Goal: Task Accomplishment & Management: Use online tool/utility

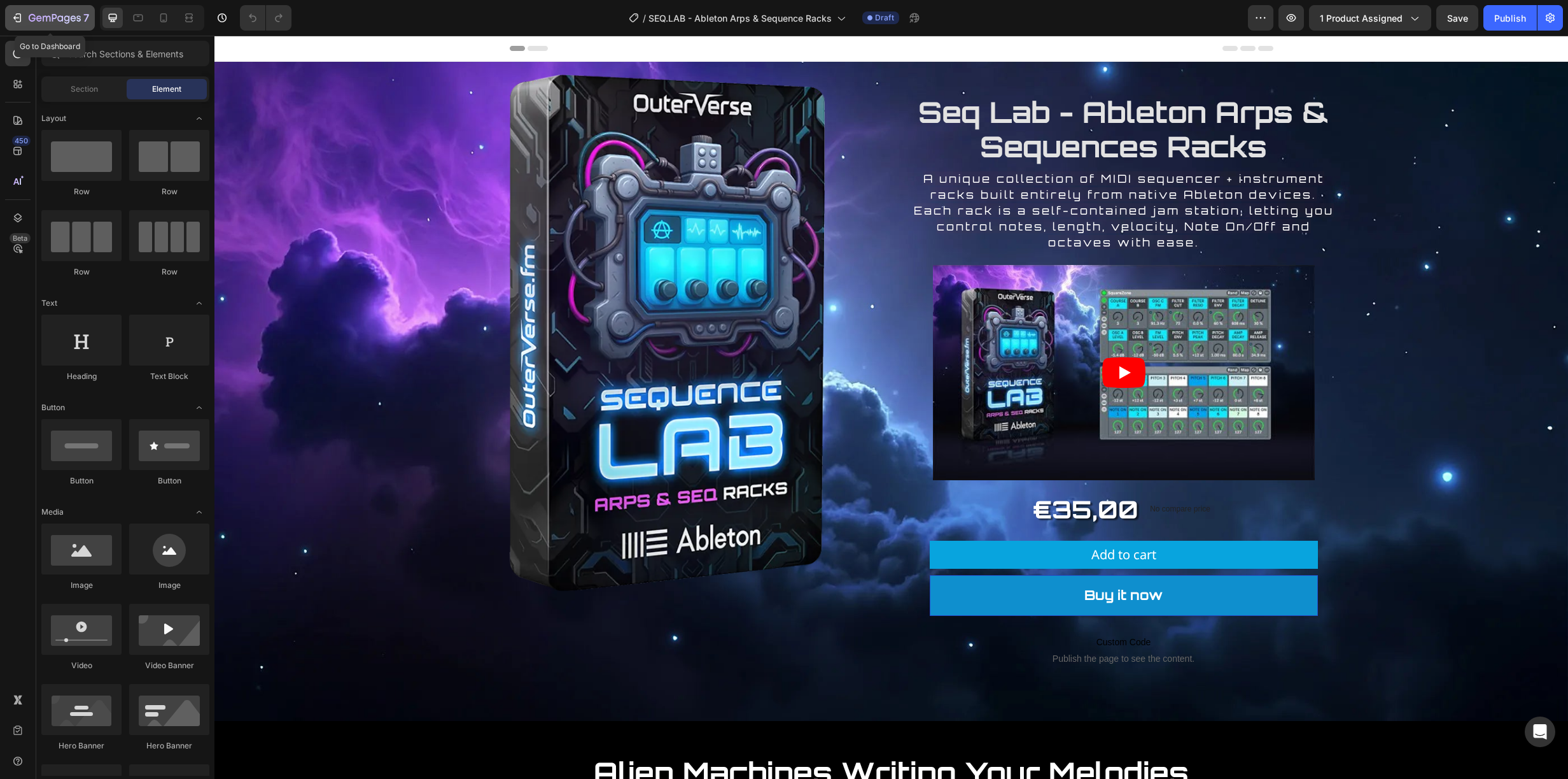
click at [51, 22] on icon "button" at bounding box center [55, 19] width 52 height 11
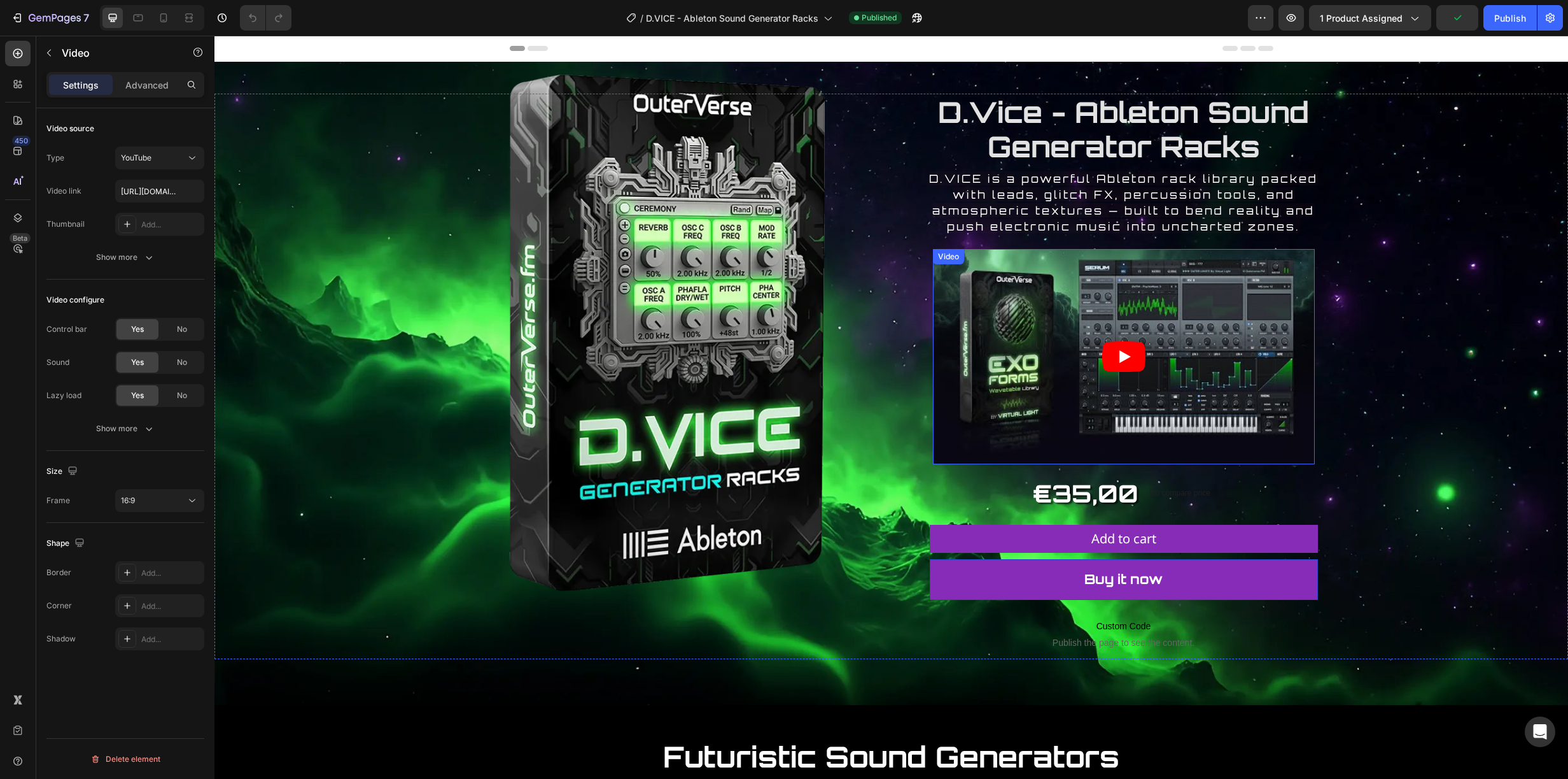
click at [1068, 322] on article at bounding box center [1124, 357] width 382 height 215
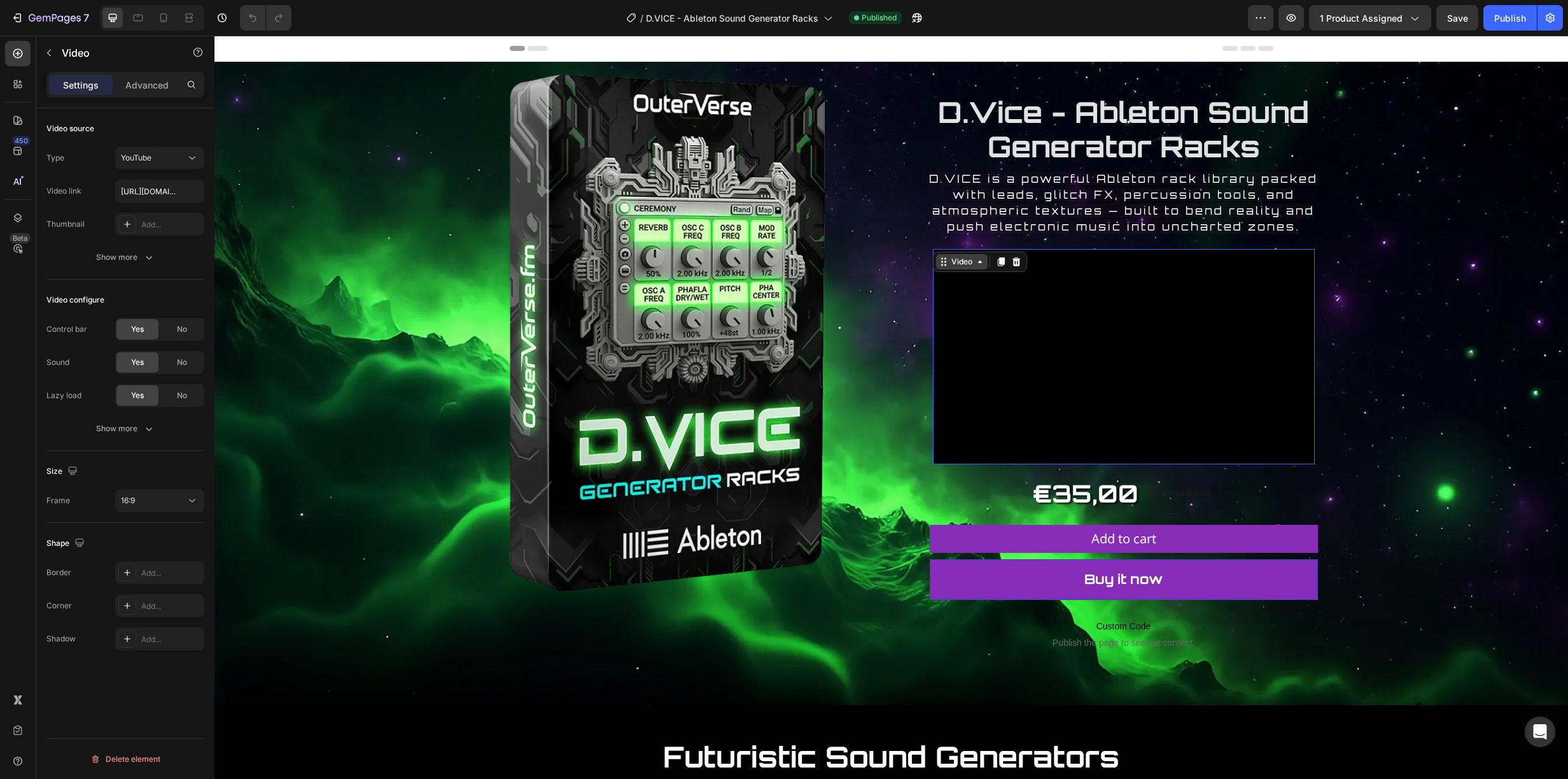
click at [971, 255] on div "Video" at bounding box center [961, 262] width 51 height 15
click at [151, 195] on input "https://youtu.be/i42wK99PITI" at bounding box center [159, 191] width 89 height 23
click at [147, 191] on input "https://youtu.be/i42wK99PITI" at bounding box center [159, 191] width 89 height 23
click at [150, 194] on input "text" at bounding box center [159, 191] width 89 height 23
paste input "https://youtu.be/bJQmJWHsCT8"
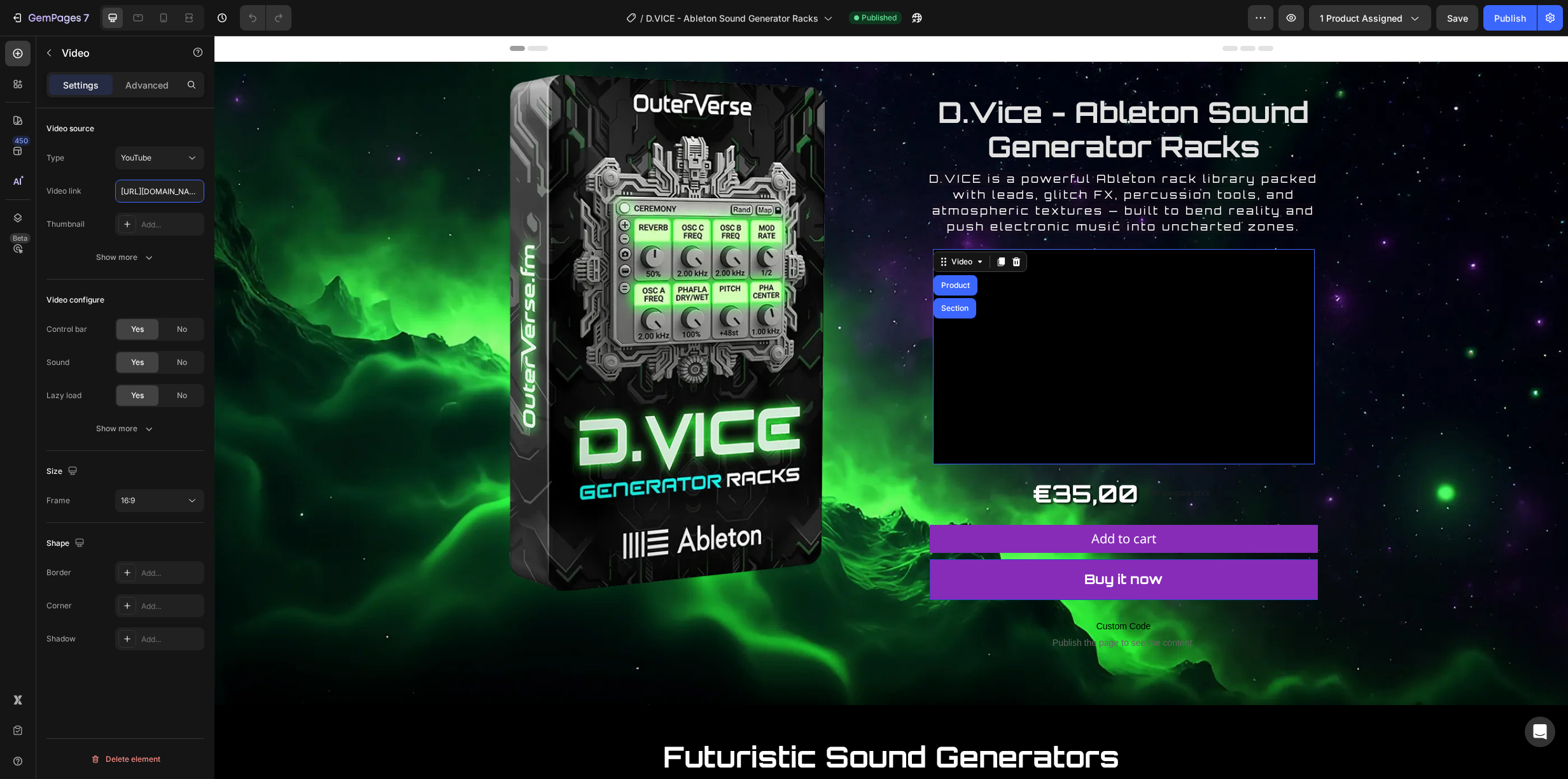
scroll to position [0, 61]
type input "https://youtu.be/bJQmJWHsCT8"
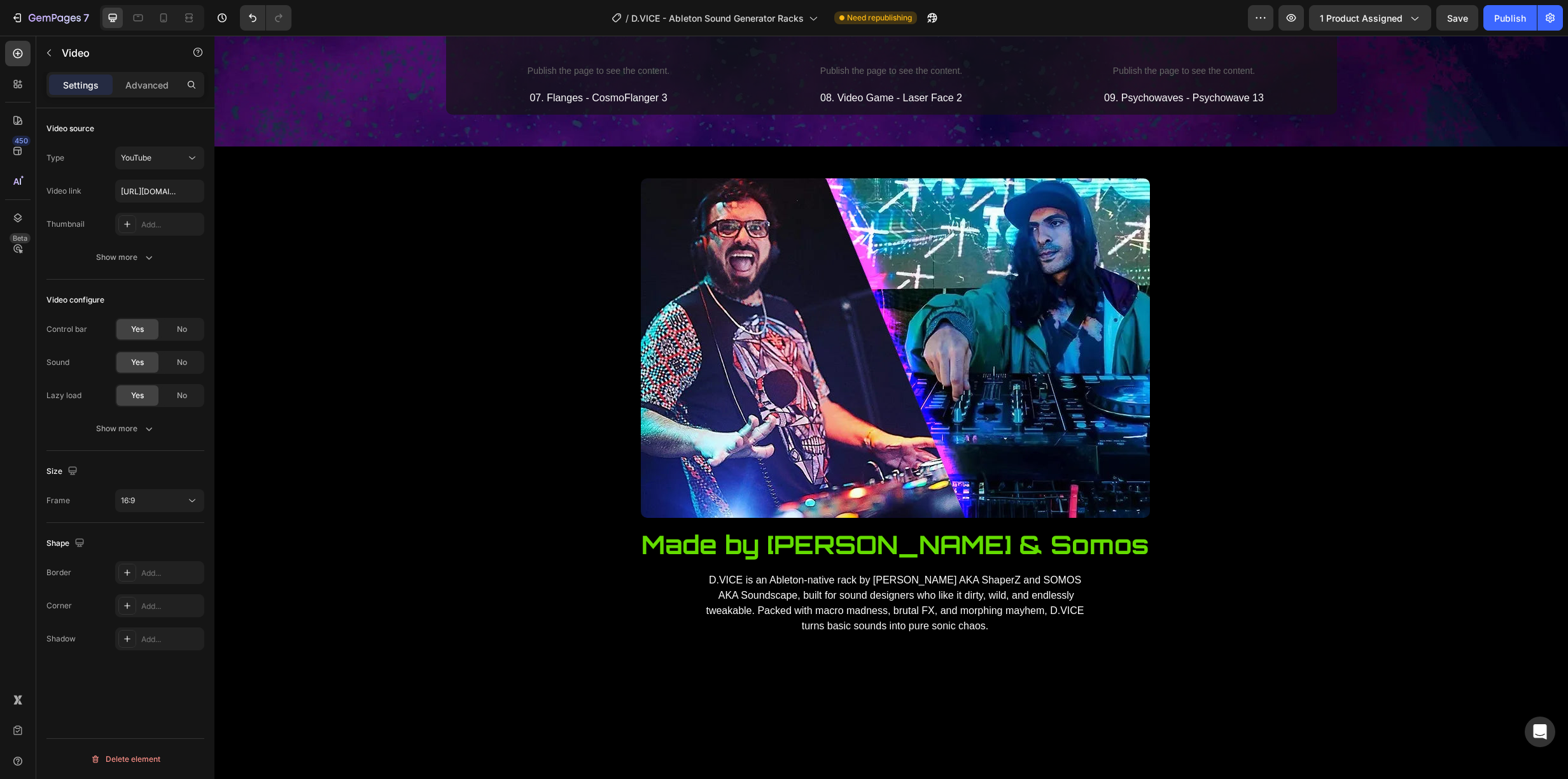
scroll to position [2700, 0]
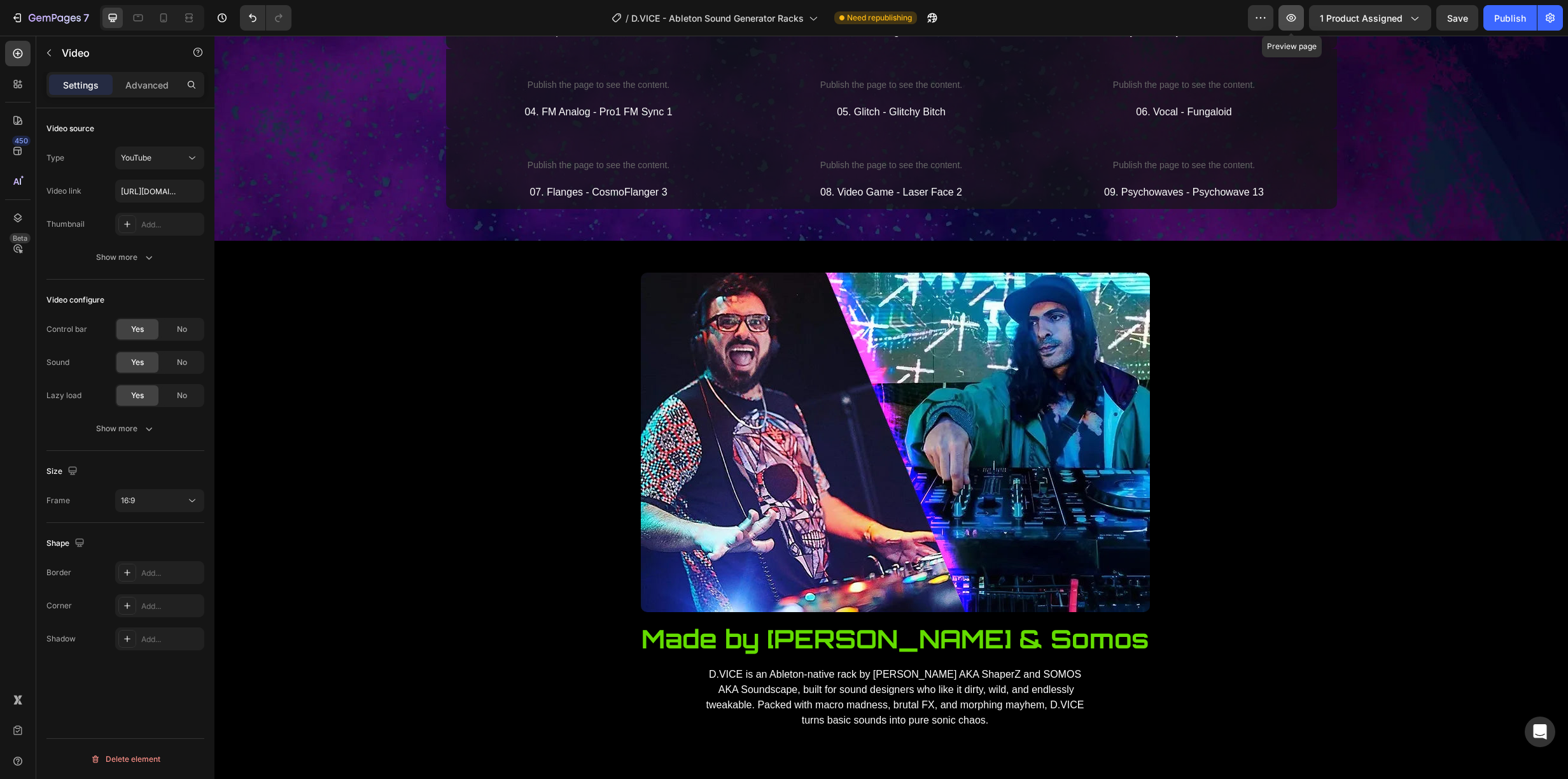
click at [1294, 14] on icon "button" at bounding box center [1291, 17] width 9 height 8
click at [597, 12] on p "Publish the page to see the content." at bounding box center [599, 4] width 280 height 14
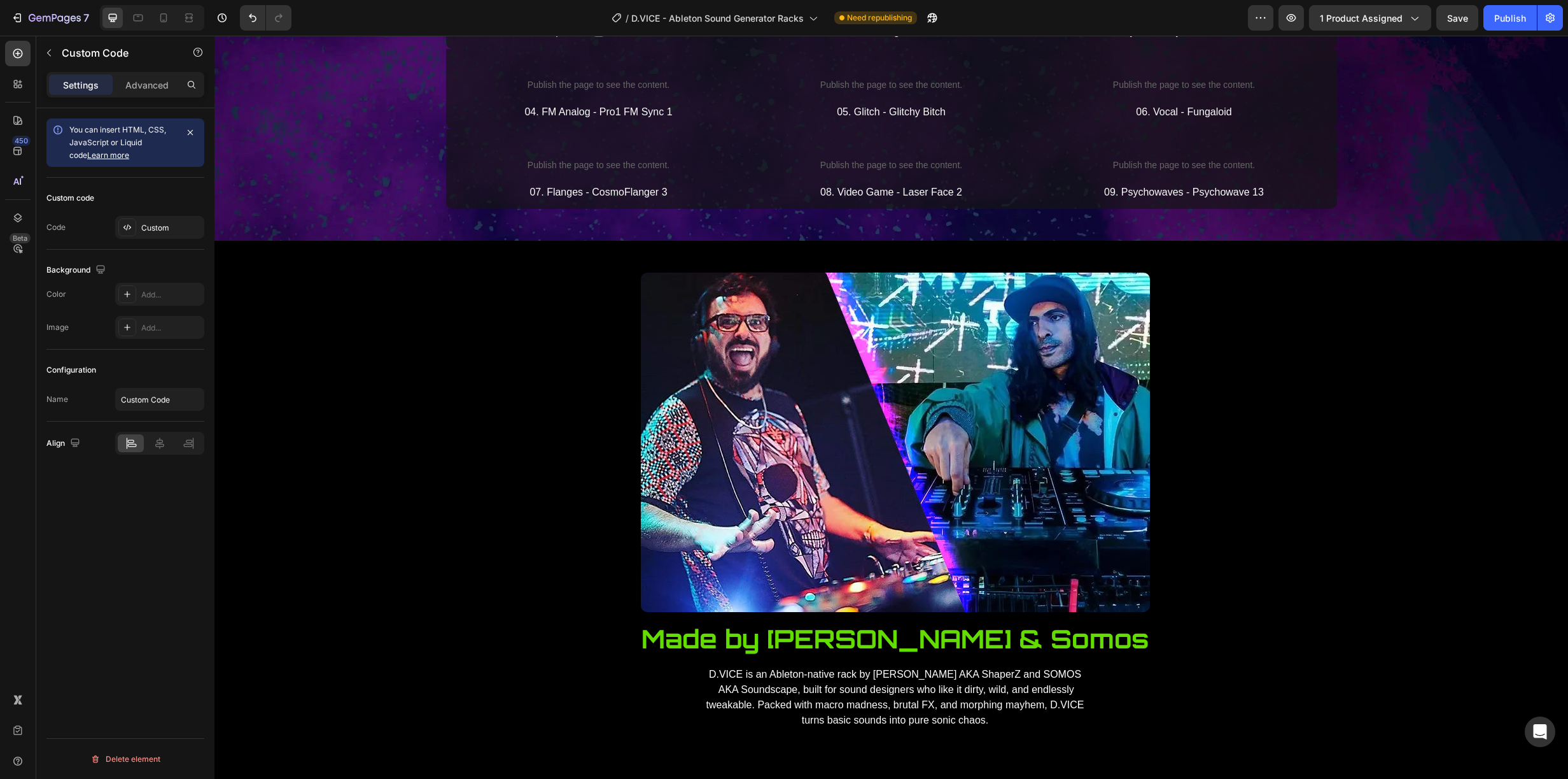
click at [597, 12] on p "Publish the page to see the content." at bounding box center [599, 4] width 280 height 14
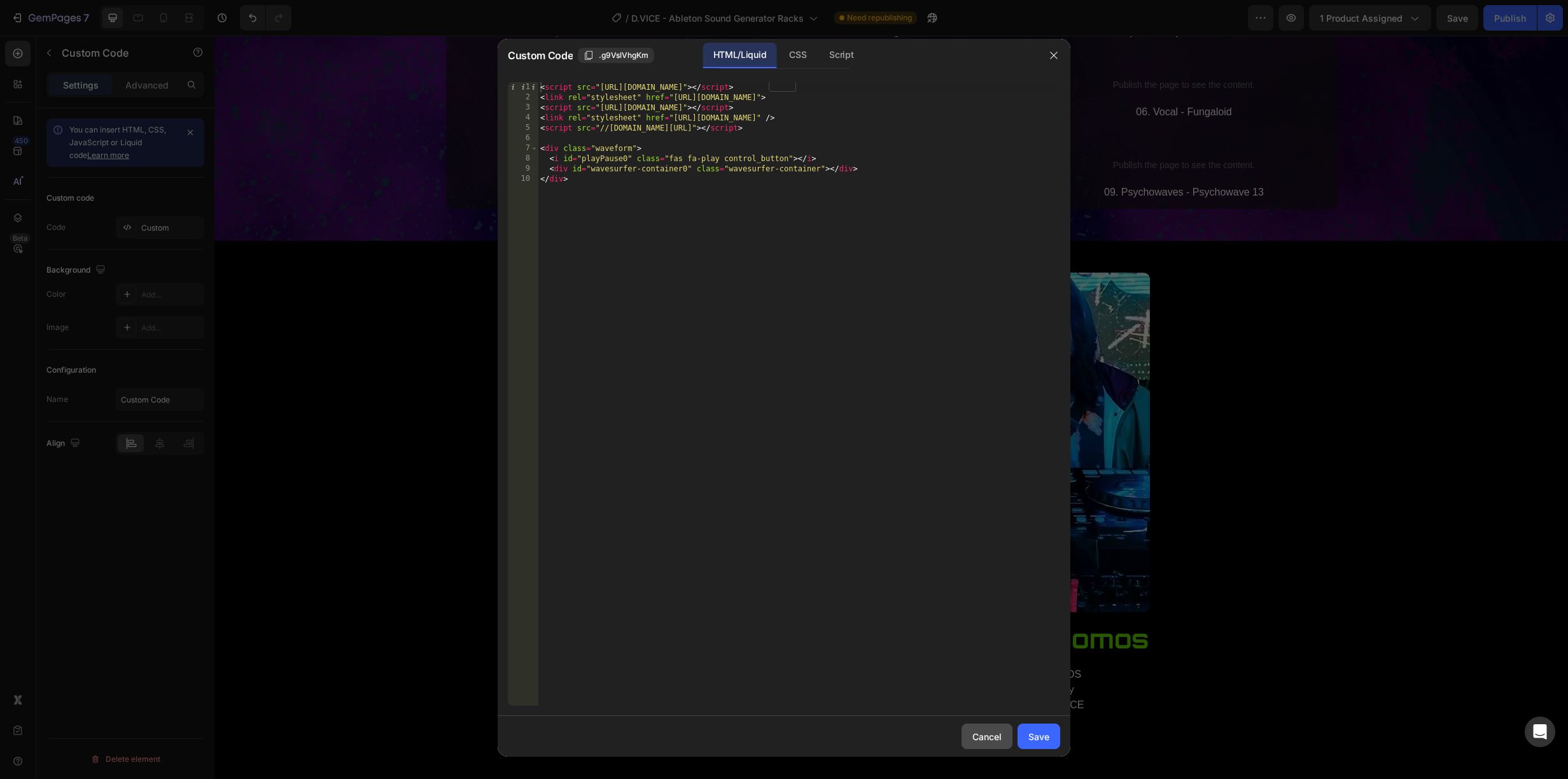
click at [985, 737] on div "Cancel" at bounding box center [987, 736] width 30 height 14
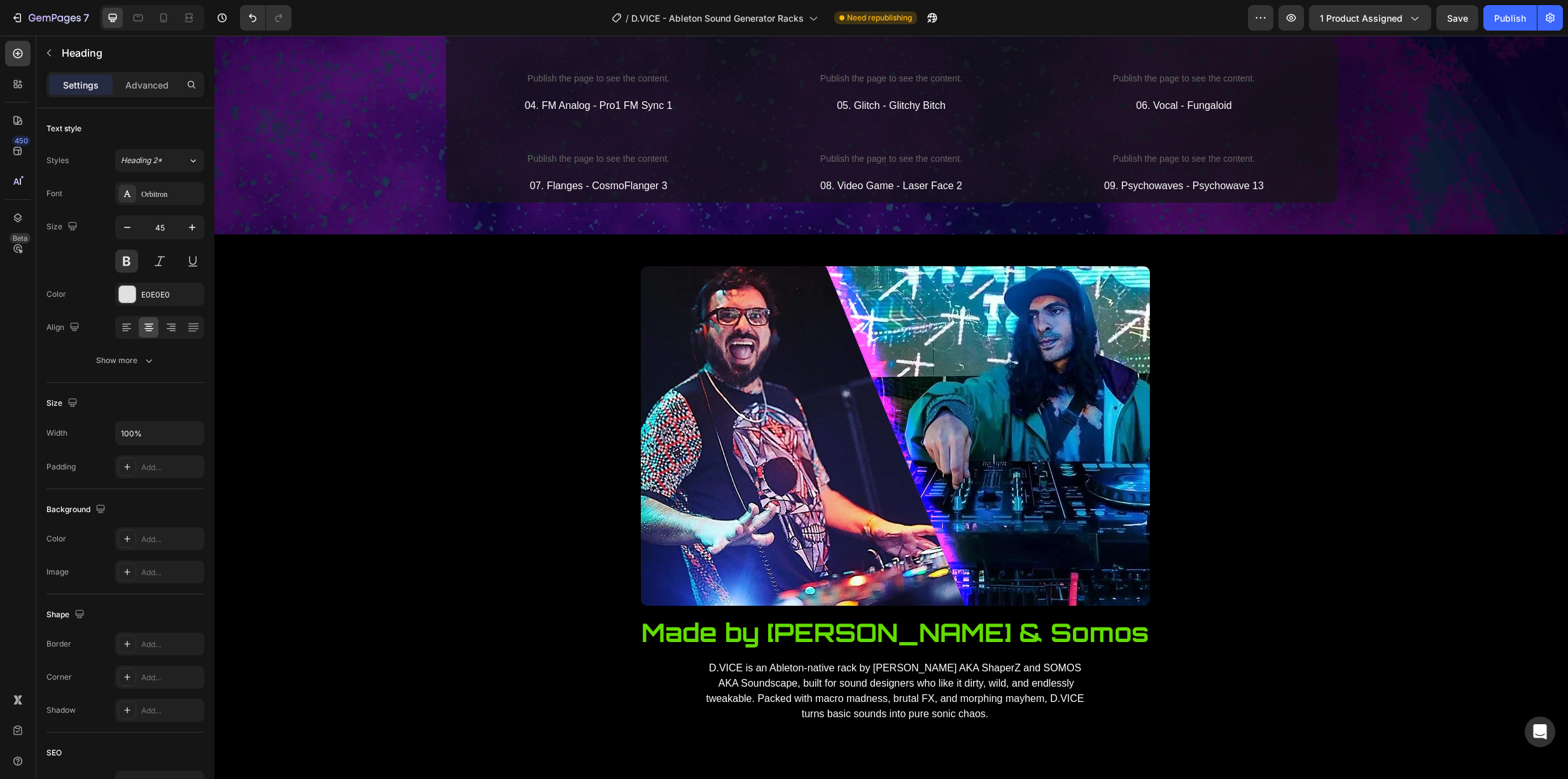
drag, startPoint x: 892, startPoint y: 410, endPoint x: 894, endPoint y: 402, distance: 8.2
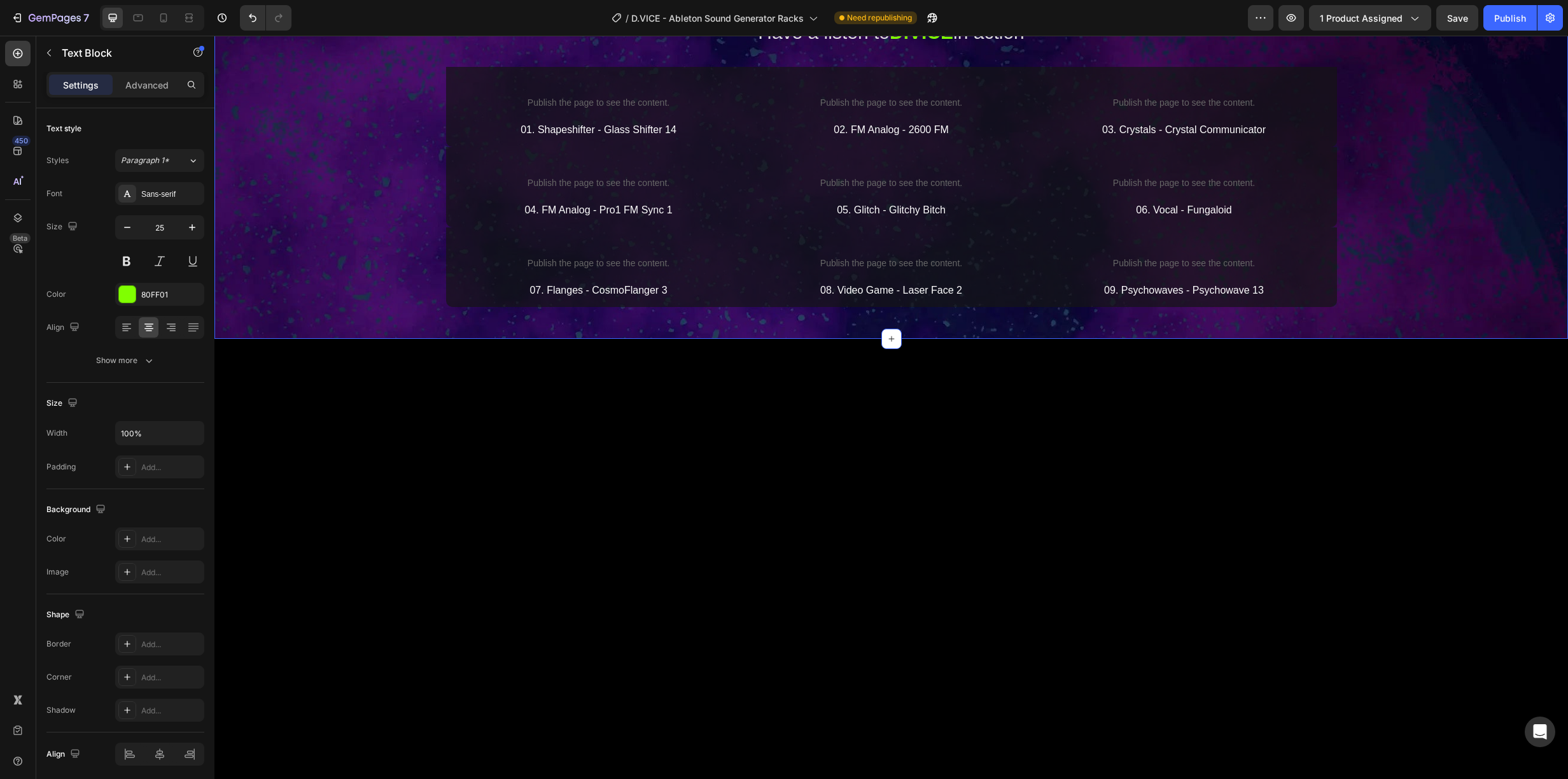
scroll to position [2668, 0]
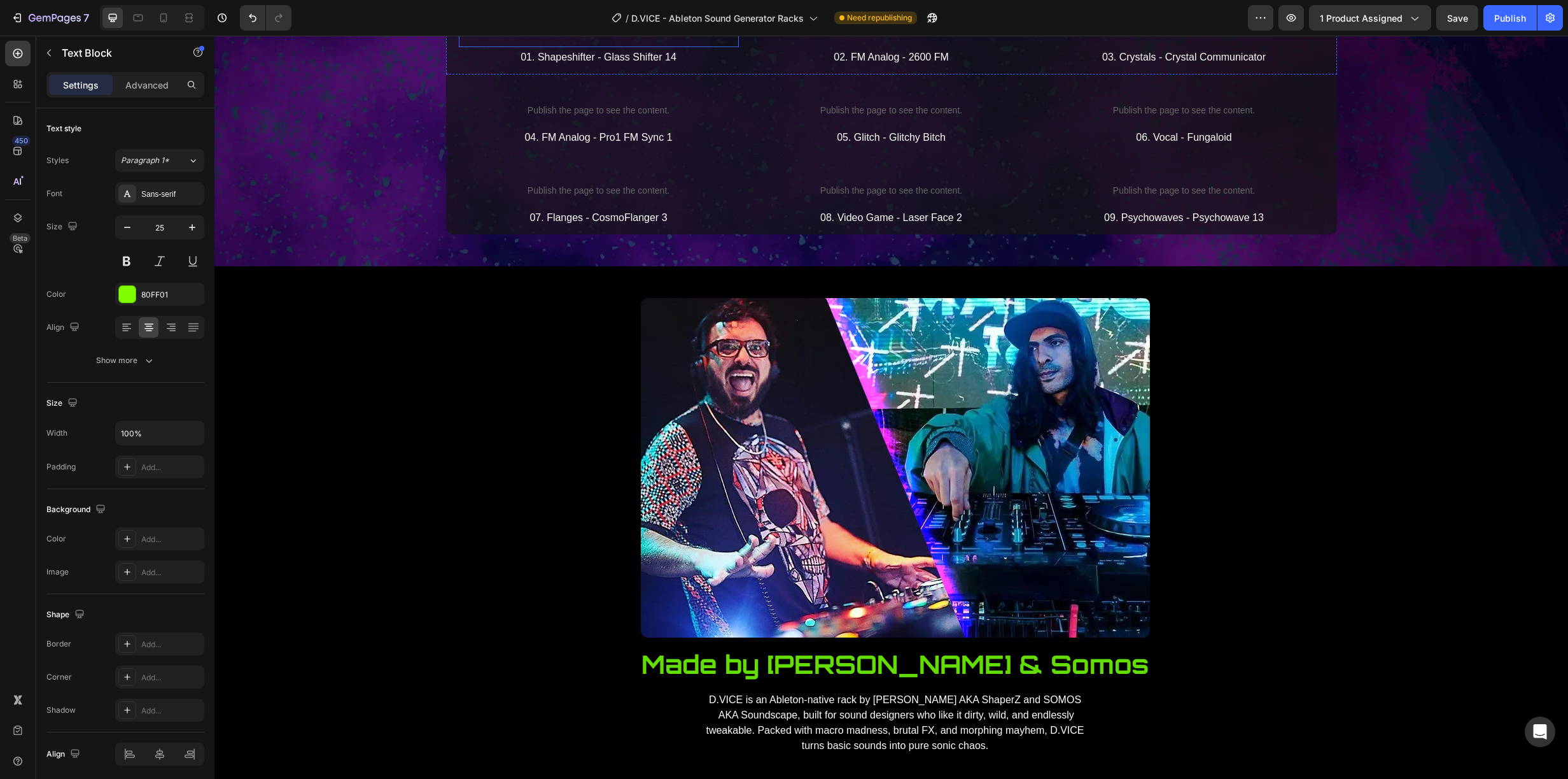
click at [609, 37] on p "Publish the page to see the content." at bounding box center [599, 30] width 280 height 14
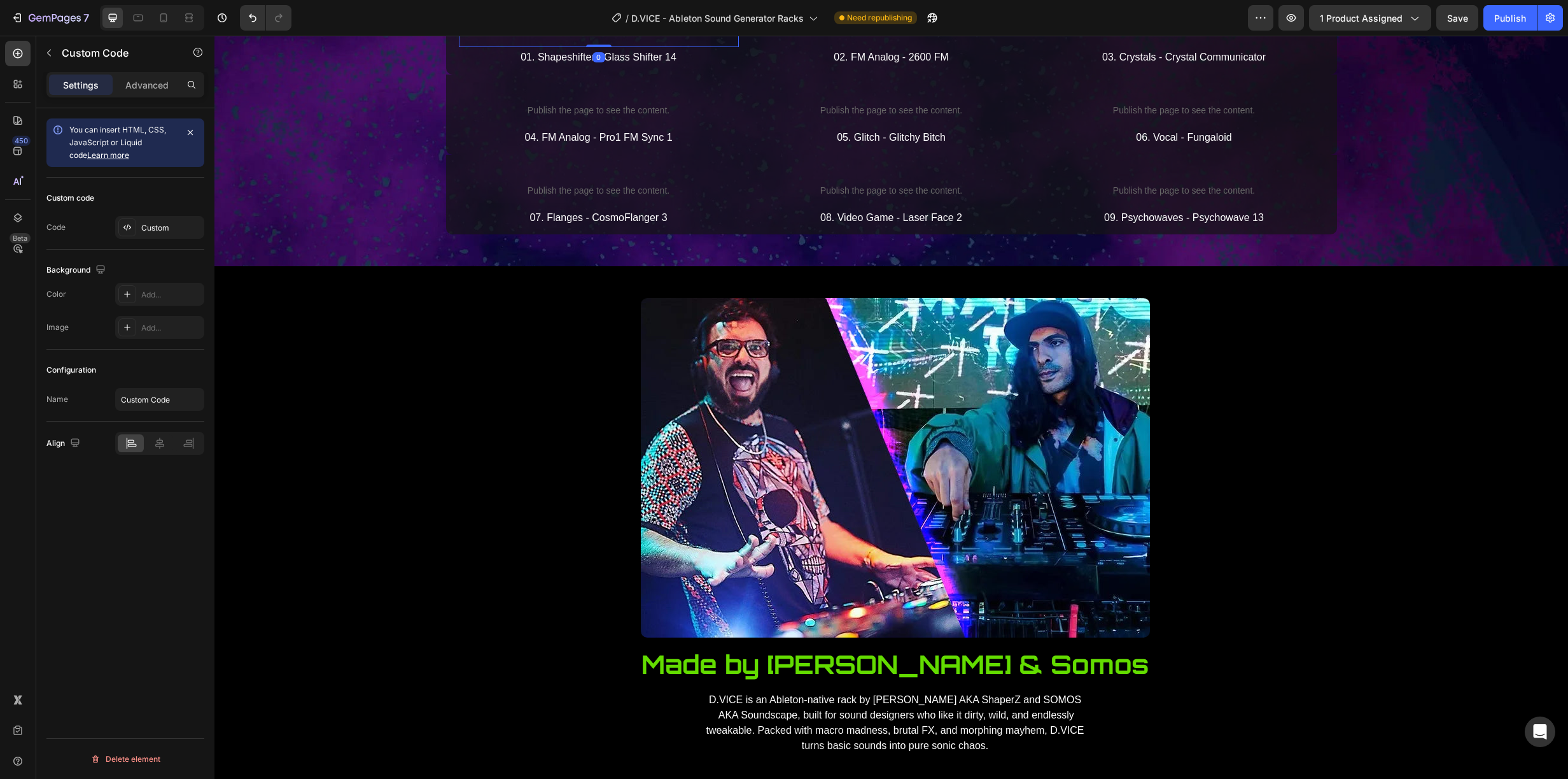
click at [609, 37] on p "Publish the page to see the content." at bounding box center [599, 30] width 280 height 14
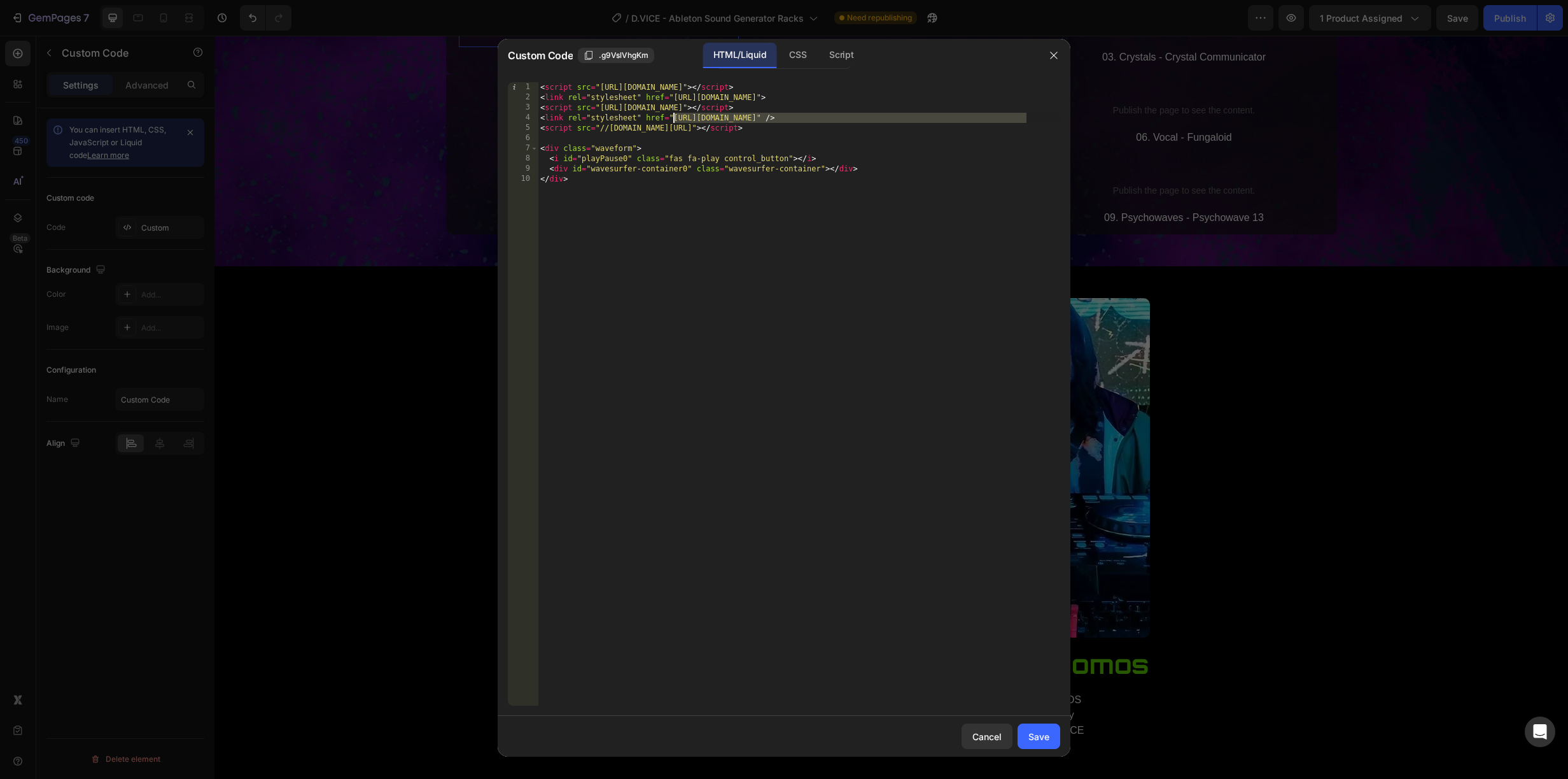
drag, startPoint x: 1025, startPoint y: 116, endPoint x: 673, endPoint y: 120, distance: 352.0
click at [673, 120] on div "< script src = "https://unpkg.com/wavesurfer.js@7" > </ script > < link rel = "…" at bounding box center [799, 404] width 522 height 644
paste textarea "904/7107/2029/asset"
click at [1045, 735] on div "Save" at bounding box center [1039, 736] width 21 height 14
type textarea "<div id="wavesurfer-container0" class="wavesurfer-container"></div> </div>"
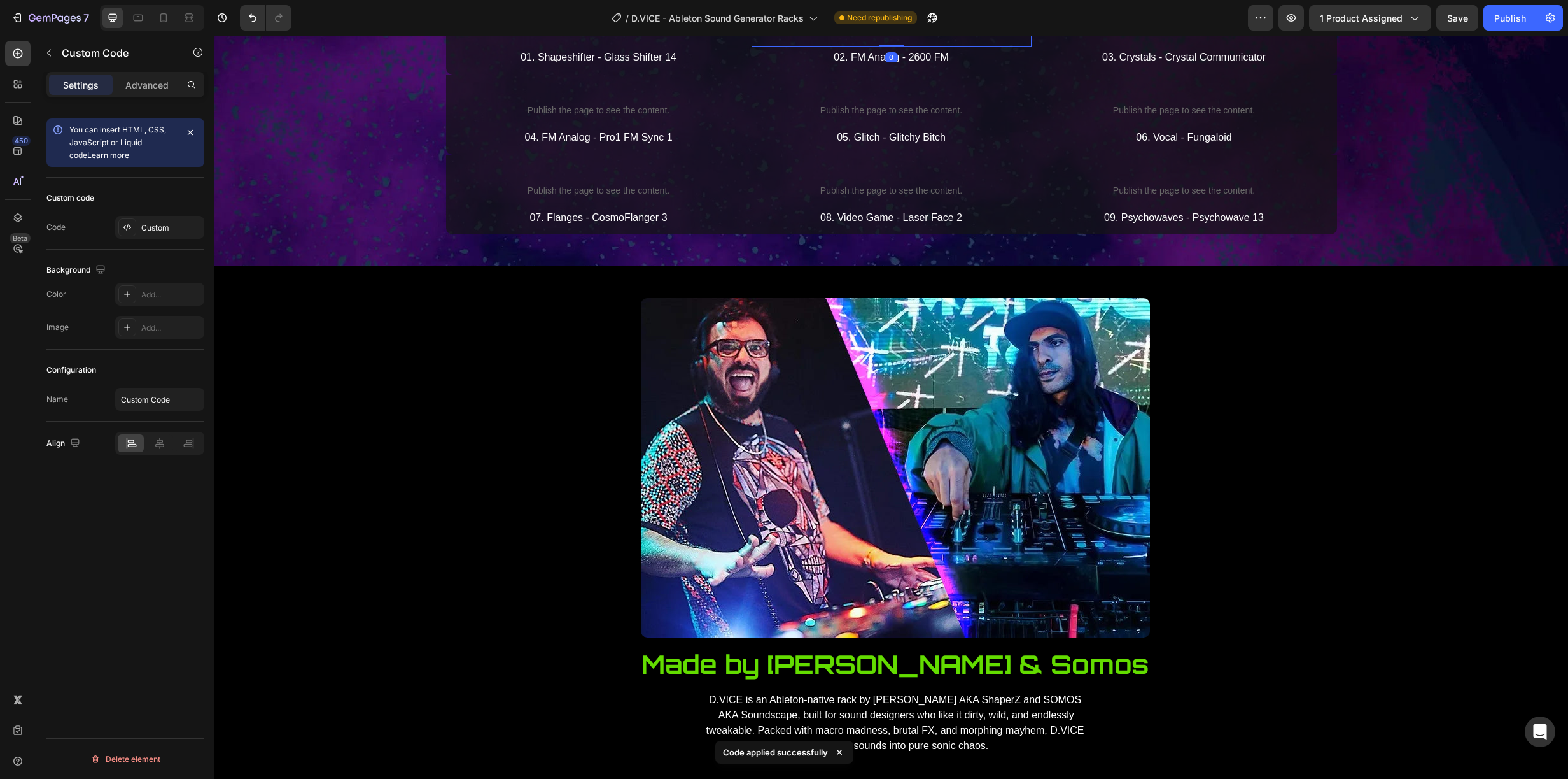
click at [856, 37] on p "Publish the page to see the content." at bounding box center [892, 30] width 280 height 14
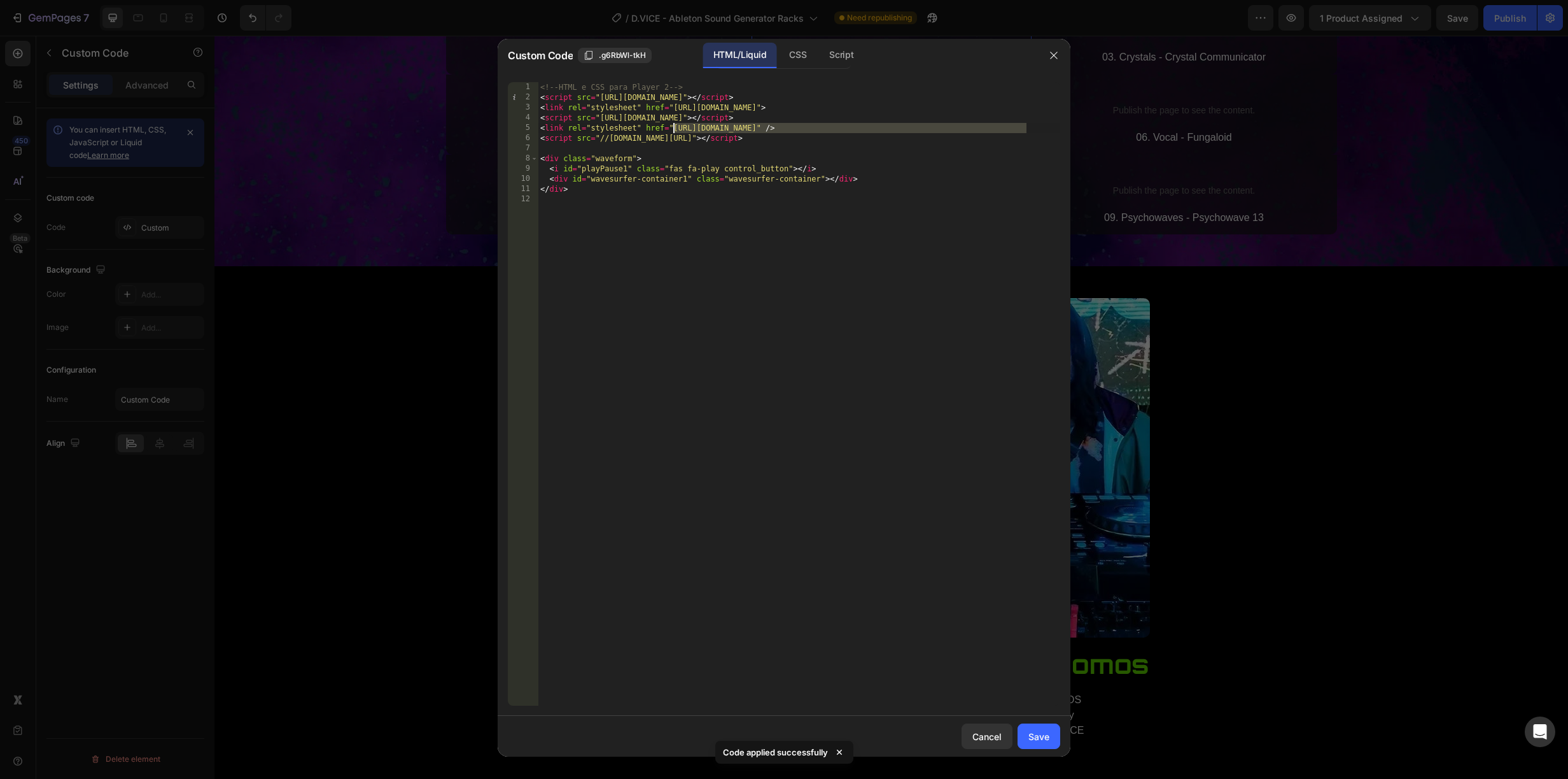
drag, startPoint x: 1026, startPoint y: 128, endPoint x: 674, endPoint y: 129, distance: 352.0
click at [674, 129] on div "<!-- HTML e CSS para Player 2 --> < script src = "https://unpkg.com/wavesurfer.…" at bounding box center [799, 404] width 522 height 644
paste textarea "904/7107/2029/asset"
click at [1039, 732] on div "Save" at bounding box center [1039, 736] width 21 height 14
type textarea "</div>"
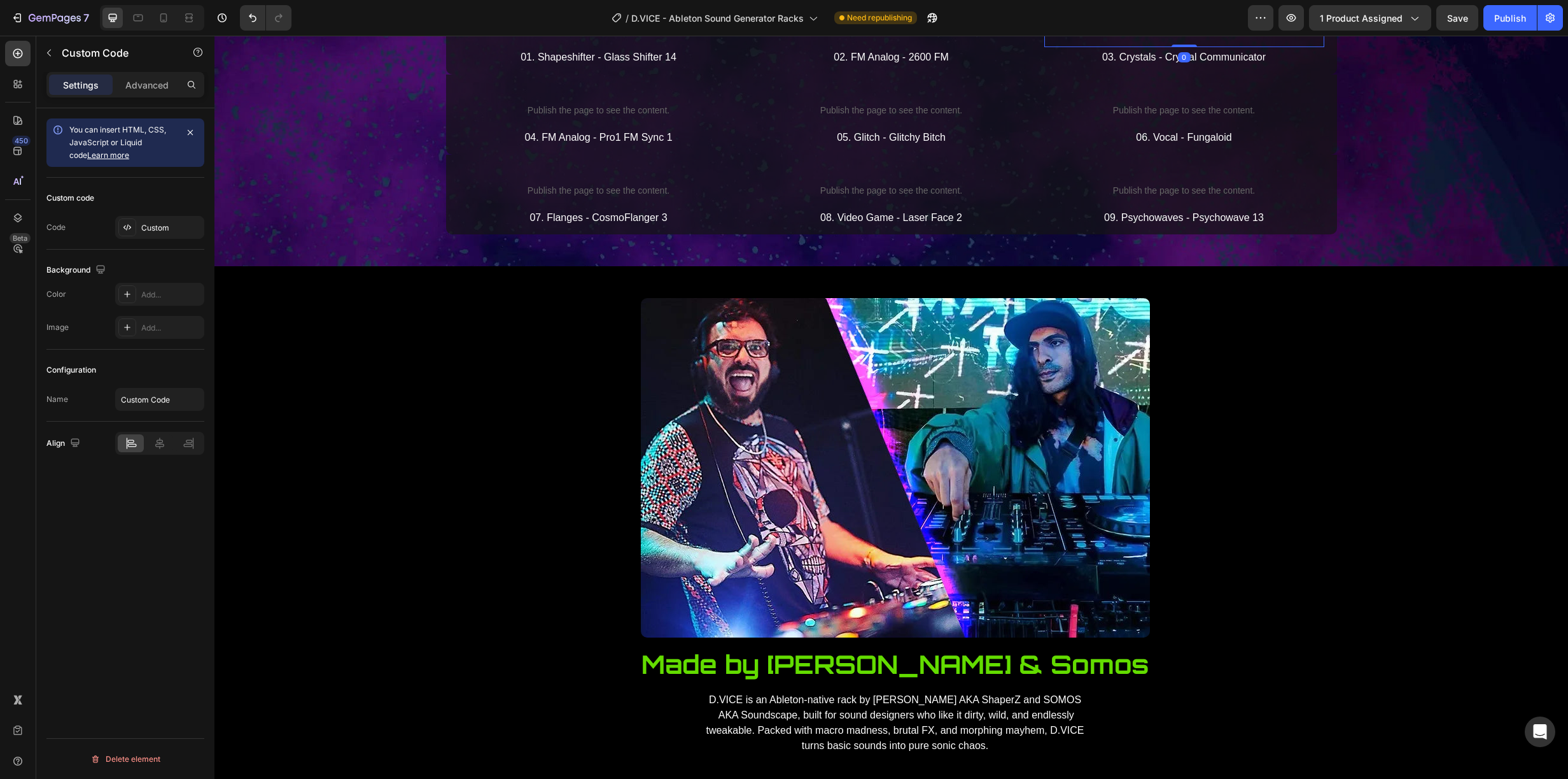
click at [1157, 37] on p "Publish the page to see the content." at bounding box center [1184, 30] width 280 height 14
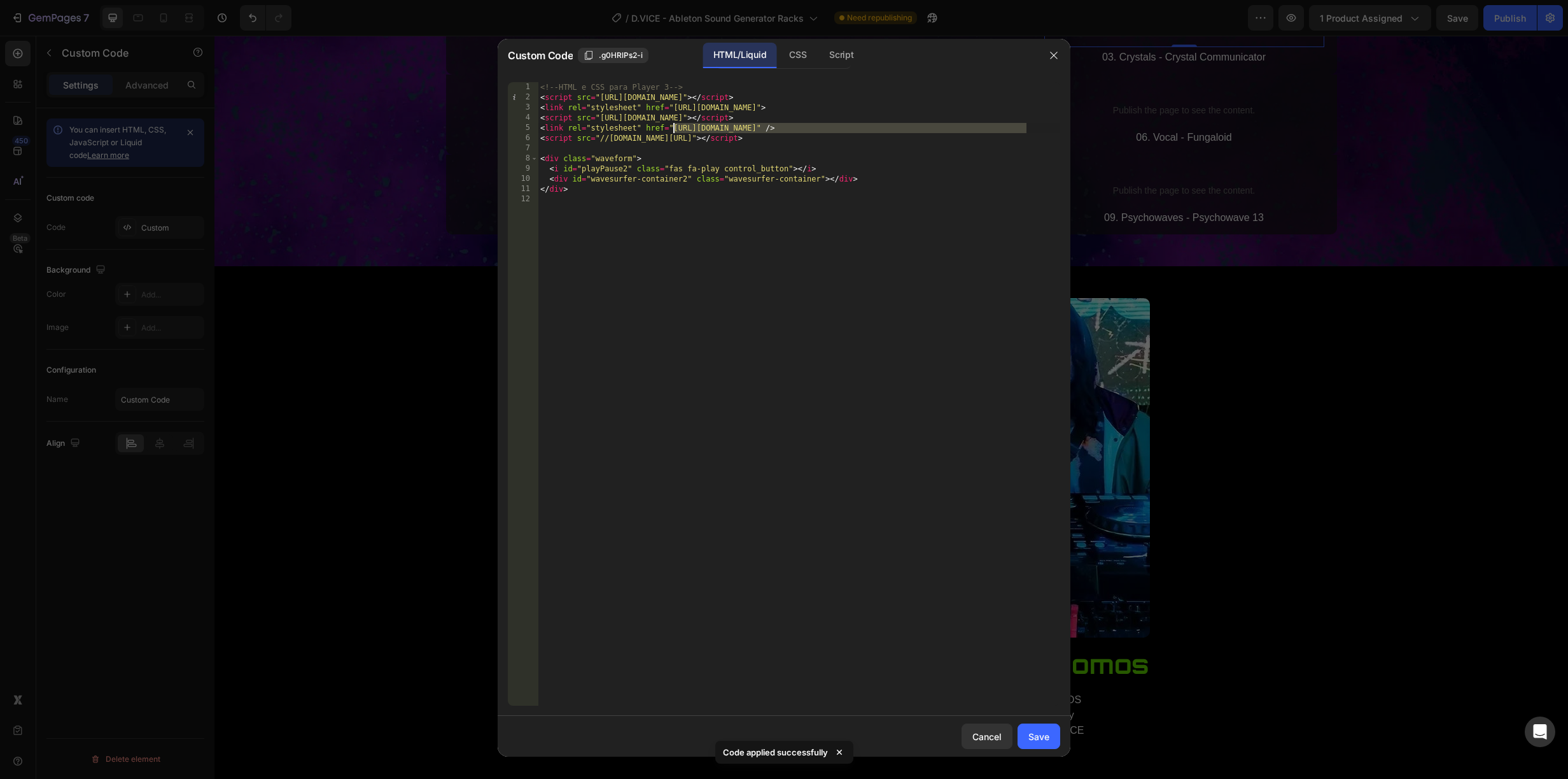
drag, startPoint x: 1025, startPoint y: 125, endPoint x: 677, endPoint y: 129, distance: 348.0
click at [675, 127] on div "<!-- HTML e CSS para Player 3 --> < script src = "https://unpkg.com/wavesurfer.…" at bounding box center [799, 404] width 522 height 644
paste textarea "904/7107/2029/asset"
click at [1046, 738] on div "Save" at bounding box center [1039, 736] width 21 height 14
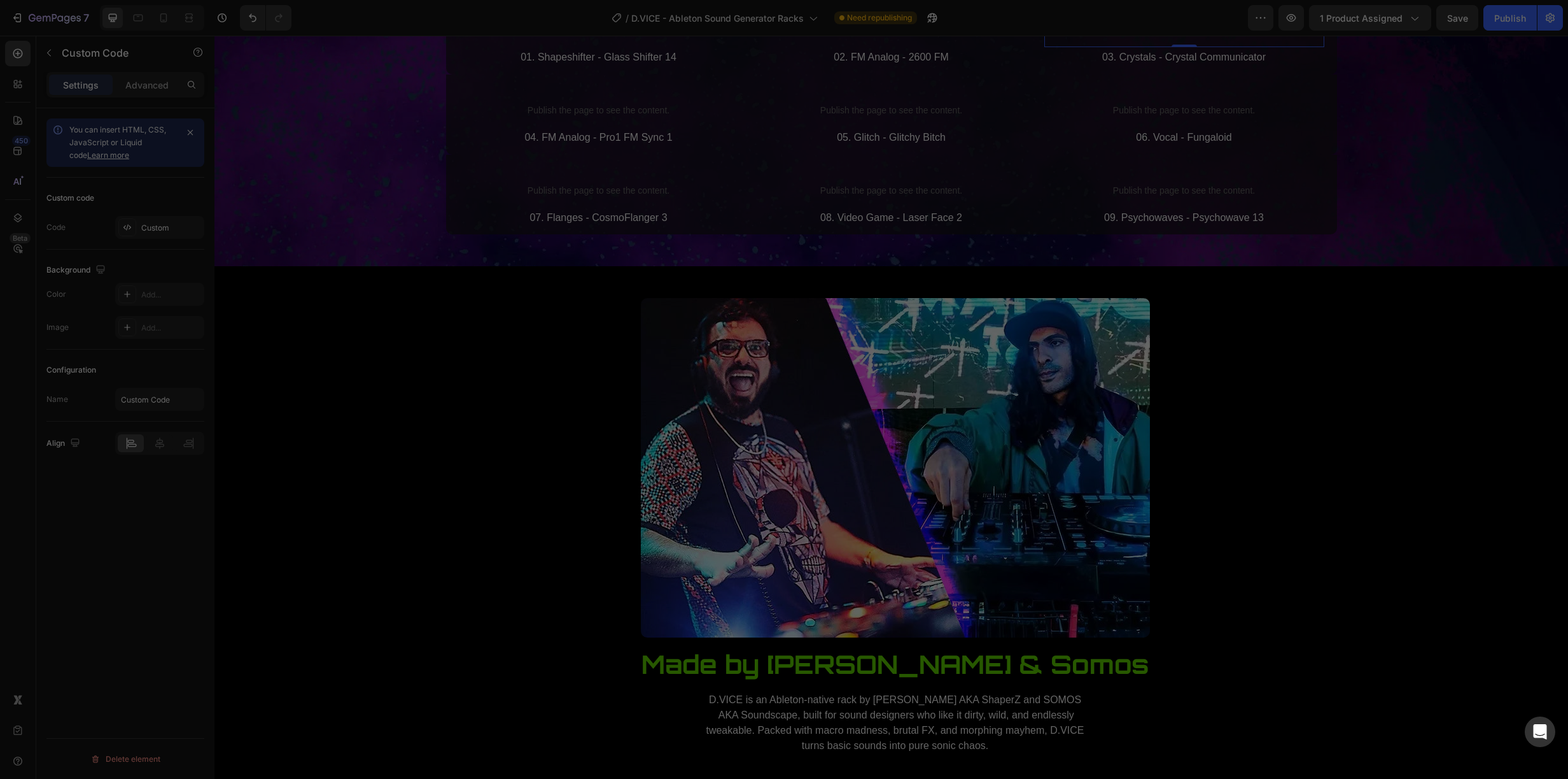
type textarea "</div>"
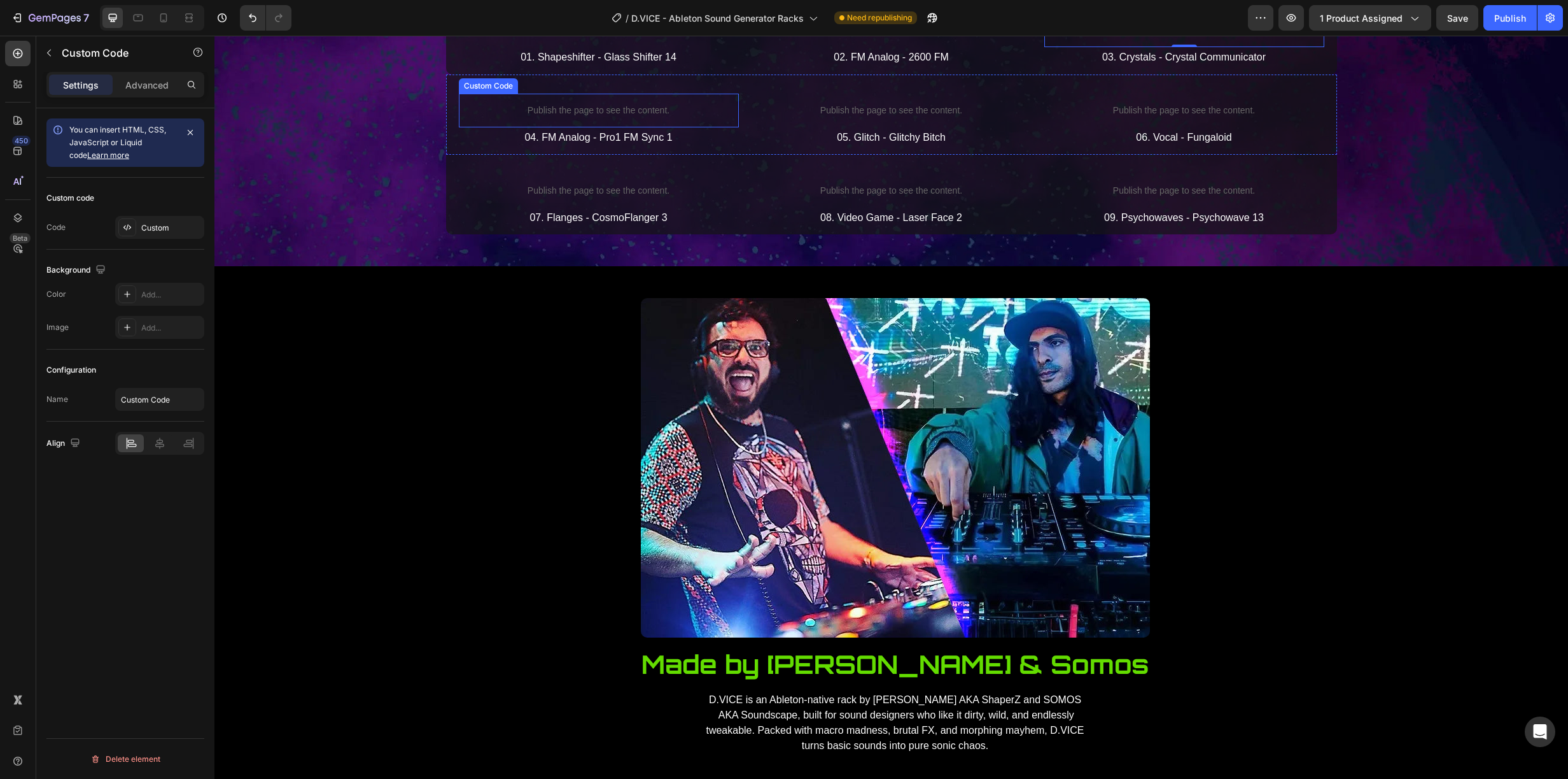
click at [605, 117] on p "Publish the page to see the content." at bounding box center [599, 111] width 280 height 14
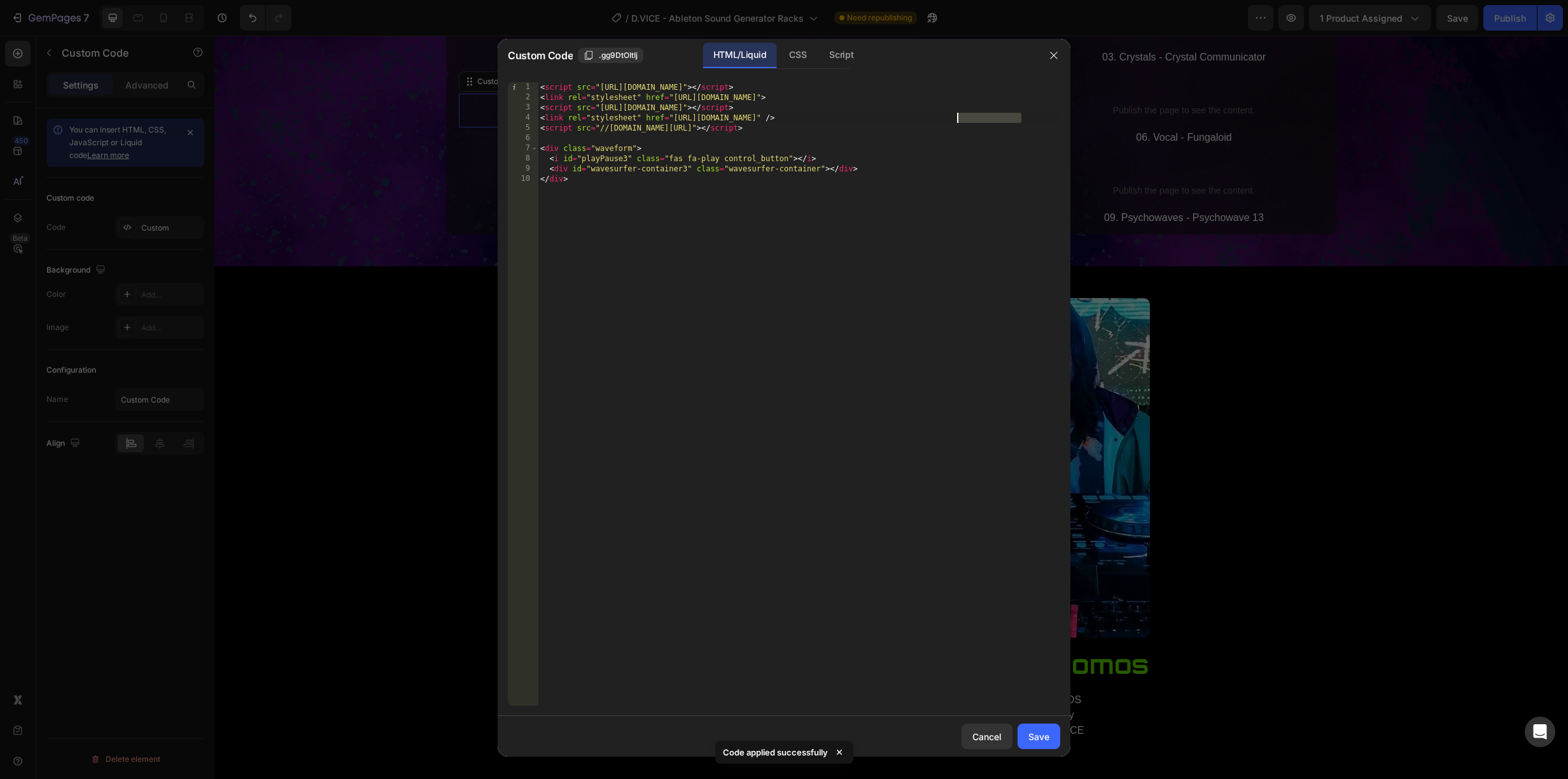
drag, startPoint x: 1024, startPoint y: 116, endPoint x: 917, endPoint y: 126, distance: 107.5
click at [911, 126] on div "< script src = "https://unpkg.com/wavesurfer.js@7" > </ script > < link rel = "…" at bounding box center [799, 404] width 522 height 644
click at [988, 119] on div "< script src = "https://unpkg.com/wavesurfer.js@7" > </ script > < link rel = "…" at bounding box center [799, 404] width 522 height 644
drag, startPoint x: 1024, startPoint y: 117, endPoint x: 997, endPoint y: 121, distance: 27.3
click at [997, 121] on div "< script src = "https://unpkg.com/wavesurfer.js@7" > </ script > < link rel = "…" at bounding box center [799, 404] width 522 height 644
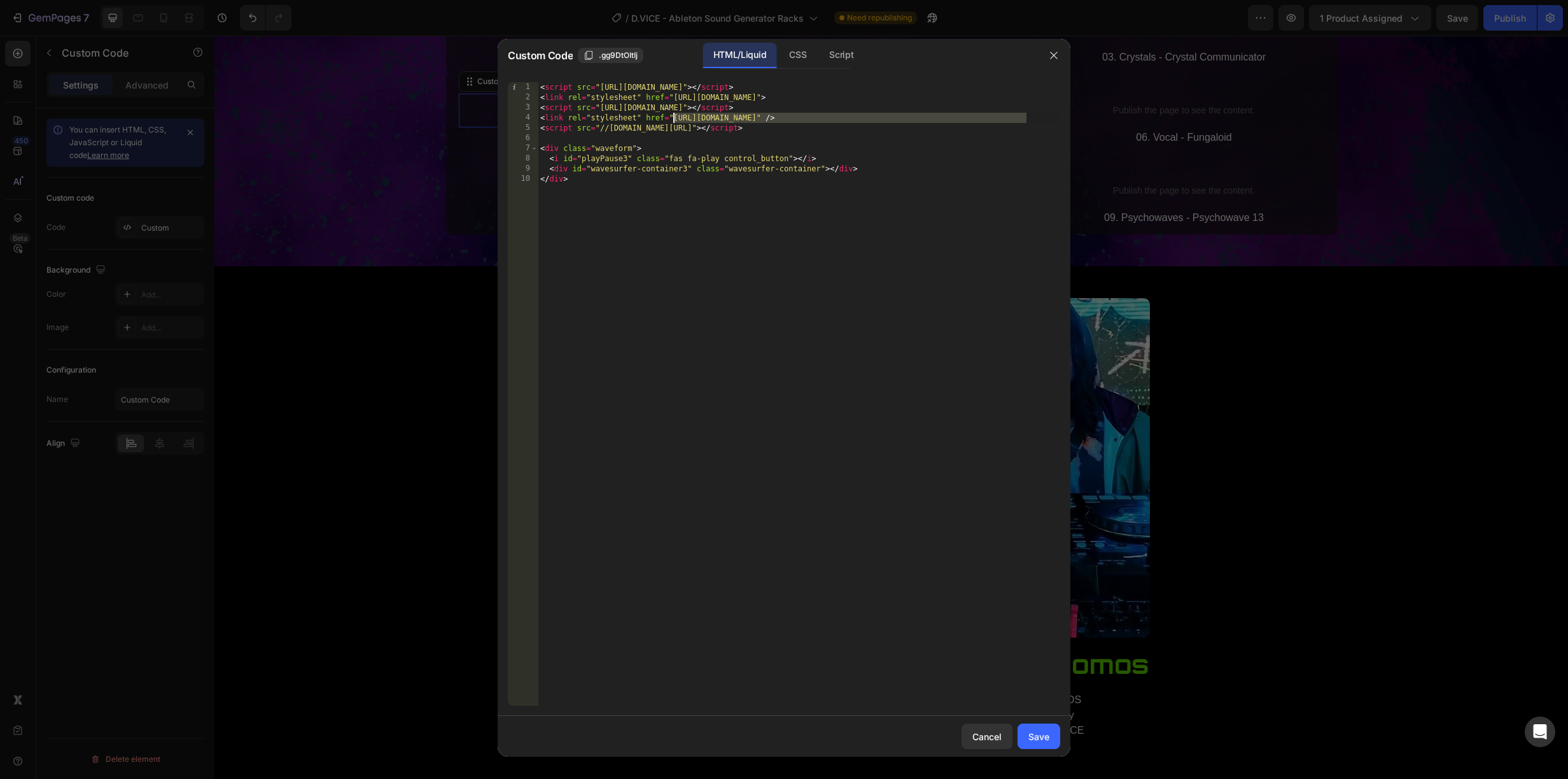
drag, startPoint x: 1025, startPoint y: 117, endPoint x: 675, endPoint y: 116, distance: 350.0
click at [675, 116] on div "< script src = "https://unpkg.com/wavesurfer.js@7" > </ script > < link rel = "…" at bounding box center [799, 404] width 522 height 644
paste textarea "904/7107/2029/asset"
click at [1041, 734] on div "Save" at bounding box center [1039, 736] width 21 height 14
type textarea "<div id="wavesurfer-container3" class="wavesurfer-container"></div> </div>"
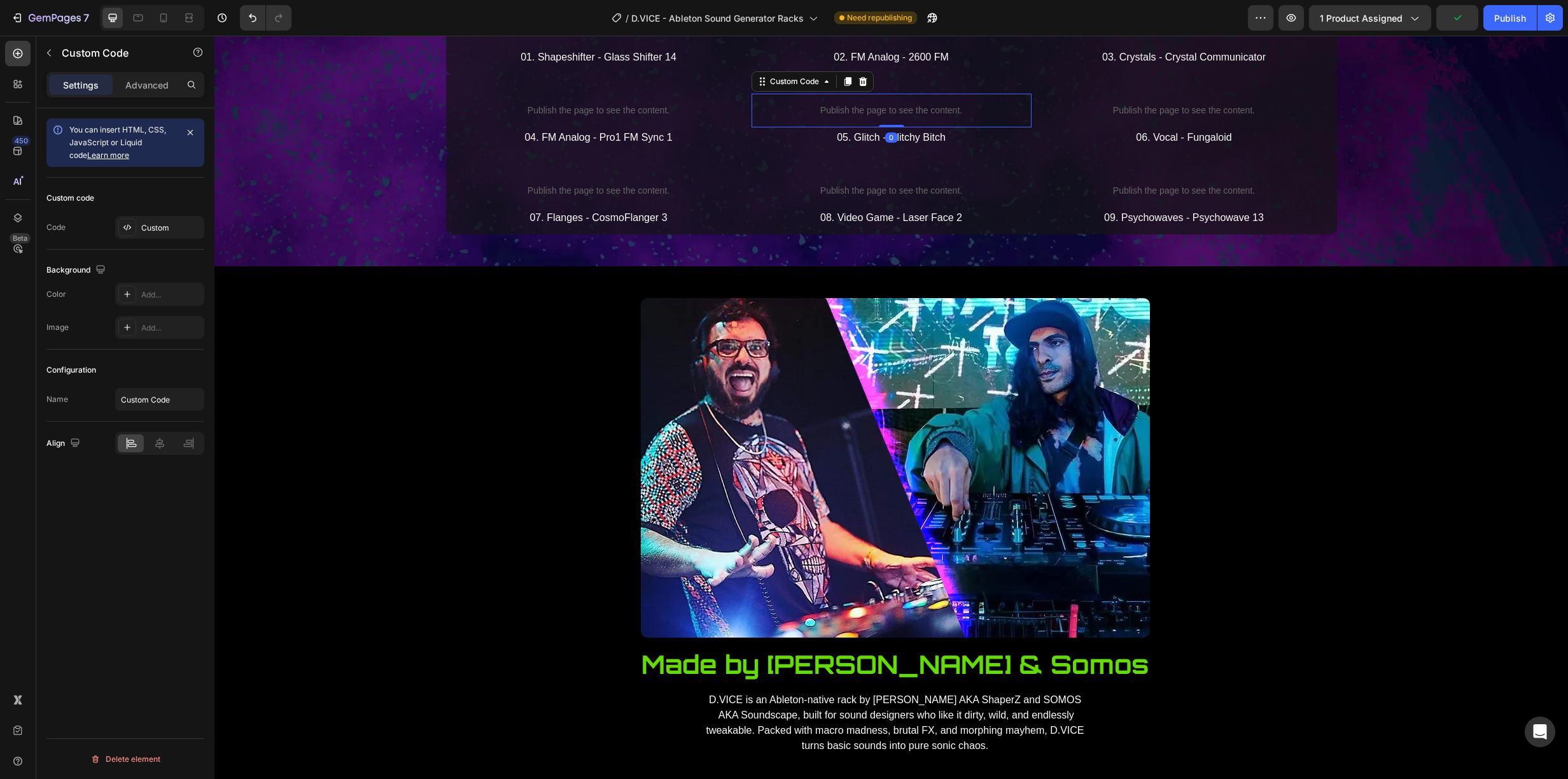
click at [881, 117] on p "Publish the page to see the content." at bounding box center [892, 111] width 280 height 14
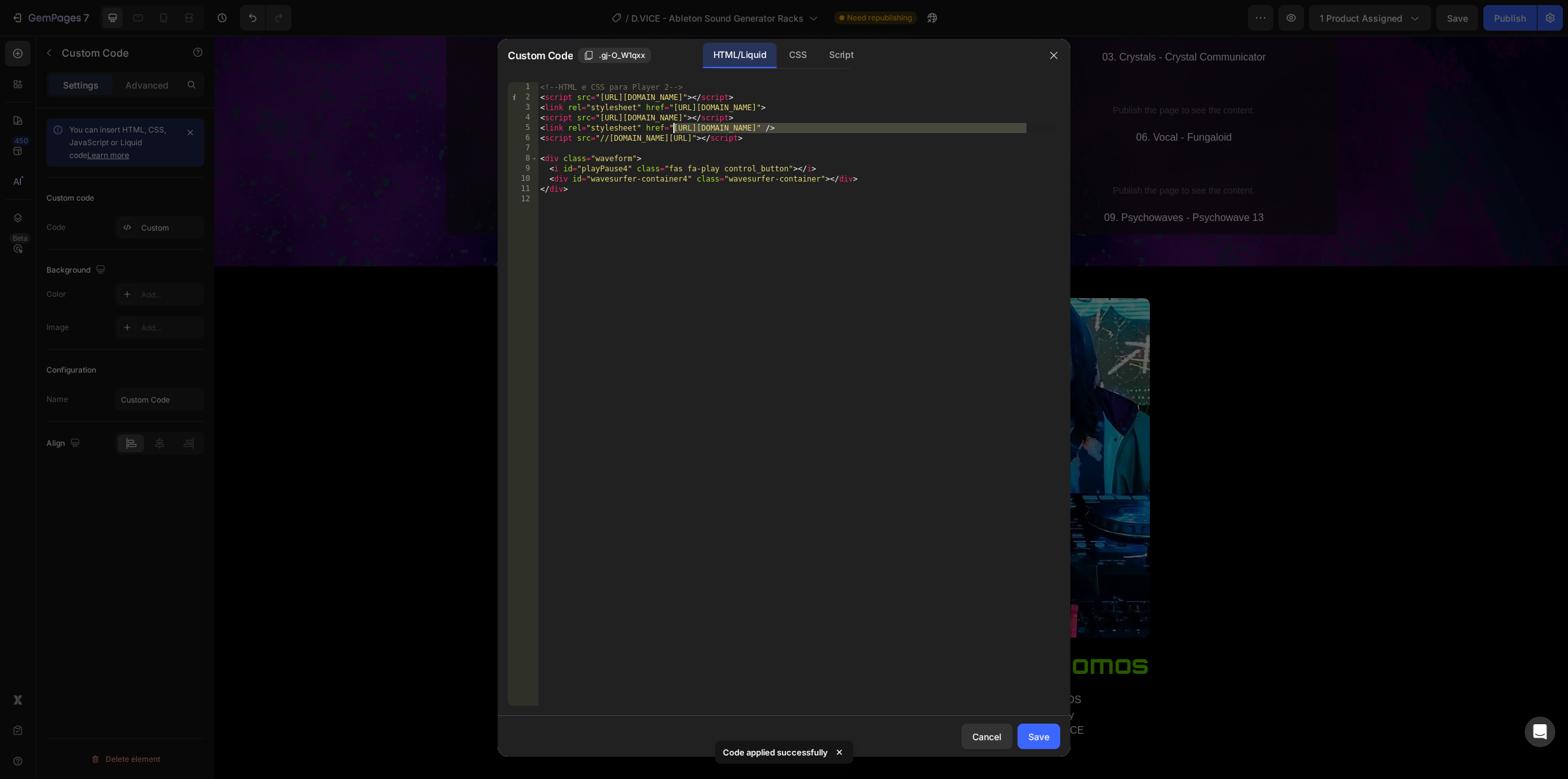
drag, startPoint x: 1026, startPoint y: 125, endPoint x: 672, endPoint y: 127, distance: 354.0
click at [672, 127] on div "<!-- HTML e CSS para Player 2 --> < script src = "https://unpkg.com/wavesurfer.…" at bounding box center [799, 404] width 522 height 644
paste textarea "904/7107/2029/asset"
click at [1040, 738] on div "Save" at bounding box center [1039, 736] width 21 height 14
type textarea "</div>"
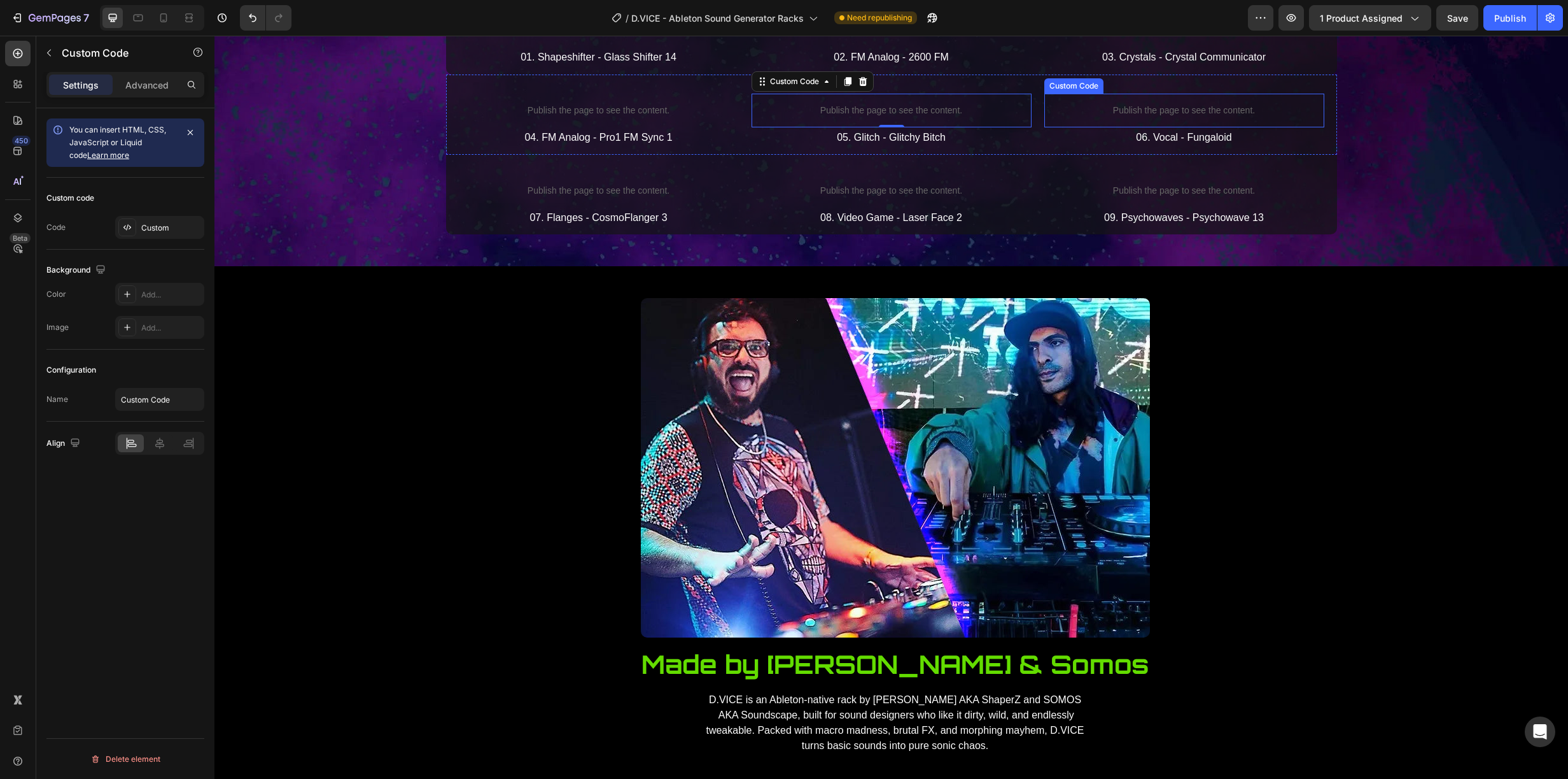
click at [1188, 117] on p "Publish the page to see the content." at bounding box center [1184, 111] width 280 height 14
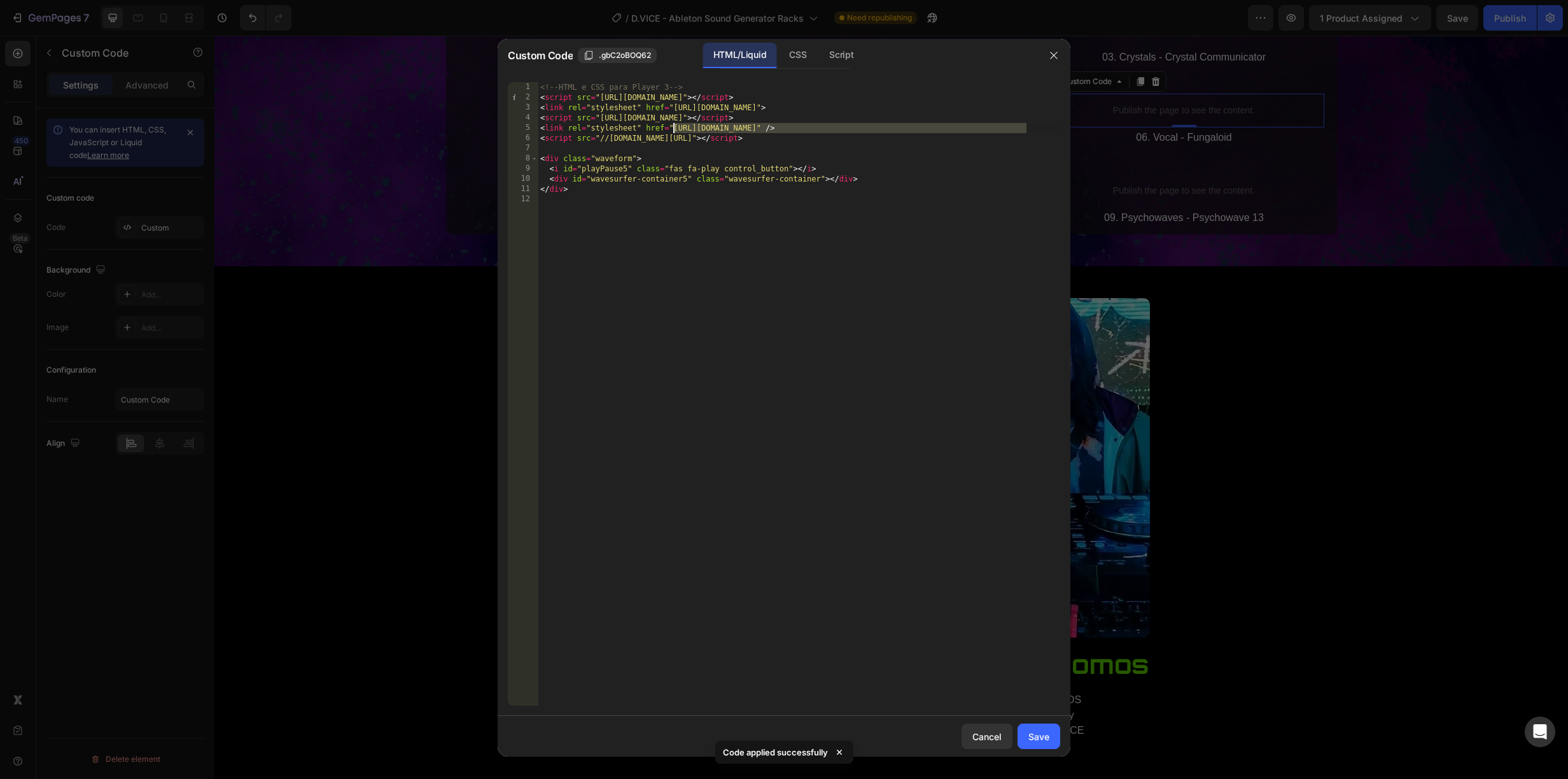
drag, startPoint x: 1026, startPoint y: 125, endPoint x: 675, endPoint y: 129, distance: 351.0
click at [675, 129] on div "<!-- HTML e CSS para Player 3 --> < script src = "https://unpkg.com/wavesurfer.…" at bounding box center [799, 404] width 522 height 644
paste textarea "904/7107/2029/asset"
click at [1051, 739] on button "Save" at bounding box center [1039, 736] width 43 height 25
type textarea "</div>"
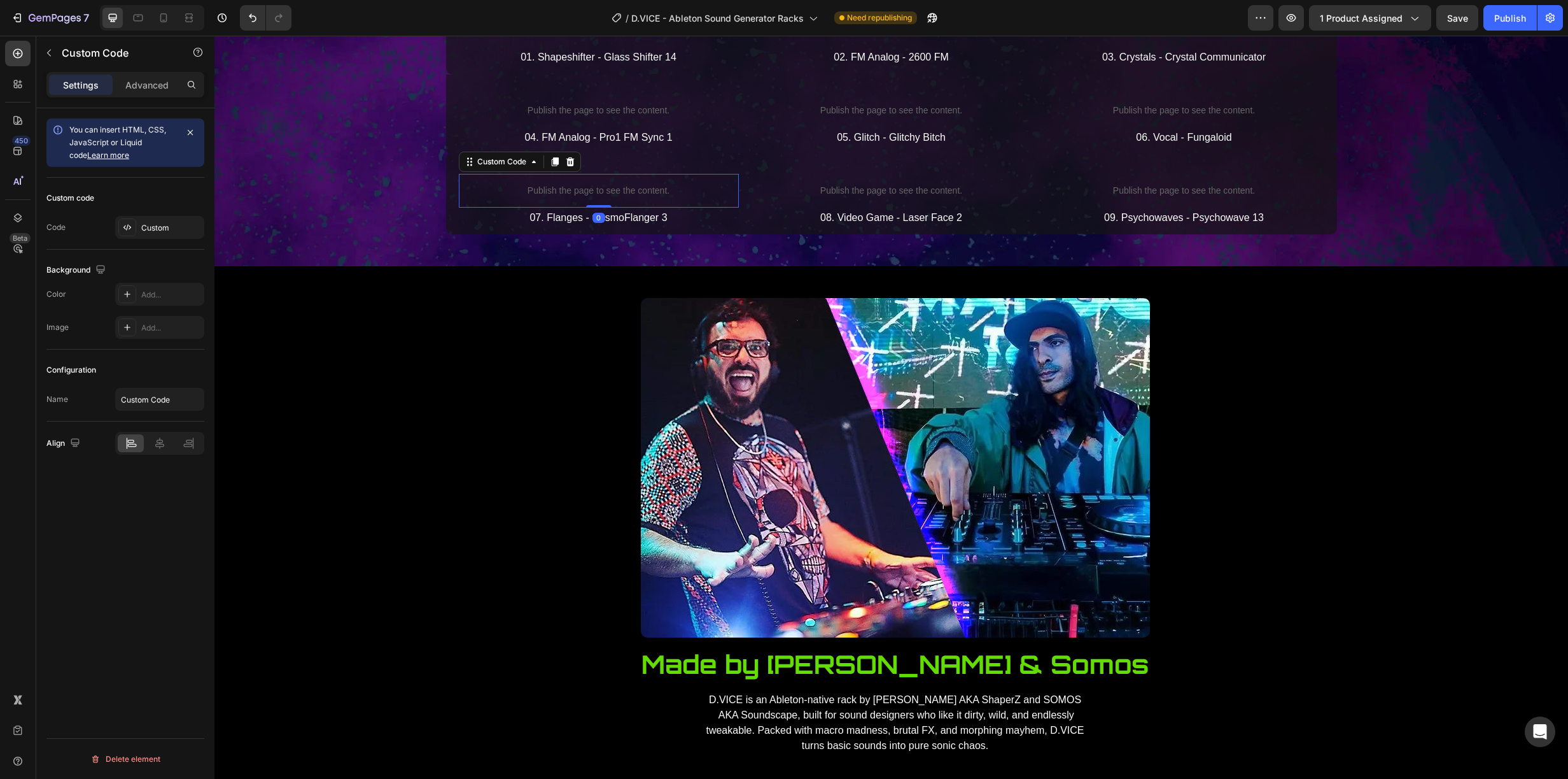
click at [609, 197] on p "Publish the page to see the content." at bounding box center [599, 191] width 280 height 14
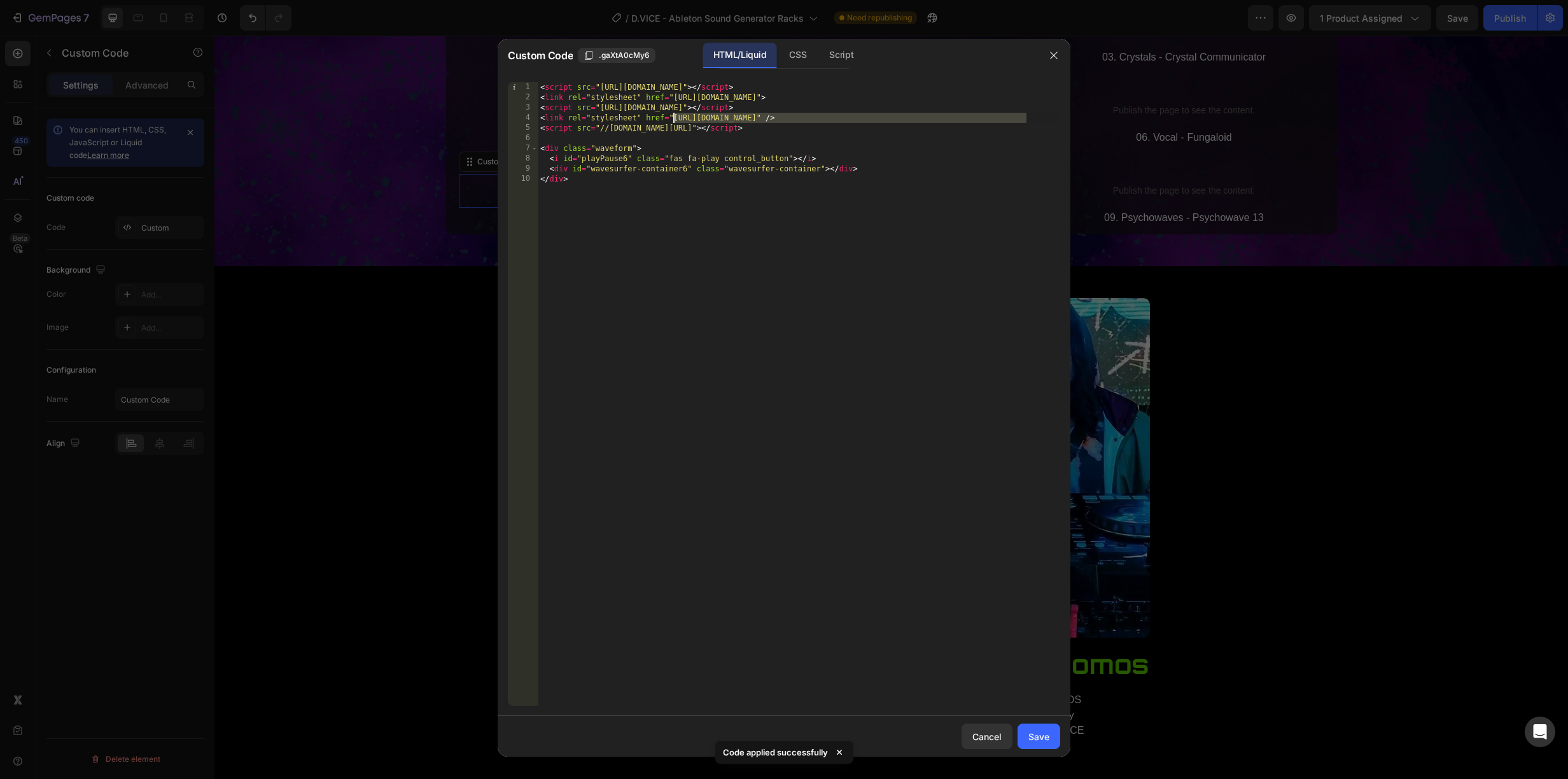
drag, startPoint x: 1026, startPoint y: 115, endPoint x: 674, endPoint y: 121, distance: 352.1
click at [674, 121] on div "< script src = "https://unpkg.com/wavesurfer.js@7" > </ script > < link rel = "…" at bounding box center [799, 404] width 522 height 644
paste textarea "904/7107/2029/asset"
click at [1038, 743] on button "Save" at bounding box center [1039, 736] width 43 height 25
type textarea "<div id="wavesurfer-container6" class="wavesurfer-container"></div> </div>"
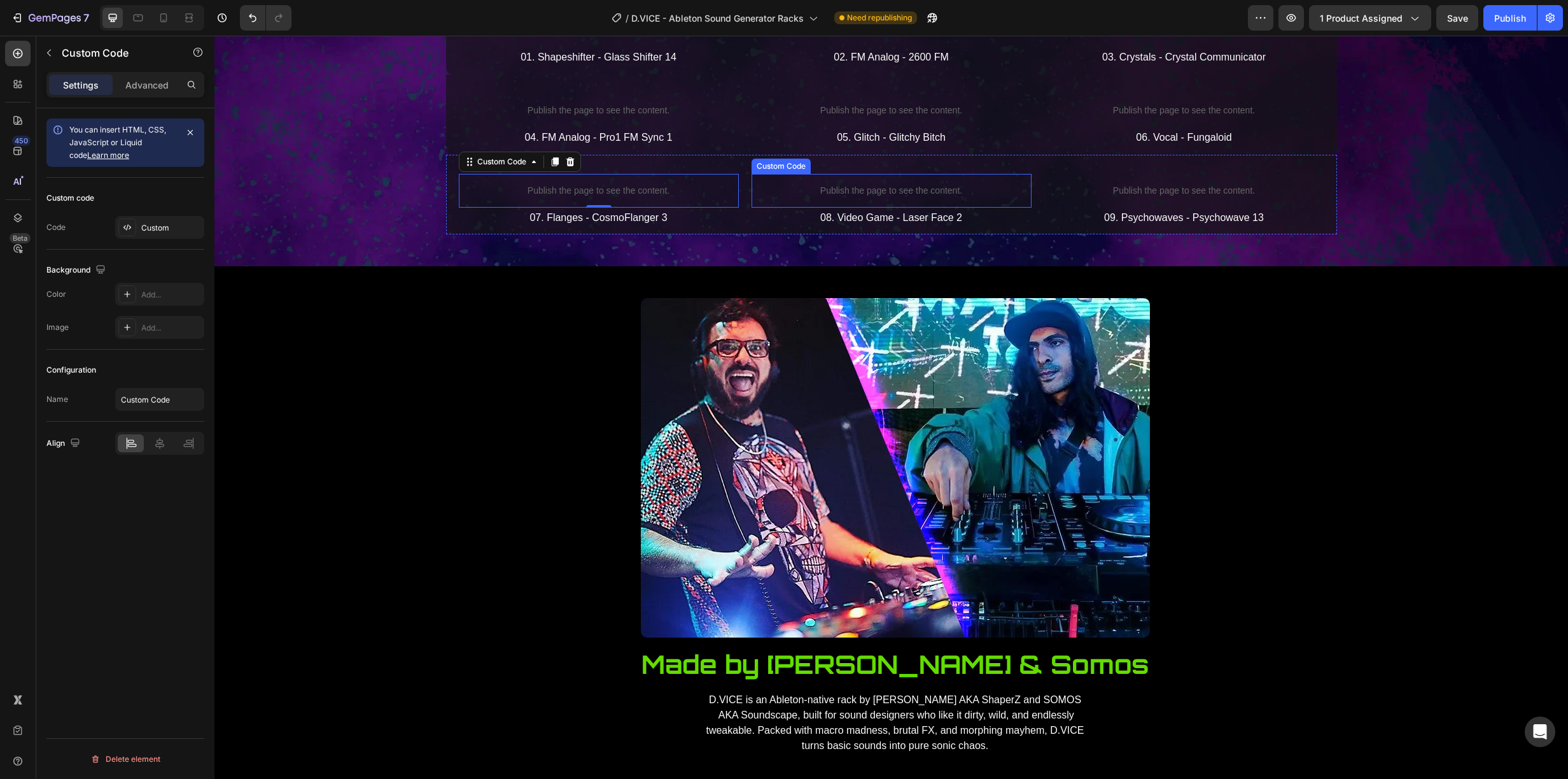
click at [880, 197] on p "Publish the page to see the content." at bounding box center [892, 191] width 280 height 14
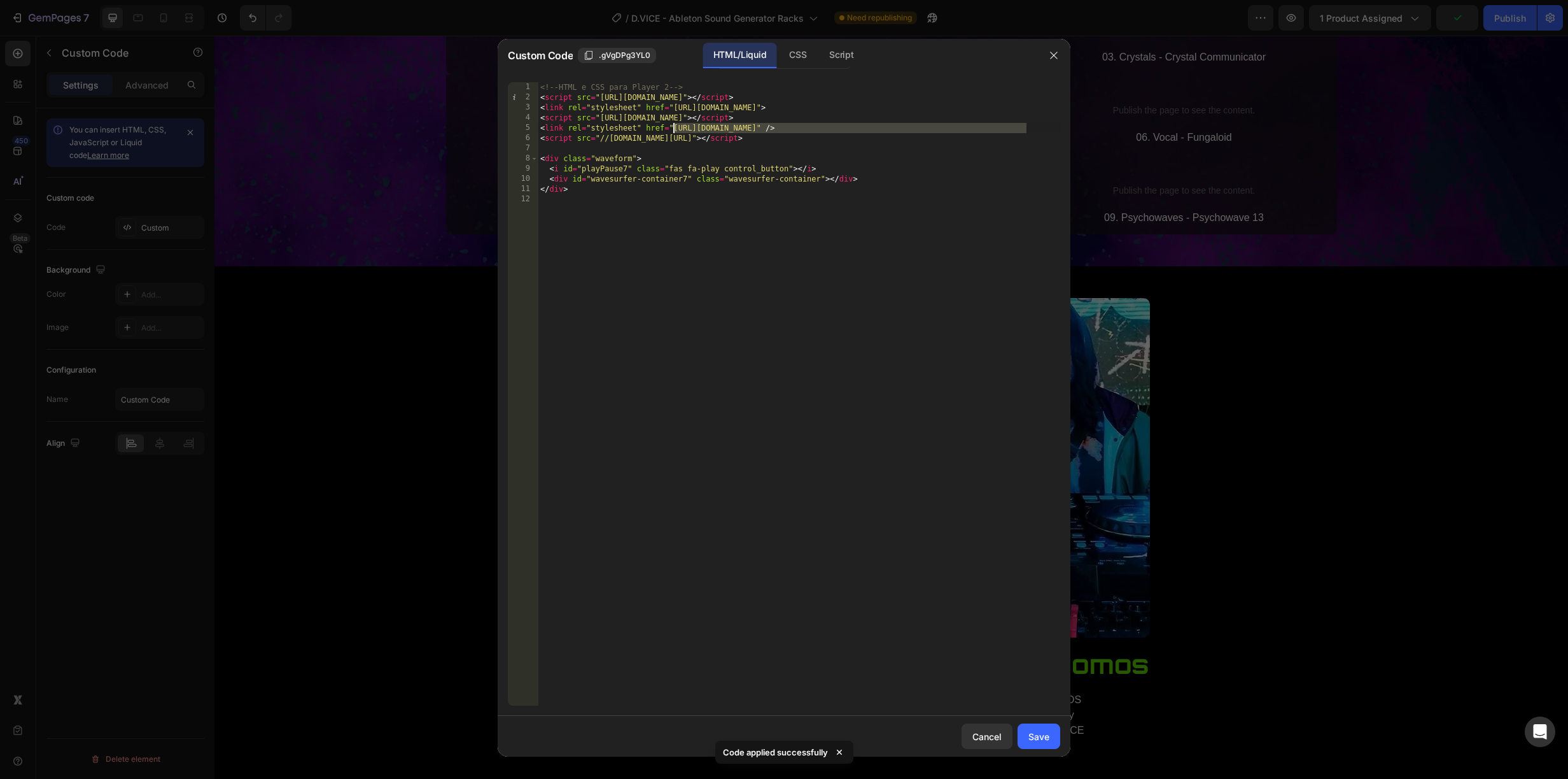
drag, startPoint x: 1026, startPoint y: 126, endPoint x: 673, endPoint y: 129, distance: 353.0
click at [673, 129] on div "<!-- HTML e CSS para Player 2 --> < script src = "https://unpkg.com/wavesurfer.…" at bounding box center [799, 404] width 522 height 644
paste textarea "904/7107/2029/asset"
click at [1041, 730] on div "Save" at bounding box center [1039, 736] width 21 height 14
type textarea "</div>"
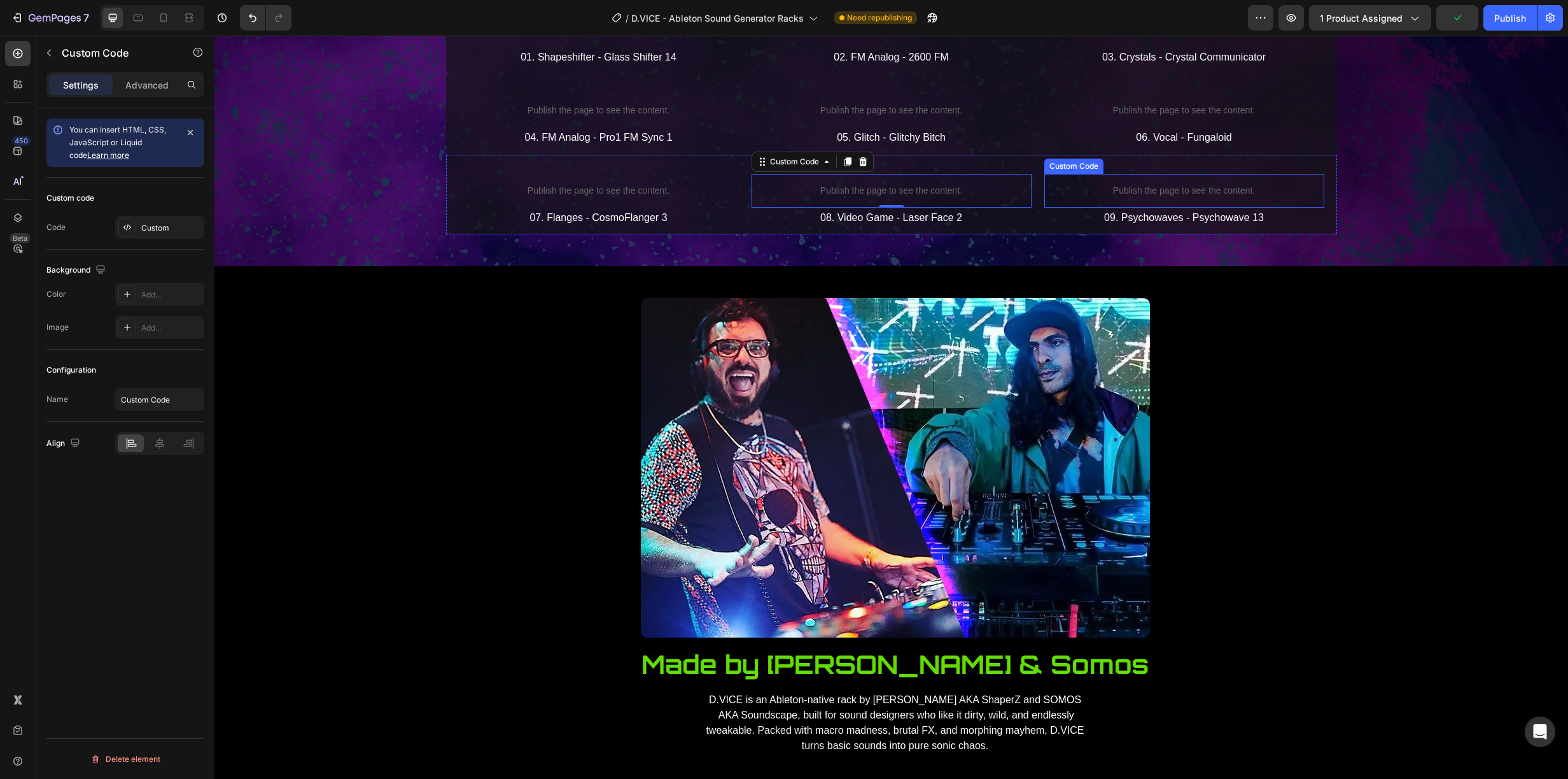
click at [1161, 197] on p "Publish the page to see the content." at bounding box center [1184, 191] width 280 height 14
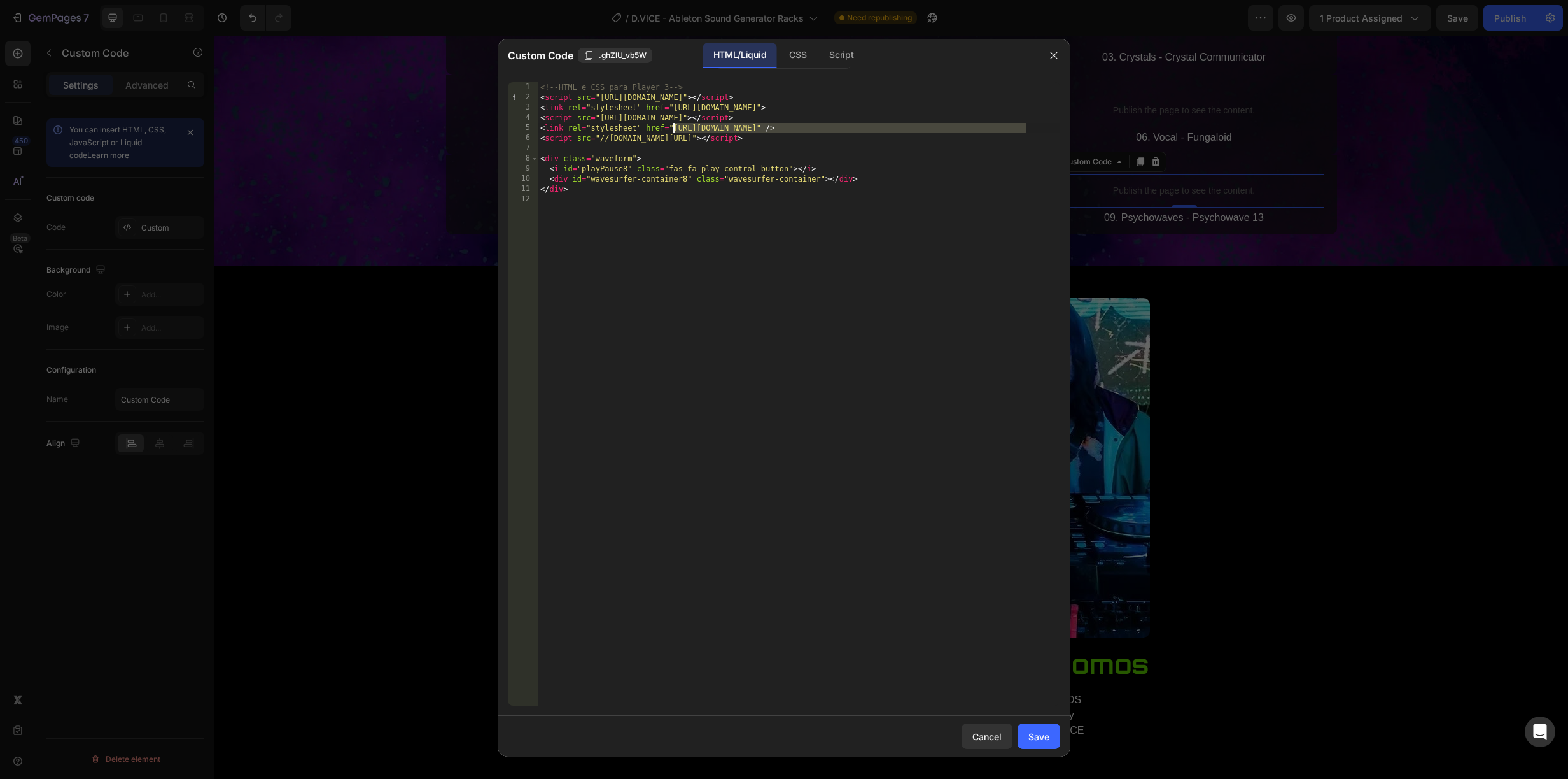
drag, startPoint x: 1026, startPoint y: 126, endPoint x: 675, endPoint y: 131, distance: 351.0
click at [675, 131] on div "<!-- HTML e CSS para Player 3 --> < script src = "https://unpkg.com/wavesurfer.…" at bounding box center [799, 404] width 522 height 644
paste textarea "904/7107/2029/asset"
click at [1039, 740] on div "Save" at bounding box center [1039, 736] width 21 height 14
type textarea "</div>"
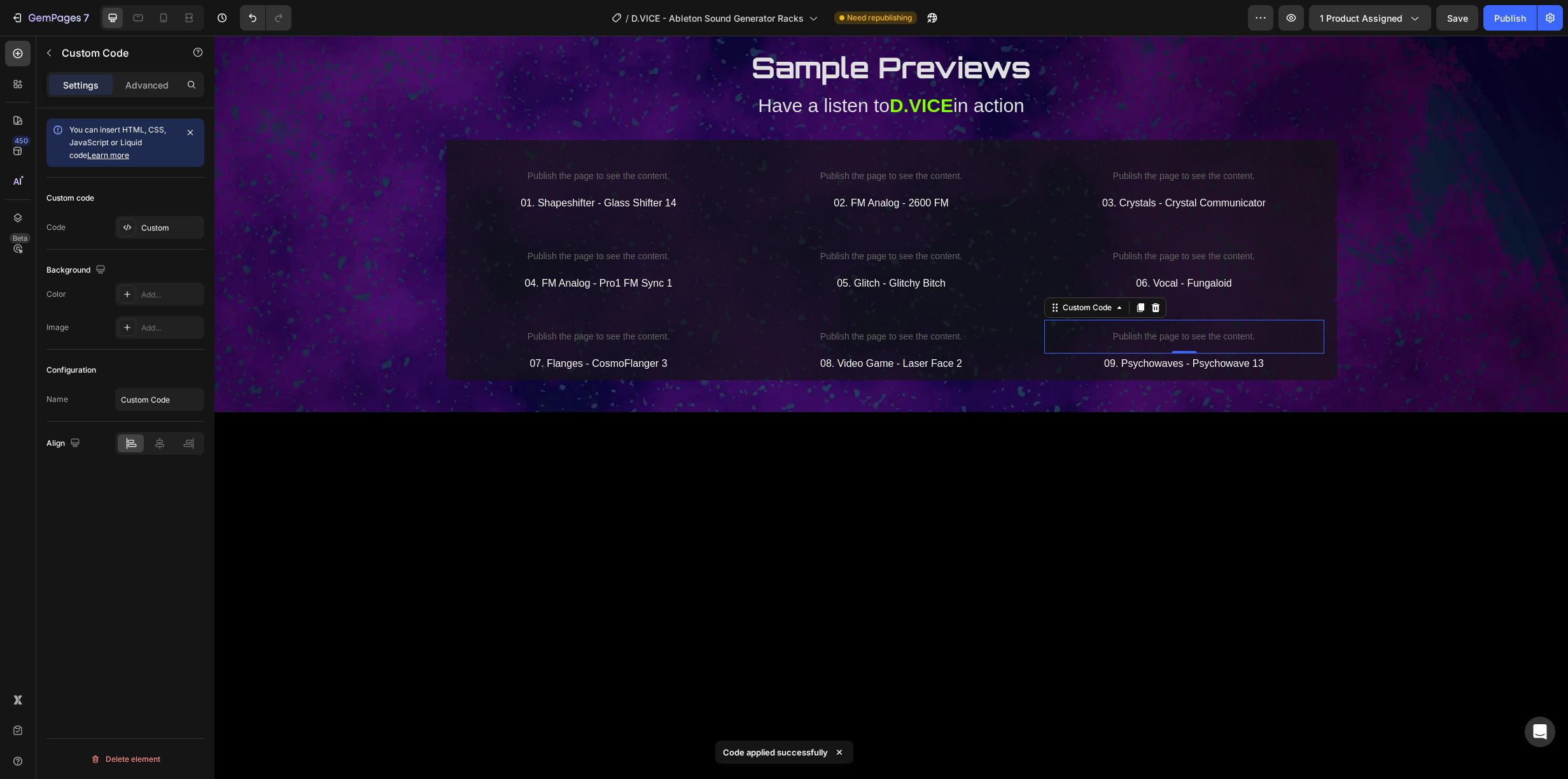
scroll to position [2407, 0]
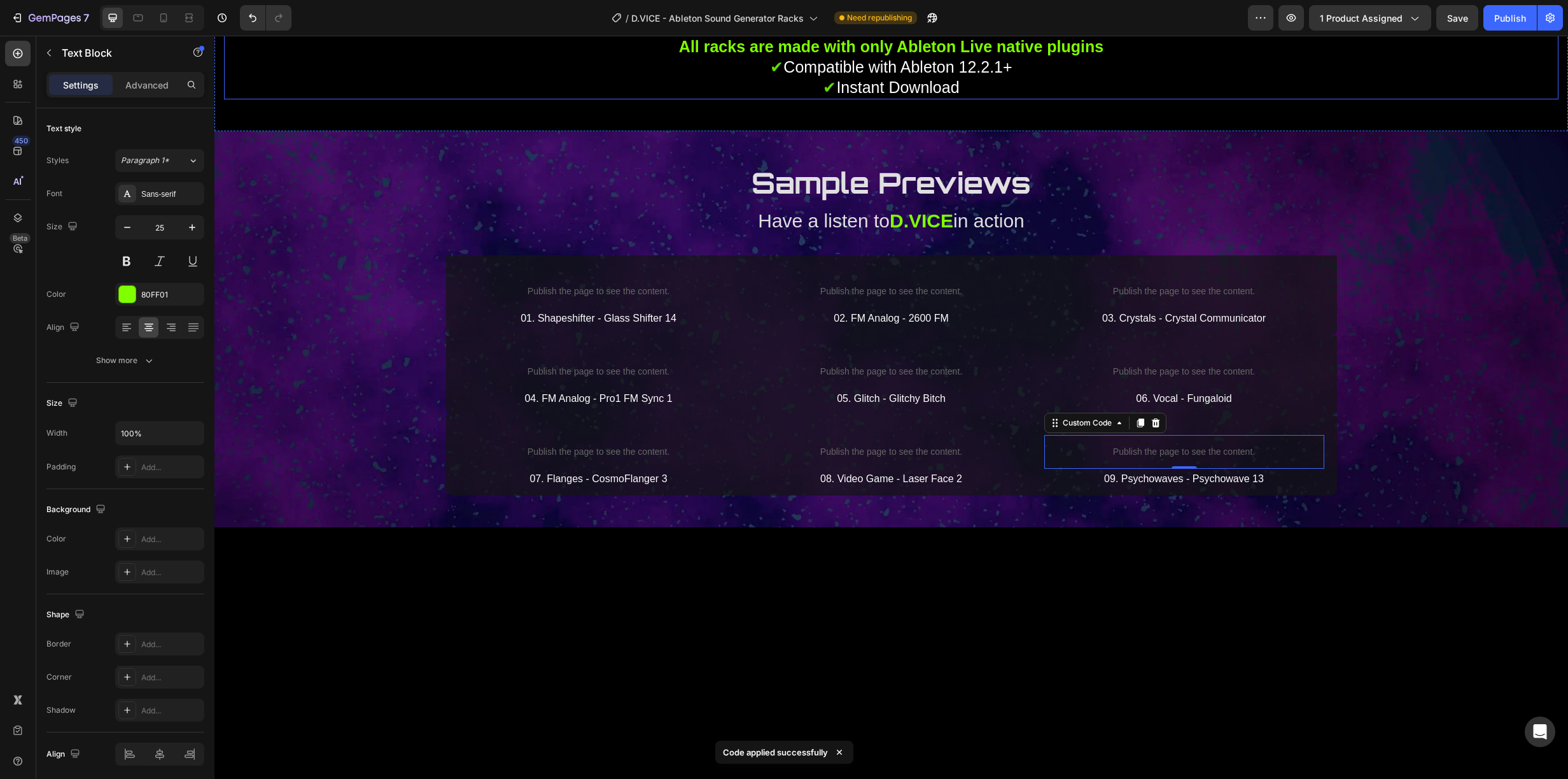
click at [893, 56] on strong "All racks are made with only Ableton Live native plugins" at bounding box center [891, 46] width 425 height 18
click at [191, 228] on icon "button" at bounding box center [192, 227] width 7 height 7
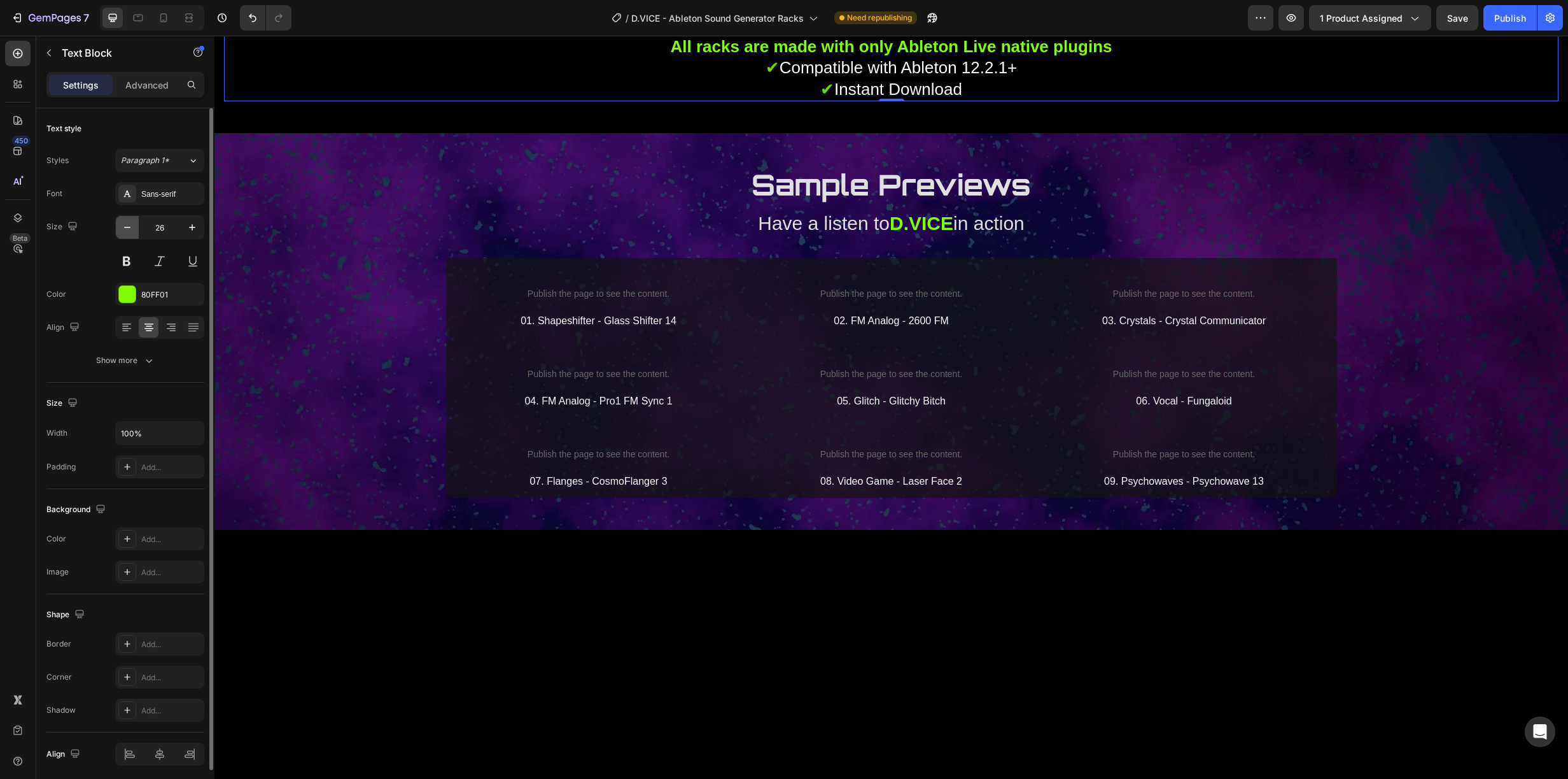
click at [125, 227] on icon "button" at bounding box center [127, 228] width 13 height 13
type input "25"
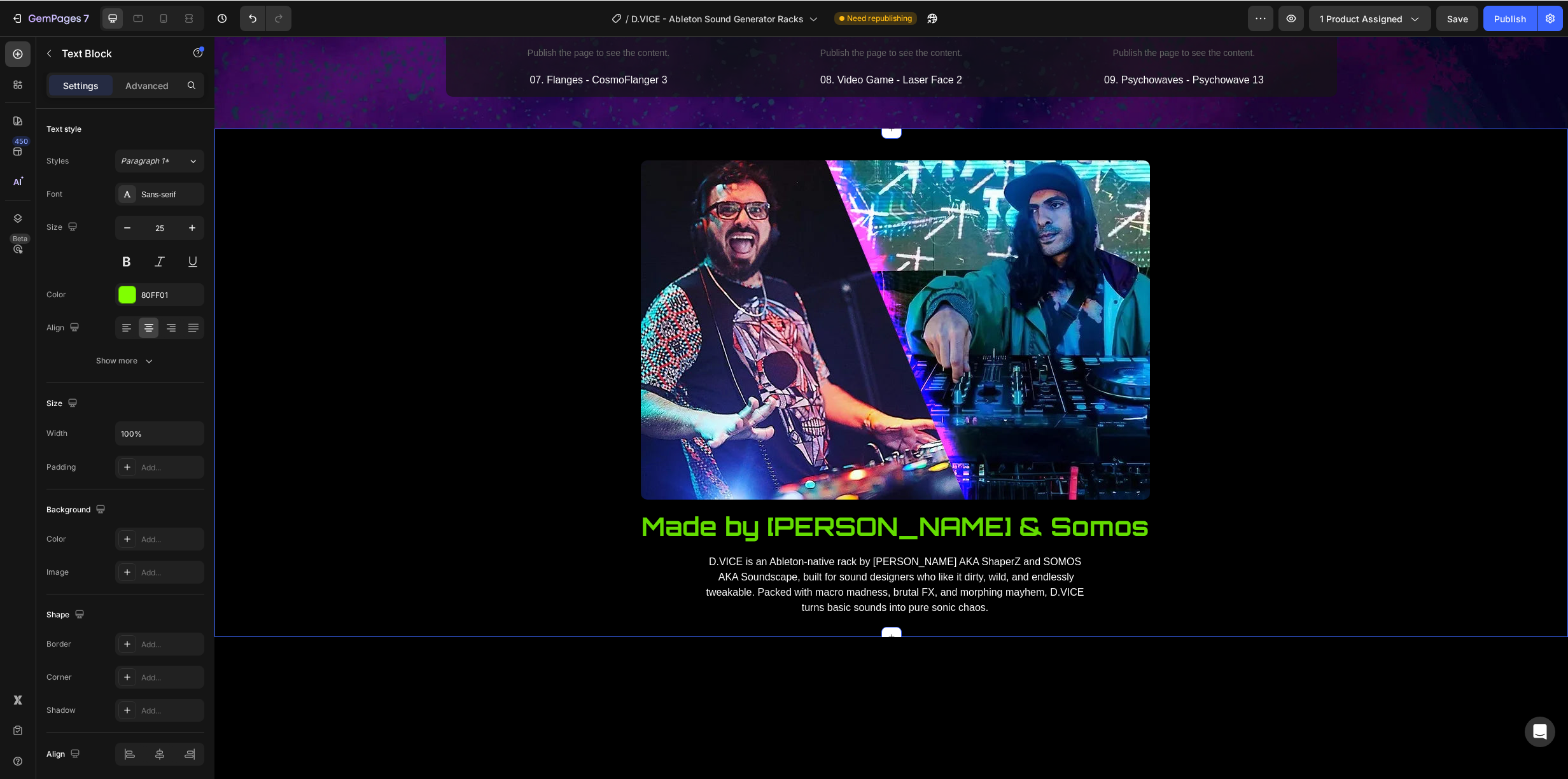
scroll to position [2942, 0]
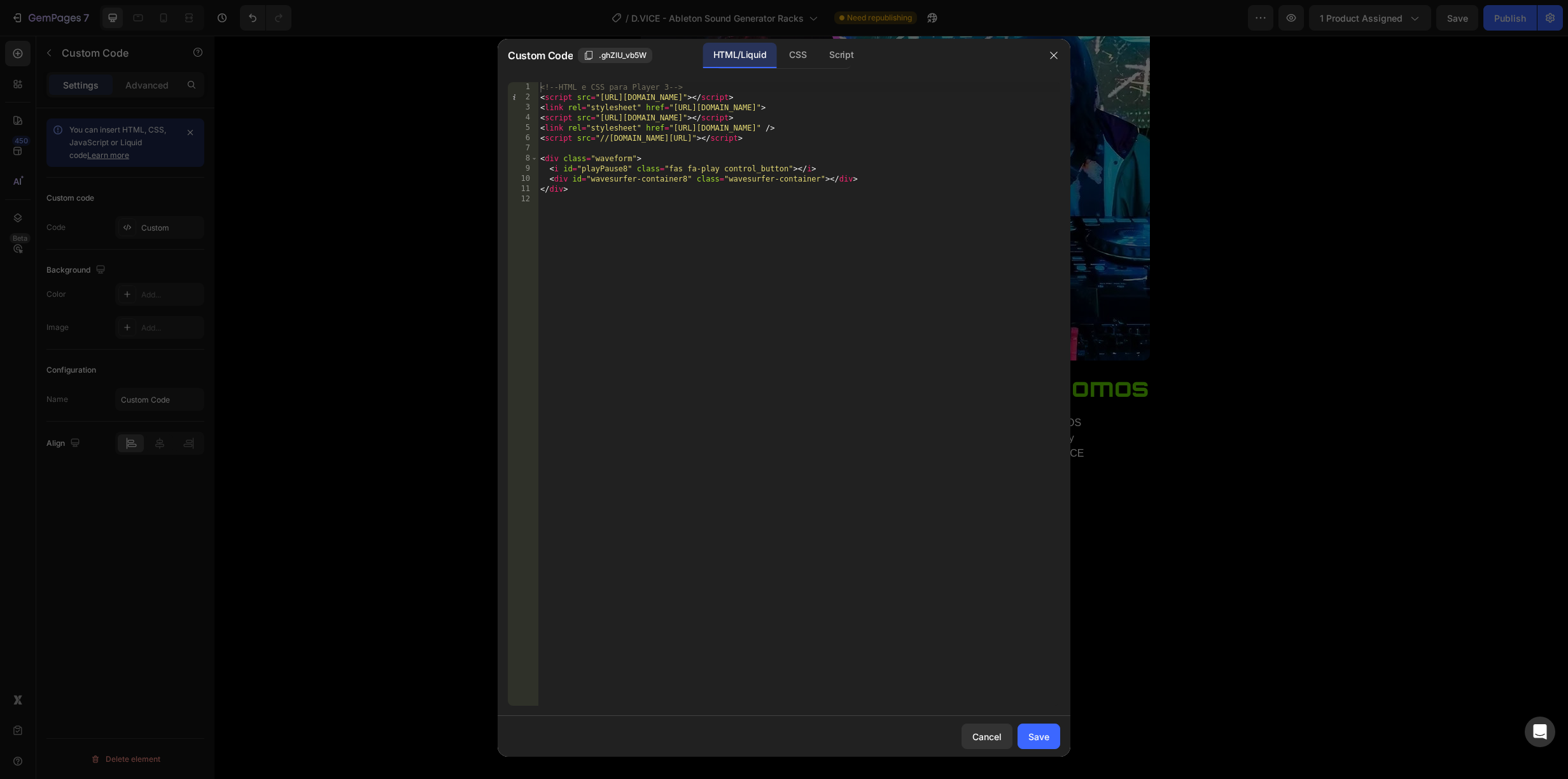
type textarea "<link rel="stylesheet" href="https://cdn.shopify.com/s/files/1/0904/7107/2029/a…"
drag, startPoint x: 1030, startPoint y: 126, endPoint x: 672, endPoint y: 131, distance: 358.0
click at [672, 131] on div "<!-- HTML e CSS para Player 3 --> < script src = "https://unpkg.com/wavesurfer.…" at bounding box center [799, 404] width 522 height 644
click at [990, 734] on div "Cancel" at bounding box center [987, 736] width 30 height 14
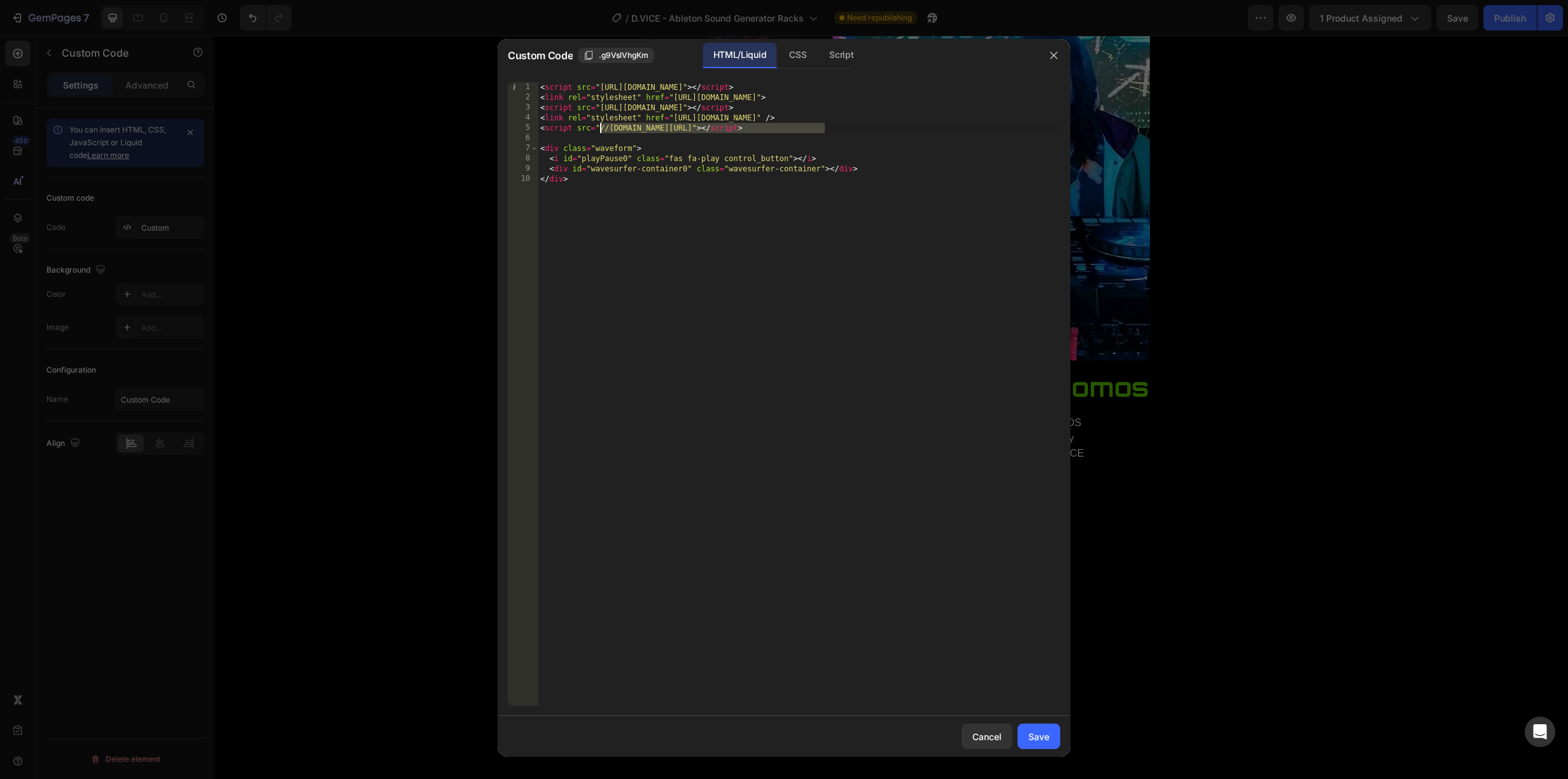
drag, startPoint x: 823, startPoint y: 125, endPoint x: 600, endPoint y: 132, distance: 223.1
click at [600, 132] on div "< script src = "https://unpkg.com/wavesurfer.js@7" > </ script > < link rel = "…" at bounding box center [799, 404] width 522 height 644
paste textarea "https://cdn.shopify.com/s/files/1/0904/7107/202"
click at [1038, 734] on div "Save" at bounding box center [1039, 736] width 21 height 14
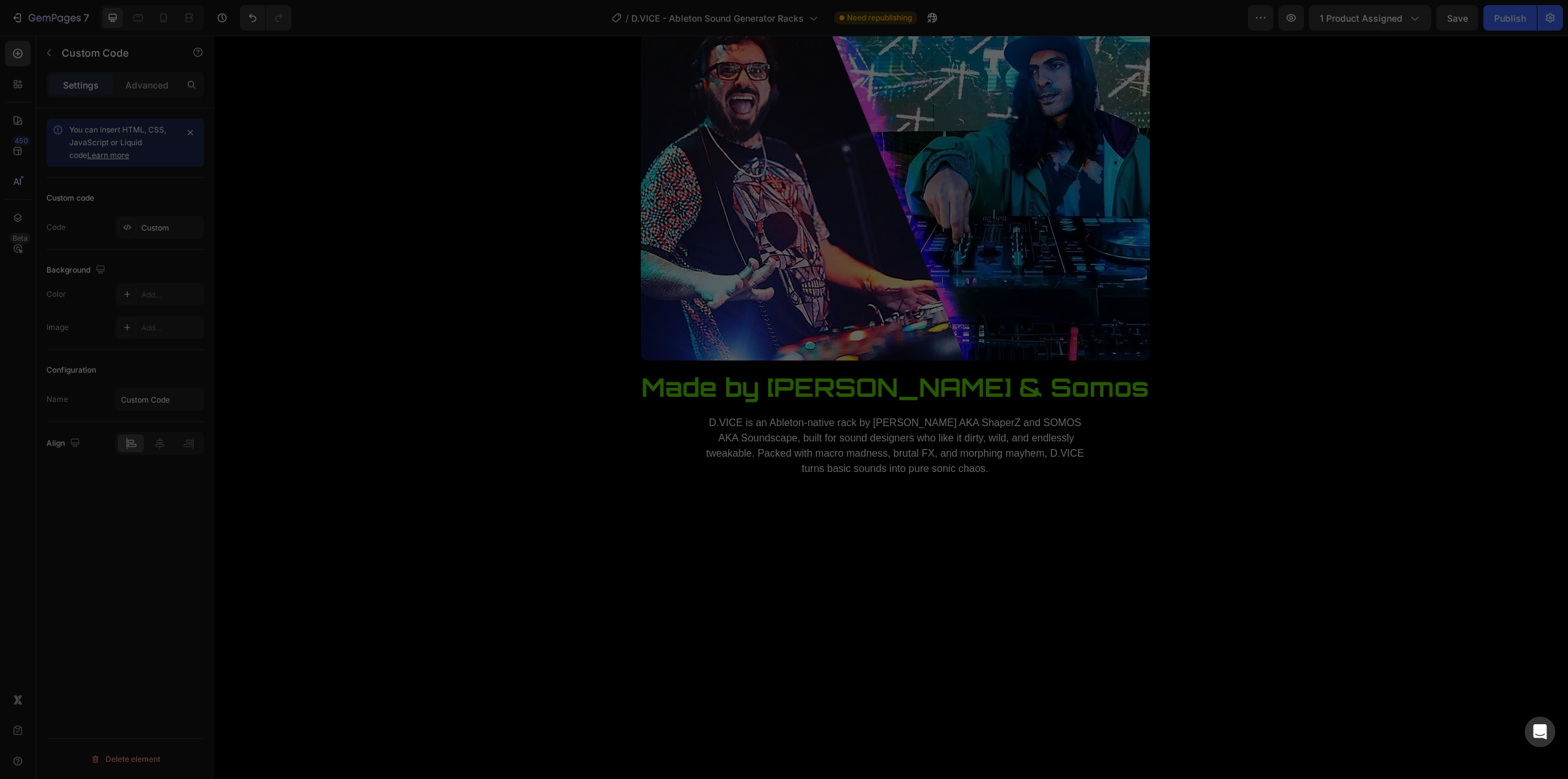
type textarea "<div id="wavesurfer-container0" class="wavesurfer-container"></div> </div>"
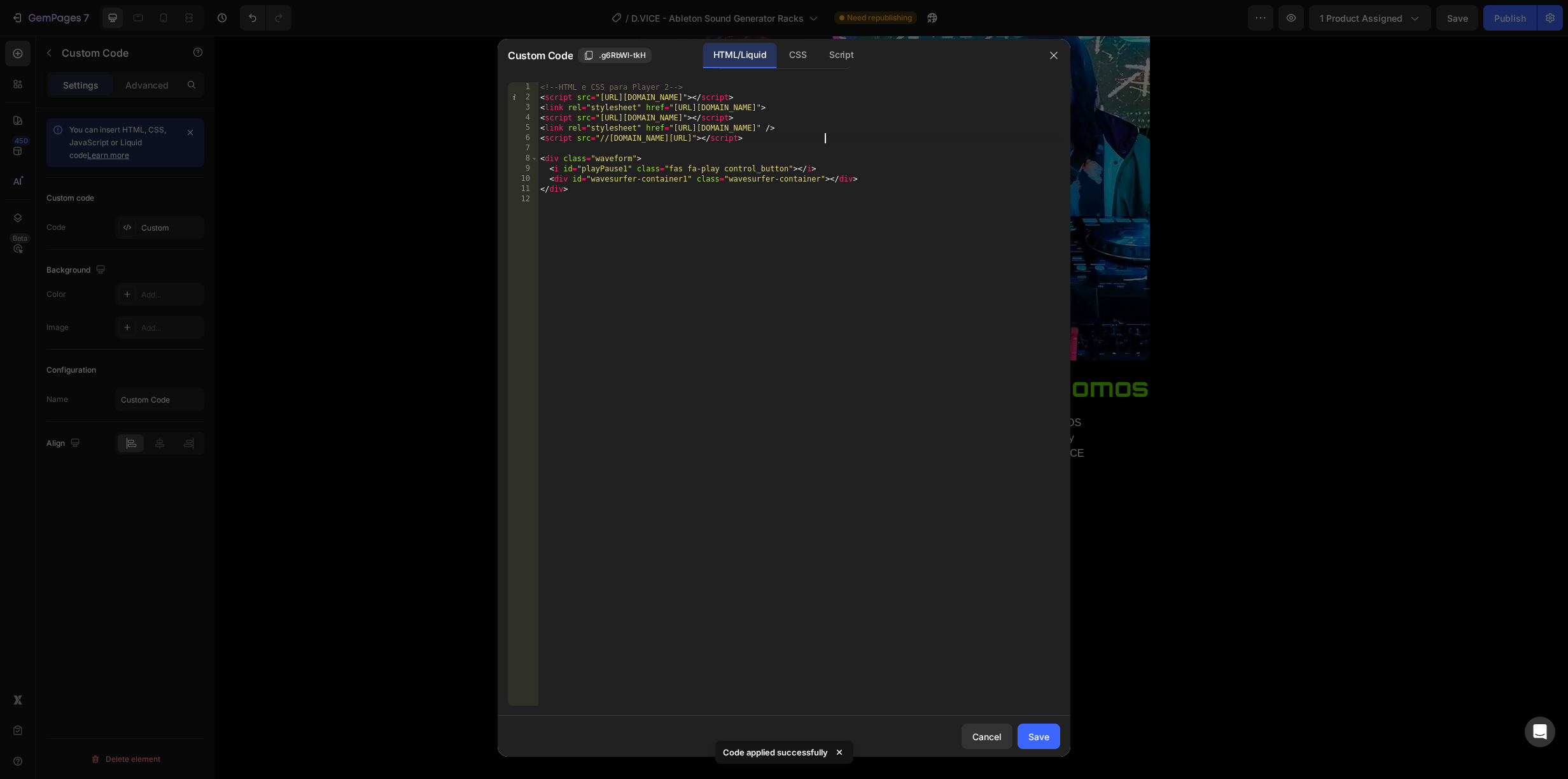
click at [826, 135] on div "<!-- HTML e CSS para Player 2 --> < script src = "https://unpkg.com/wavesurfer.…" at bounding box center [799, 404] width 522 height 644
drag, startPoint x: 823, startPoint y: 136, endPoint x: 600, endPoint y: 142, distance: 223.1
click at [600, 142] on div "<!-- HTML e CSS para Player 2 --> < script src = "https://unpkg.com/wavesurfer.…" at bounding box center [799, 404] width 522 height 644
paste textarea "https://cdn.shopify.com/s/files/1/0904/7107/202"
click at [1042, 736] on div "Save" at bounding box center [1039, 736] width 21 height 14
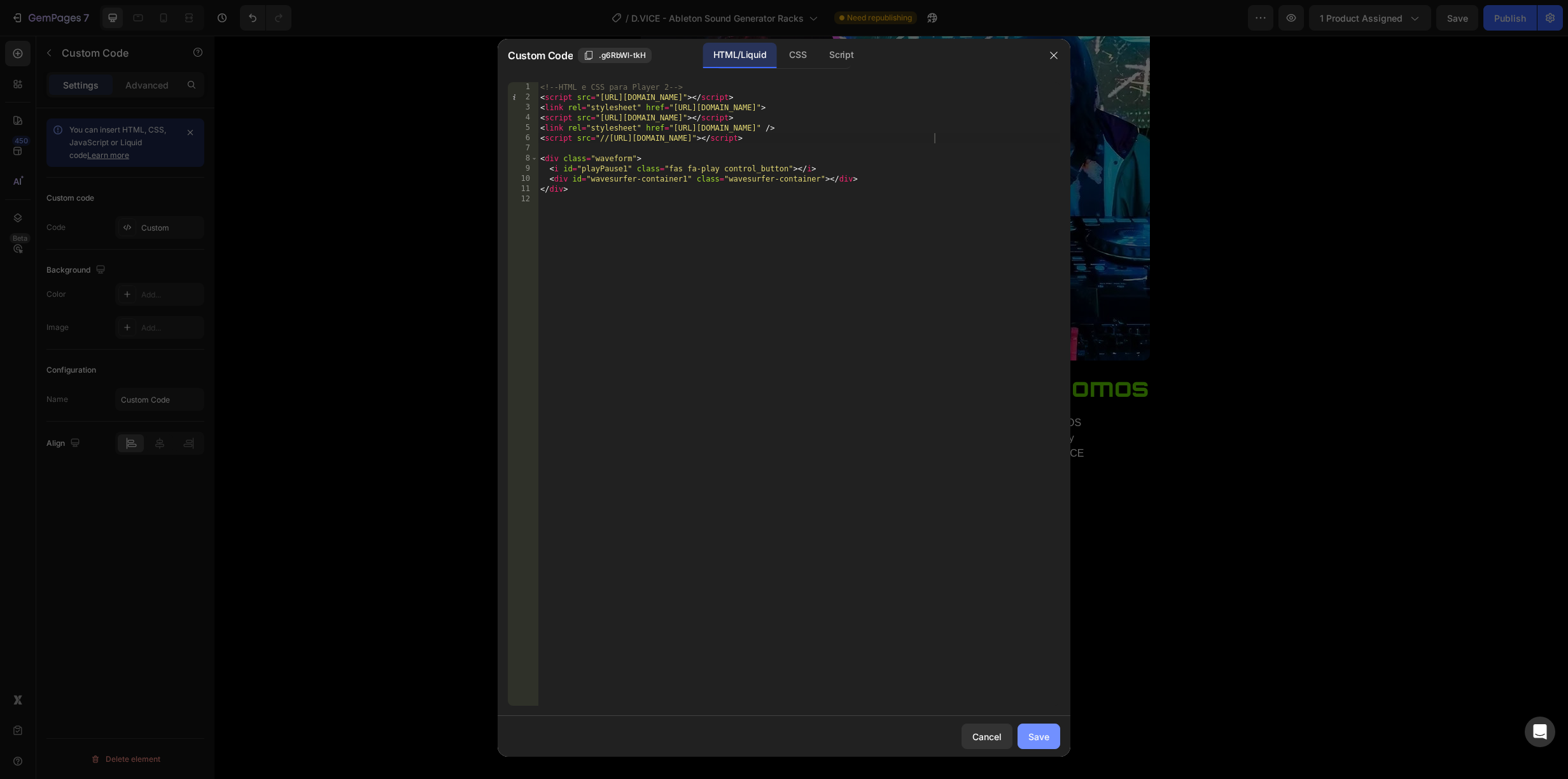
type textarea "</div>"
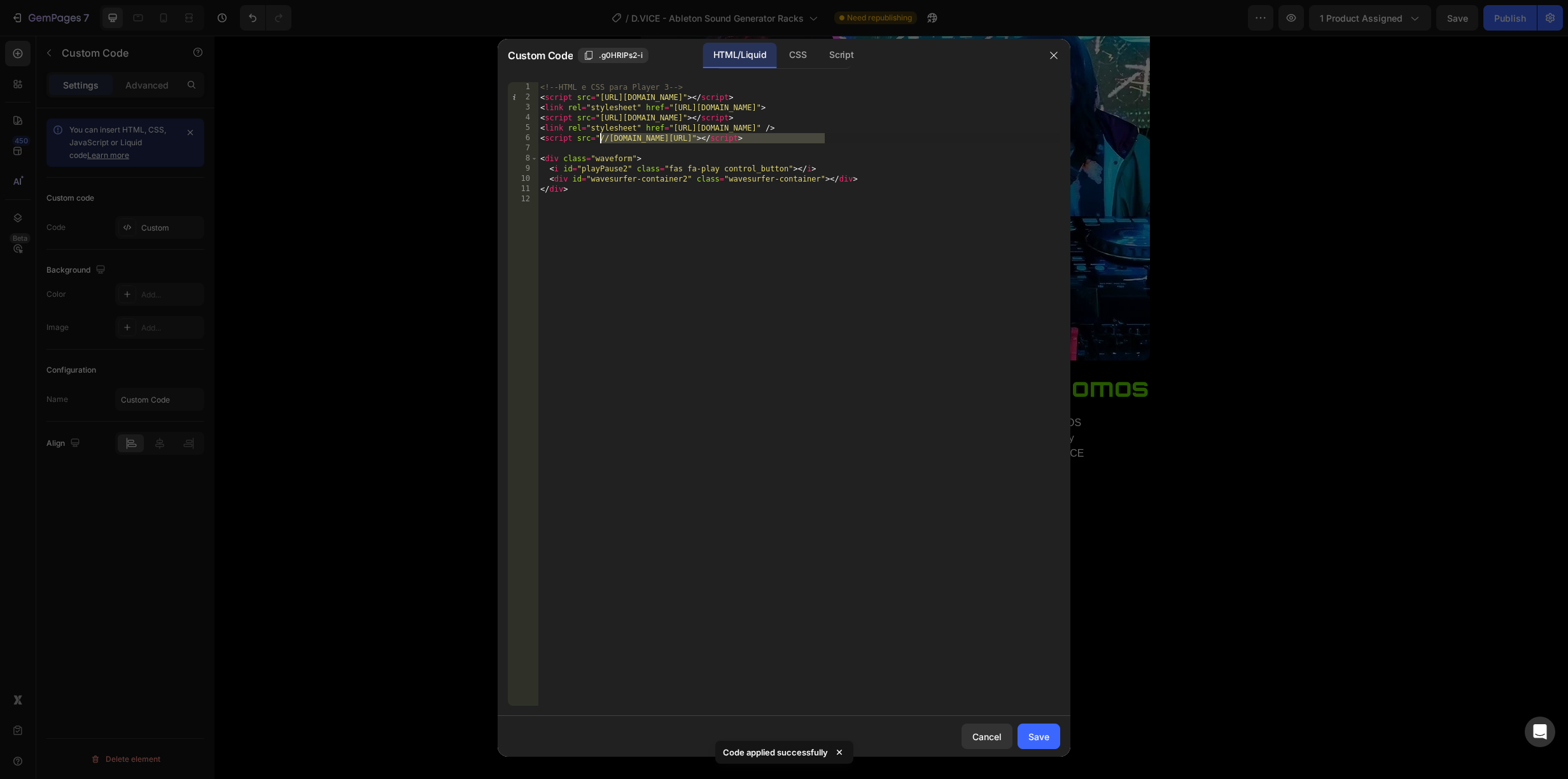
drag, startPoint x: 823, startPoint y: 135, endPoint x: 600, endPoint y: 137, distance: 223.0
click at [600, 137] on div "<!-- HTML e CSS para Player 3 --> < script src = "https://unpkg.com/wavesurfer.…" at bounding box center [799, 404] width 522 height 644
paste textarea "https://cdn.shopify.com/s/files/1/0904/7107/202"
click at [1036, 733] on div "Save" at bounding box center [1039, 736] width 21 height 14
type textarea "</div>"
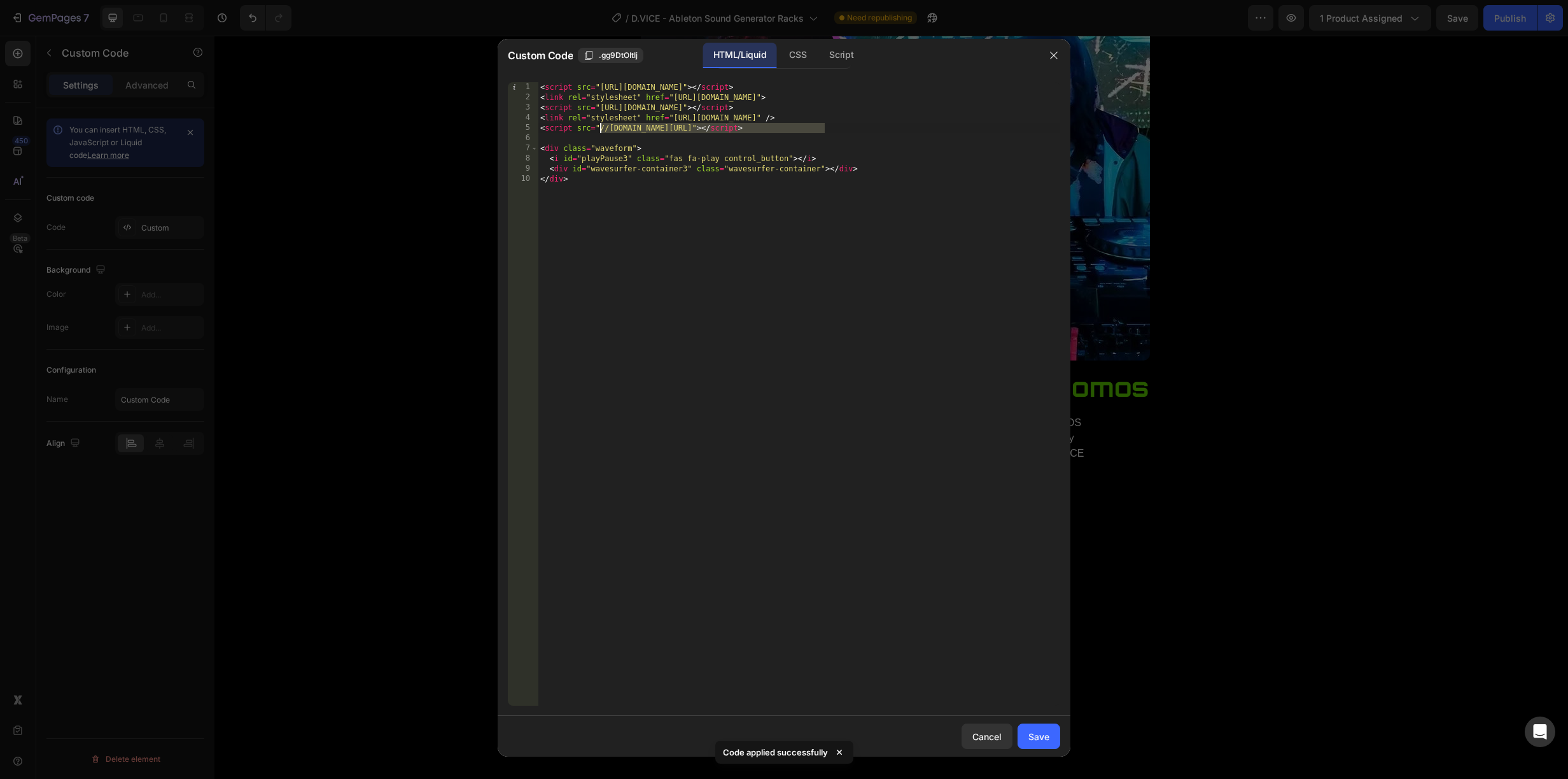
drag, startPoint x: 823, startPoint y: 125, endPoint x: 599, endPoint y: 133, distance: 224.1
click at [599, 133] on div "< script src = "https://unpkg.com/wavesurfer.js@7" > </ script > < link rel = "…" at bounding box center [799, 404] width 522 height 644
paste textarea "https://cdn.shopify.com/s/files/1/0904/7107/202"
click at [1029, 731] on div "Save" at bounding box center [1039, 736] width 21 height 14
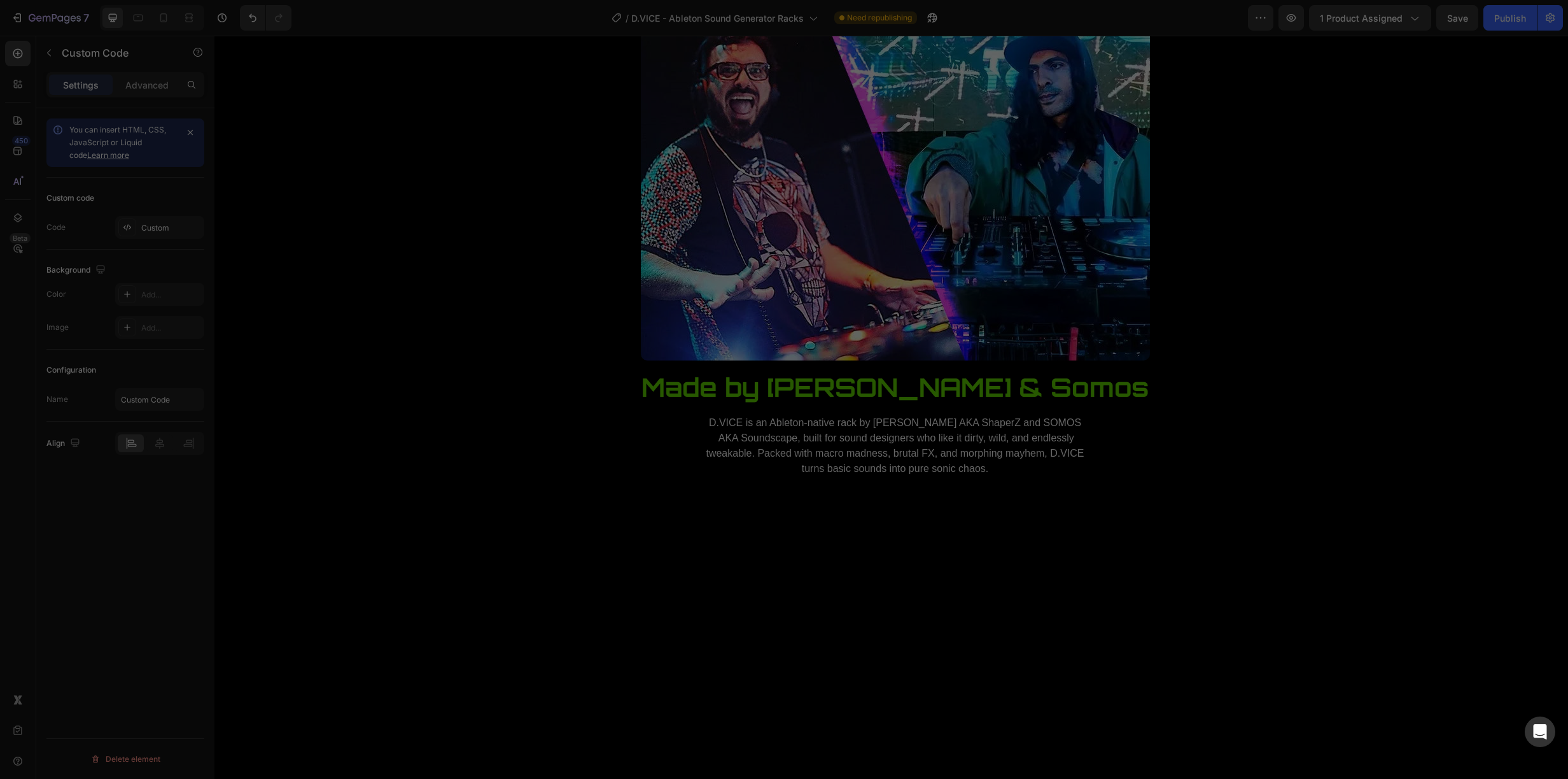
type textarea "<div id="wavesurfer-container3" class="wavesurfer-container"></div> </div>"
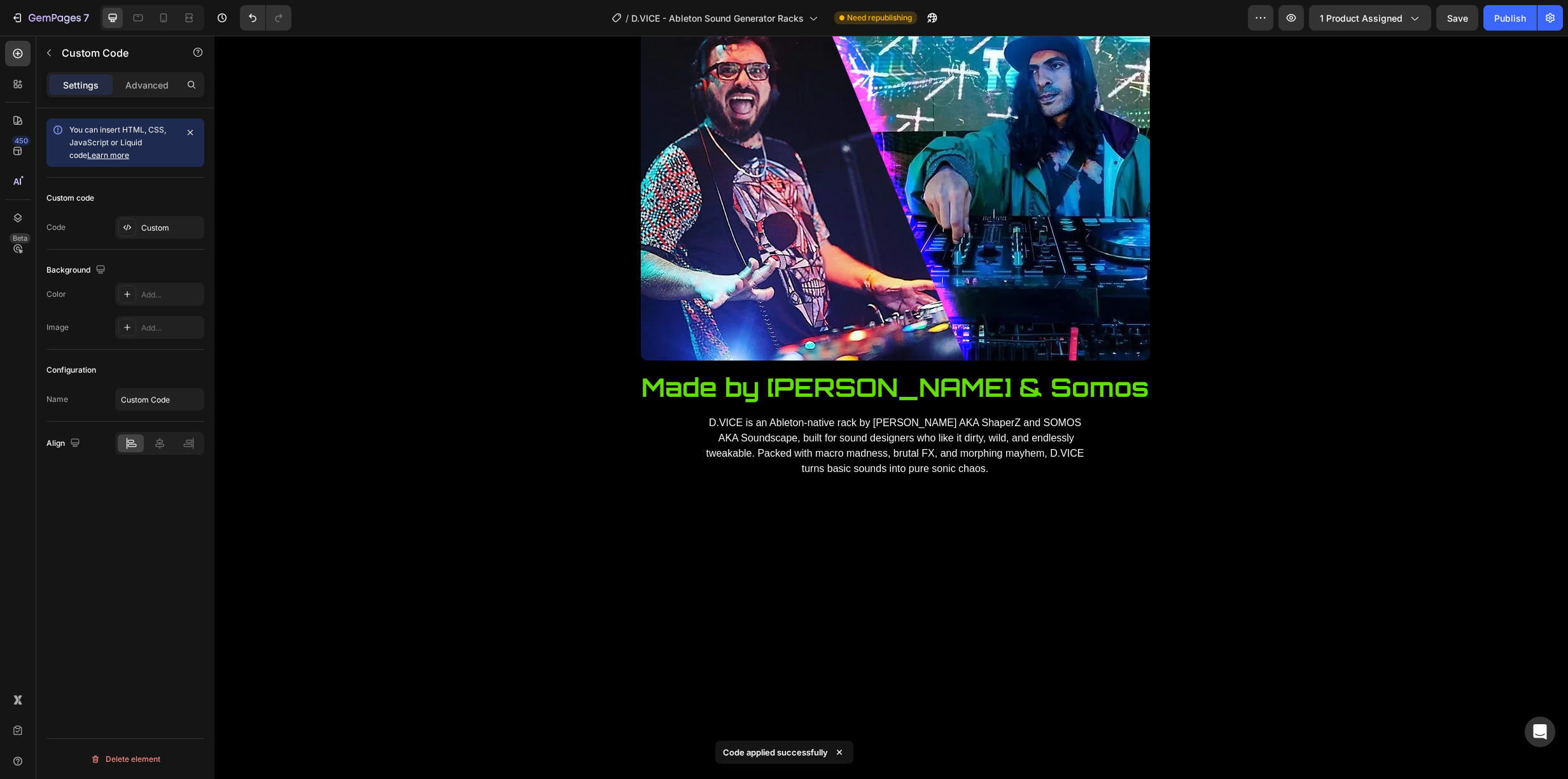
drag, startPoint x: 898, startPoint y: 330, endPoint x: 1113, endPoint y: 371, distance: 218.9
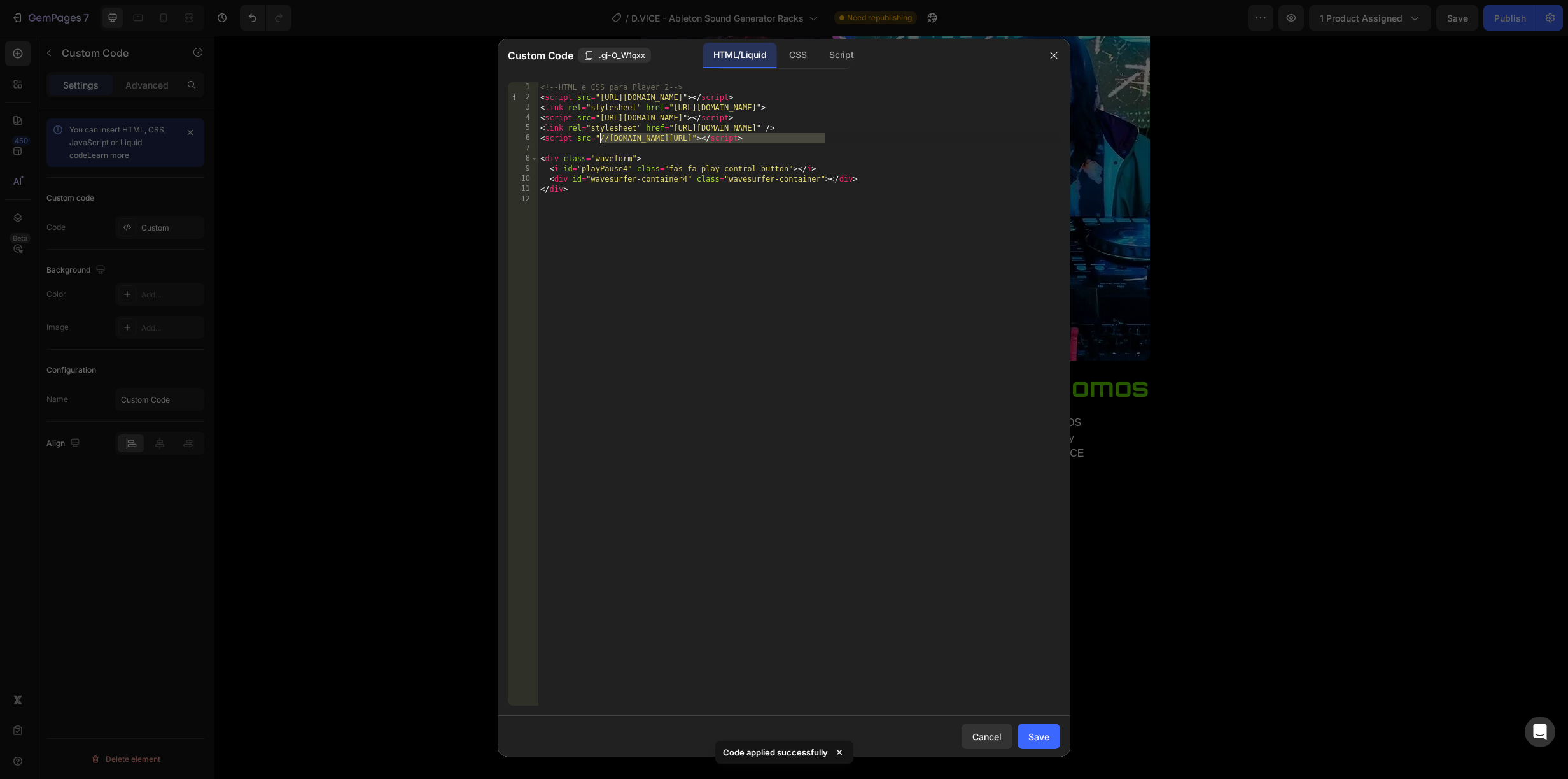
drag, startPoint x: 823, startPoint y: 134, endPoint x: 624, endPoint y: 137, distance: 199.0
click at [600, 138] on div "<!-- HTML e CSS para Player 2 --> < script src = "https://unpkg.com/wavesurfer.…" at bounding box center [799, 404] width 522 height 644
paste textarea "https://cdn.shopify.com/s/files/1/0904/7107/202"
click at [1034, 733] on div "Save" at bounding box center [1039, 736] width 21 height 14
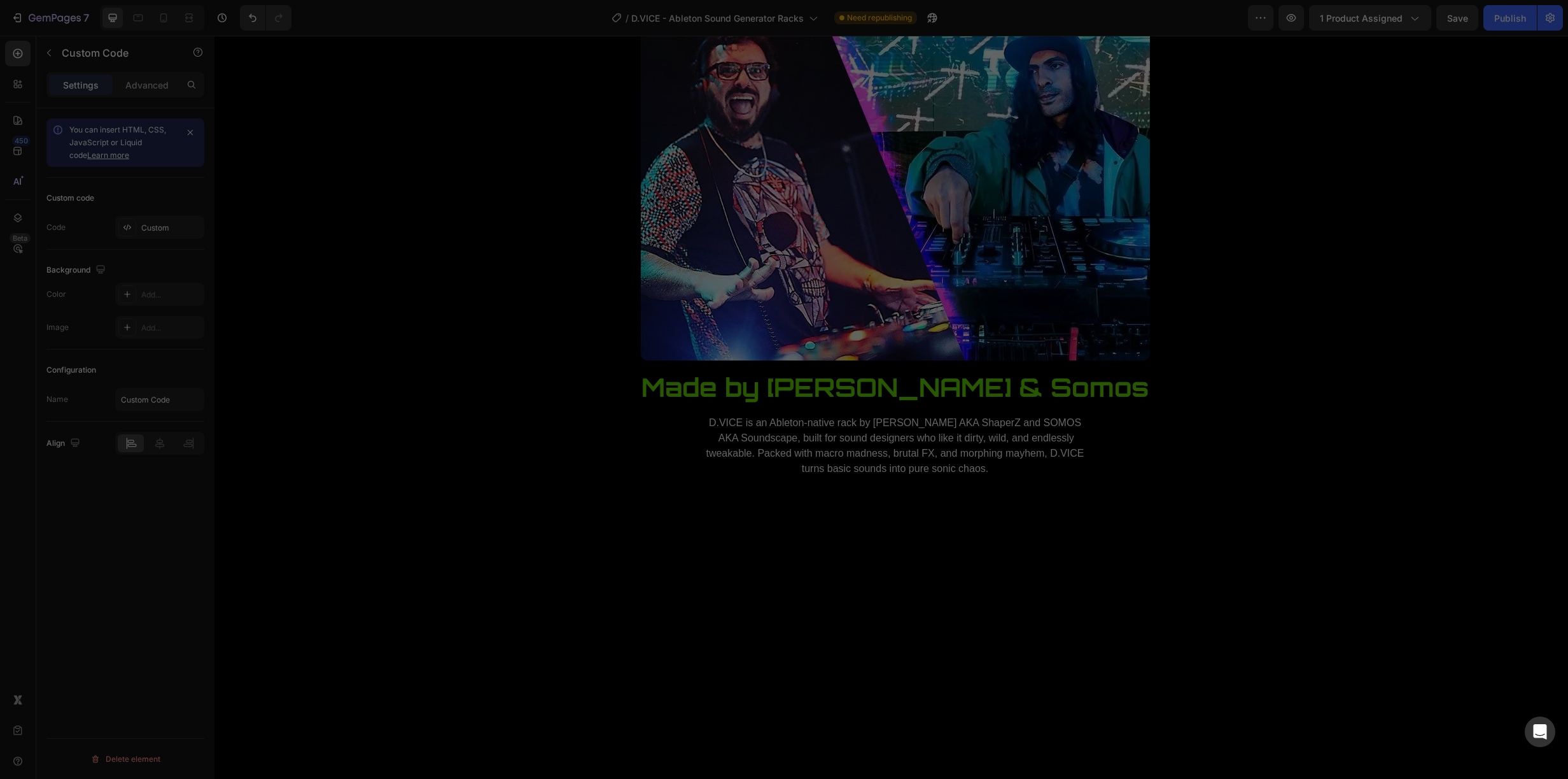
type textarea "</div>"
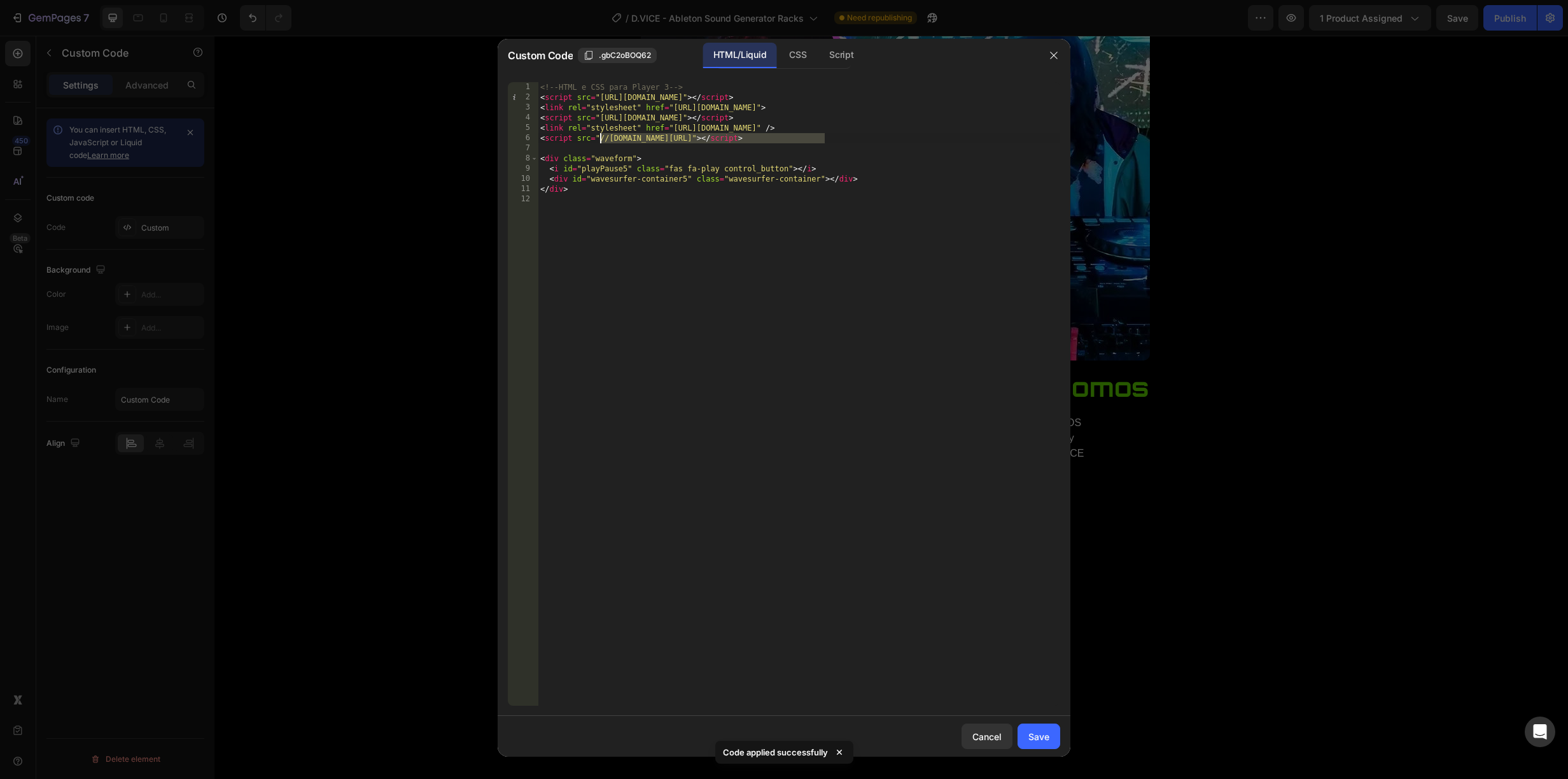
drag, startPoint x: 825, startPoint y: 137, endPoint x: 600, endPoint y: 139, distance: 225.0
click at [600, 139] on div "<!-- HTML e CSS para Player 3 --> < script src = "https://unpkg.com/wavesurfer.…" at bounding box center [799, 404] width 522 height 644
paste textarea "https://cdn.shopify.com/s/files/1/0904/7107/202"
click at [1045, 733] on div "Save" at bounding box center [1039, 736] width 21 height 14
type textarea "</div>"
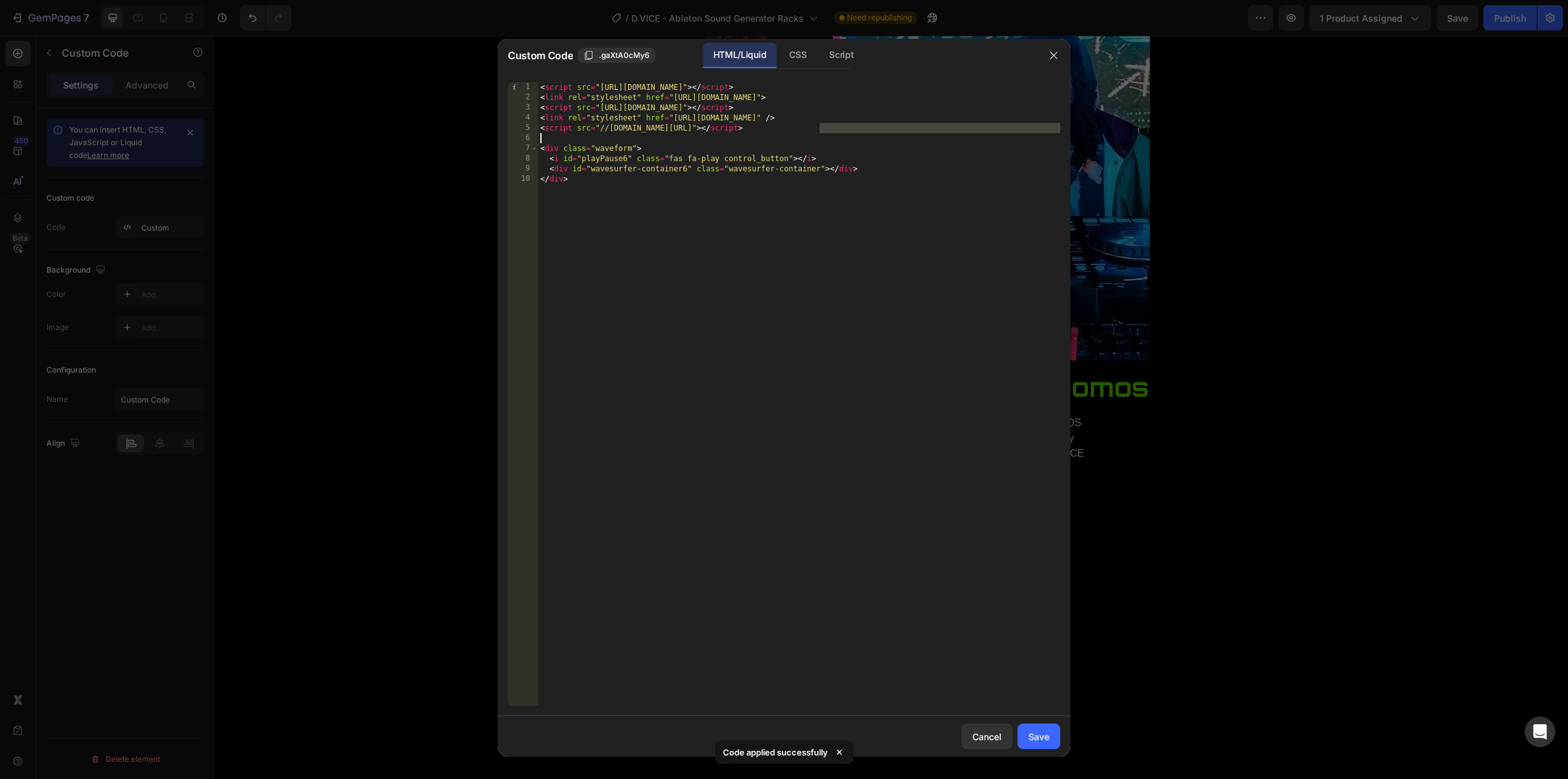
drag, startPoint x: 822, startPoint y: 126, endPoint x: 722, endPoint y: 134, distance: 100.3
click at [722, 134] on div "< script src = "https://unpkg.com/wavesurfer.js@7" > </ script > < link rel = "…" at bounding box center [799, 404] width 522 height 644
click at [790, 129] on div "< script src = "https://unpkg.com/wavesurfer.js@7" > </ script > < link rel = "…" at bounding box center [799, 404] width 522 height 644
drag, startPoint x: 823, startPoint y: 126, endPoint x: 600, endPoint y: 129, distance: 223.0
click at [600, 129] on div "< script src = "https://unpkg.com/wavesurfer.js@7" > </ script > < link rel = "…" at bounding box center [799, 404] width 522 height 644
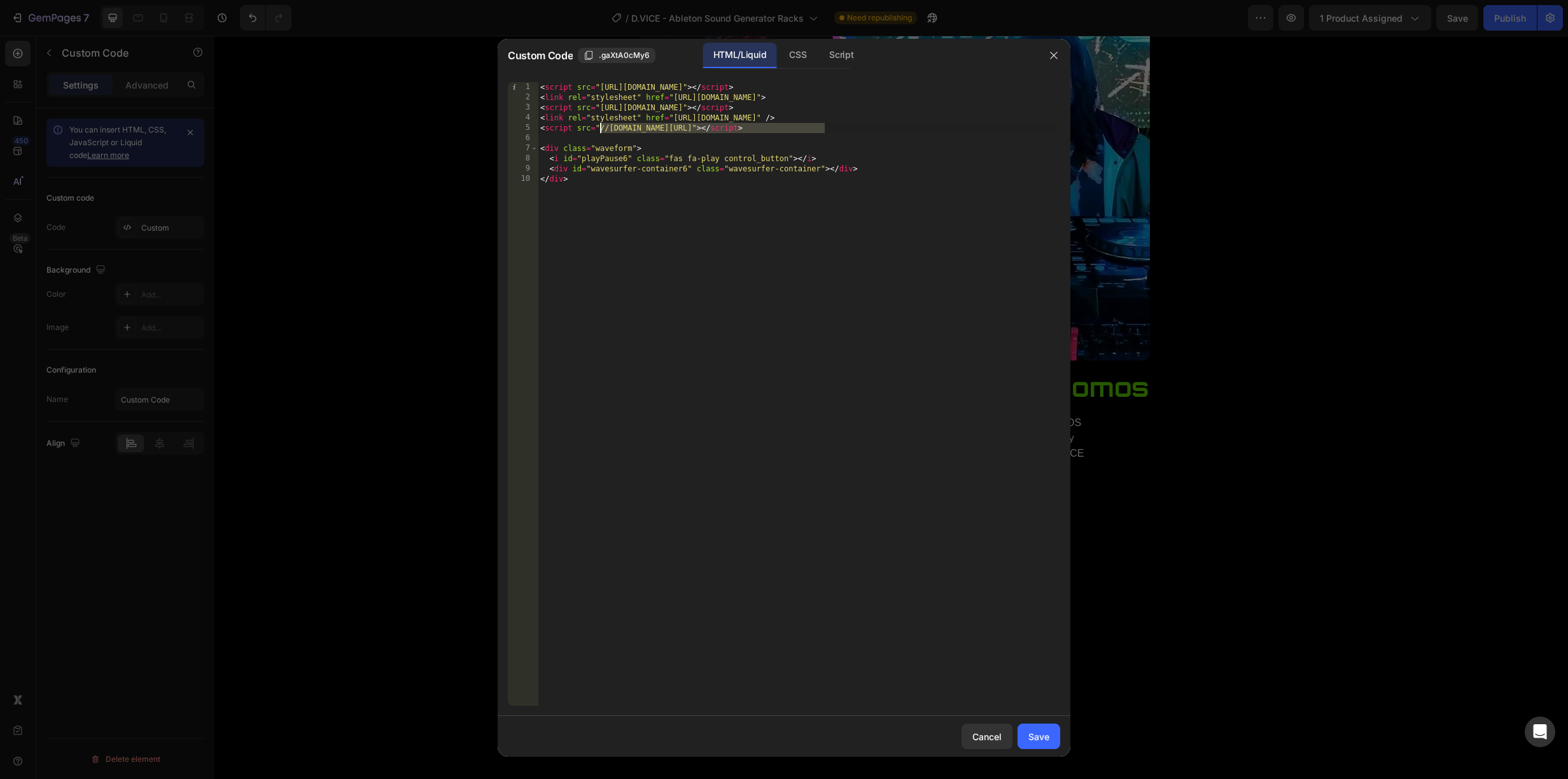
paste textarea "https://cdn.shopify.com/s/files/1/0904/7107/202"
click at [1032, 731] on div "Save" at bounding box center [1039, 736] width 21 height 14
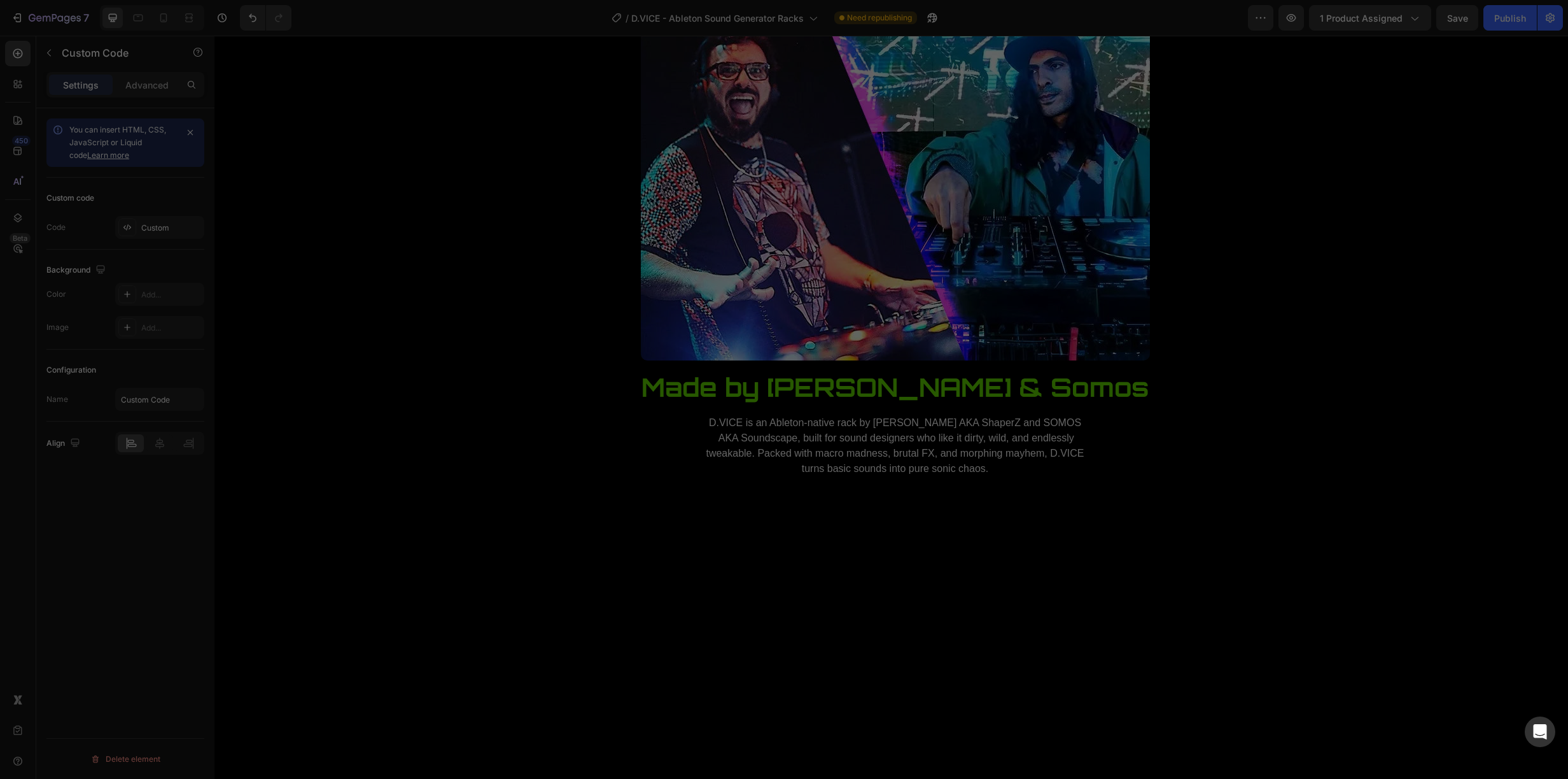
type textarea "<div id="wavesurfer-container6" class="wavesurfer-container"></div> </div>"
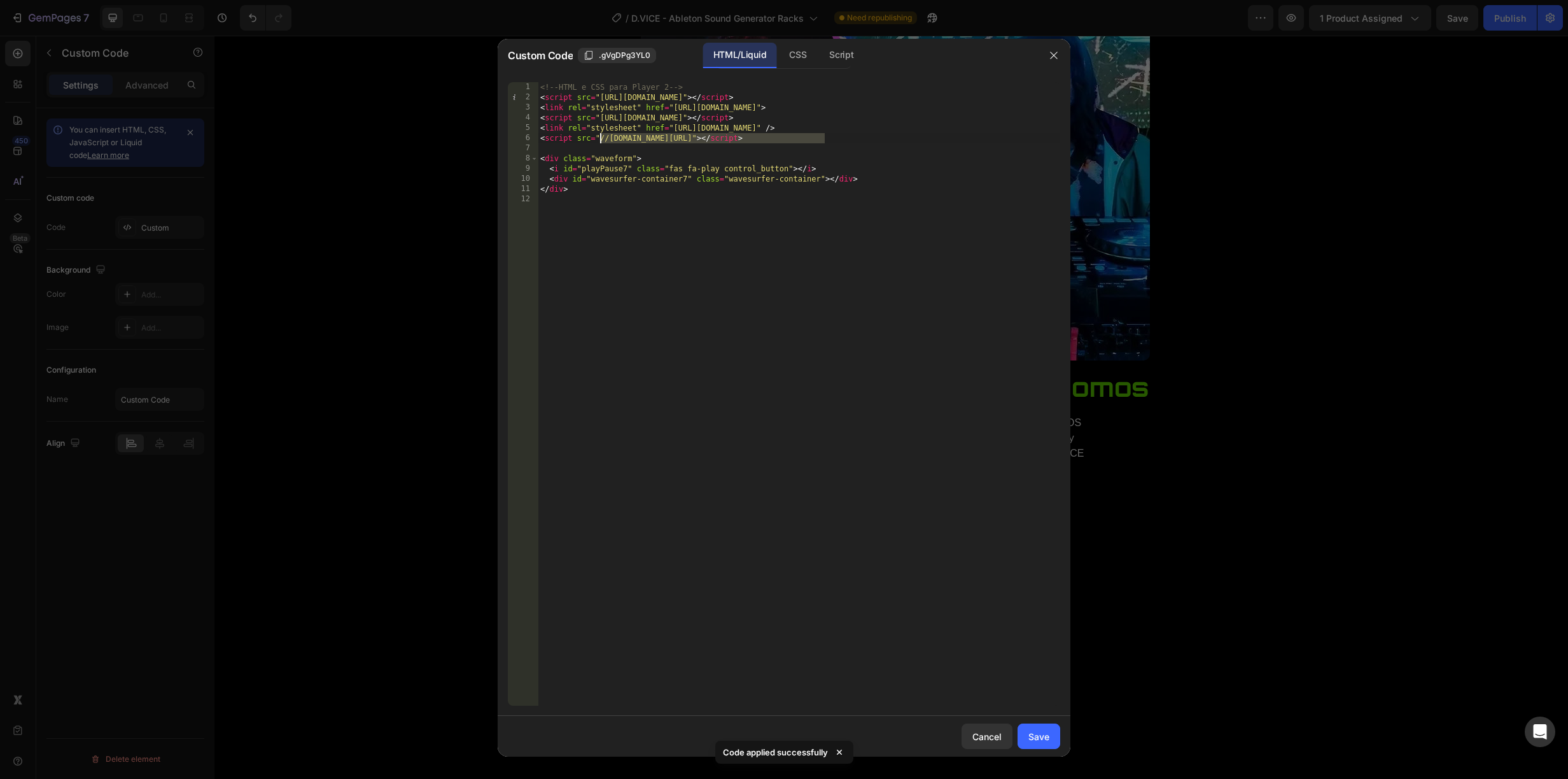
drag, startPoint x: 823, startPoint y: 135, endPoint x: 631, endPoint y: 142, distance: 192.1
click at [599, 141] on div "<!-- HTML e CSS para Player 2 --> < script src = "https://unpkg.com/wavesurfer.…" at bounding box center [799, 404] width 522 height 644
paste textarea "https://cdn.shopify.com/s/files/1/0904/7107/202"
click at [1028, 731] on div "Save" at bounding box center [1039, 736] width 21 height 14
type textarea "</div>"
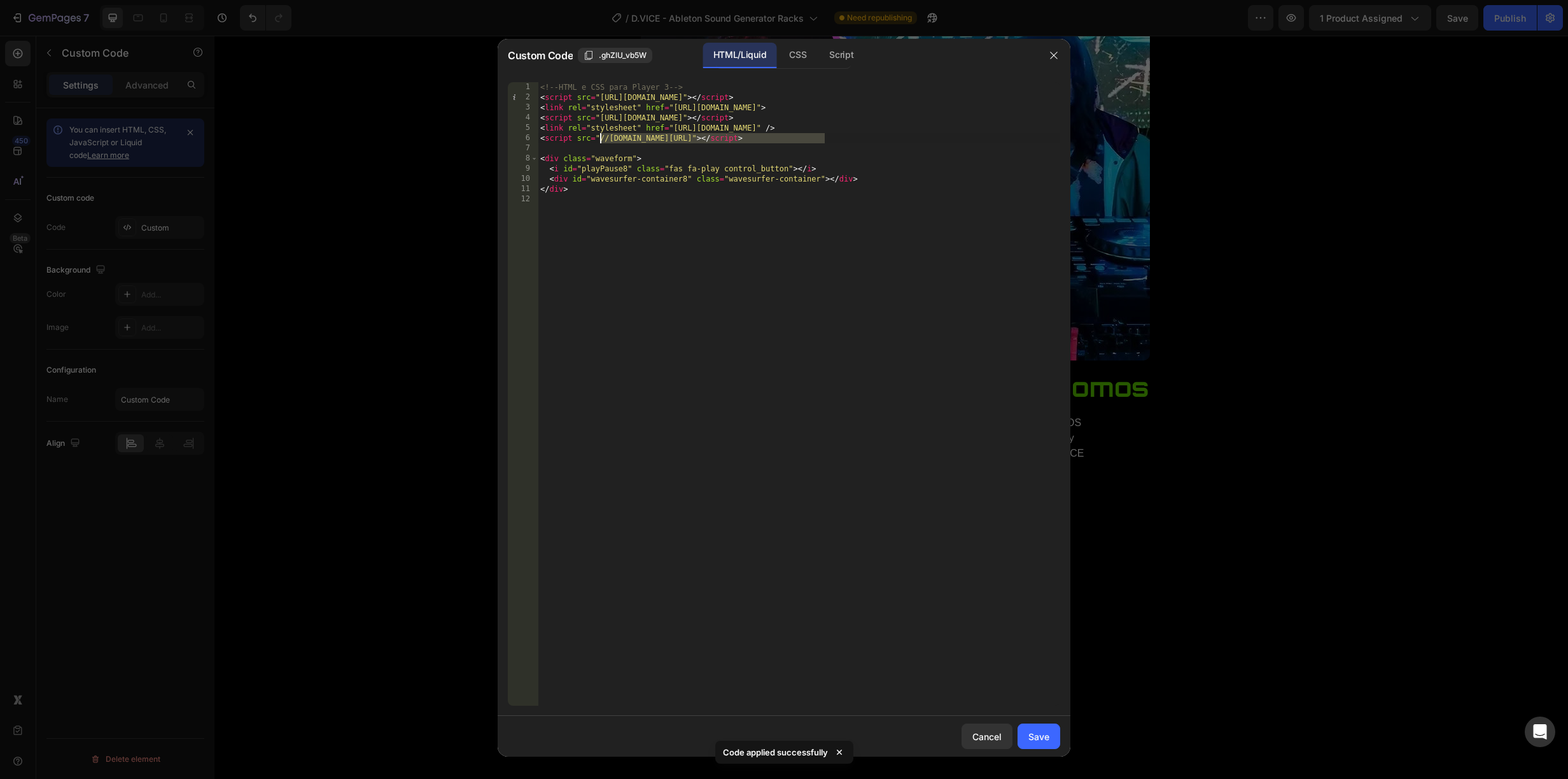
drag, startPoint x: 823, startPoint y: 135, endPoint x: 600, endPoint y: 141, distance: 223.1
click at [600, 141] on div "<!-- HTML e CSS para Player 3 --> < script src = "https://unpkg.com/wavesurfer.…" at bounding box center [799, 404] width 522 height 644
paste textarea "https://cdn.shopify.com/s/files/1/0904/7107/202"
click at [1033, 738] on div "Save" at bounding box center [1039, 736] width 21 height 14
type textarea "</div>"
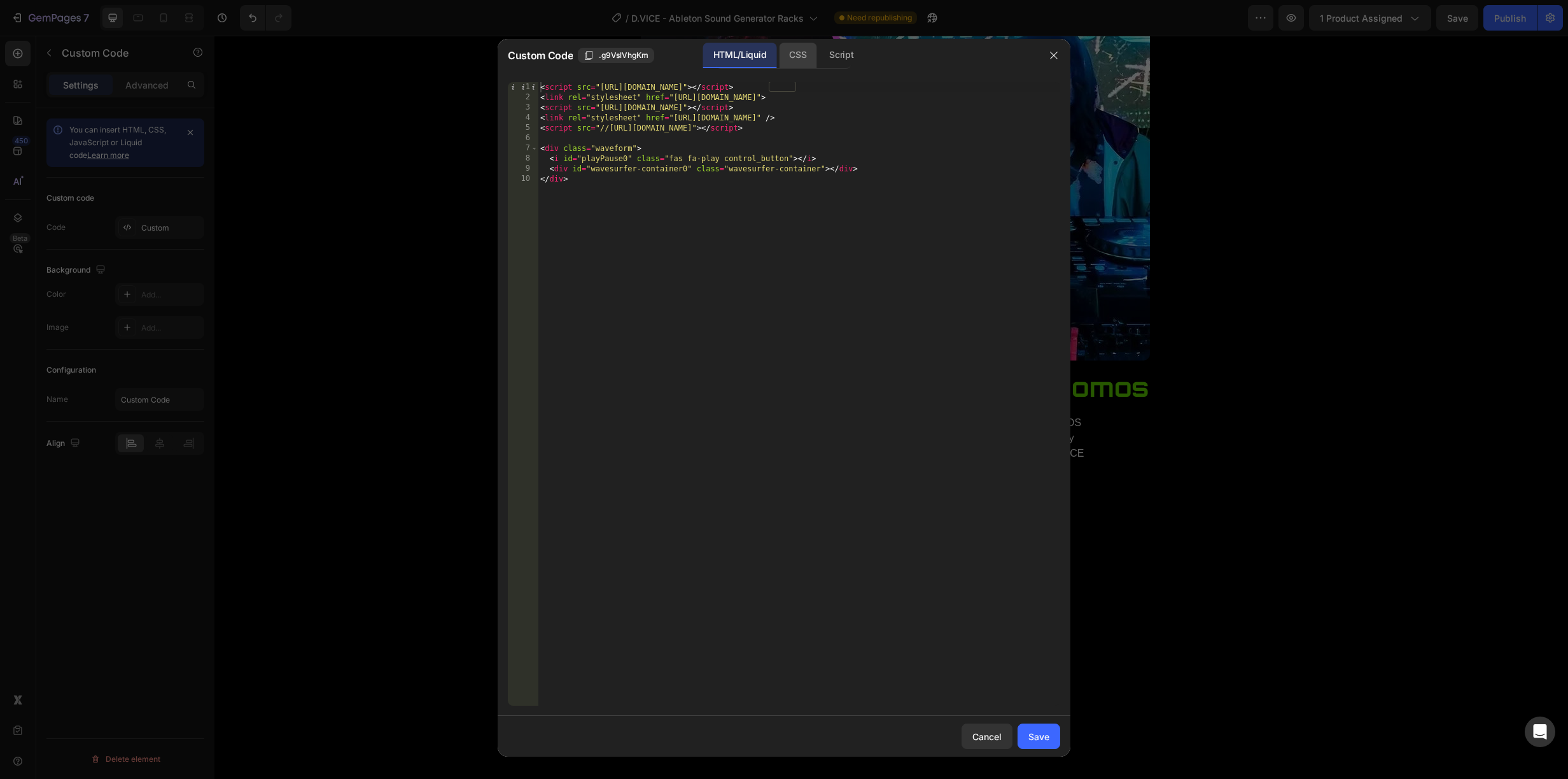
click at [795, 51] on div "CSS" at bounding box center [798, 55] width 38 height 25
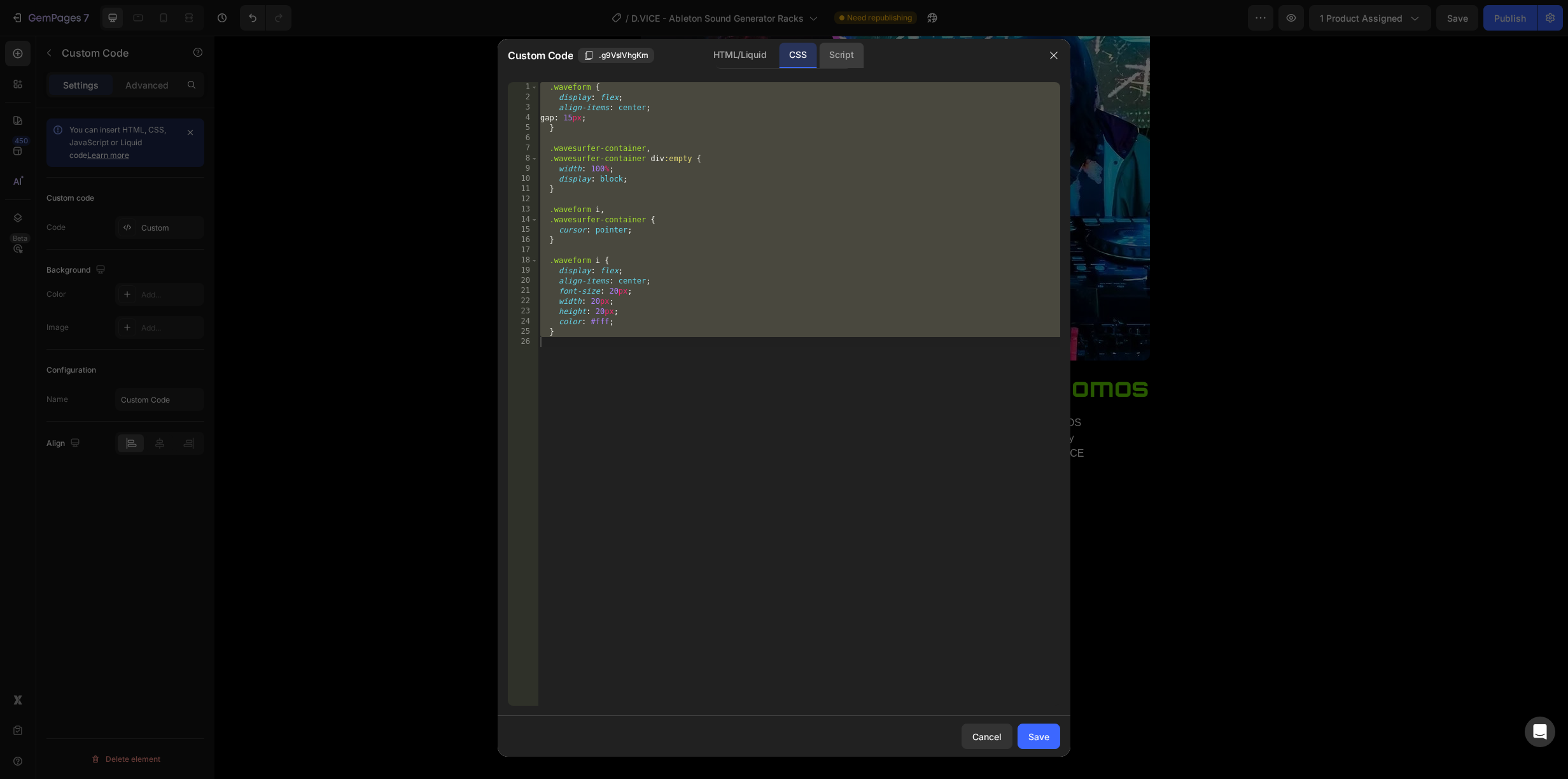
click at [841, 55] on div "Script" at bounding box center [841, 55] width 45 height 25
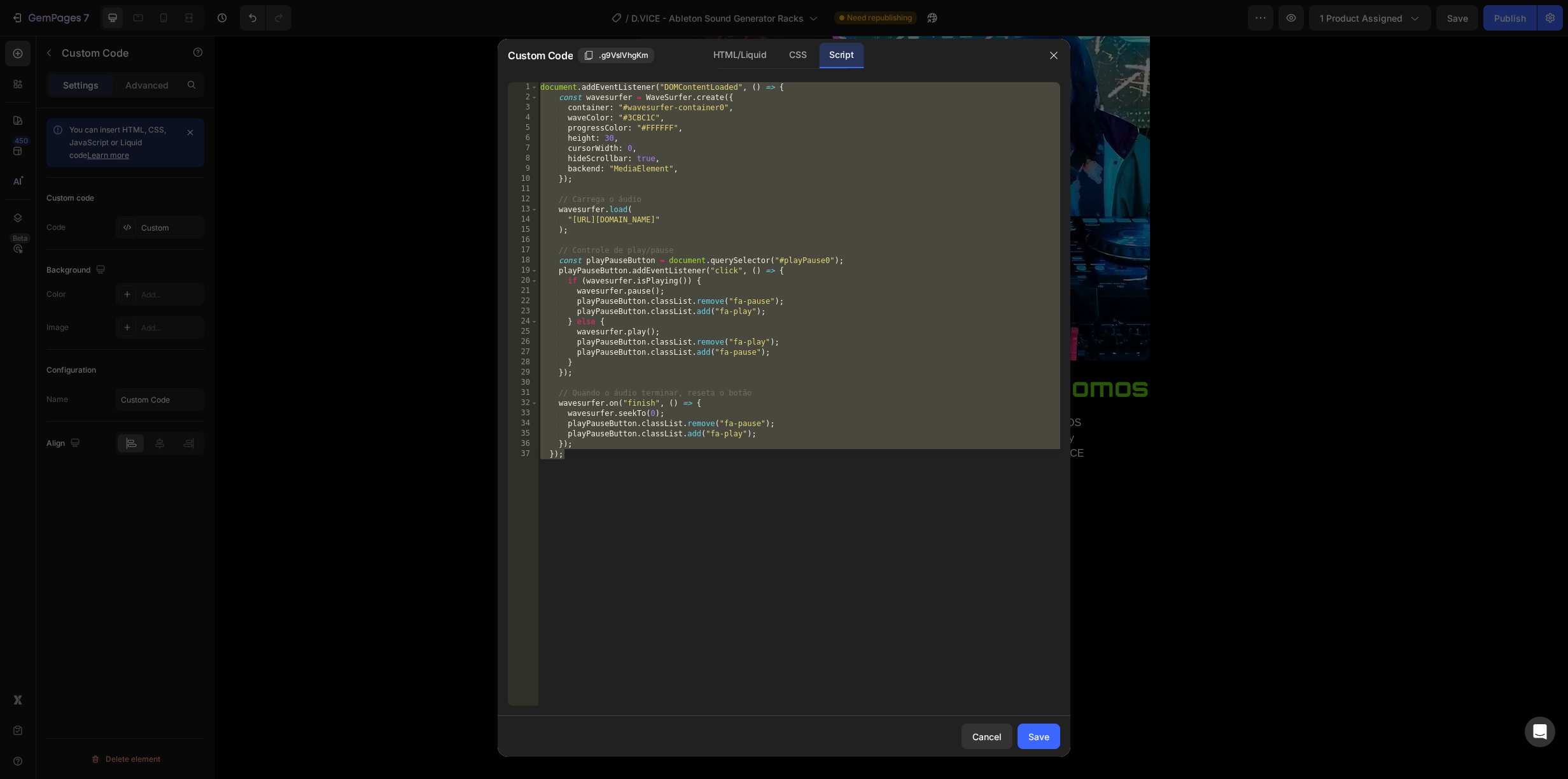
click at [1035, 218] on div "document . addEventListener ( "DOMContentLoaded" , ( ) => { const wavesurfer = …" at bounding box center [799, 404] width 522 height 644
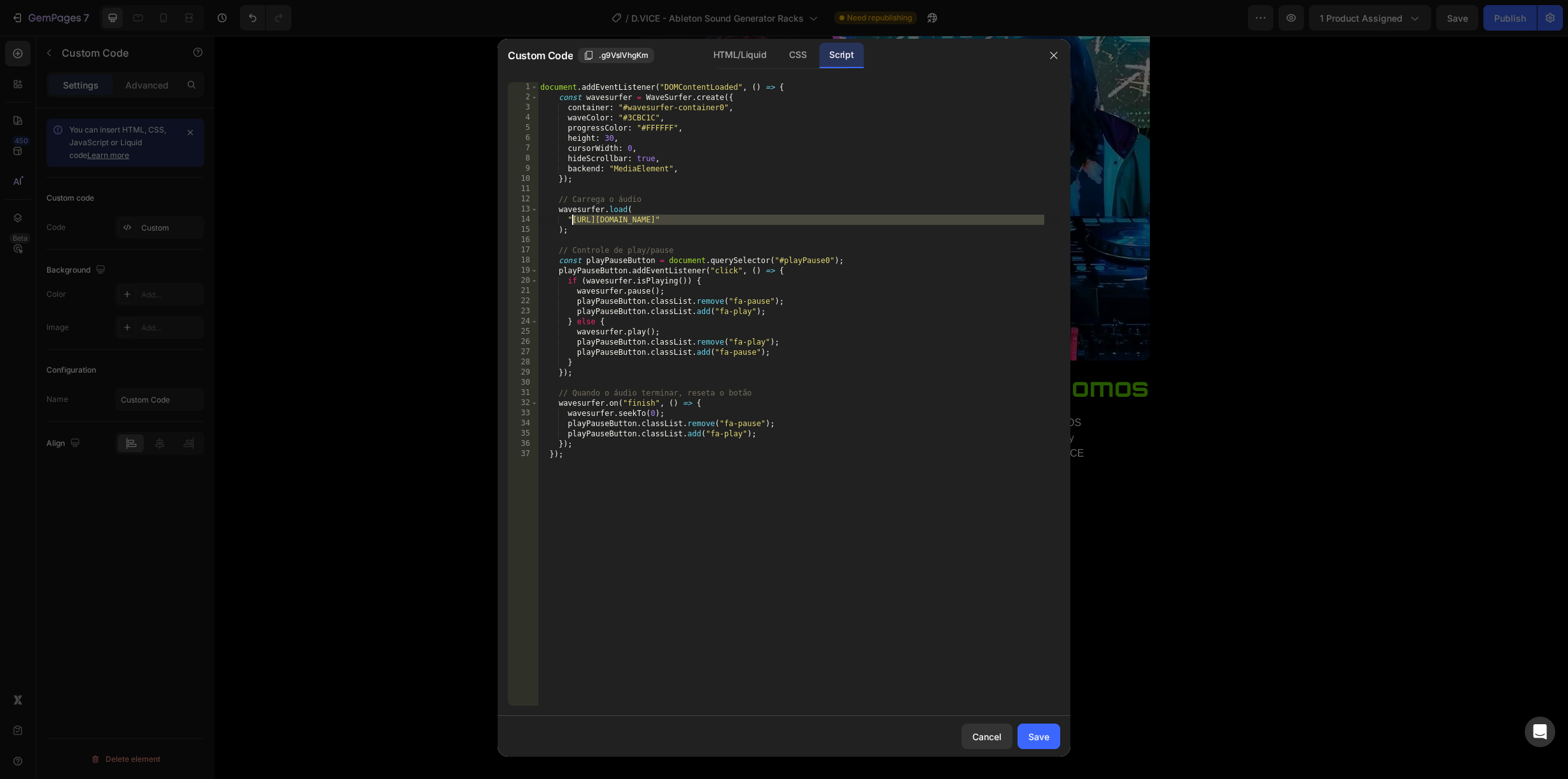
drag, startPoint x: 1045, startPoint y: 218, endPoint x: 573, endPoint y: 218, distance: 472.0
click at [573, 218] on div "document . addEventListener ( "DOMContentLoaded" , ( ) => { const wavesurfer = …" at bounding box center [799, 404] width 522 height 644
paste textarea "1._ATMO_-_Spatial_FX.mp3?v=1759010124"
click at [1032, 732] on div "Save" at bounding box center [1039, 736] width 21 height 14
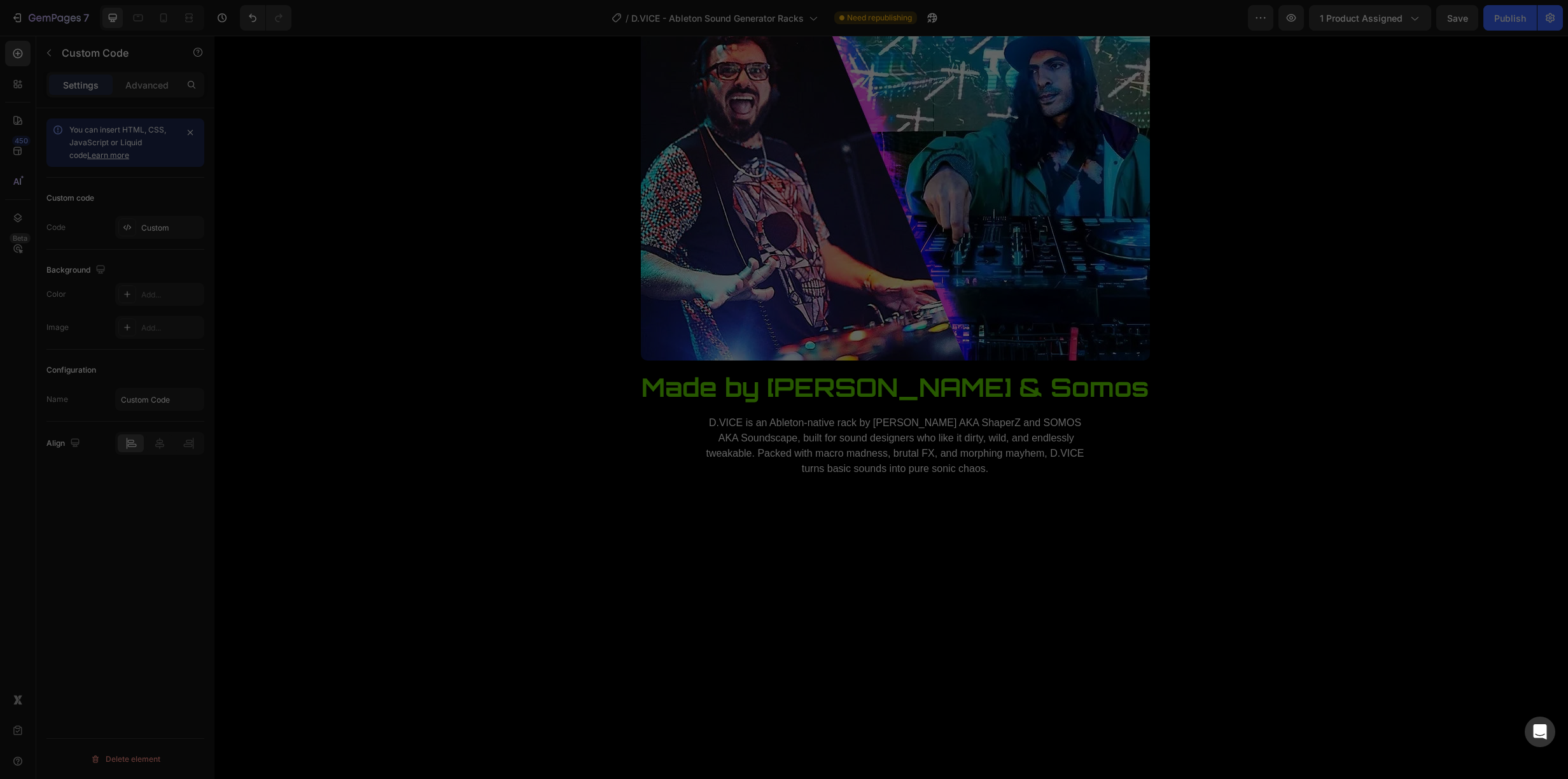
type textarea "}); });"
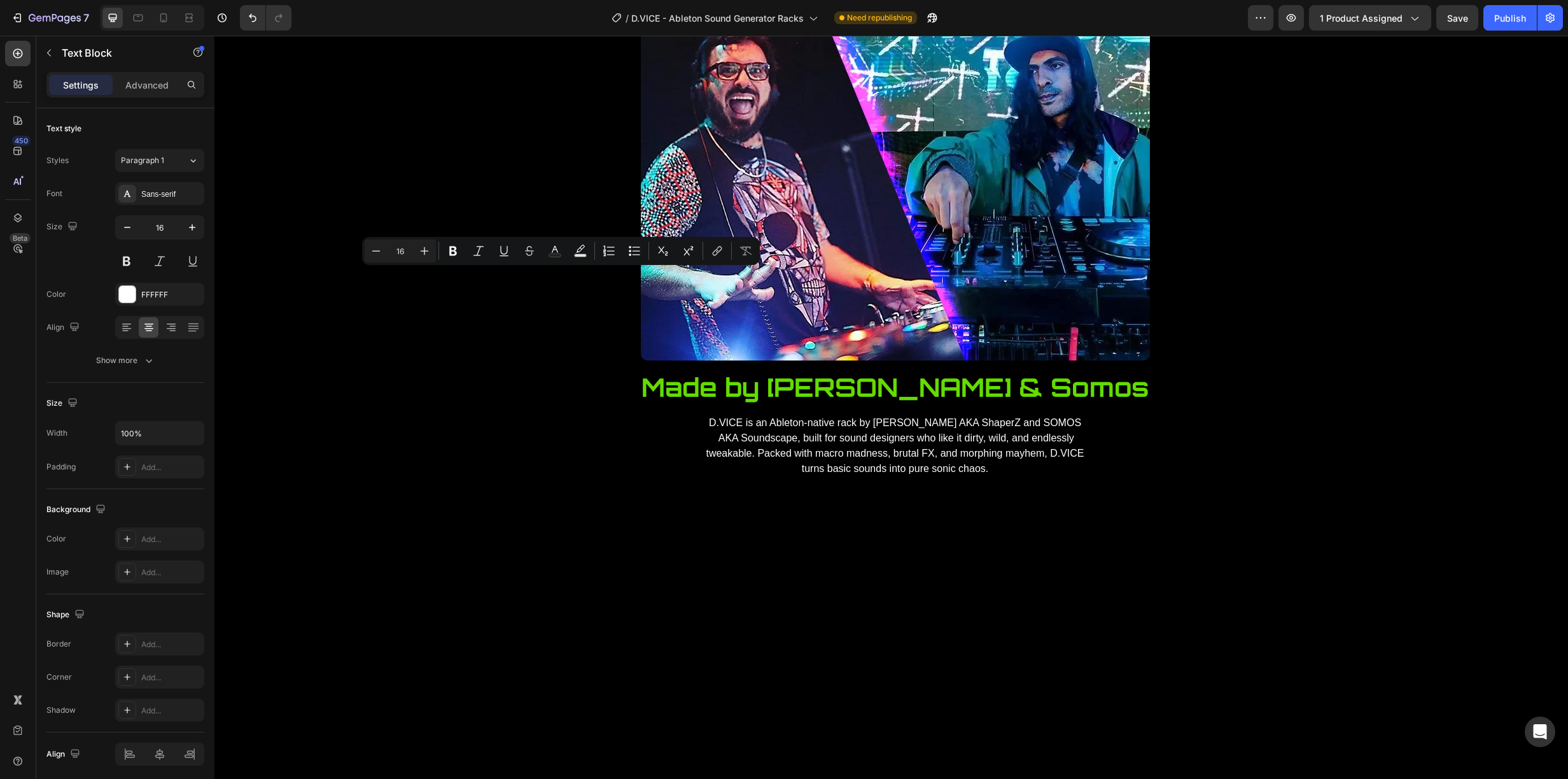
drag, startPoint x: 576, startPoint y: 273, endPoint x: 549, endPoint y: 279, distance: 27.7
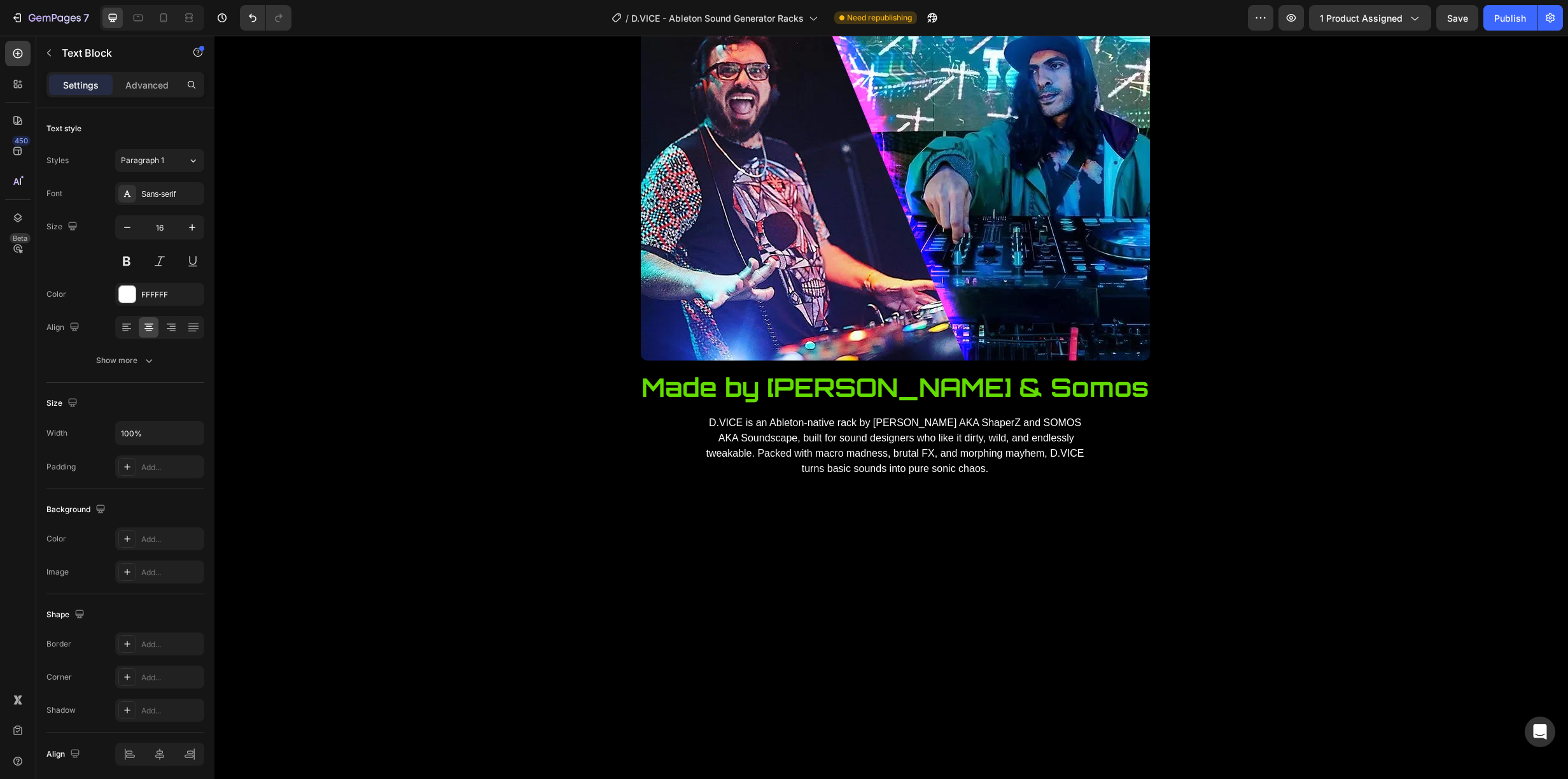
drag, startPoint x: 675, startPoint y: 277, endPoint x: 601, endPoint y: 279, distance: 74.0
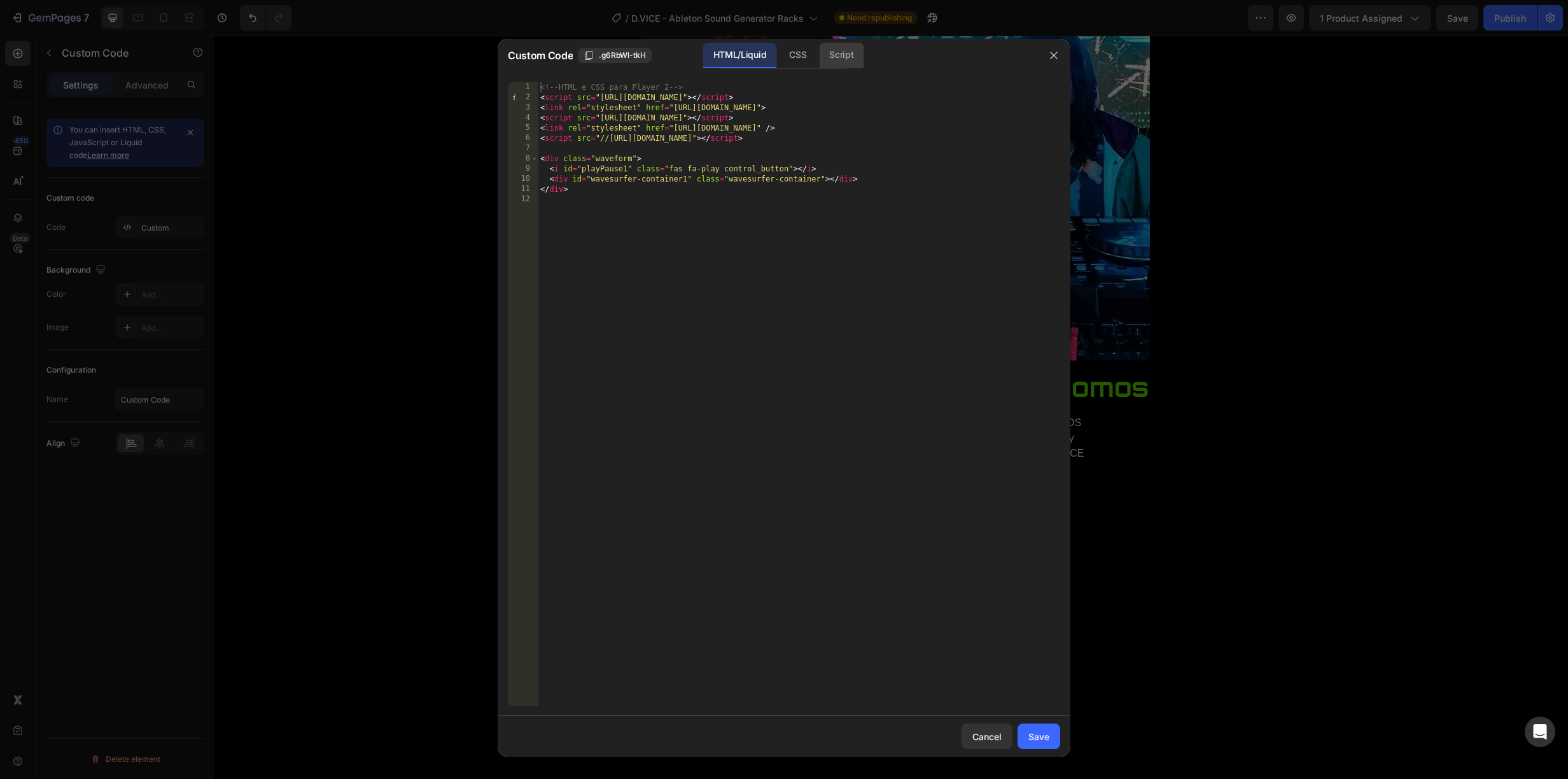
click at [844, 52] on div "Script" at bounding box center [841, 55] width 45 height 25
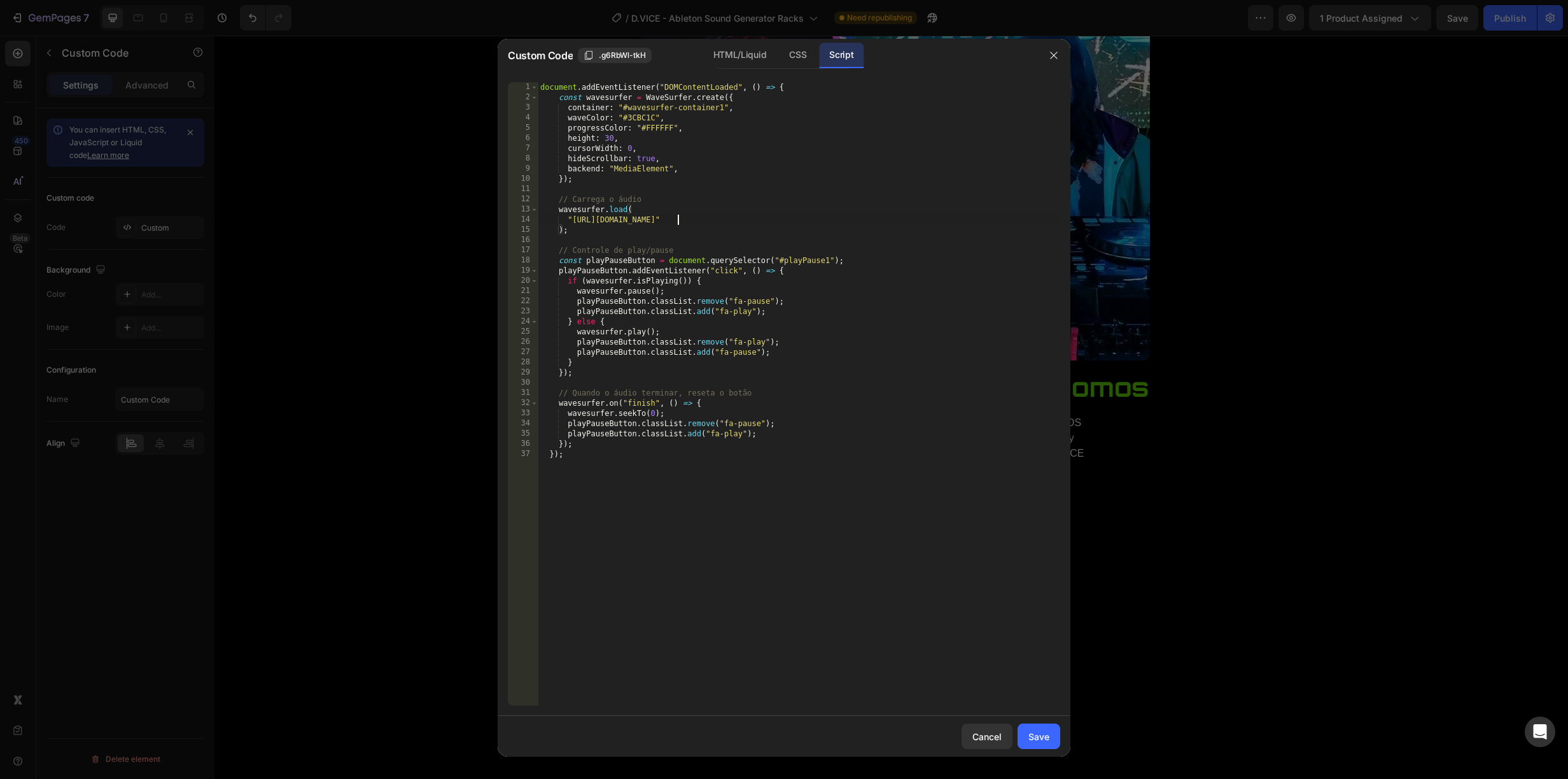
click at [677, 218] on div "document . addEventListener ( "DOMContentLoaded" , ( ) => { const wavesurfer = …" at bounding box center [799, 404] width 522 height 644
click at [823, 220] on div "document . addEventListener ( "DOMContentLoaded" , ( ) => { const wavesurfer = …" at bounding box center [799, 404] width 522 height 644
drag, startPoint x: 571, startPoint y: 216, endPoint x: 971, endPoint y: 223, distance: 400.1
click at [985, 220] on div "document . addEventListener ( "DOMContentLoaded" , ( ) => { const wavesurfer = …" at bounding box center [799, 404] width 522 height 644
click at [989, 216] on div "document . addEventListener ( "DOMContentLoaded" , ( ) => { const wavesurfer = …" at bounding box center [799, 404] width 522 height 644
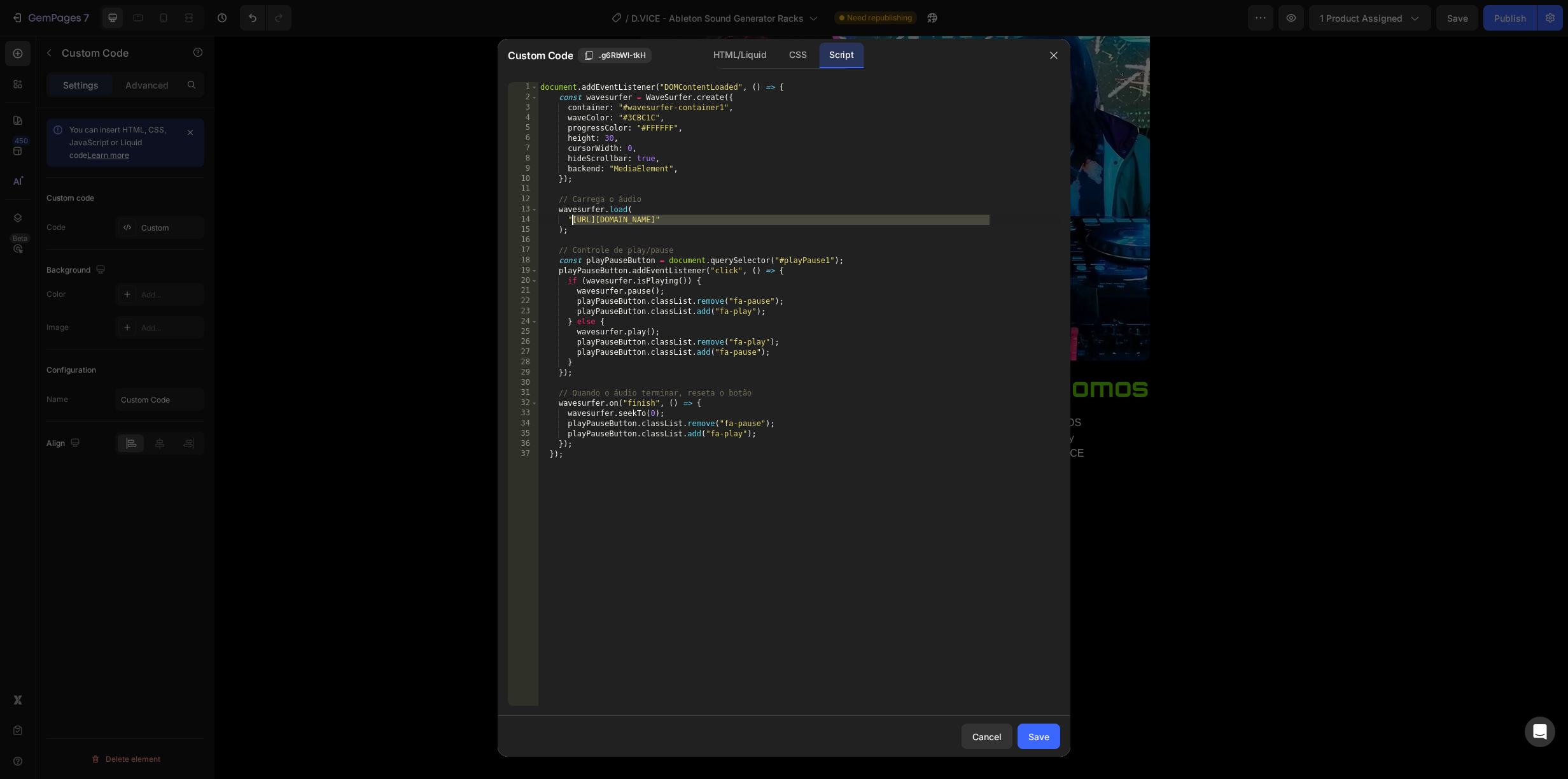
drag, startPoint x: 989, startPoint y: 217, endPoint x: 573, endPoint y: 219, distance: 416.0
click at [573, 219] on div "document . addEventListener ( "DOMContentLoaded" , ( ) => { const wavesurfer = …" at bounding box center [799, 404] width 522 height 644
paste textarea "2._GLASS_-_Spiral_Bells.mp3?v=1759010124"
click at [1047, 726] on button "Save" at bounding box center [1039, 736] width 43 height 25
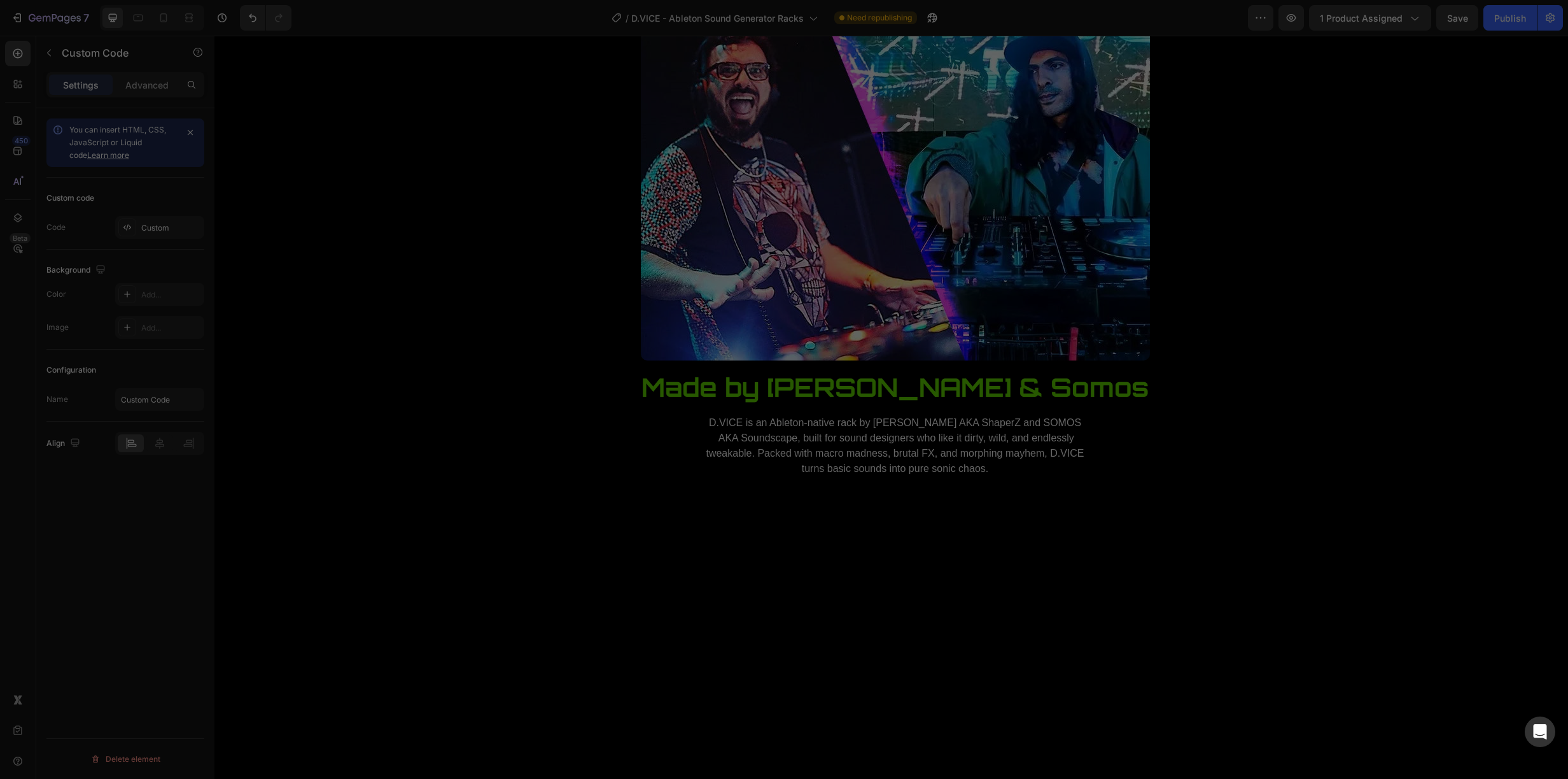
type textarea "}); });"
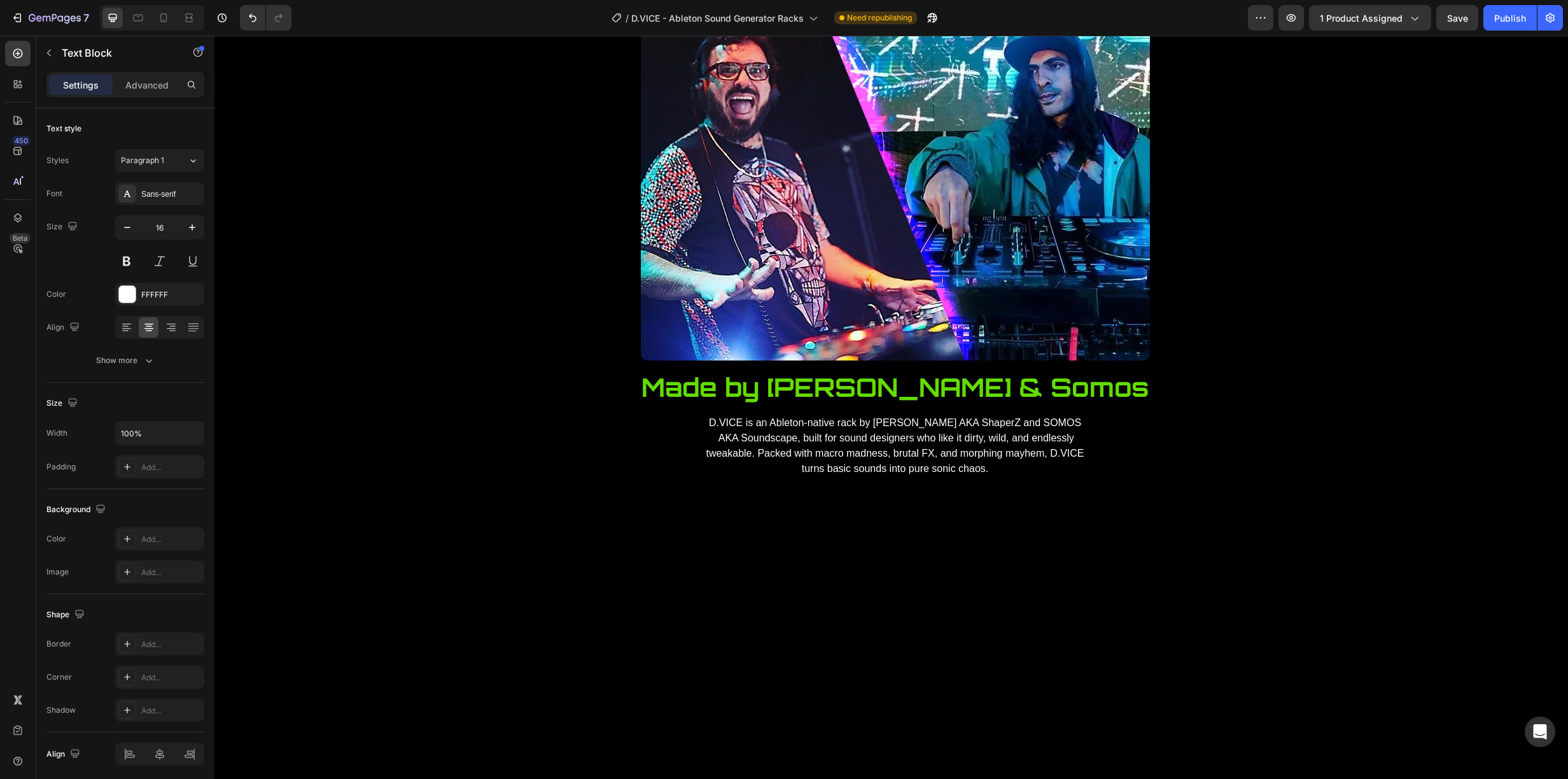
drag, startPoint x: 893, startPoint y: 274, endPoint x: 846, endPoint y: 278, distance: 47.2
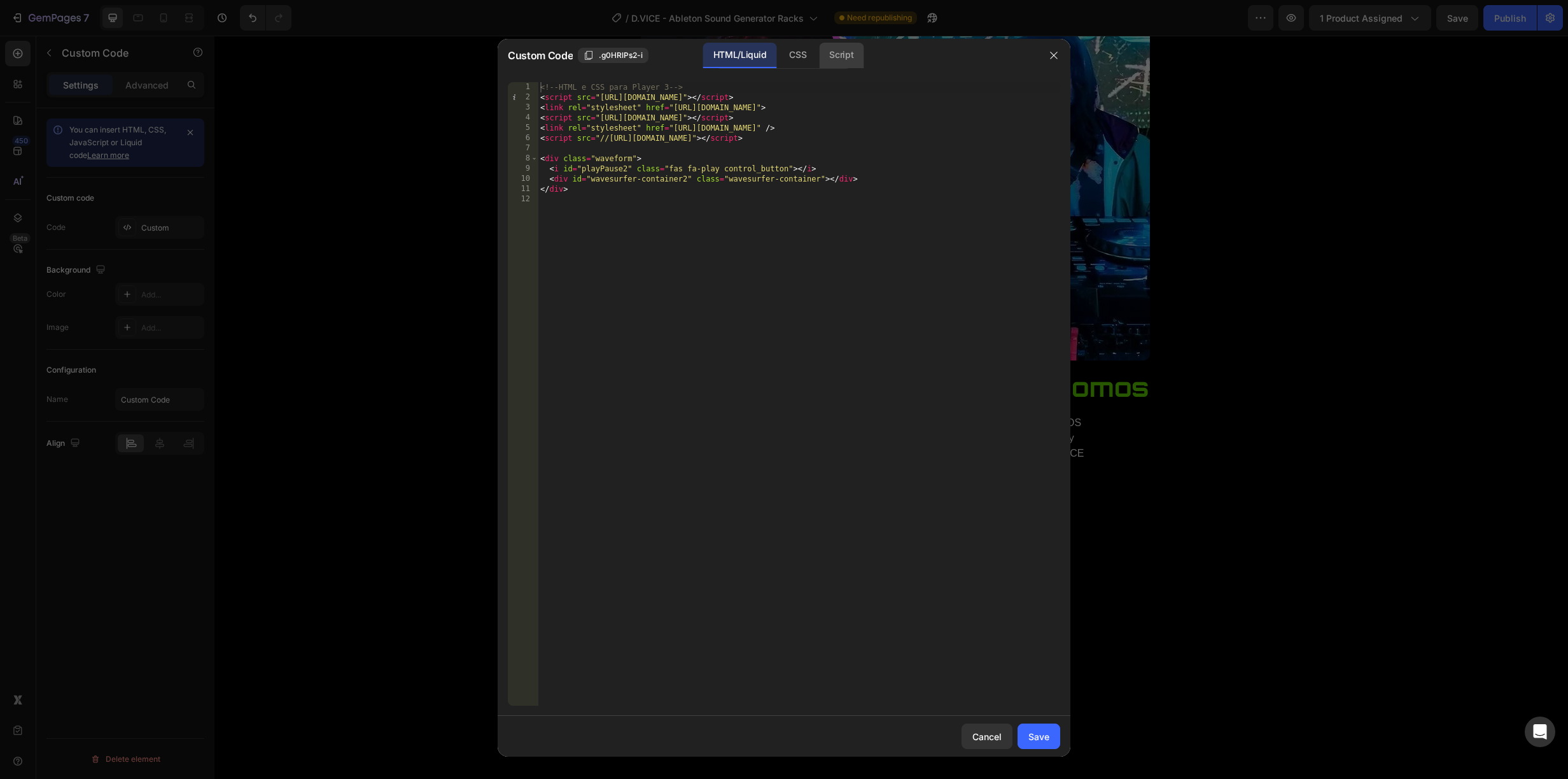
click at [845, 53] on div "Script" at bounding box center [841, 55] width 45 height 25
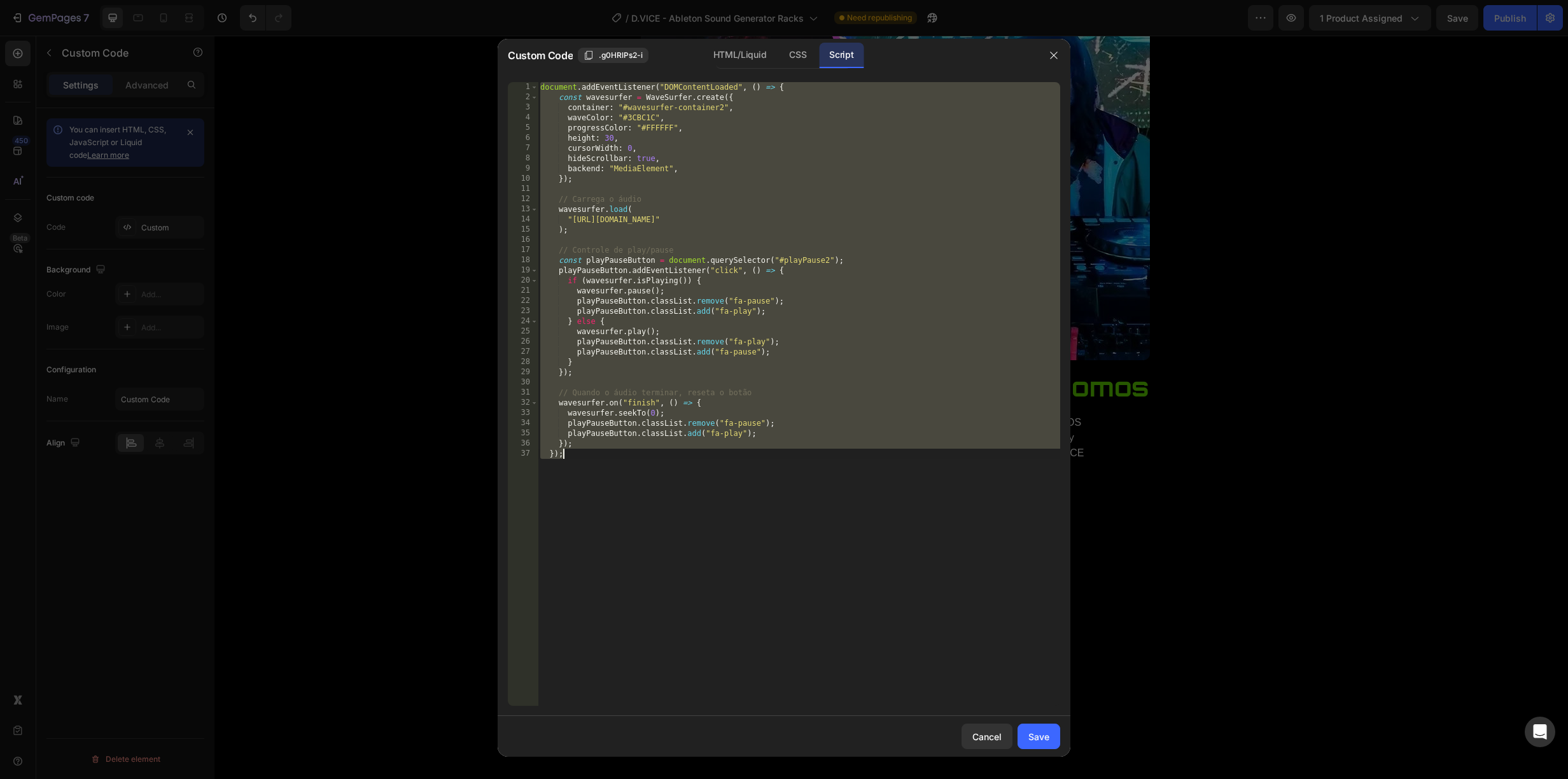
click at [1022, 220] on div "document . addEventListener ( "DOMContentLoaded" , ( ) => { const wavesurfer = …" at bounding box center [799, 404] width 522 height 644
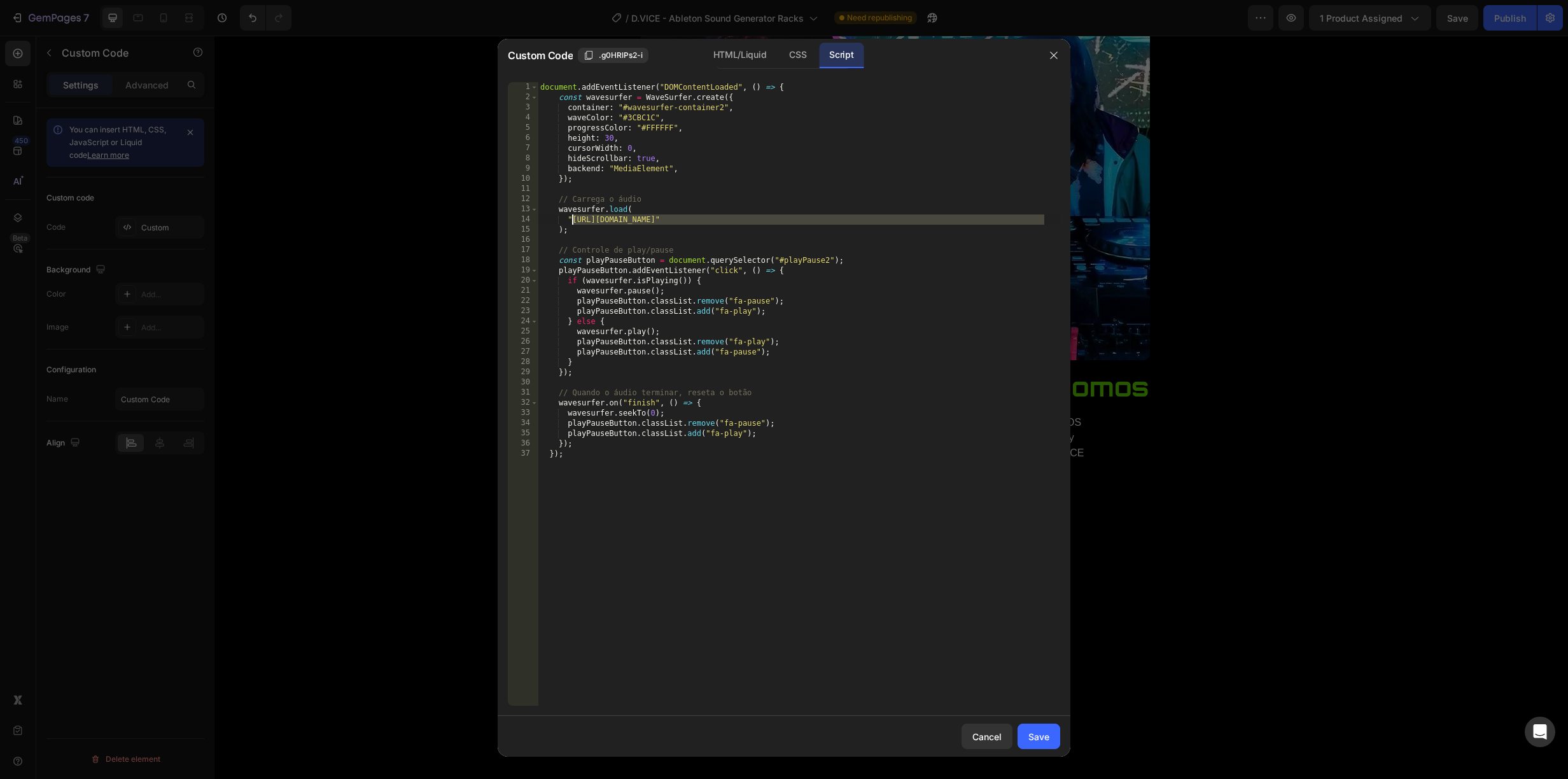
drag, startPoint x: 1044, startPoint y: 217, endPoint x: 572, endPoint y: 221, distance: 472.0
click at [571, 220] on div "document . addEventListener ( "DOMContentLoaded" , ( ) => { const wavesurfer = …" at bounding box center [799, 404] width 522 height 644
paste textarea "3._PERC_-_Metallic_Impacts.mp3?v=1759010123"
click at [1047, 739] on div "Save" at bounding box center [1039, 736] width 21 height 14
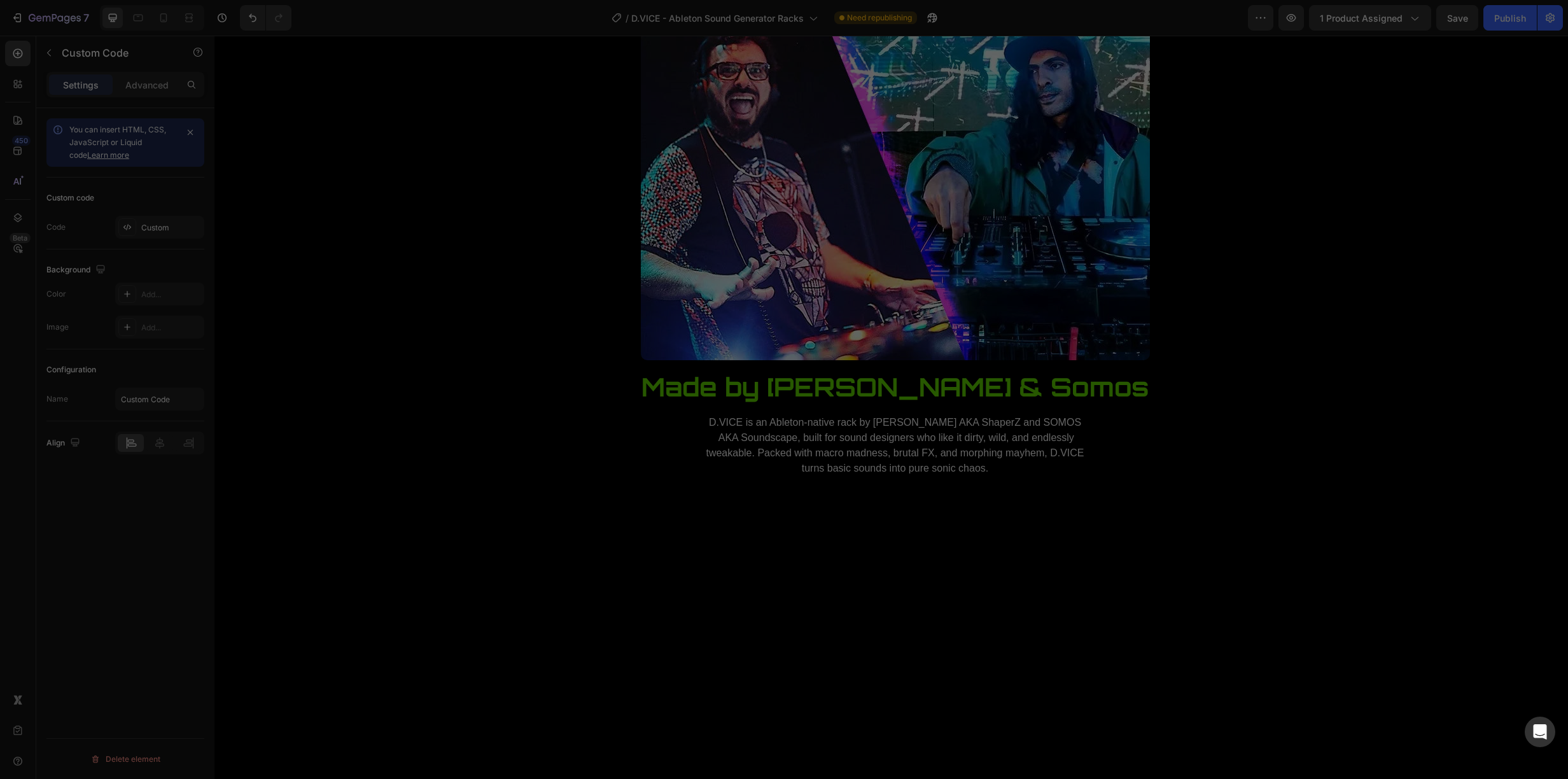
type textarea "}); });"
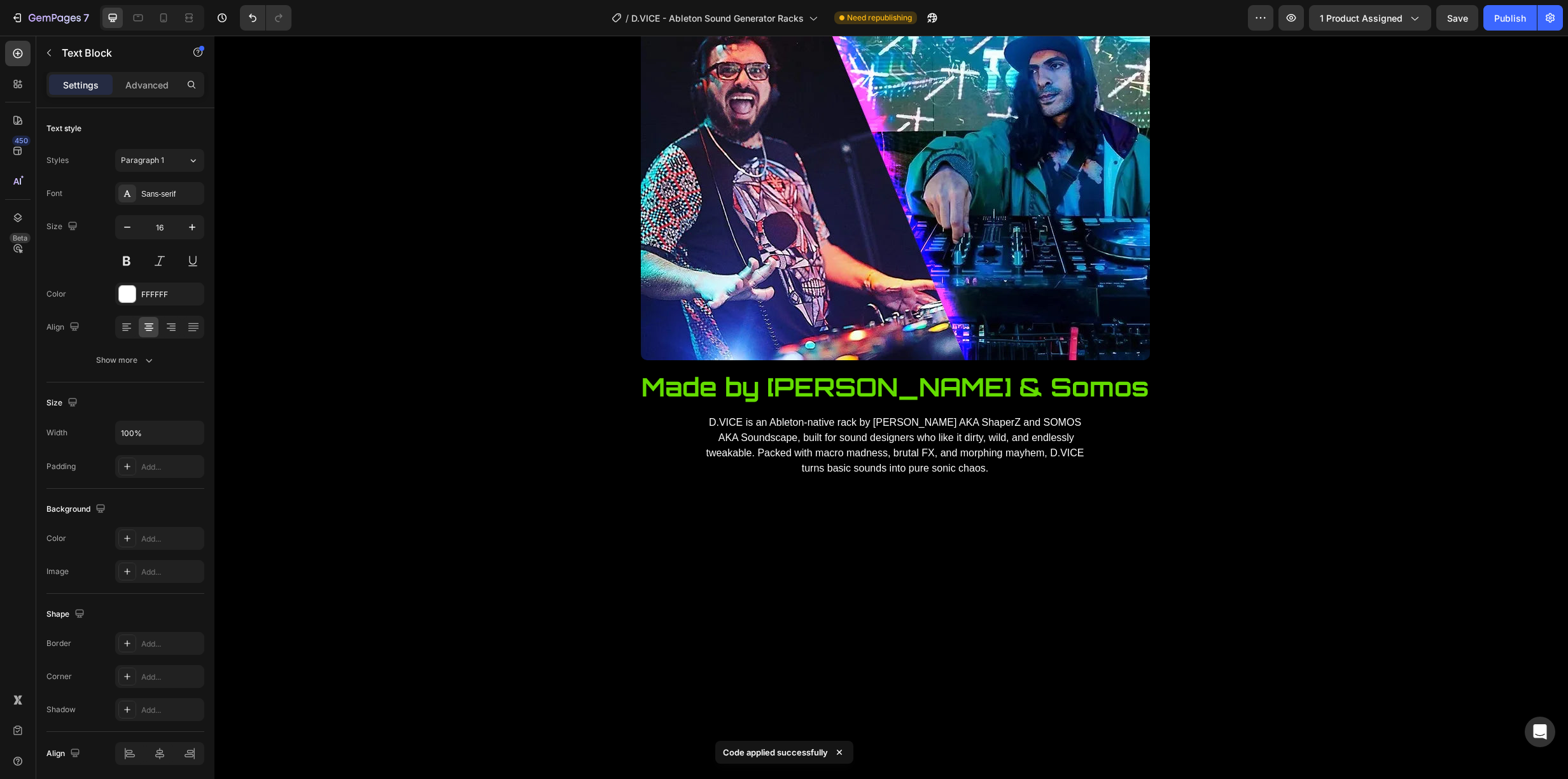
drag, startPoint x: 1275, startPoint y: 271, endPoint x: 1168, endPoint y: 271, distance: 107.0
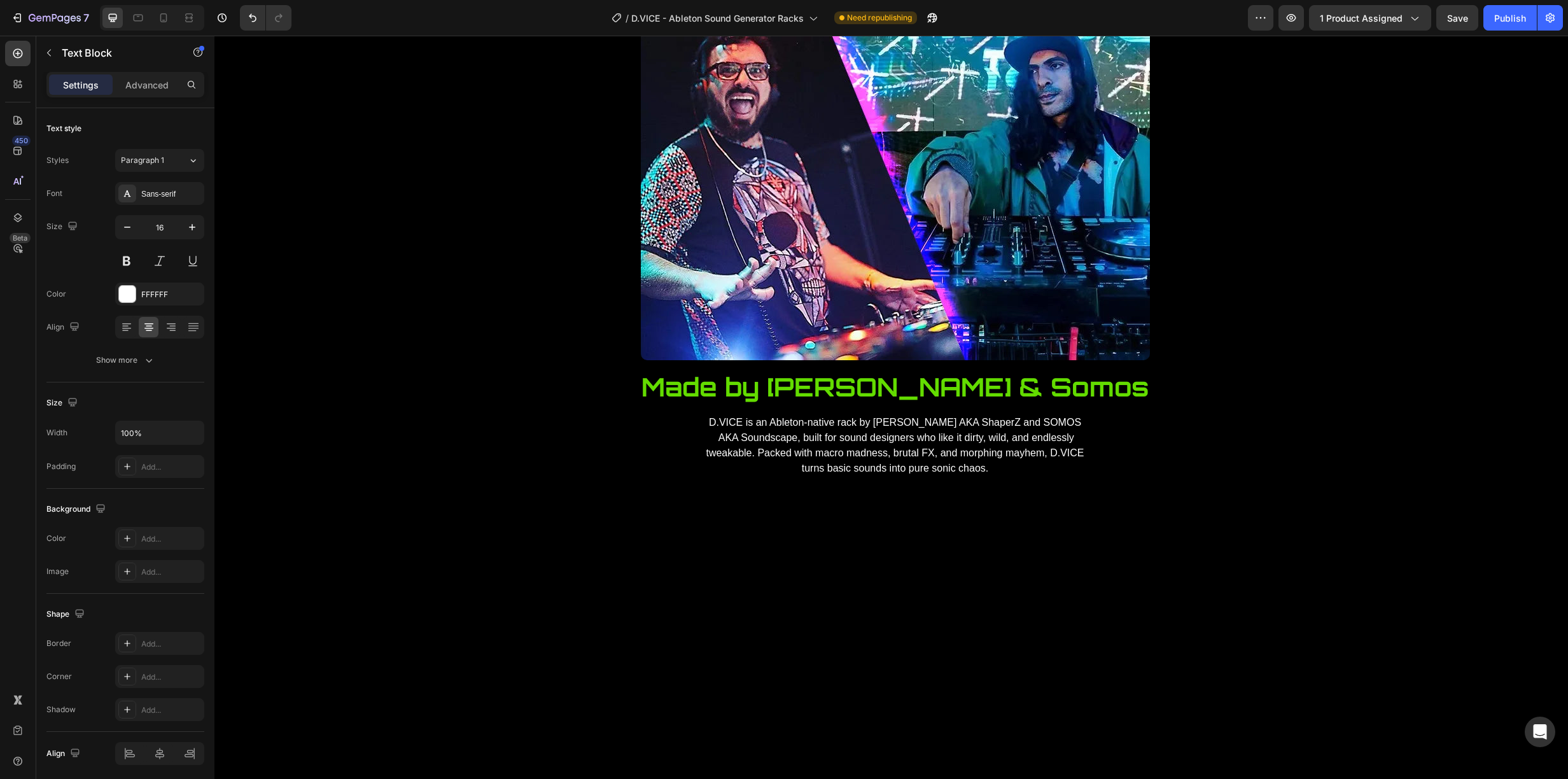
drag, startPoint x: 865, startPoint y: 354, endPoint x: 870, endPoint y: 356, distance: 5.4
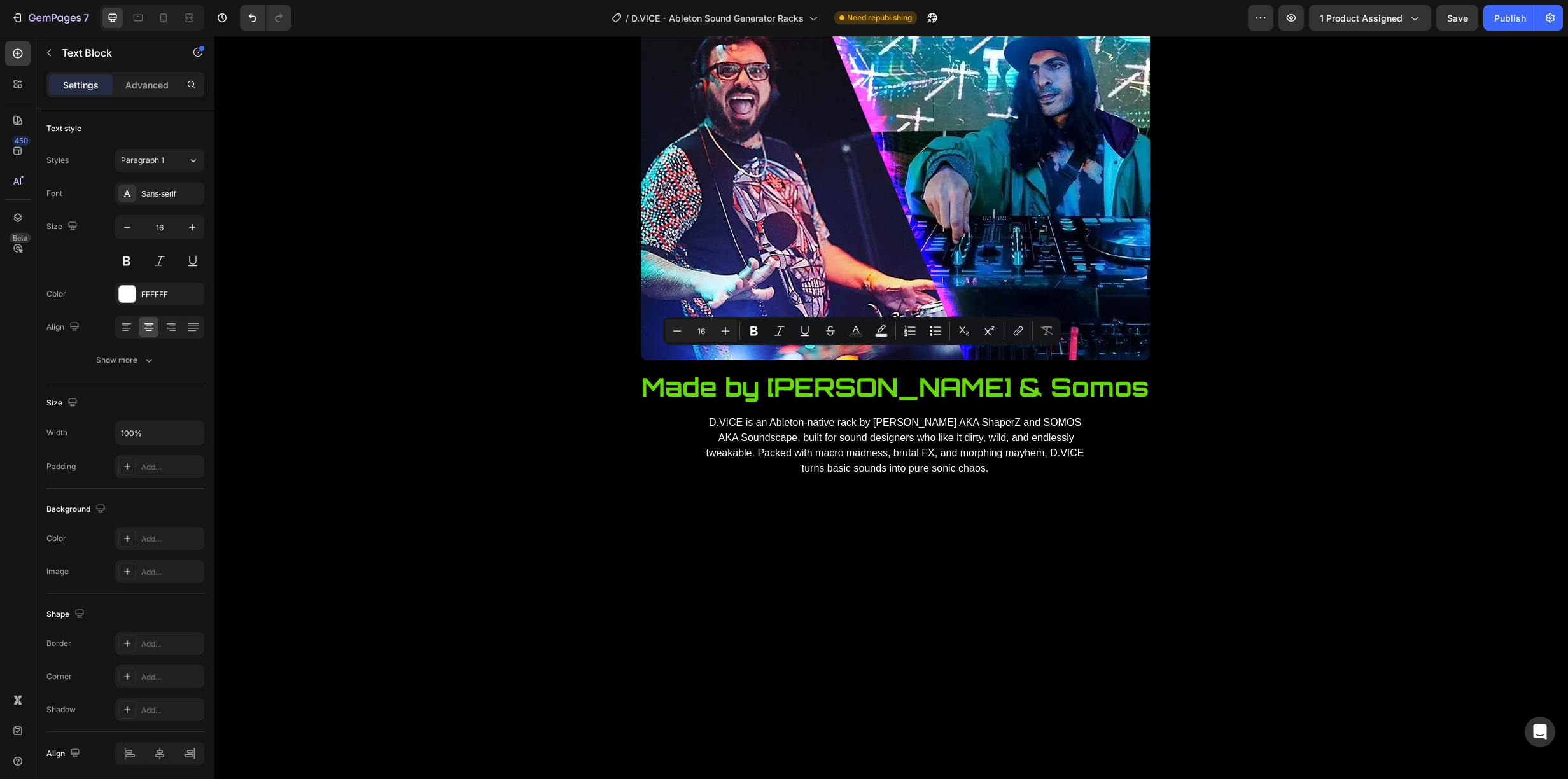
drag, startPoint x: 874, startPoint y: 356, endPoint x: 849, endPoint y: 358, distance: 25.1
drag, startPoint x: 952, startPoint y: 358, endPoint x: 893, endPoint y: 361, distance: 59.1
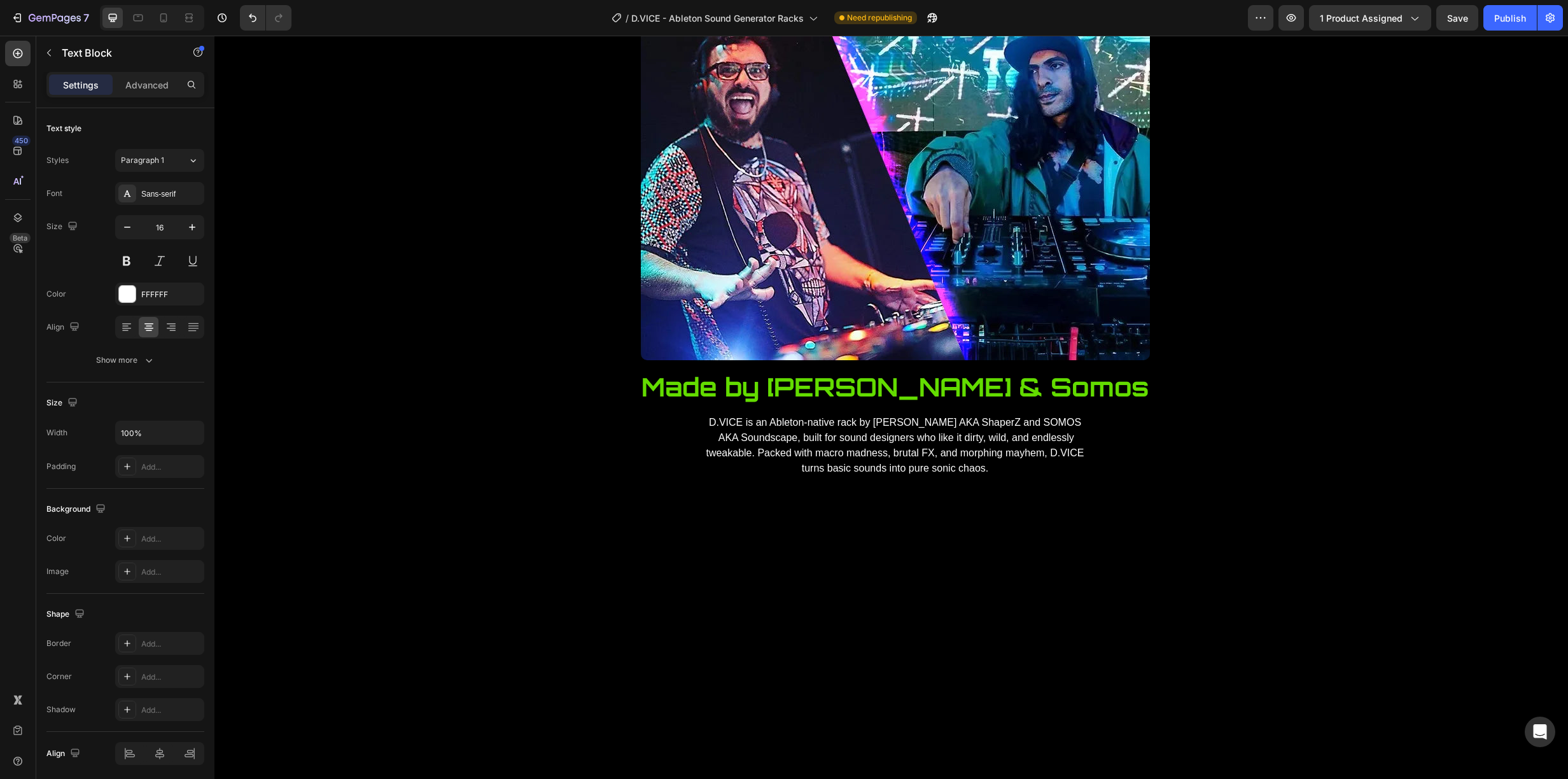
drag, startPoint x: 1229, startPoint y: 355, endPoint x: 1181, endPoint y: 358, distance: 48.1
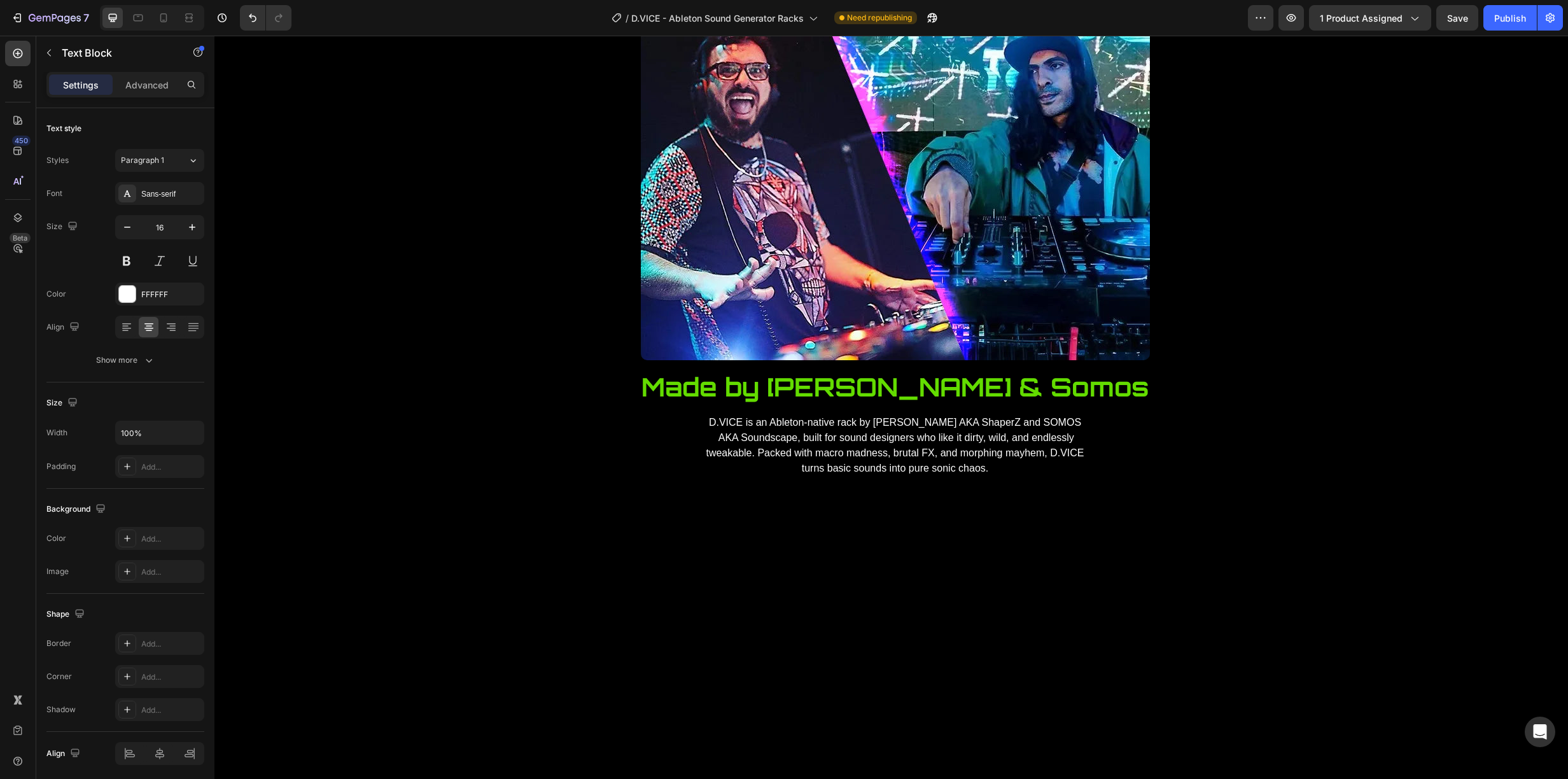
drag, startPoint x: 672, startPoint y: 435, endPoint x: 595, endPoint y: 438, distance: 77.1
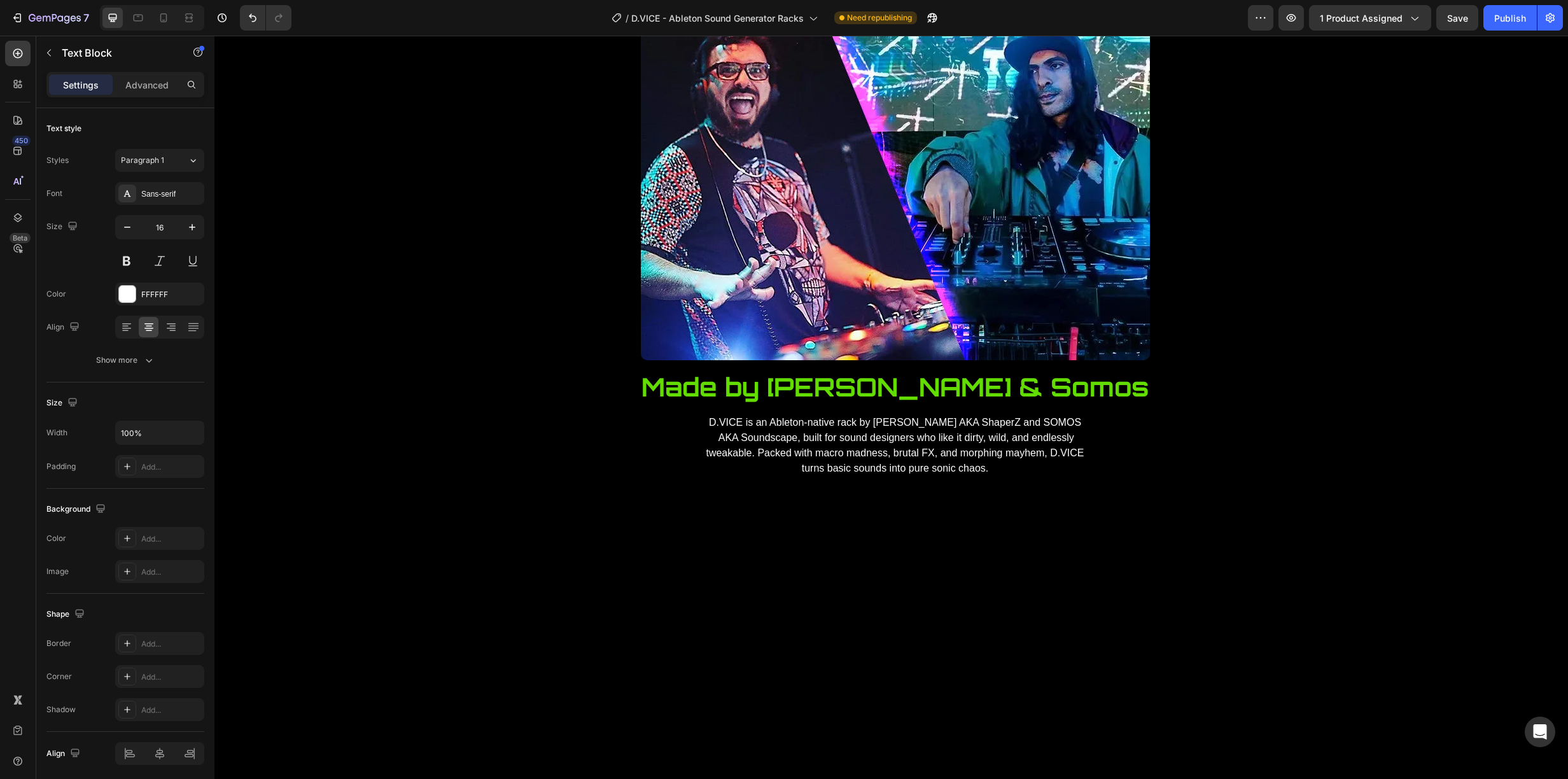
drag, startPoint x: 888, startPoint y: 433, endPoint x: 833, endPoint y: 437, distance: 55.1
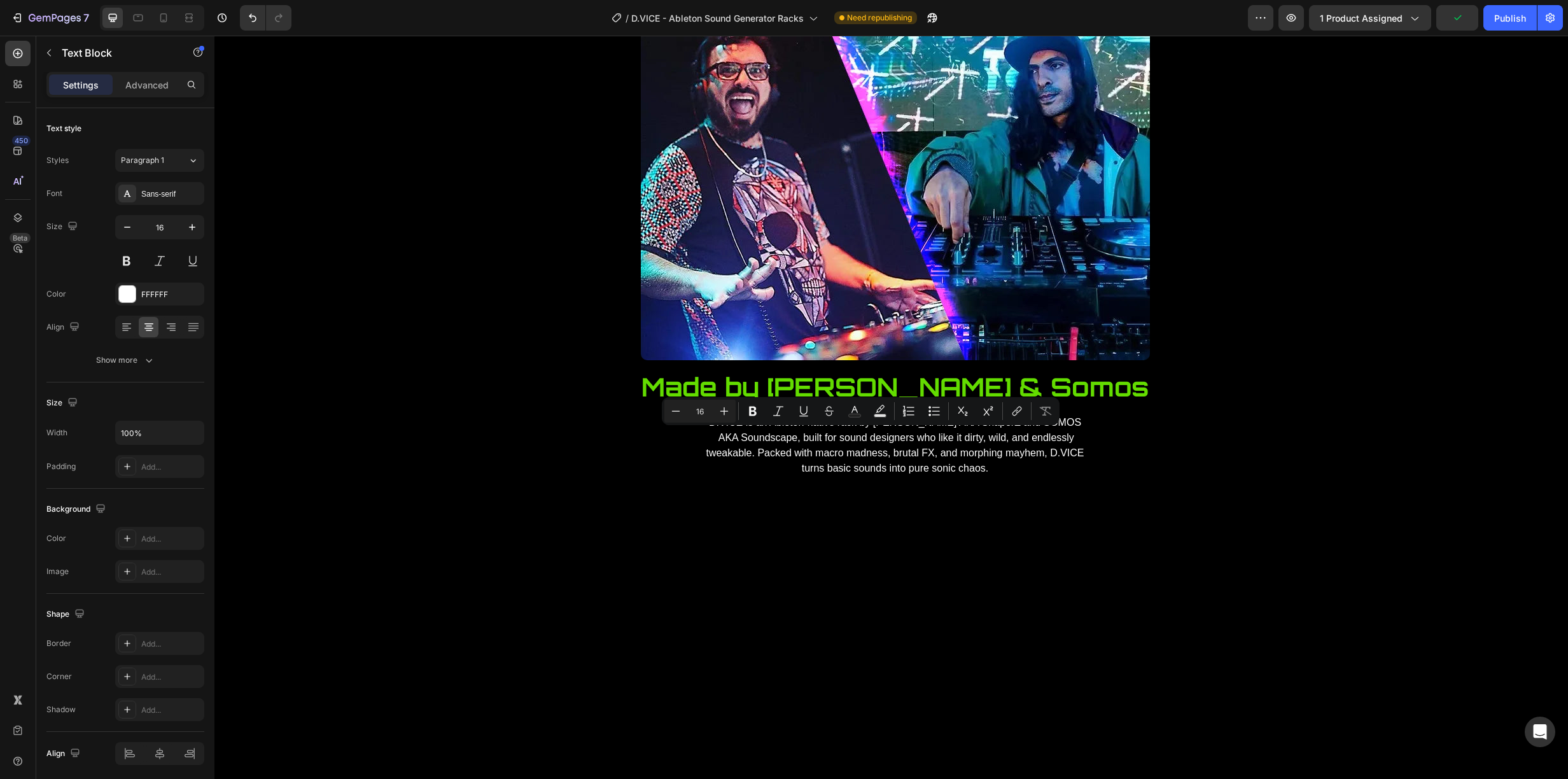
drag, startPoint x: 960, startPoint y: 434, endPoint x: 897, endPoint y: 435, distance: 63.0
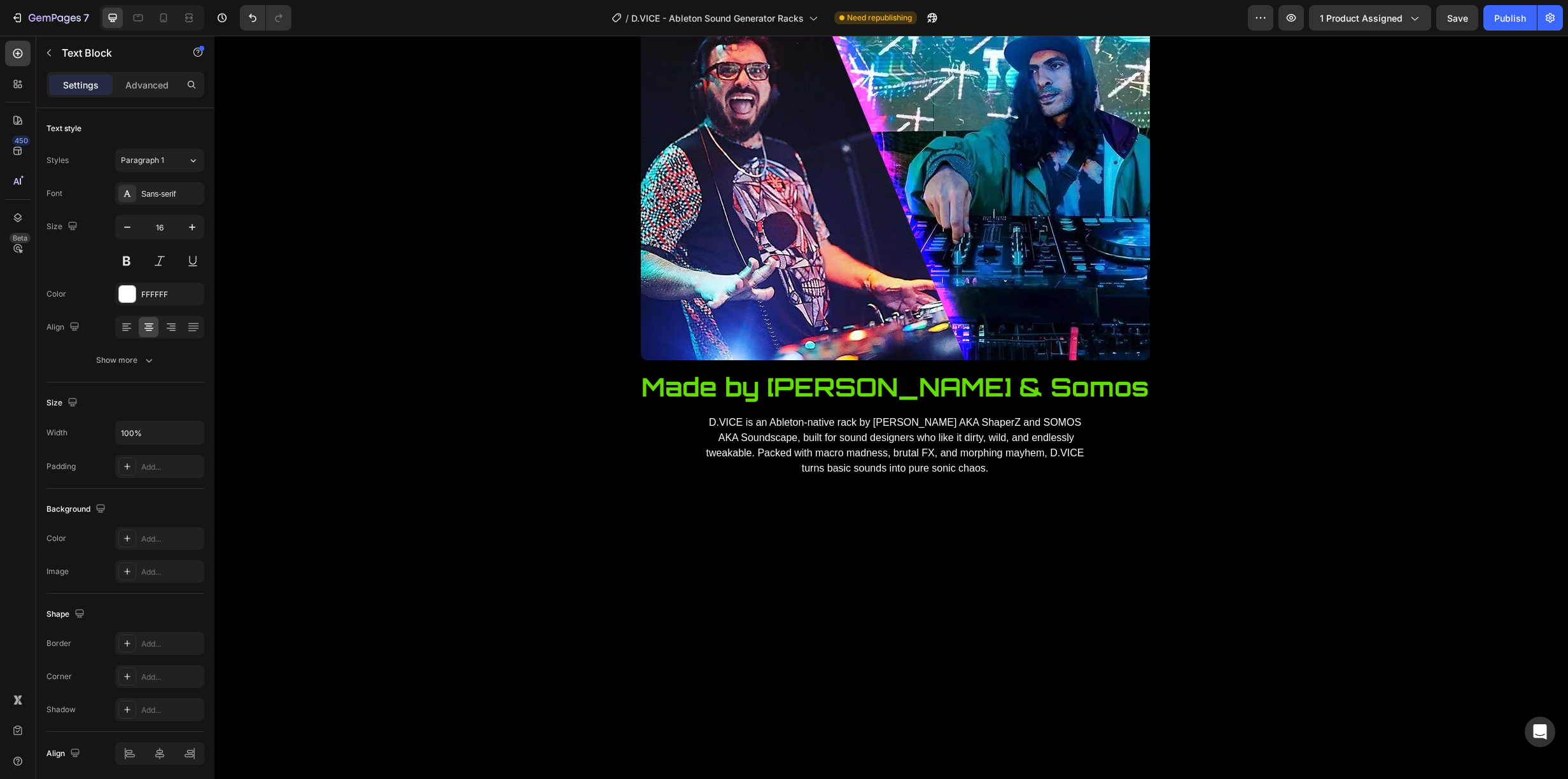
drag, startPoint x: 1245, startPoint y: 436, endPoint x: 1177, endPoint y: 441, distance: 68.2
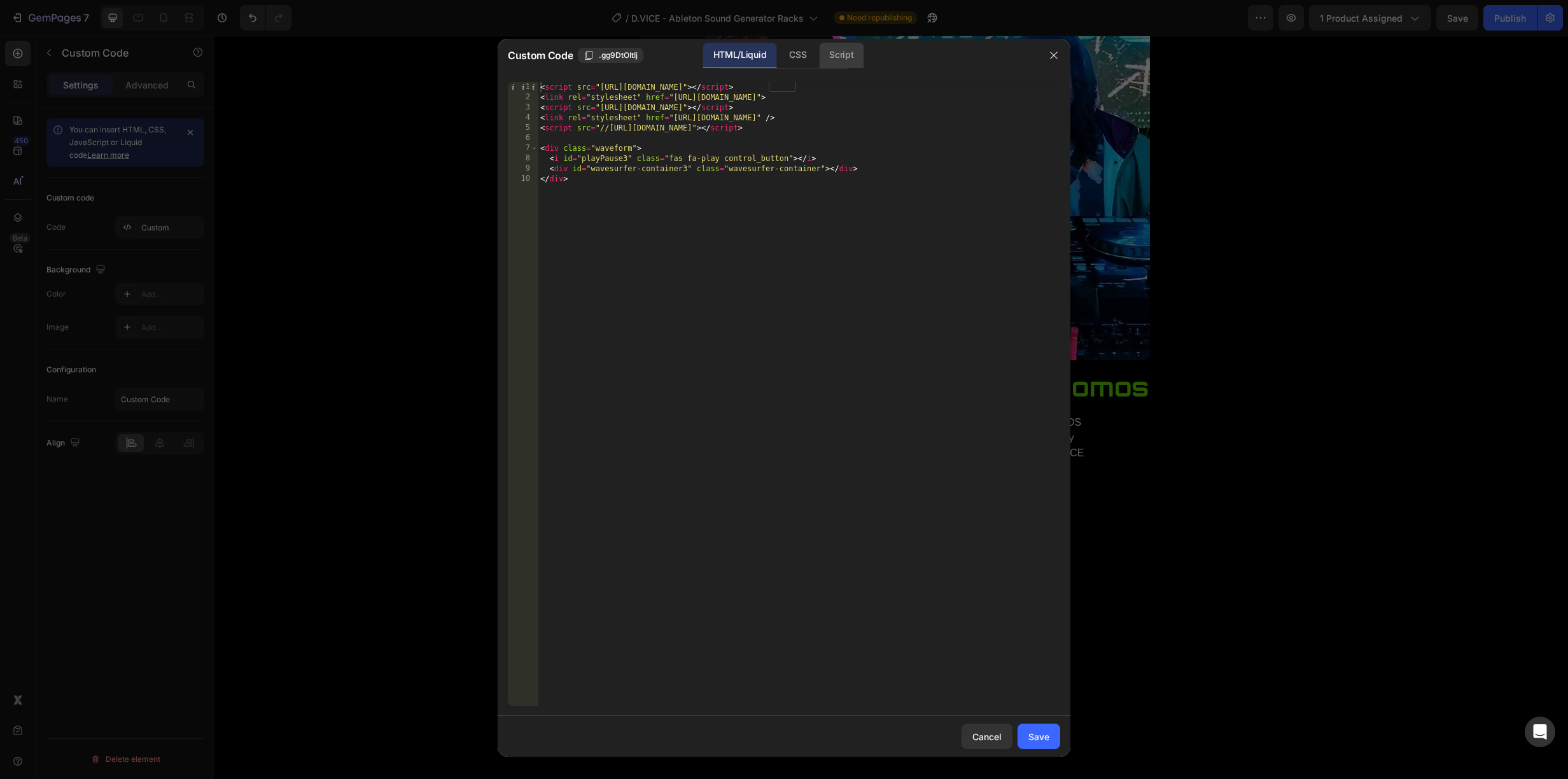
click at [854, 47] on div "Script" at bounding box center [841, 55] width 45 height 25
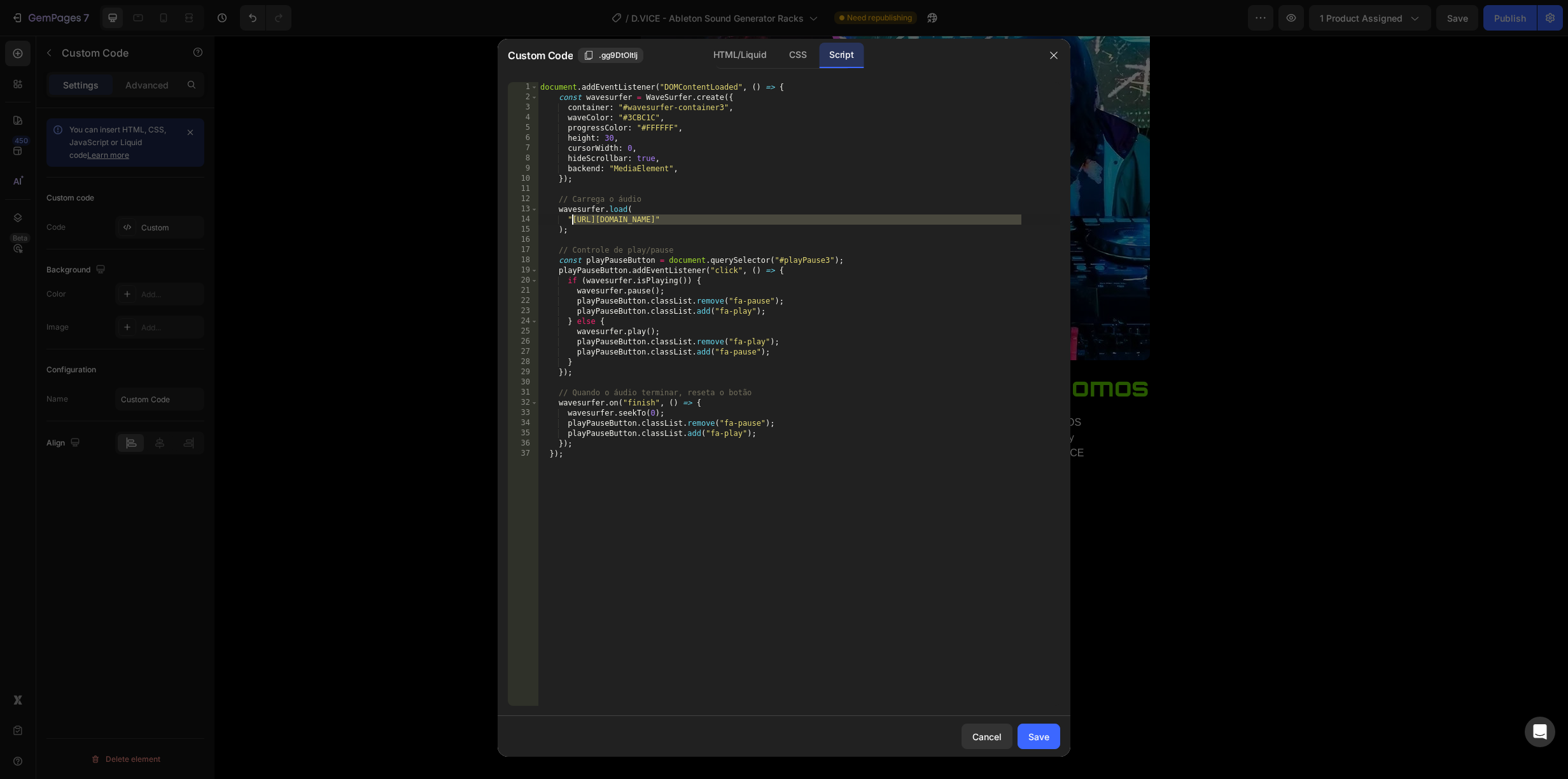
drag, startPoint x: 1021, startPoint y: 218, endPoint x: 571, endPoint y: 219, distance: 450.0
click at [571, 219] on div "document . addEventListener ( "DOMContentLoaded" , ( ) => { const wavesurfer = …" at bounding box center [799, 404] width 522 height 644
paste textarea "4._LEAD_-_Till_Death.mp3?v=1759010124"
click at [1047, 734] on div "Save" at bounding box center [1039, 736] width 21 height 14
type textarea "}); });"
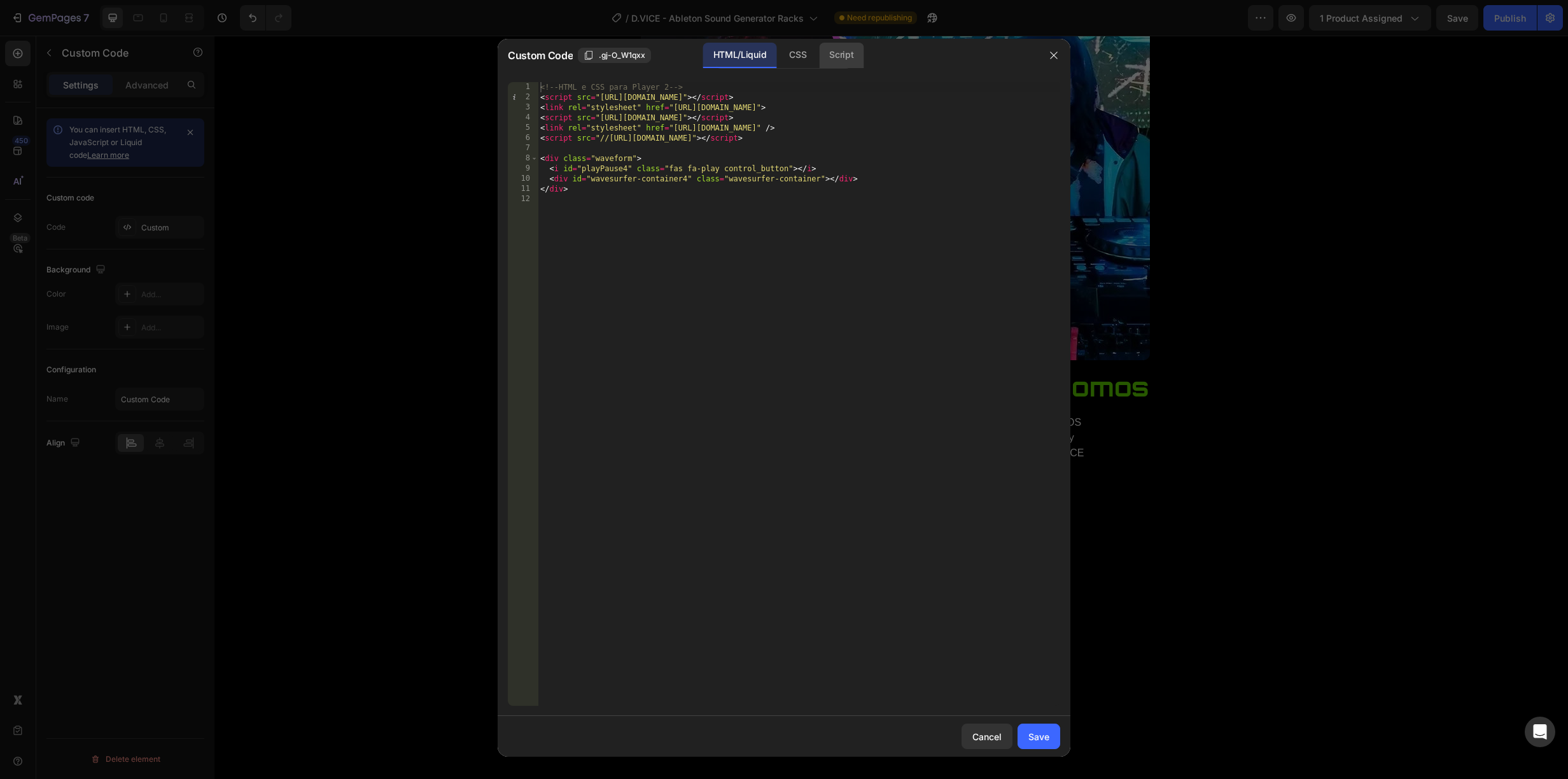
click at [844, 56] on div "Script" at bounding box center [841, 55] width 45 height 25
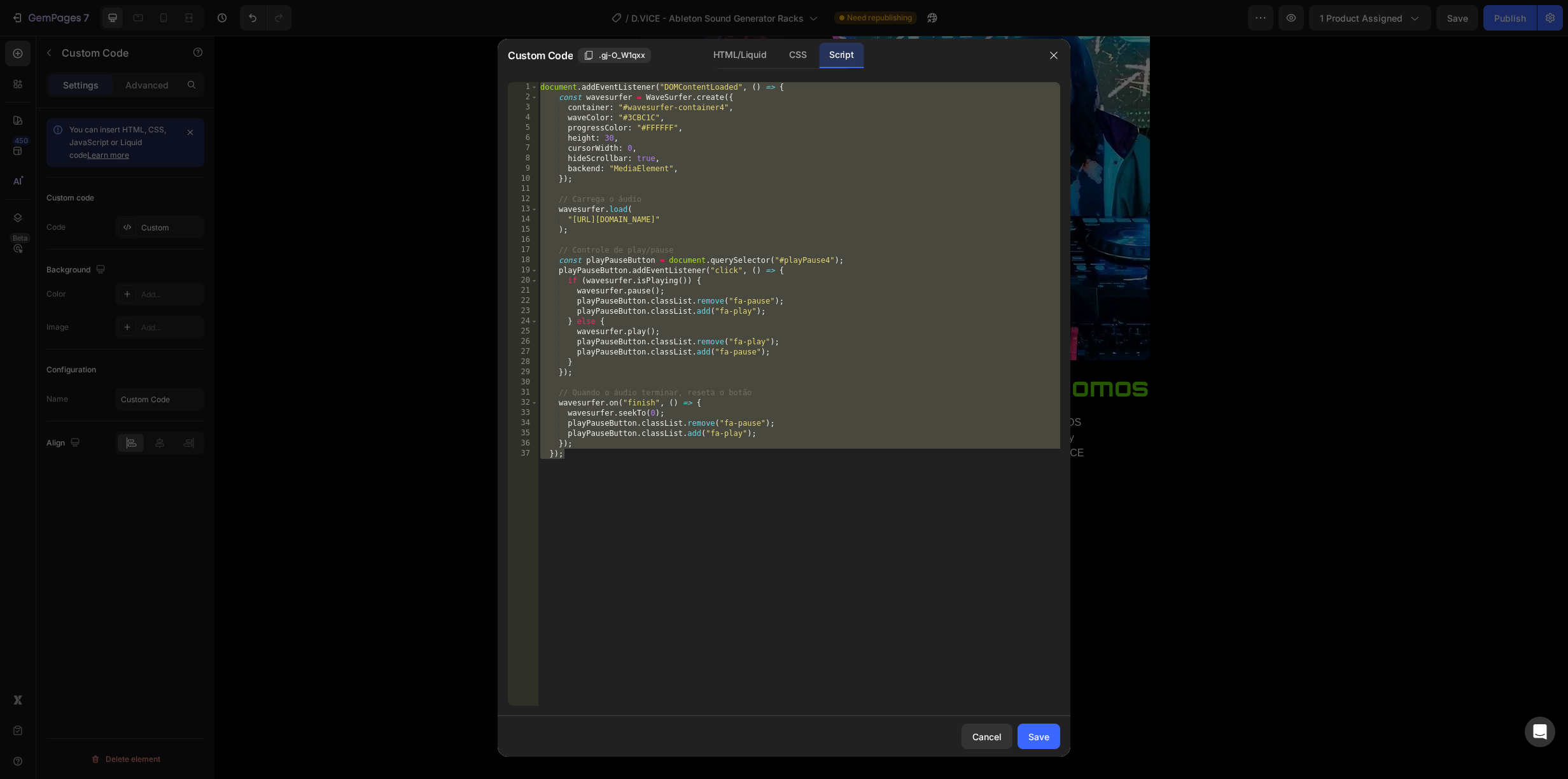
click at [940, 216] on div "document . addEventListener ( "DOMContentLoaded" , ( ) => { const wavesurfer = …" at bounding box center [799, 404] width 522 height 644
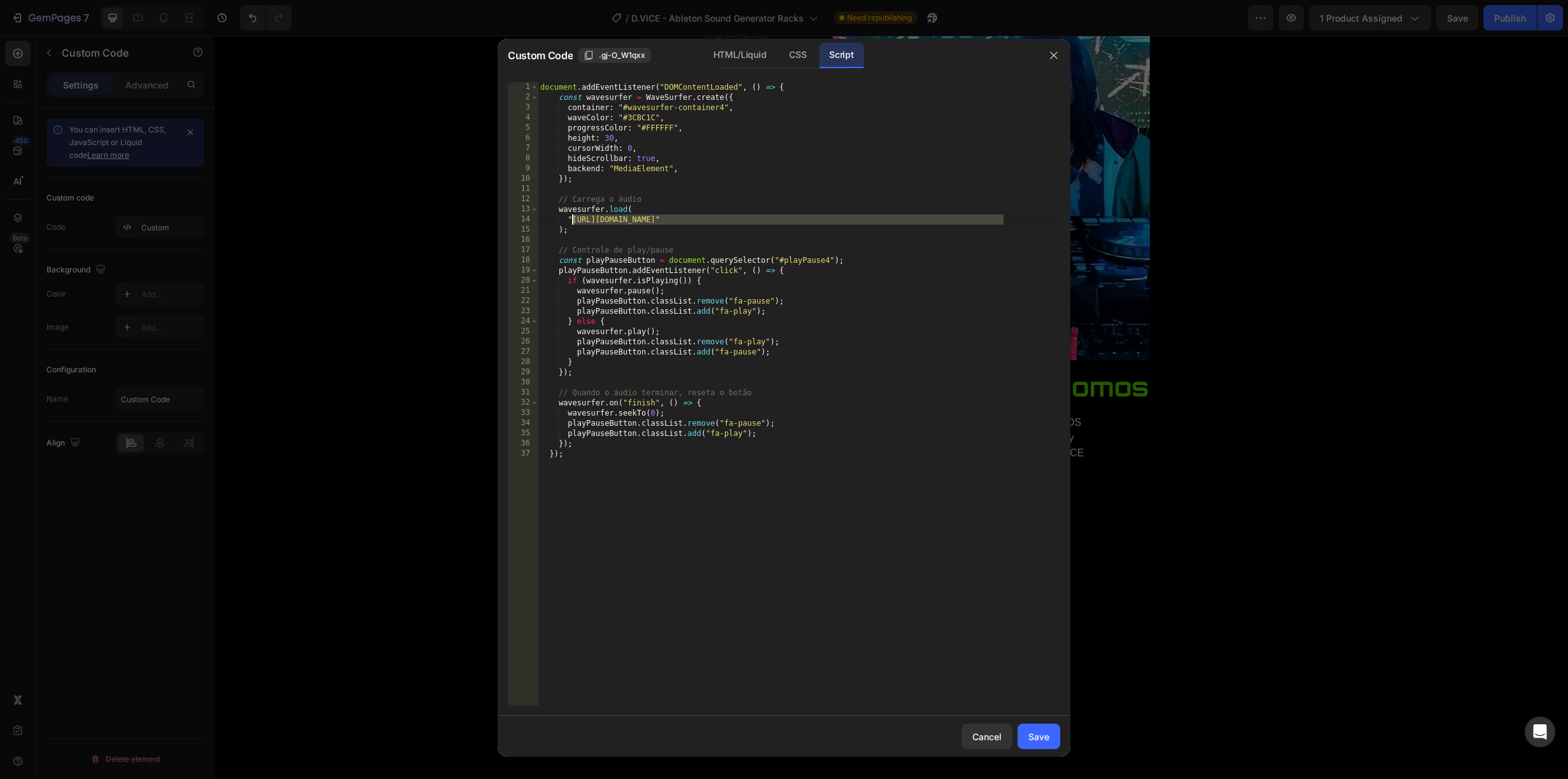
drag, startPoint x: 1002, startPoint y: 217, endPoint x: 573, endPoint y: 218, distance: 429.0
click at [573, 218] on div "document . addEventListener ( "DOMContentLoaded" , ( ) => { const wavesurfer = …" at bounding box center [799, 404] width 522 height 644
paste textarea "5._FM_-_Melted_Saw.mp3?v=1759010123"
click at [1047, 732] on div "Save" at bounding box center [1039, 736] width 21 height 14
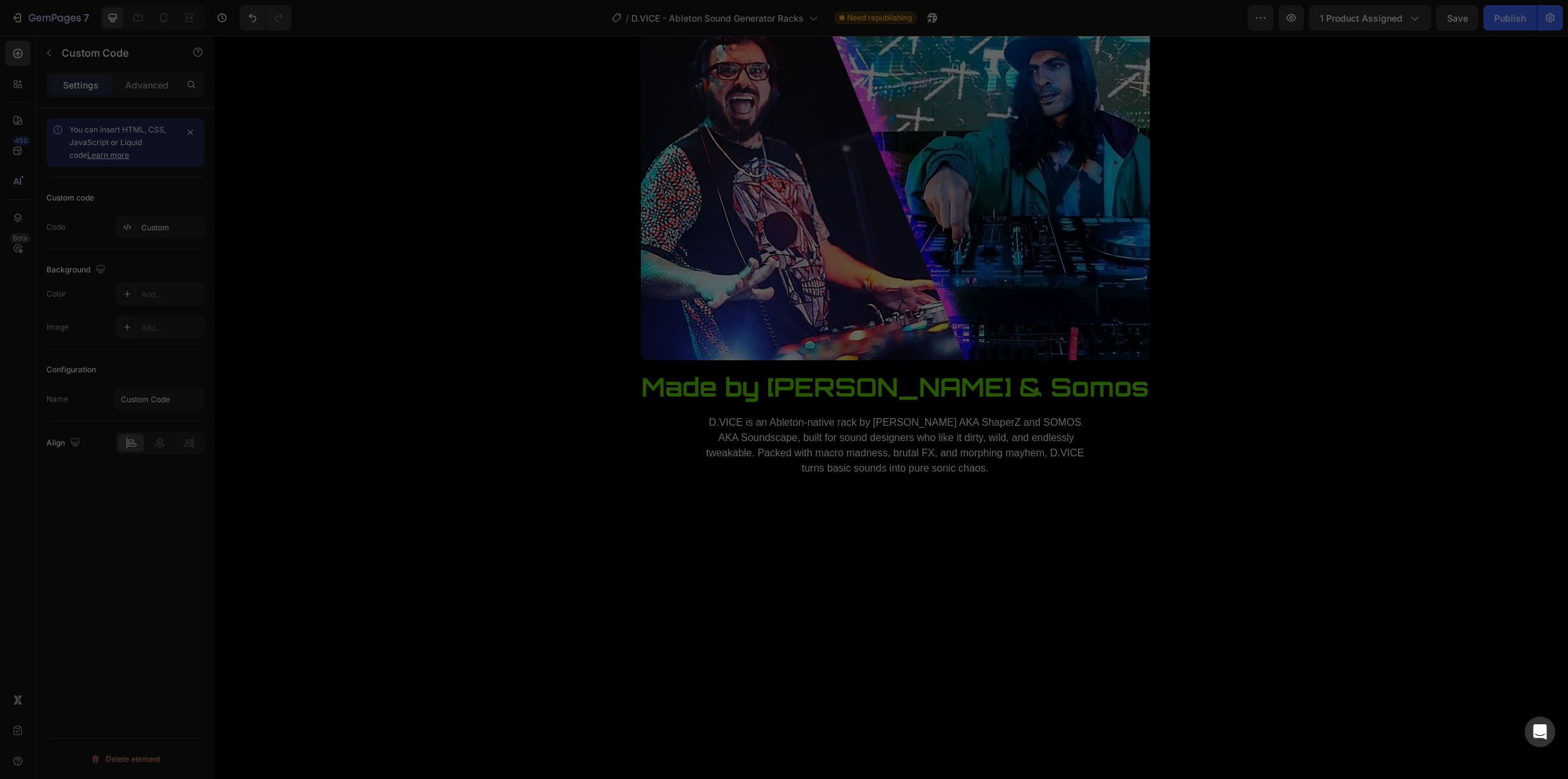
type textarea "}); });"
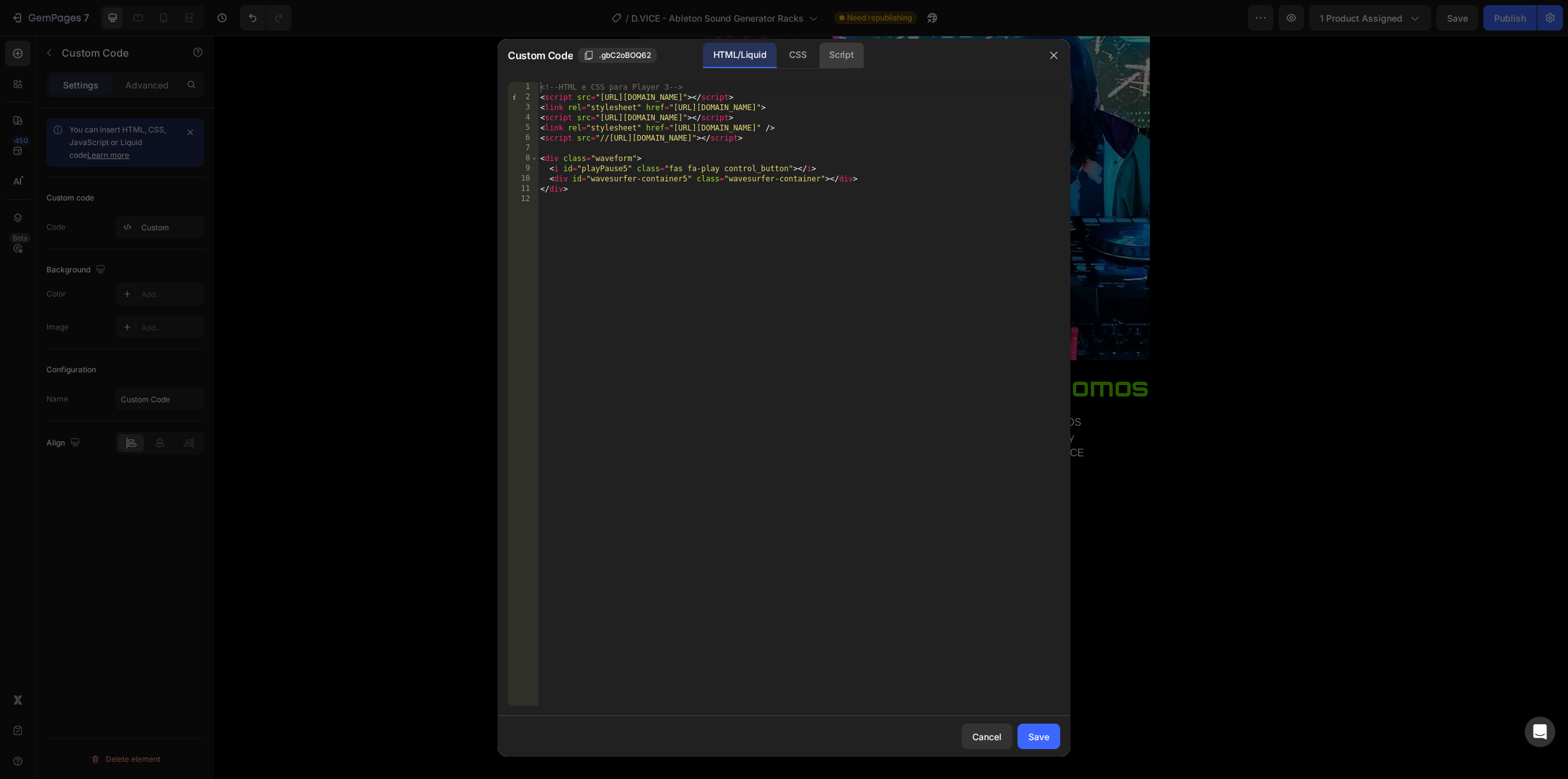
click at [829, 49] on div "Script" at bounding box center [841, 55] width 45 height 25
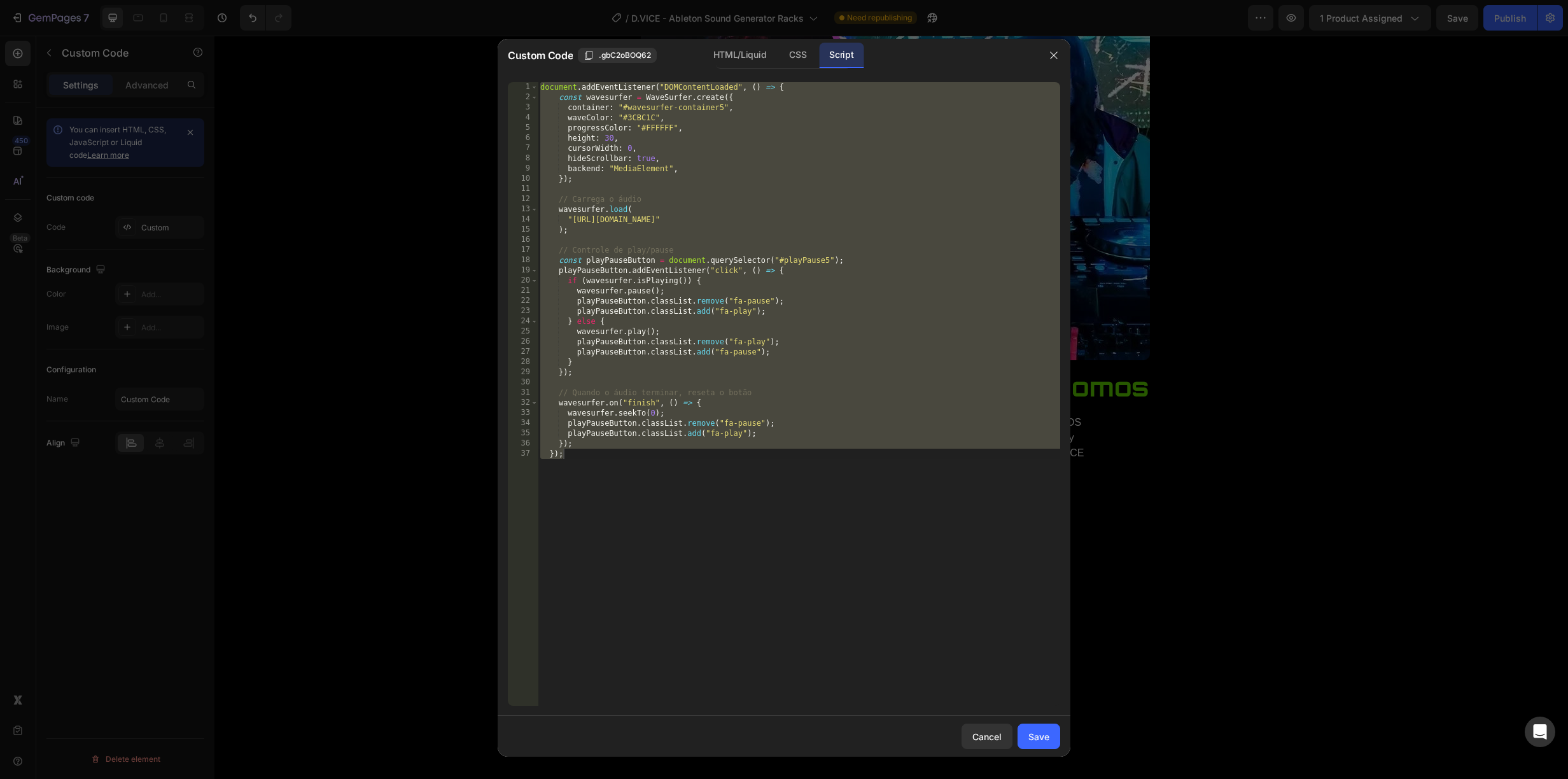
click at [948, 217] on div "document . addEventListener ( "DOMContentLoaded" , ( ) => { const wavesurfer = …" at bounding box center [799, 404] width 522 height 644
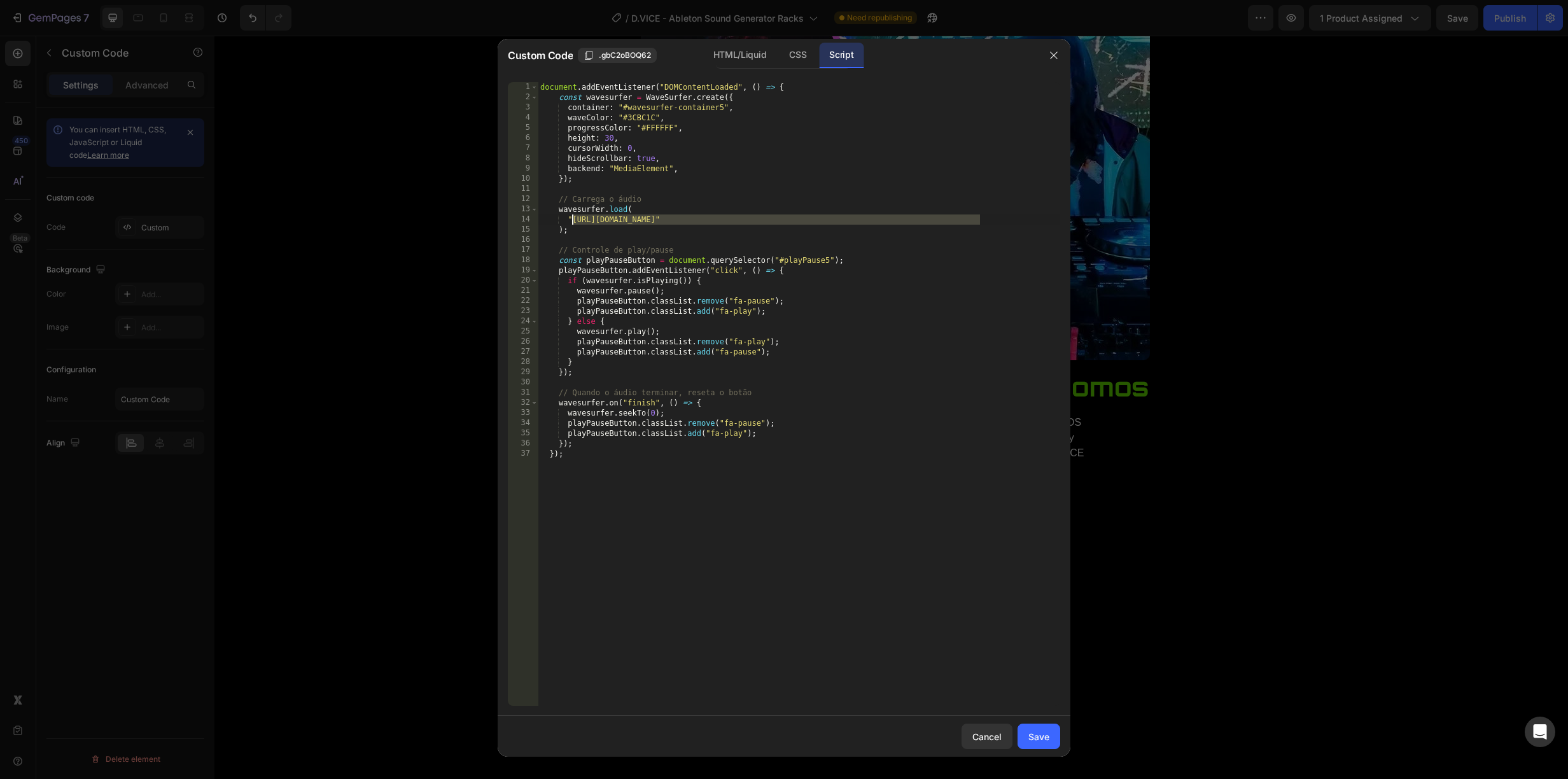
drag, startPoint x: 979, startPoint y: 216, endPoint x: 573, endPoint y: 217, distance: 406.0
click at [573, 217] on div "document . addEventListener ( "DOMContentLoaded" , ( ) => { const wavesurfer = …" at bounding box center [799, 404] width 522 height 644
paste textarea "6._LEAD_-_Brain_Freeze.mp3?v=1759010124"
click at [1036, 736] on div "Save" at bounding box center [1039, 736] width 21 height 14
type textarea "}); });"
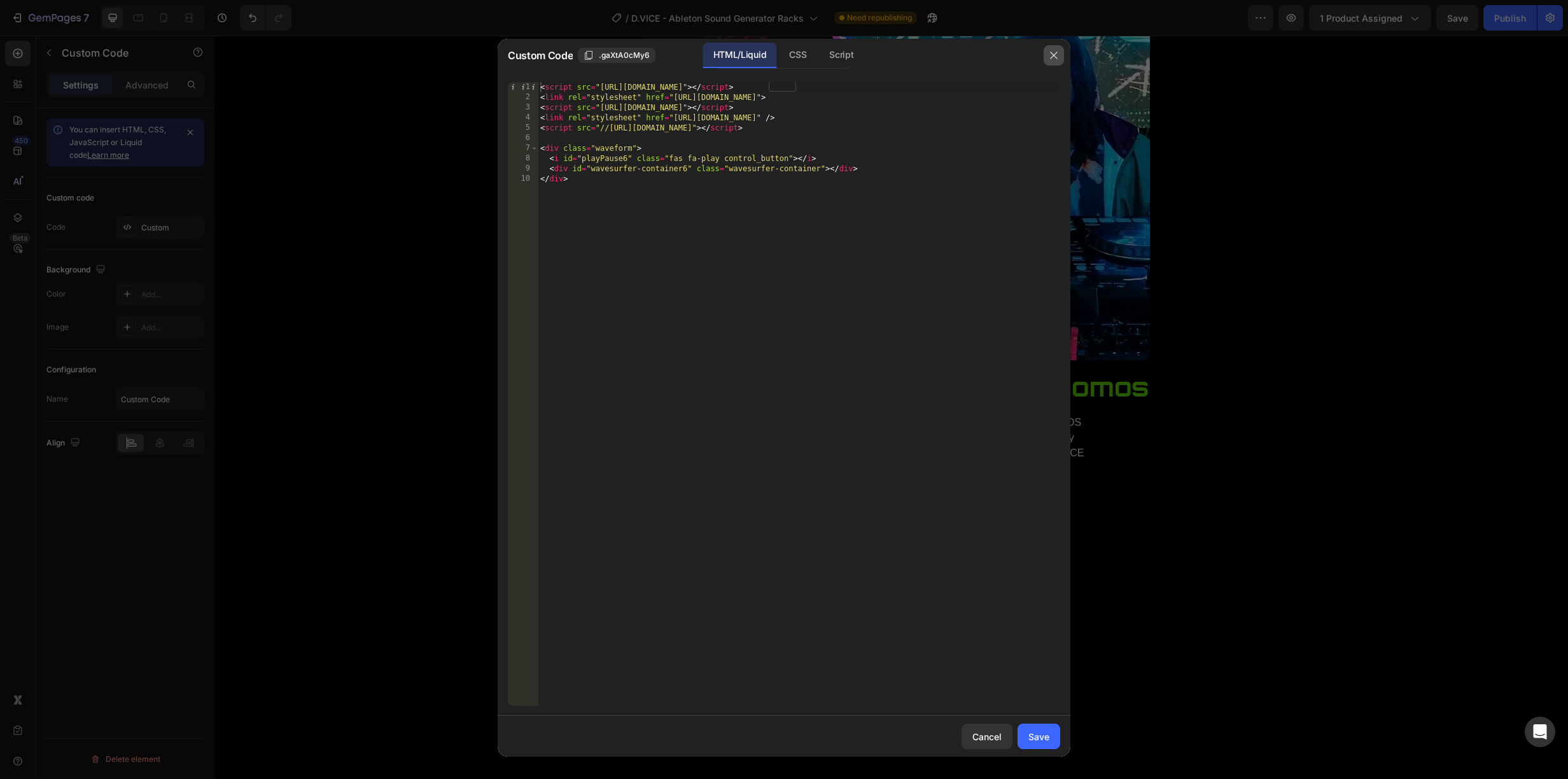
click at [1054, 53] on icon "button" at bounding box center [1054, 56] width 10 height 10
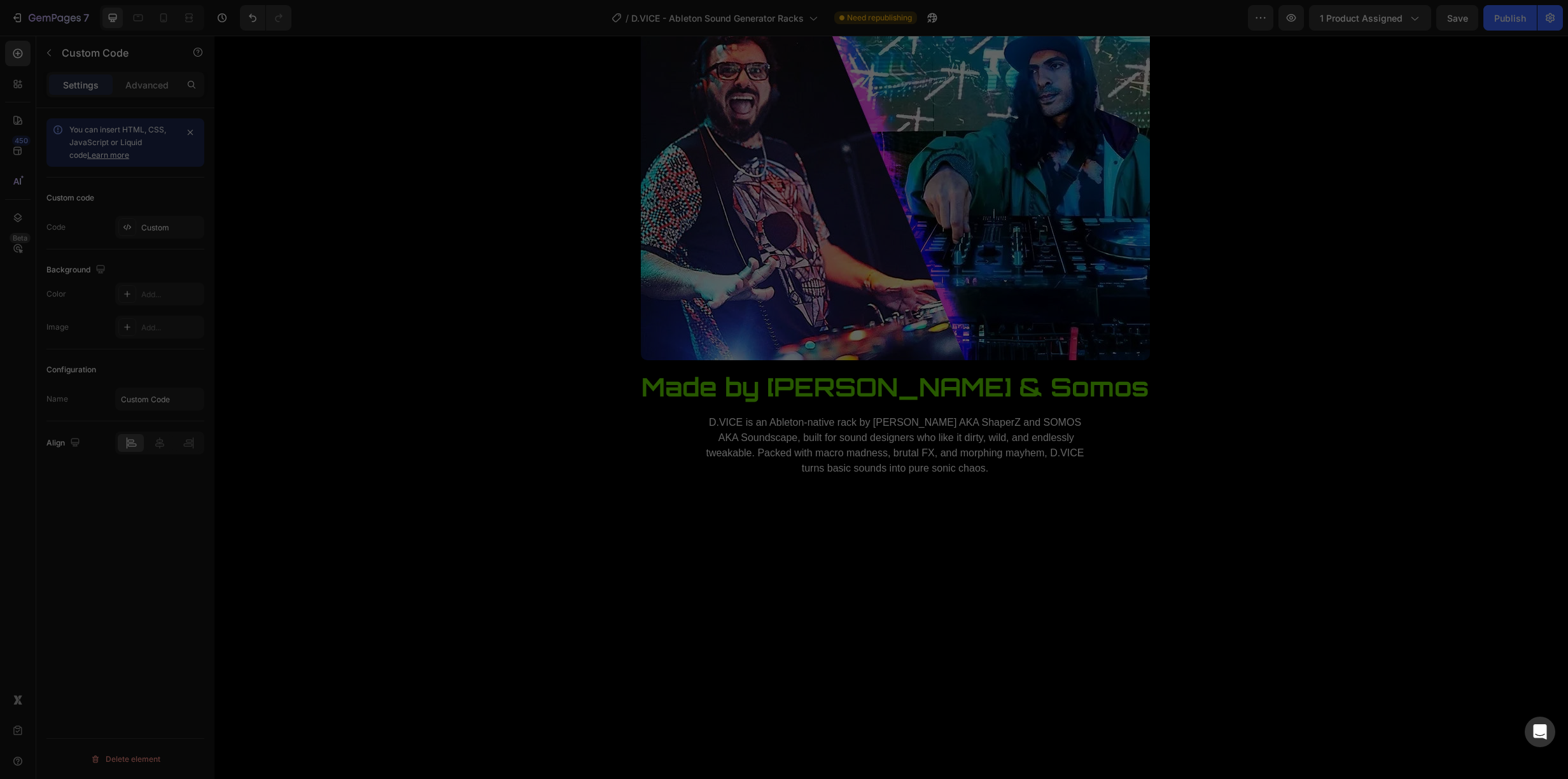
click at [1054, 53] on icon "button" at bounding box center [1054, 56] width 10 height 10
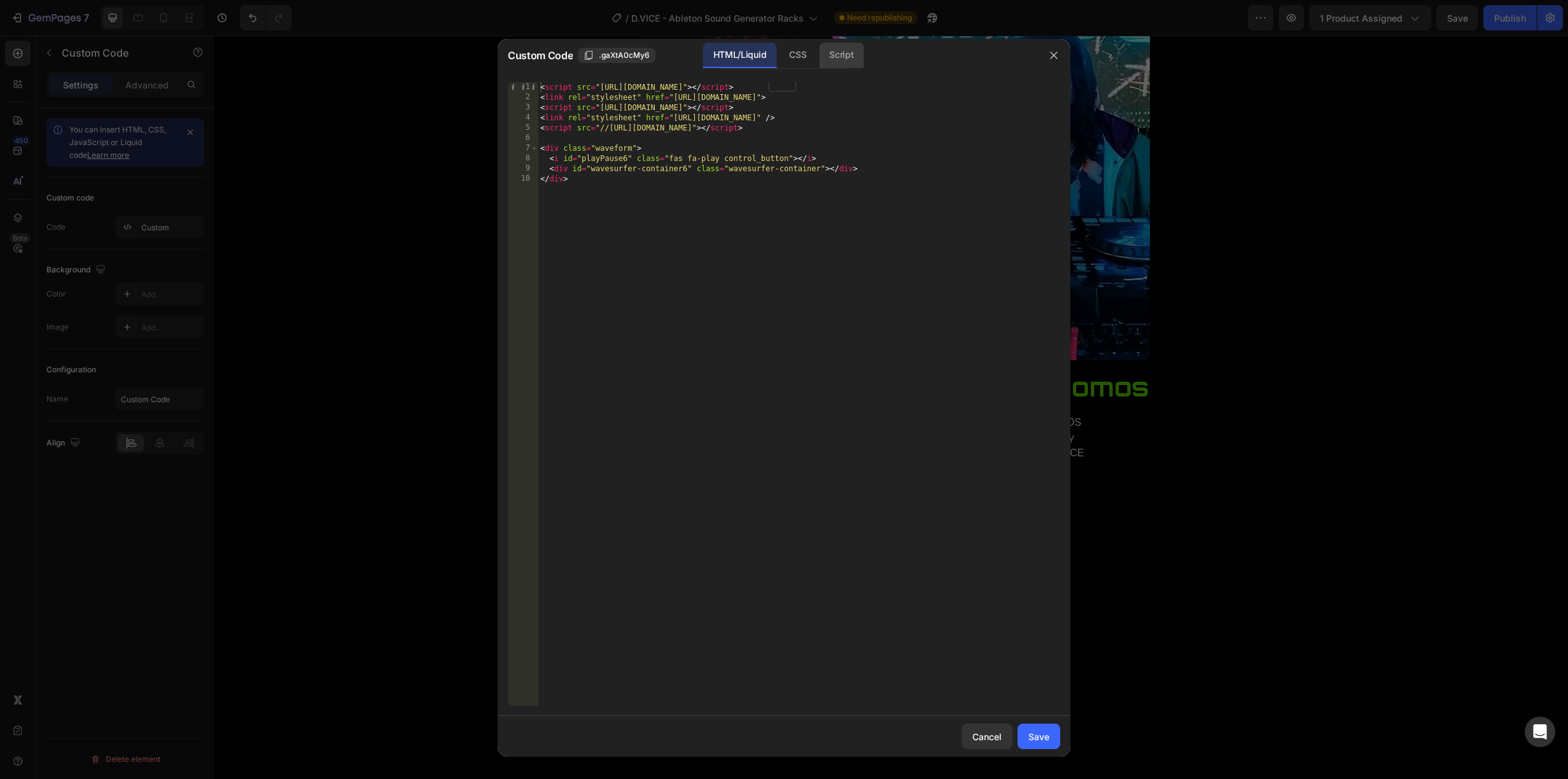
click at [848, 61] on div "Script" at bounding box center [841, 55] width 45 height 25
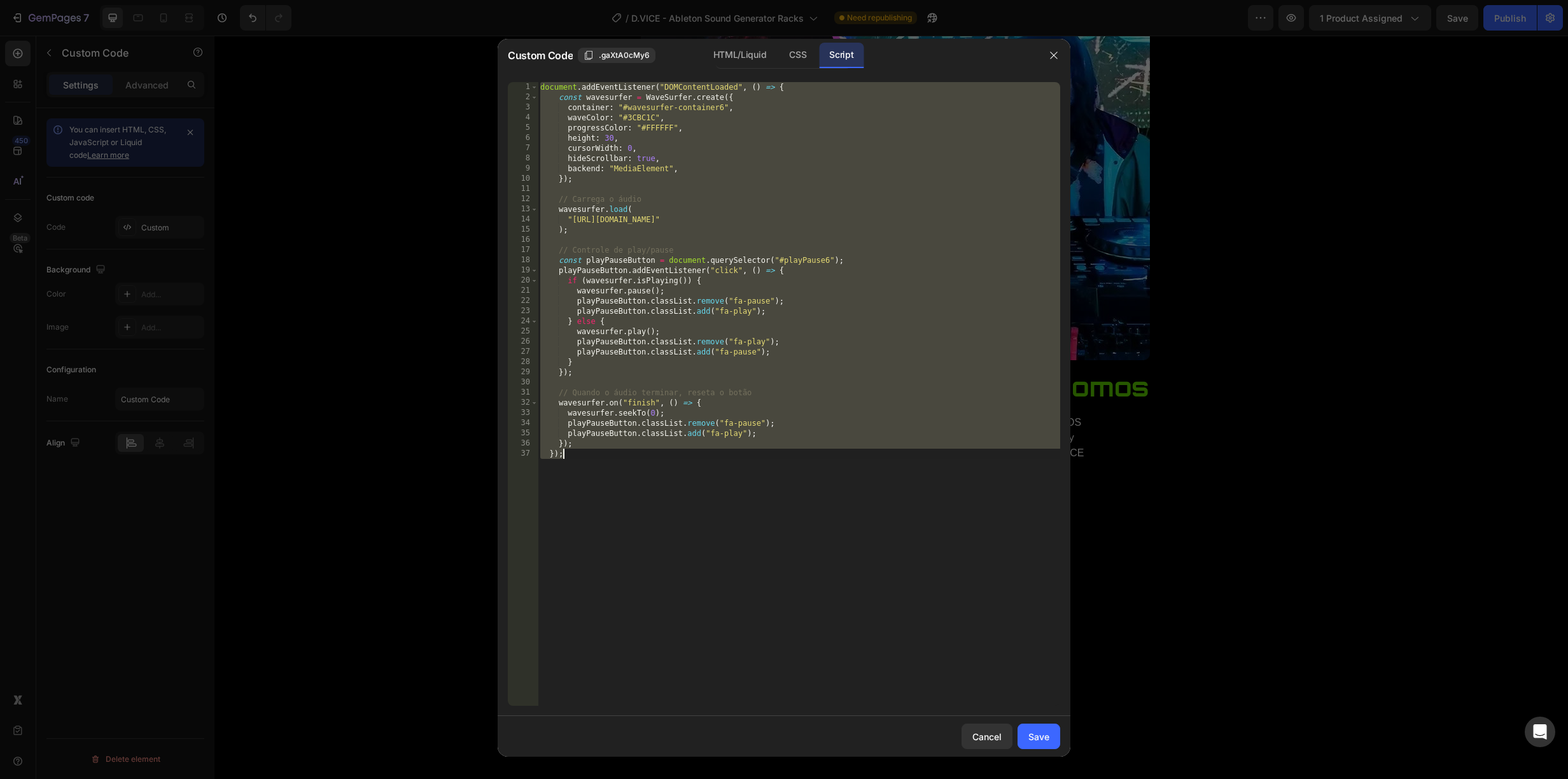
click at [1011, 218] on div "document . addEventListener ( "DOMContentLoaded" , ( ) => { const wavesurfer = …" at bounding box center [799, 394] width 522 height 624
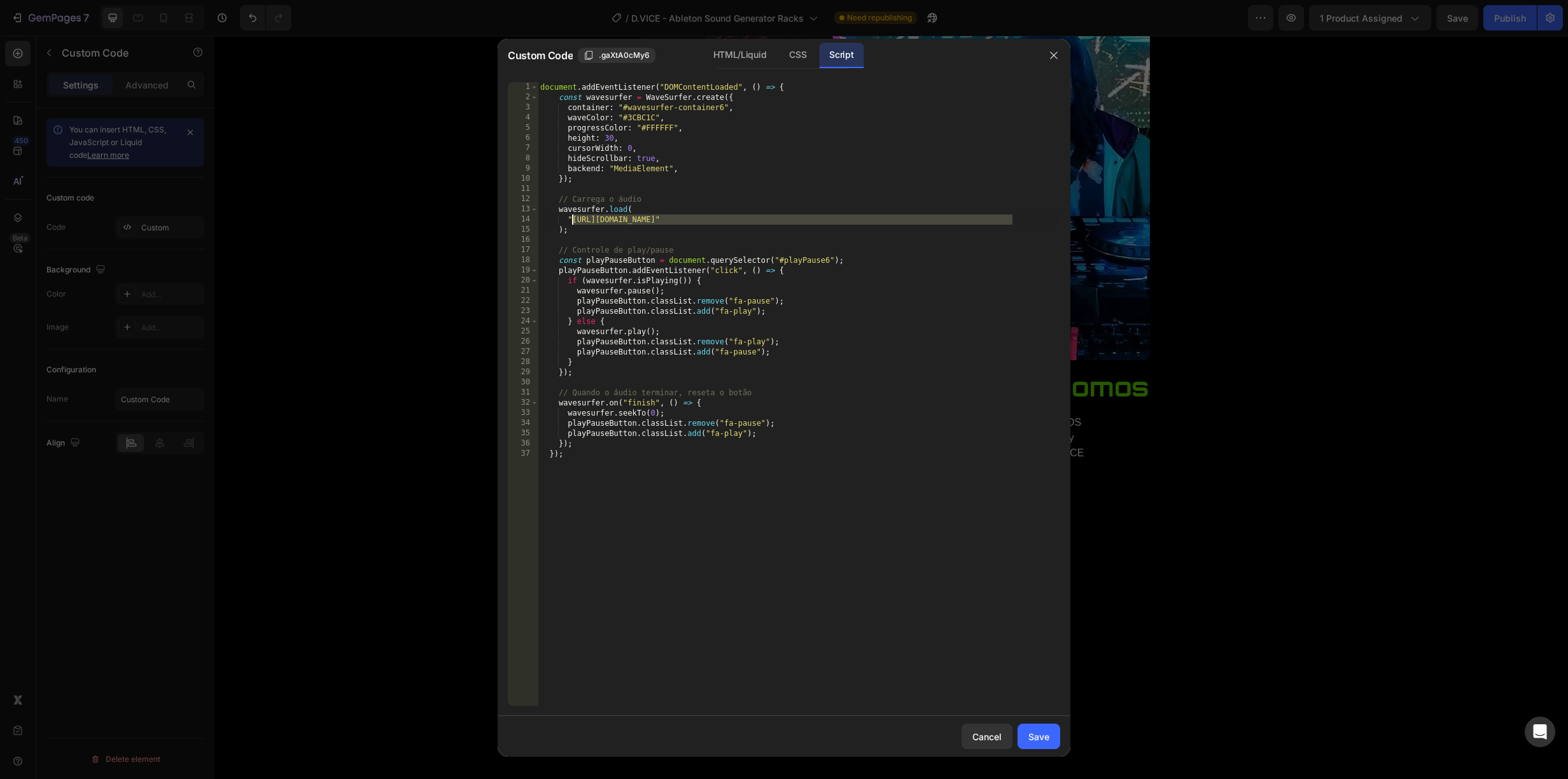
drag, startPoint x: 1010, startPoint y: 218, endPoint x: 573, endPoint y: 222, distance: 437.0
click at [573, 222] on div "document . addEventListener ( "DOMContentLoaded" , ( ) => { const wavesurfer = …" at bounding box center [799, 404] width 522 height 644
paste textarea "7._PERC_-_Microbeat_Lab.mp3?v=1759010124"
click at [1042, 734] on div "Save" at bounding box center [1039, 736] width 21 height 14
type textarea "}); });"
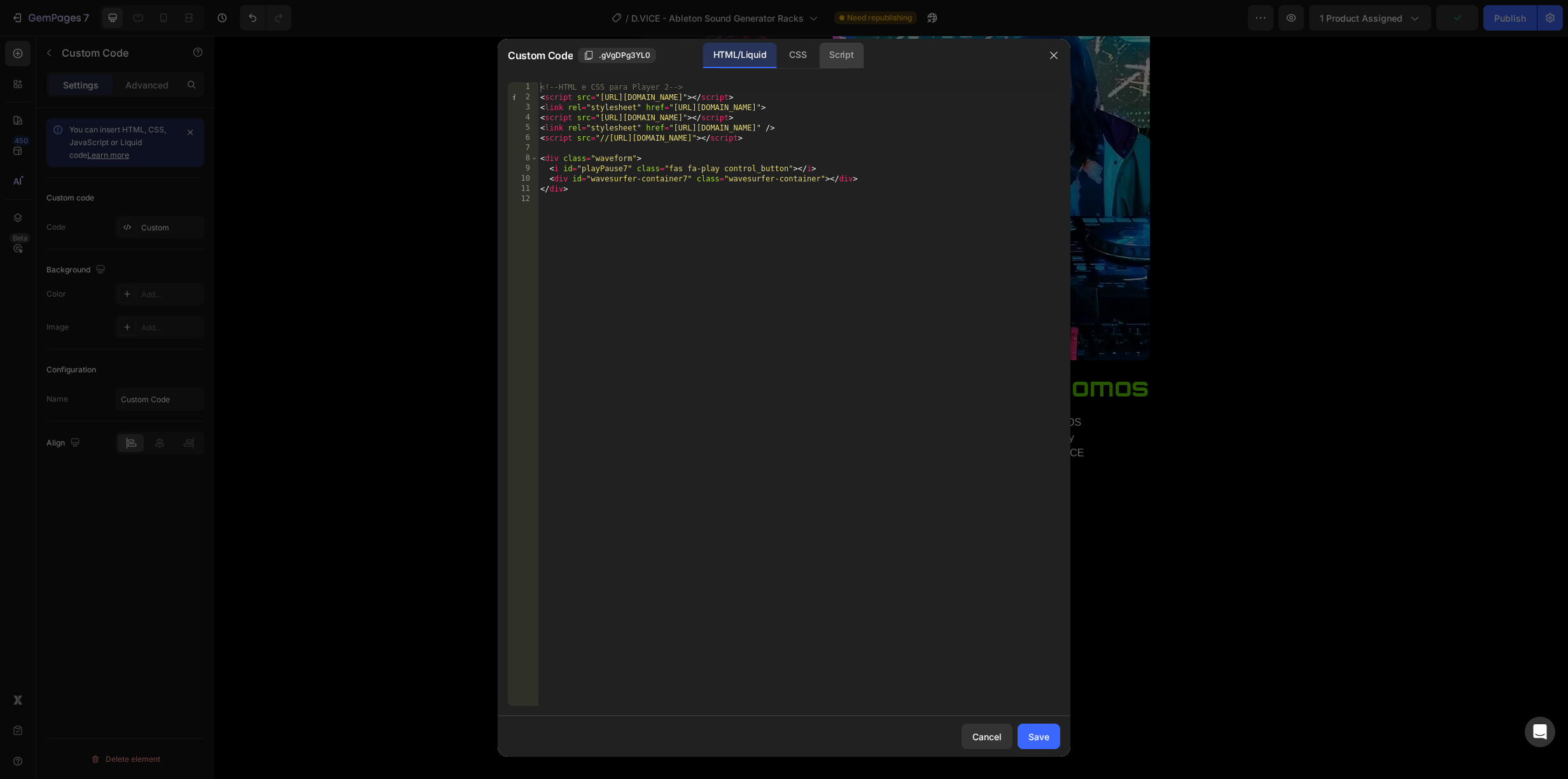
click at [833, 51] on div "Script" at bounding box center [841, 55] width 45 height 25
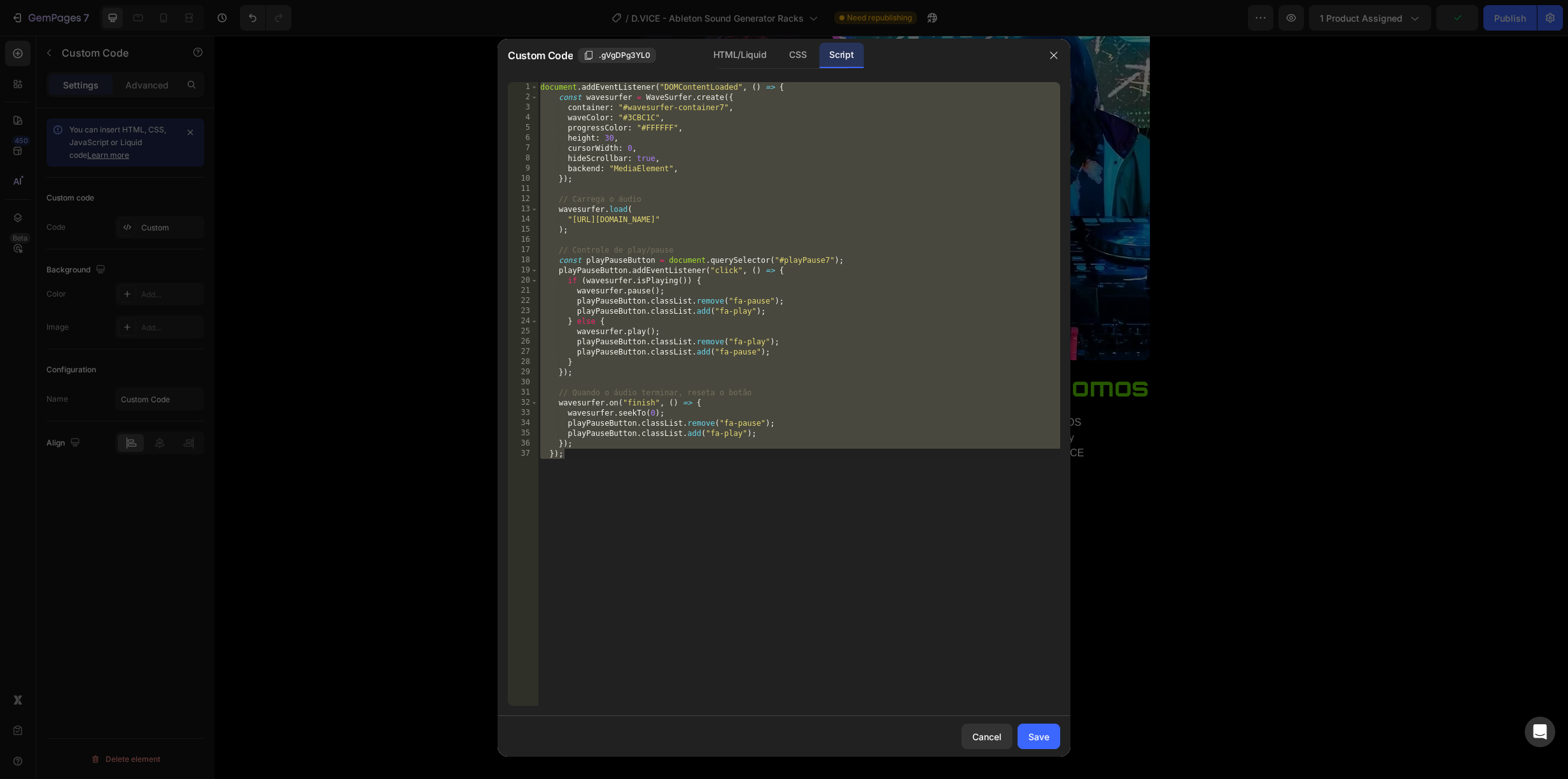
click at [1017, 217] on div "document . addEventListener ( "DOMContentLoaded" , ( ) => { const wavesurfer = …" at bounding box center [799, 404] width 522 height 644
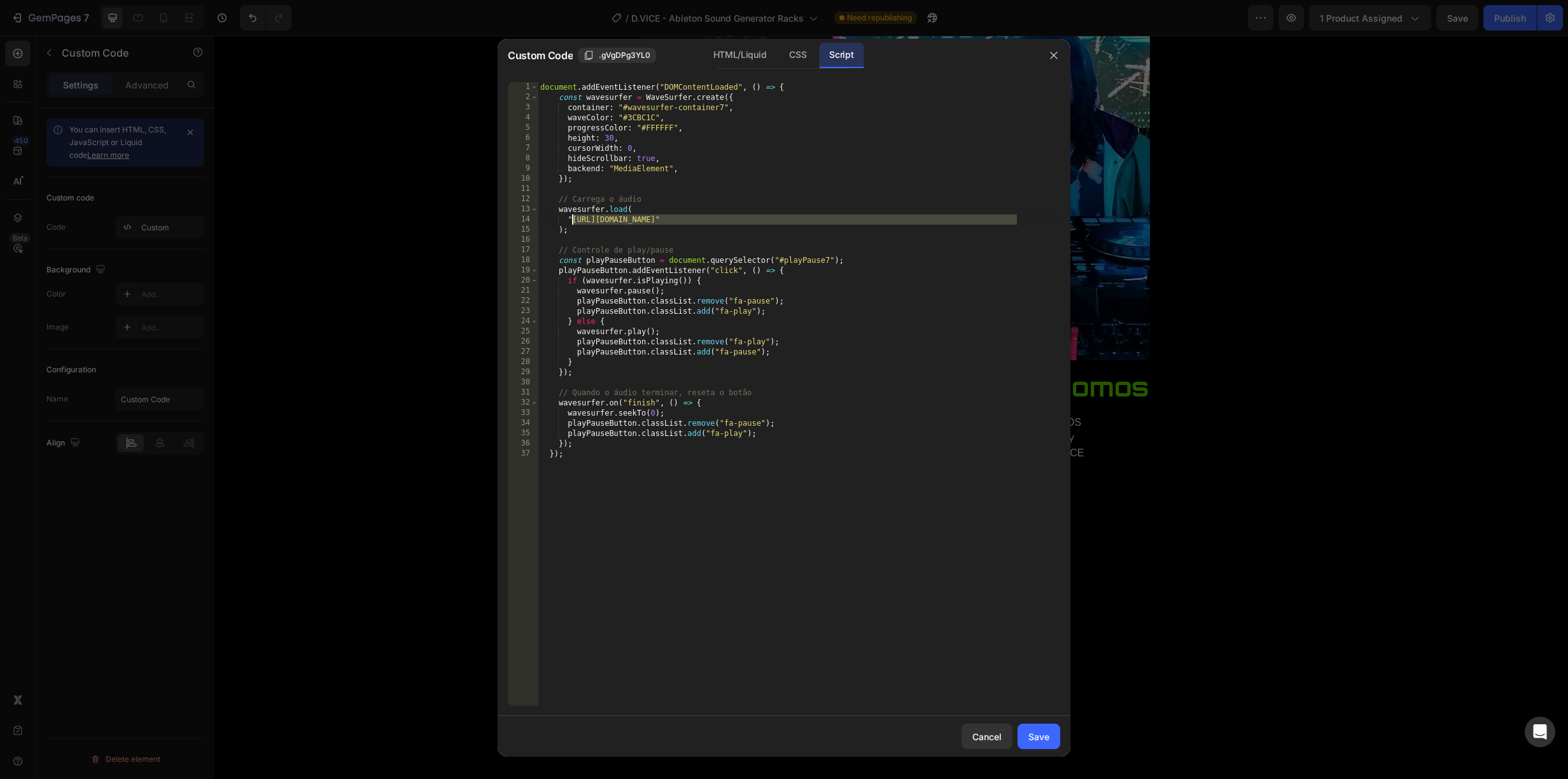
drag, startPoint x: 1015, startPoint y: 216, endPoint x: 576, endPoint y: 221, distance: 439.0
click at [571, 220] on div "document . addEventListener ( "DOMContentLoaded" , ( ) => { const wavesurfer = …" at bounding box center [799, 404] width 522 height 644
paste textarea "8._ATMO_-_Ceremony.mp3?v=1759010124"
click at [1049, 728] on button "Save" at bounding box center [1039, 736] width 43 height 25
type textarea "}); });"
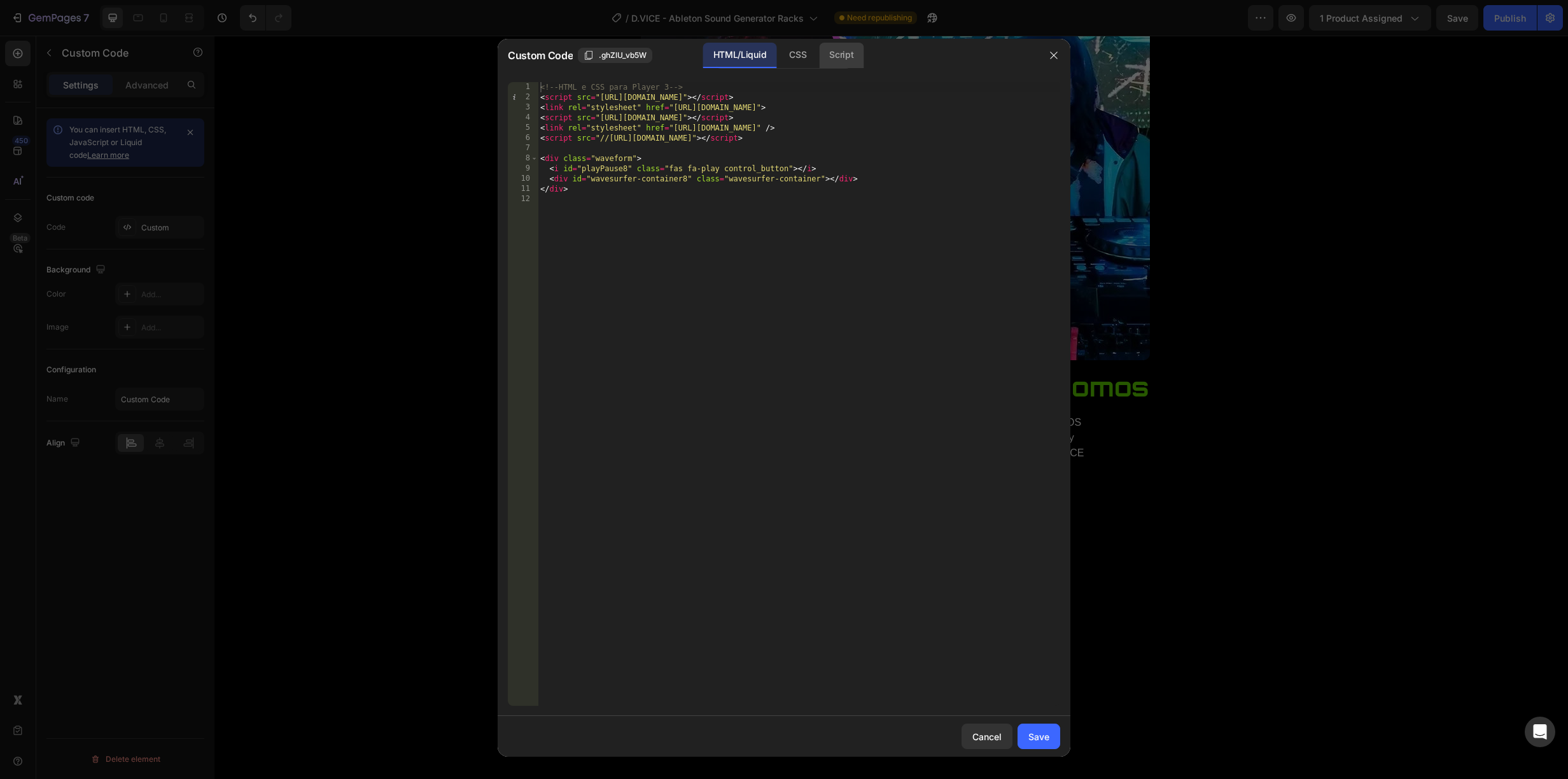
click at [831, 61] on div "Script" at bounding box center [841, 55] width 45 height 25
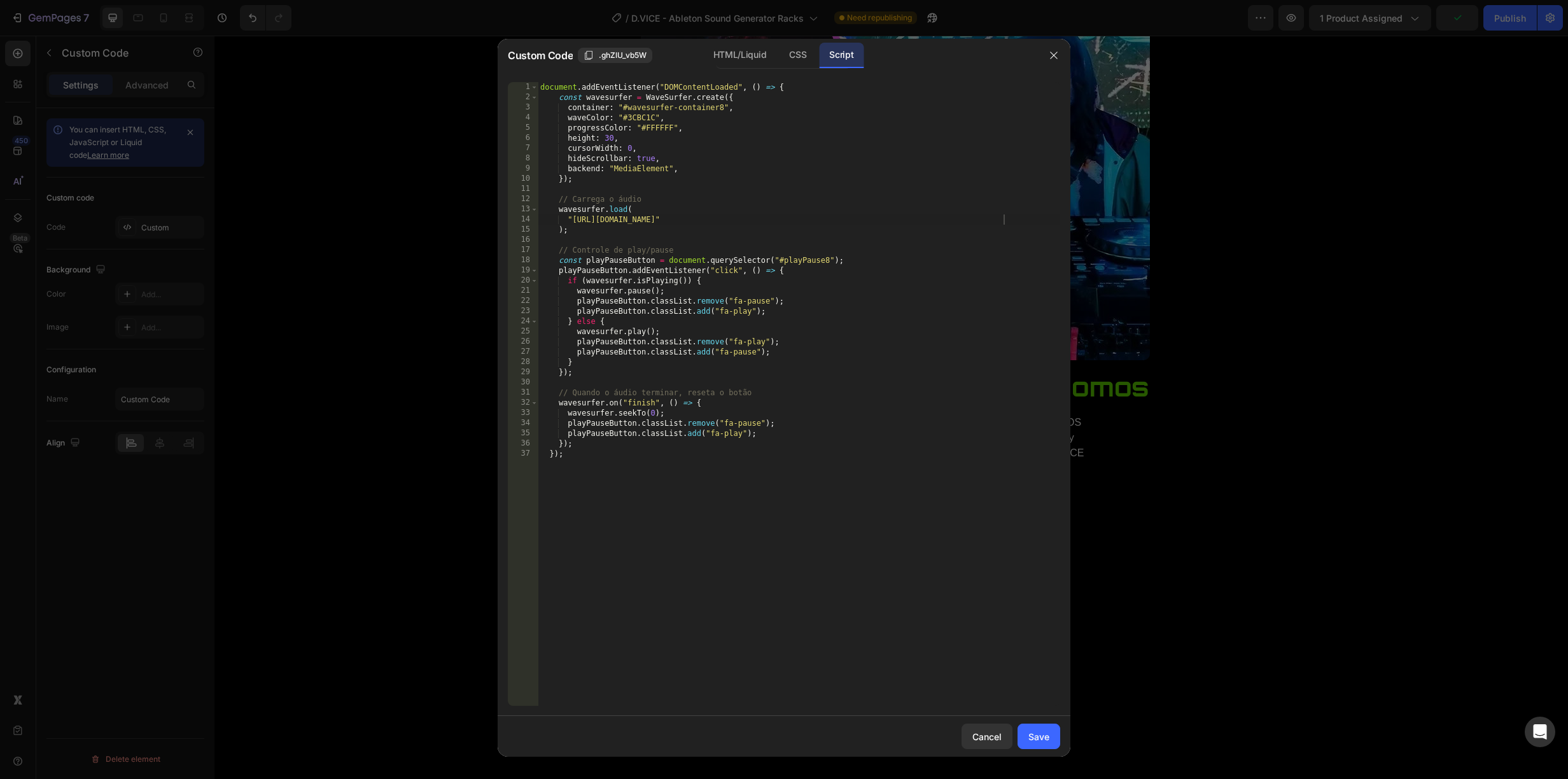
click at [1005, 222] on div "document . addEventListener ( "DOMContentLoaded" , ( ) => { const wavesurfer = …" at bounding box center [799, 404] width 522 height 644
drag, startPoint x: 1026, startPoint y: 217, endPoint x: 571, endPoint y: 222, distance: 455.0
click at [571, 222] on div "document . addEventListener ( "DOMContentLoaded" , ( ) => { const wavesurfer = …" at bounding box center [799, 404] width 522 height 644
paste textarea "9._MORPH_-_Grain_Morpher.mp3?v=1759010124"
click at [1038, 737] on div "Save" at bounding box center [1039, 736] width 21 height 14
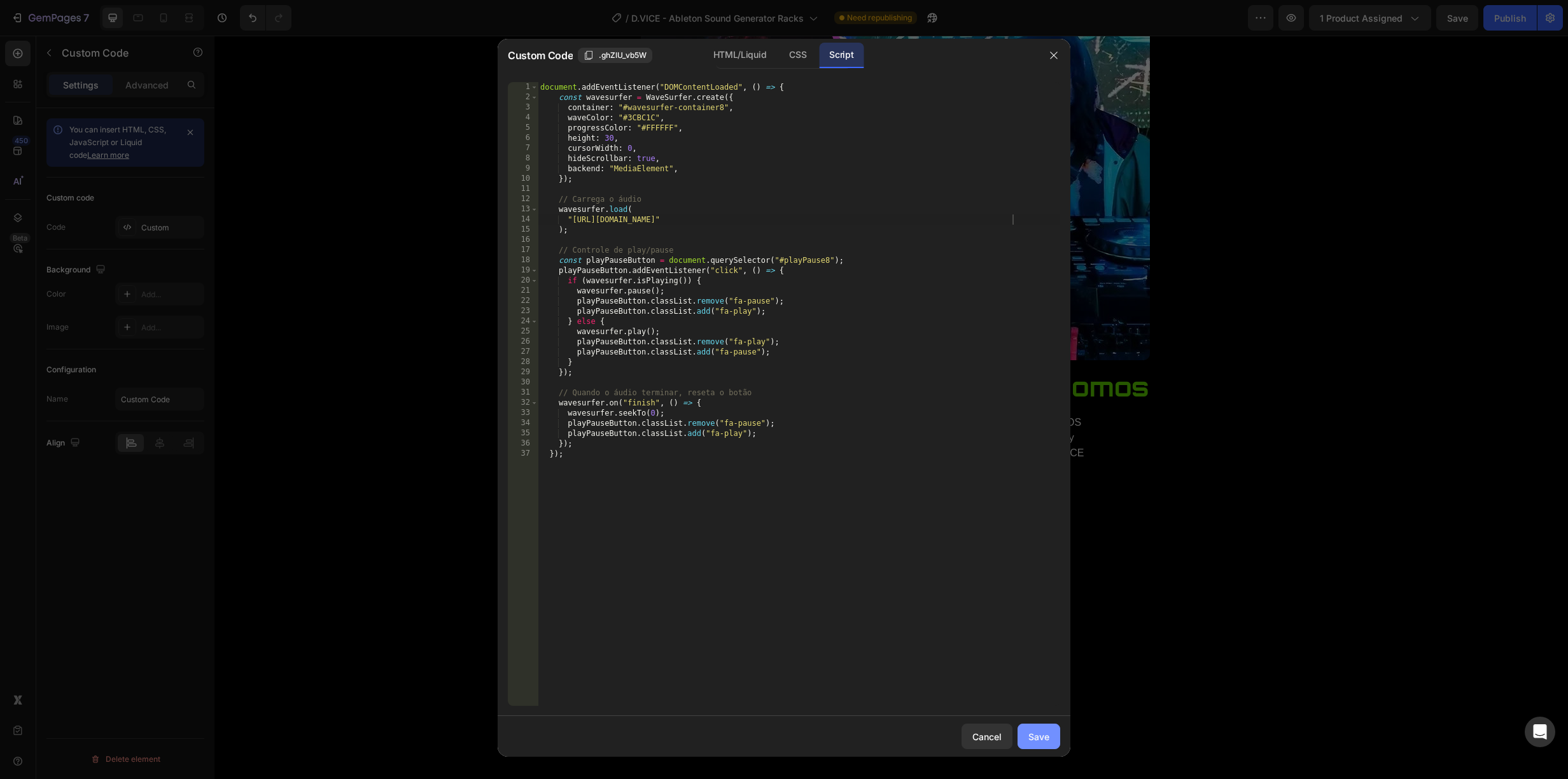
type textarea "}); });"
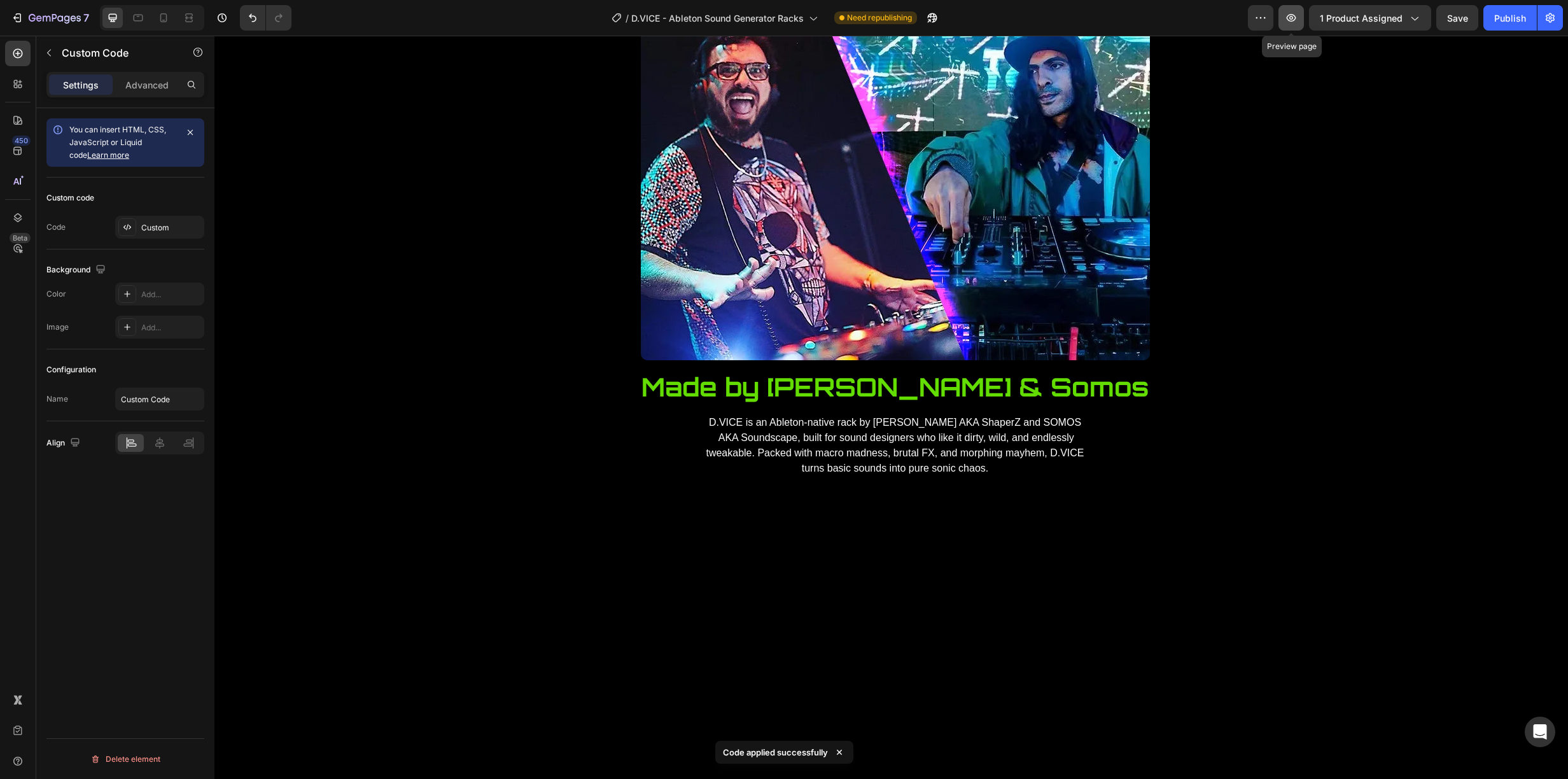
click at [1300, 18] on button "button" at bounding box center [1291, 17] width 25 height 25
click at [1293, 18] on icon "button" at bounding box center [1291, 18] width 13 height 13
click at [1467, 19] on span "Save" at bounding box center [1457, 18] width 21 height 11
click at [53, 10] on div "7" at bounding box center [59, 17] width 61 height 15
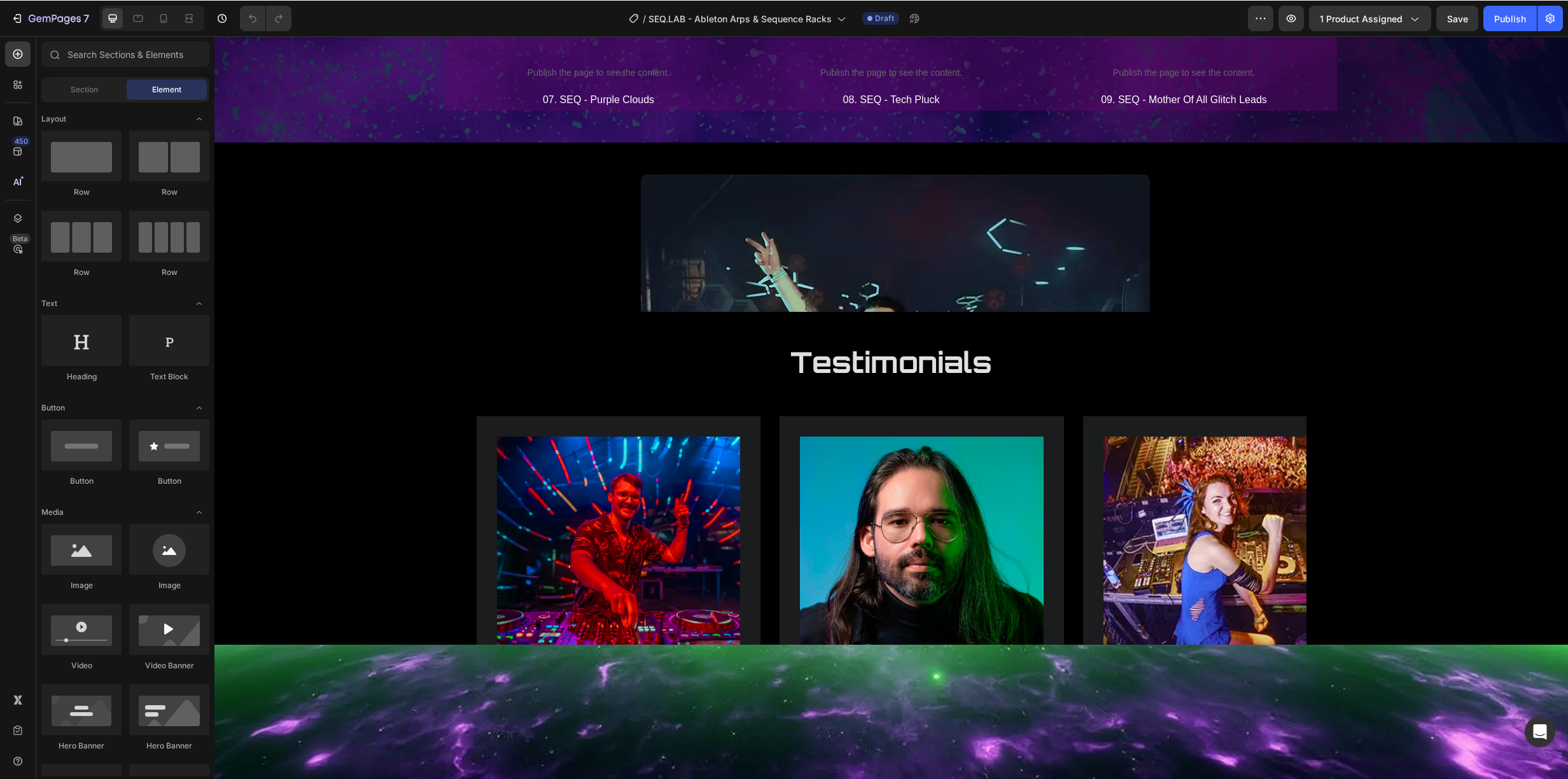
scroll to position [2874, 0]
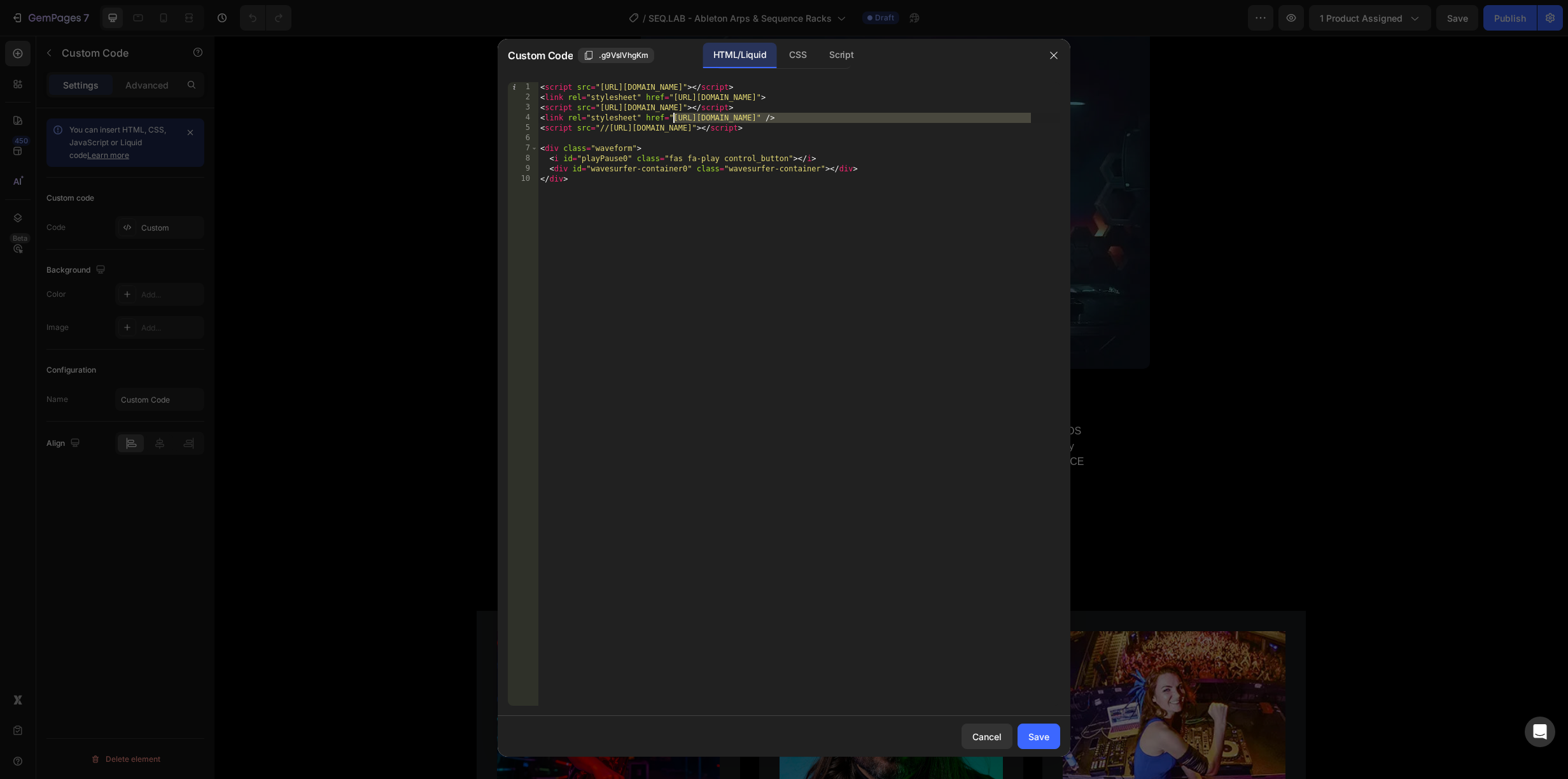
drag, startPoint x: 1031, startPoint y: 115, endPoint x: 675, endPoint y: 117, distance: 356.0
click at [675, 117] on div "< script src = "https://unpkg.com/wavesurfer.js@7" > </ script > < link rel = "…" at bounding box center [799, 404] width 522 height 644
drag, startPoint x: 935, startPoint y: 126, endPoint x: 601, endPoint y: 126, distance: 334.0
click at [601, 126] on div "< script src = "https://unpkg.com/wavesurfer.js@7" > </ script > < link rel = "…" at bounding box center [799, 404] width 522 height 644
type textarea "<script src="//[URL][DOMAIN_NAME]"></script>"
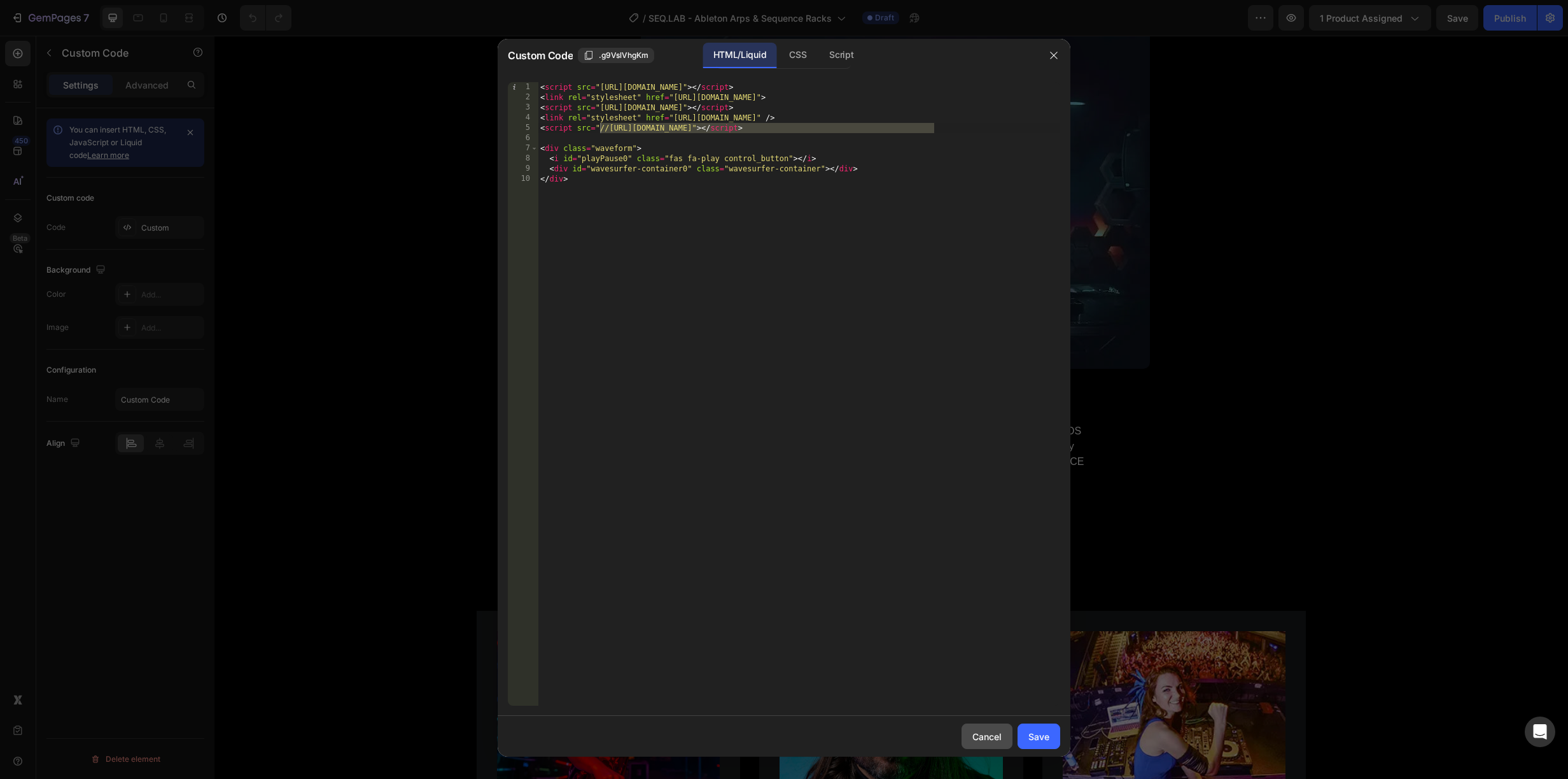
click at [992, 733] on div "Cancel" at bounding box center [987, 736] width 30 height 14
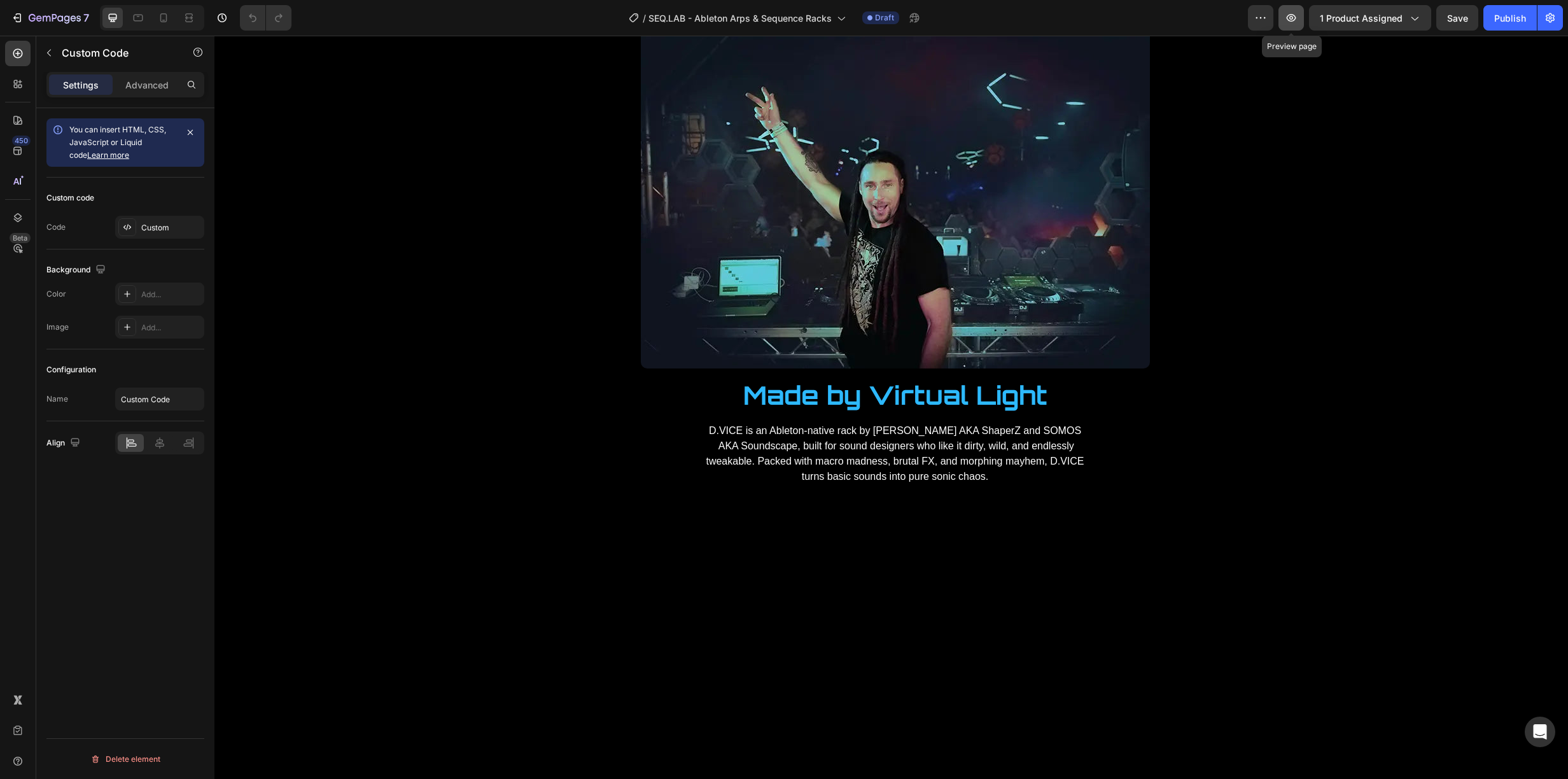
click at [1289, 19] on icon "button" at bounding box center [1291, 18] width 13 height 13
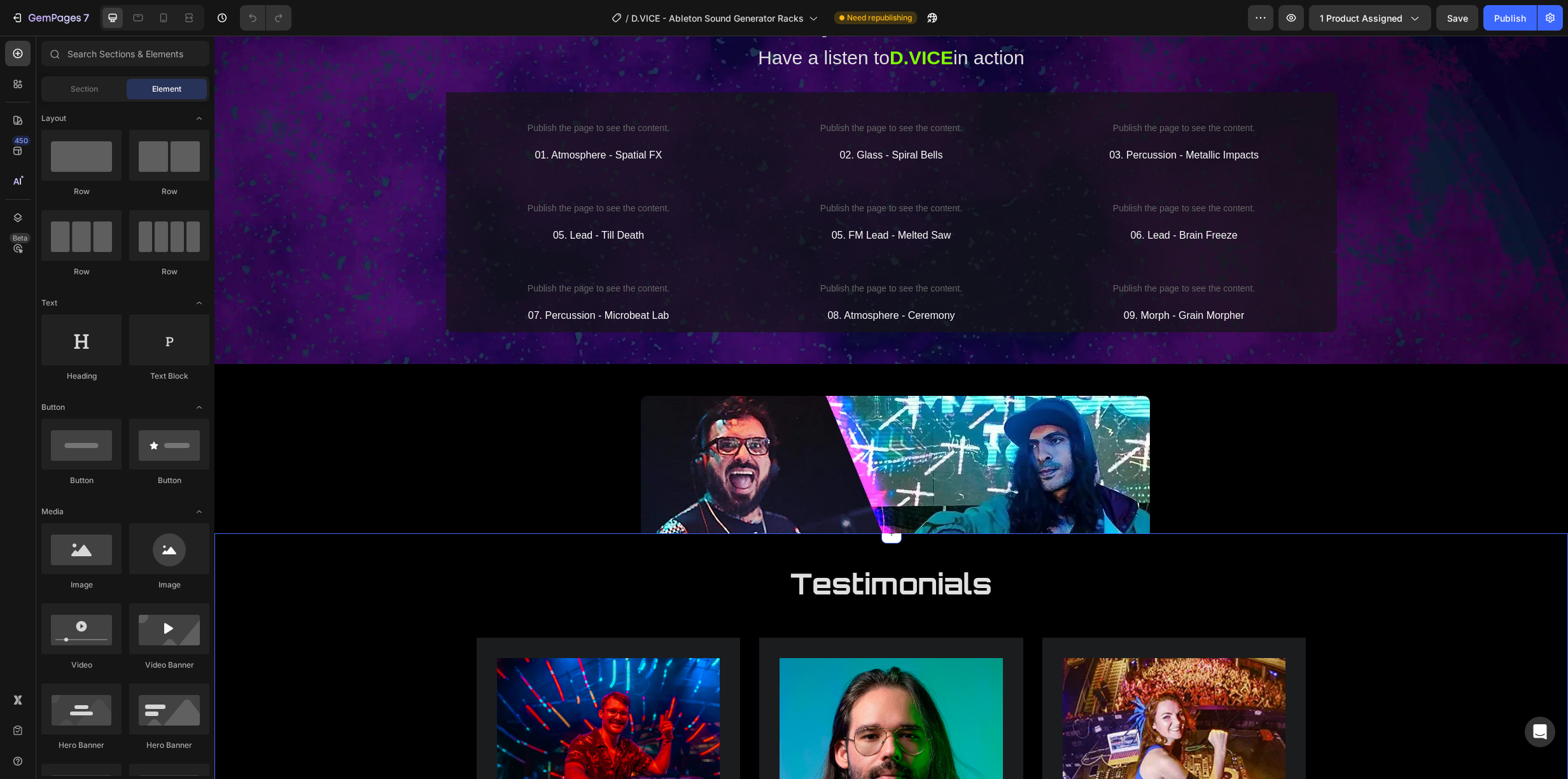
scroll to position [2342, 0]
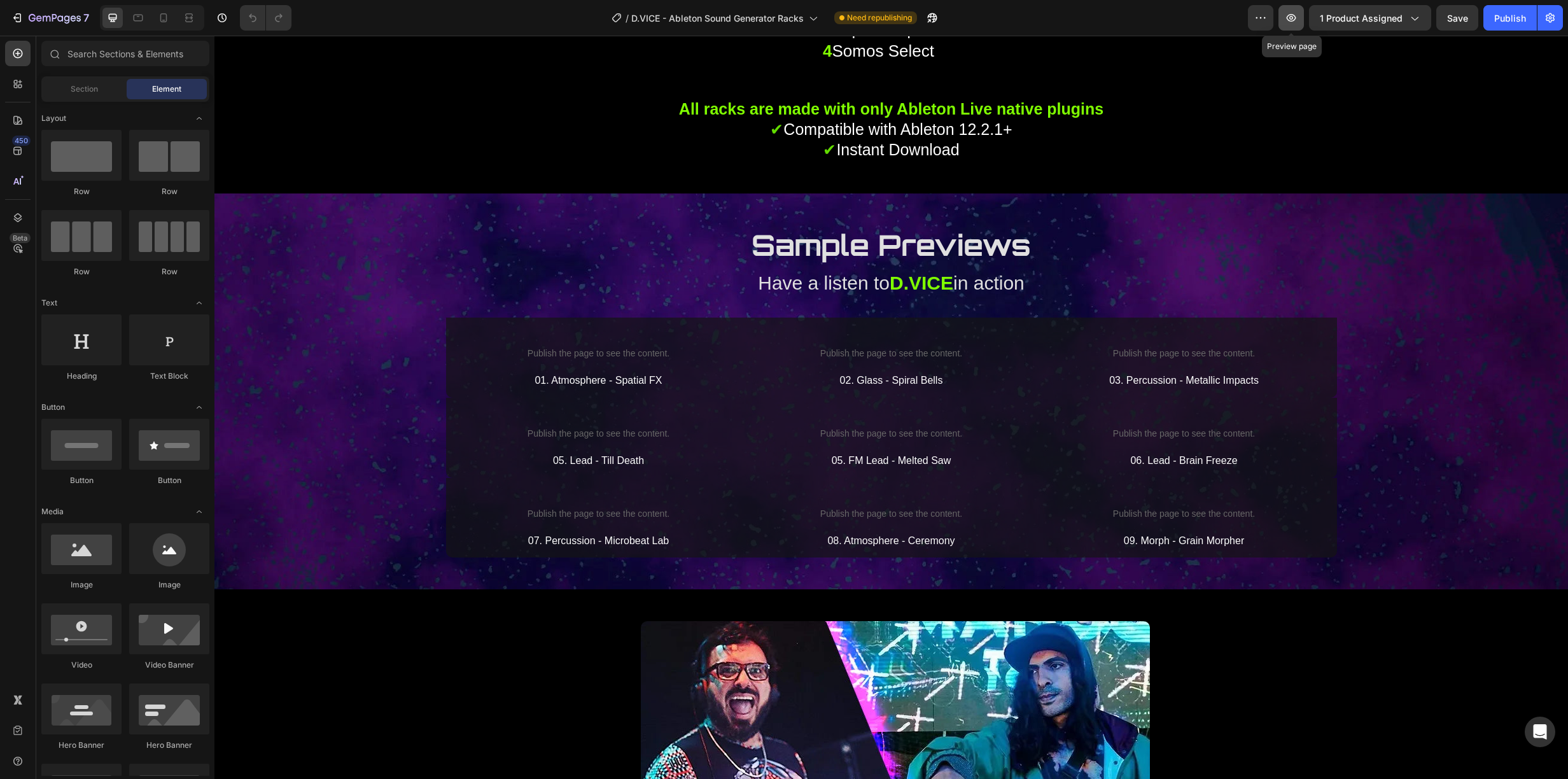
click at [1297, 14] on icon "button" at bounding box center [1291, 18] width 13 height 13
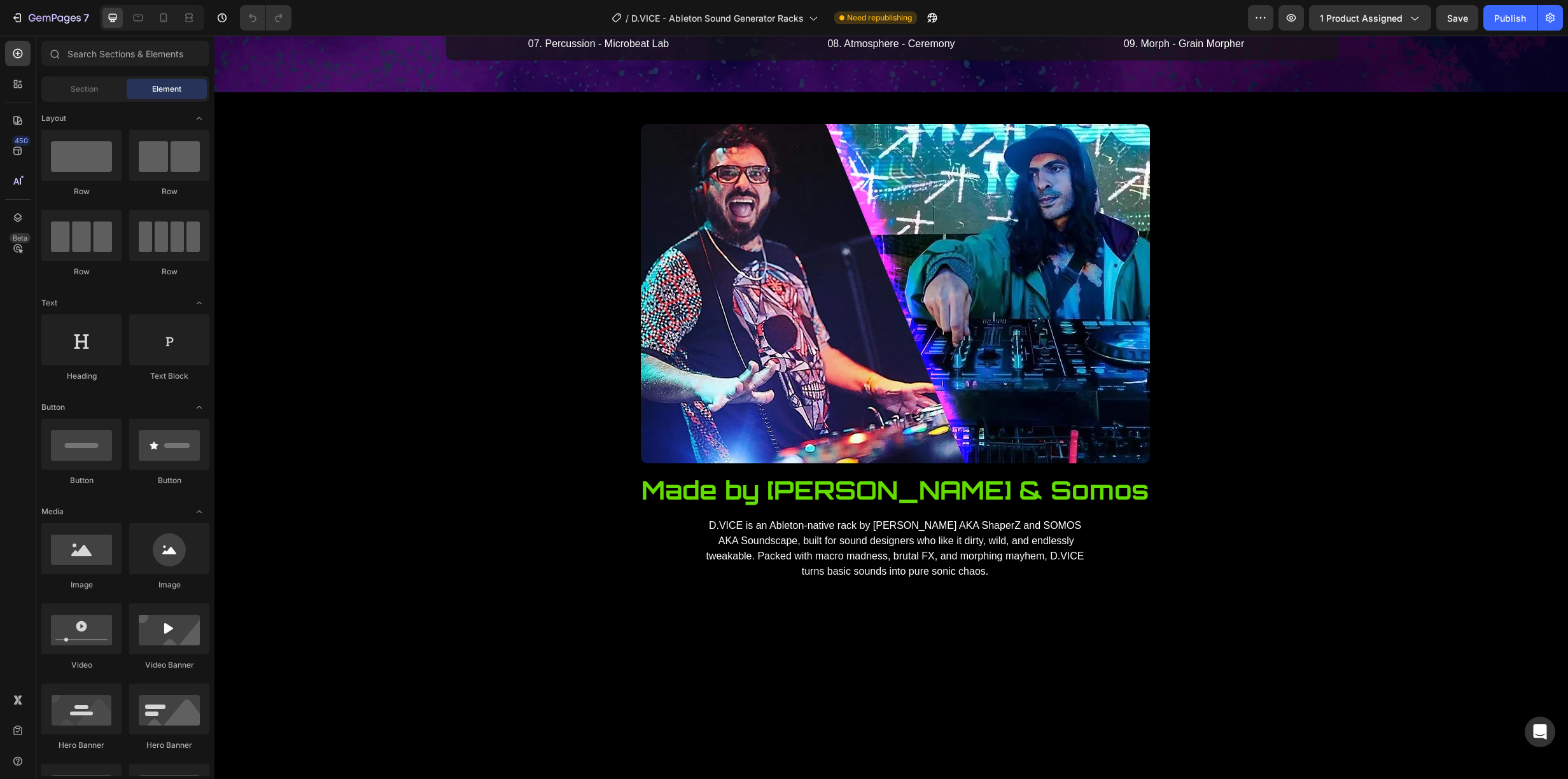
scroll to position [2845, 0]
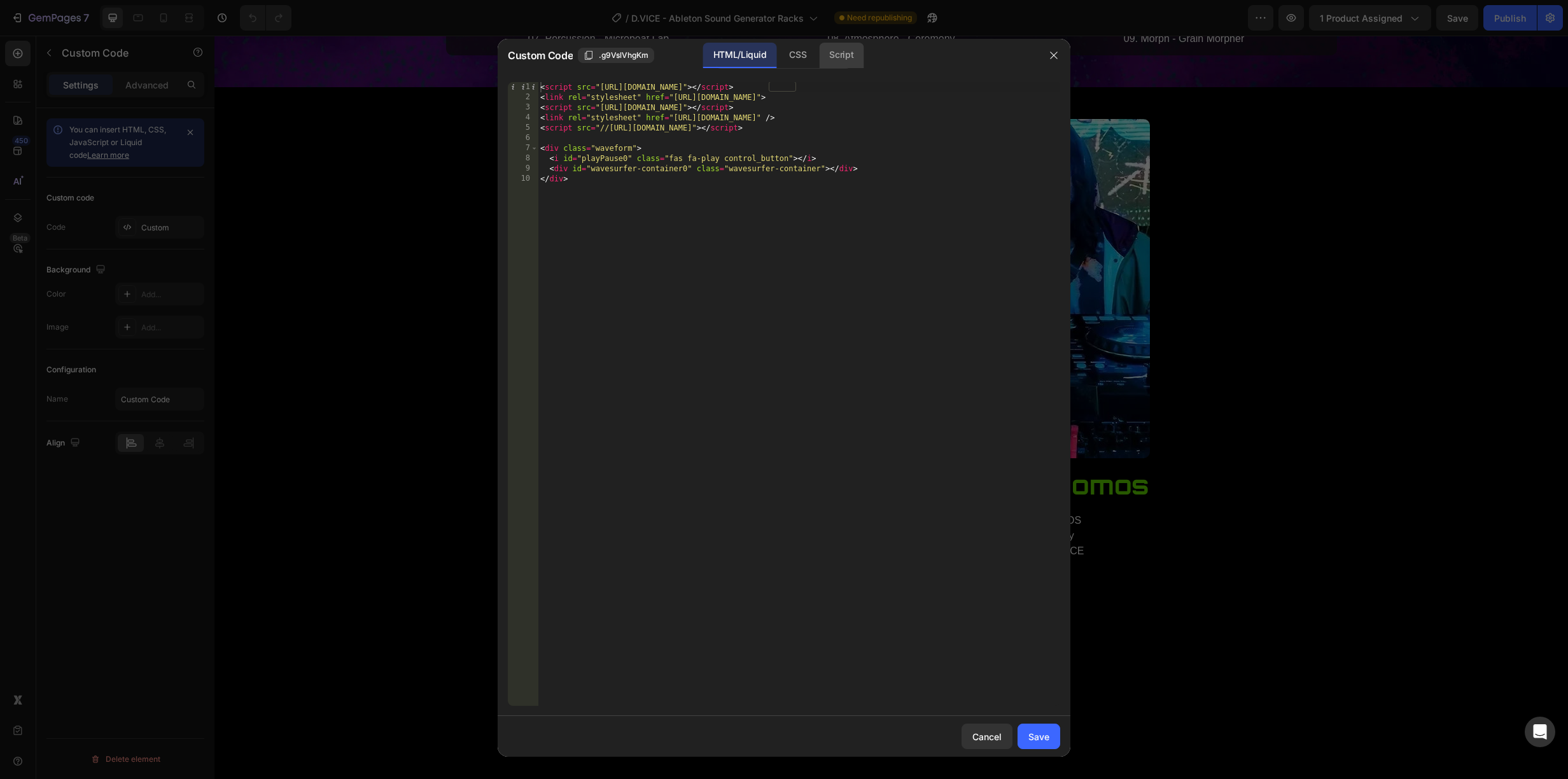
click at [844, 53] on div "Script" at bounding box center [841, 55] width 45 height 25
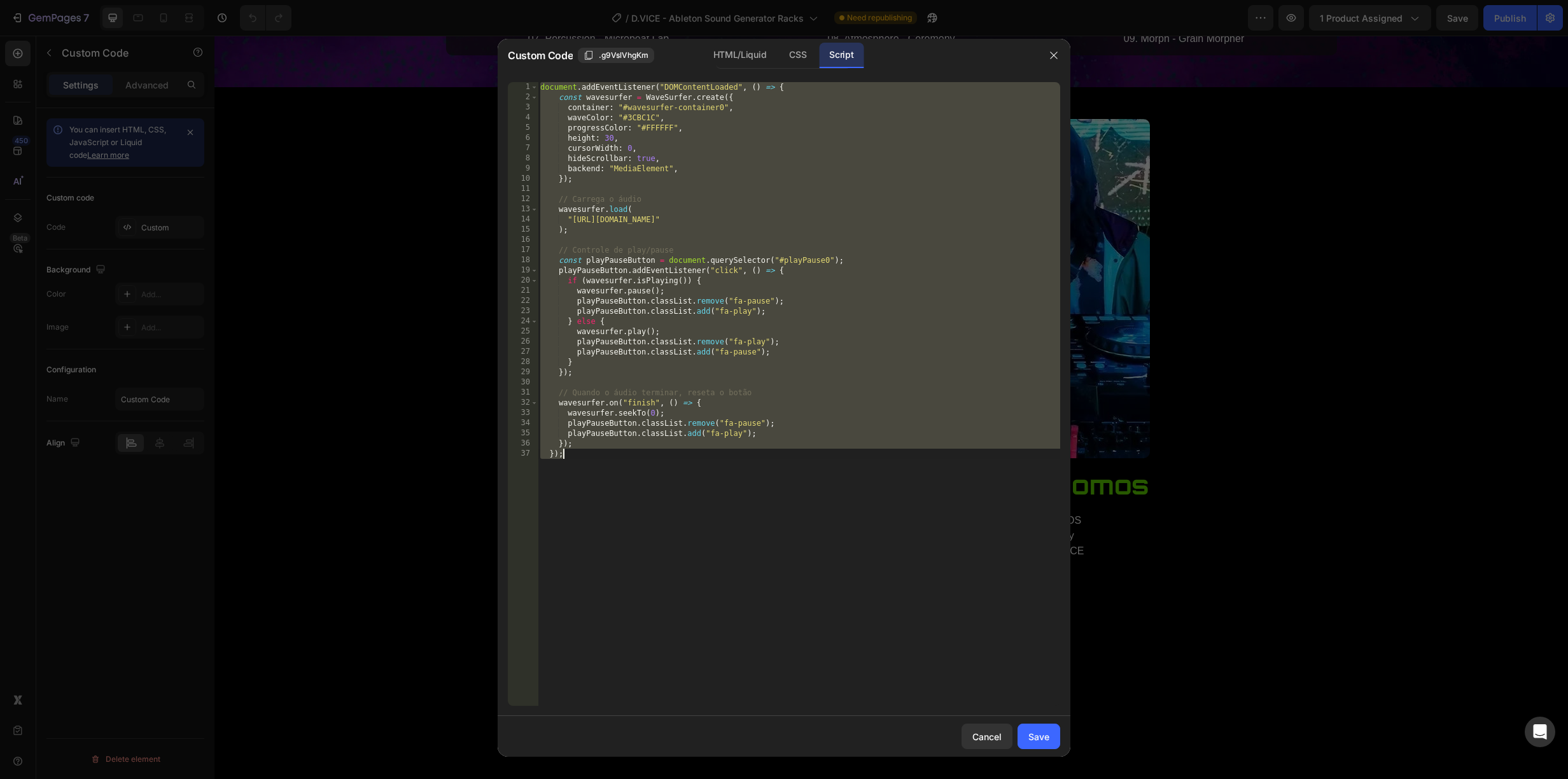
click at [941, 219] on div "document . addEventListener ( "DOMContentLoaded" , ( ) => { const wavesurfer = …" at bounding box center [799, 404] width 522 height 644
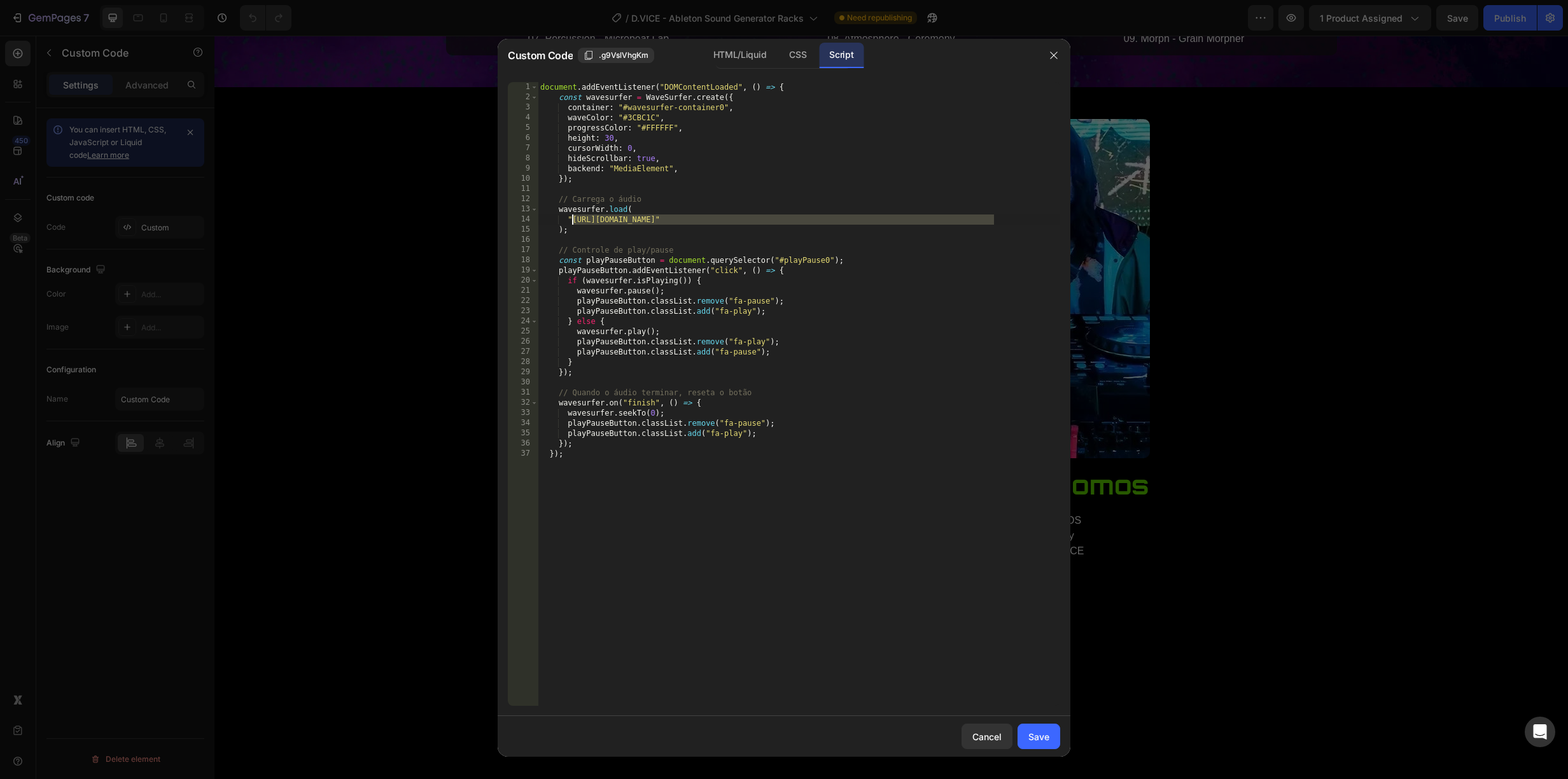
drag, startPoint x: 992, startPoint y: 219, endPoint x: 572, endPoint y: 219, distance: 420.0
click at [572, 219] on div "document . addEventListener ( "DOMContentLoaded" , ( ) => { const wavesurfer = …" at bounding box center [799, 404] width 522 height 644
paste textarea "24"
click at [1041, 735] on div "Save" at bounding box center [1039, 736] width 21 height 14
type textarea "}); });"
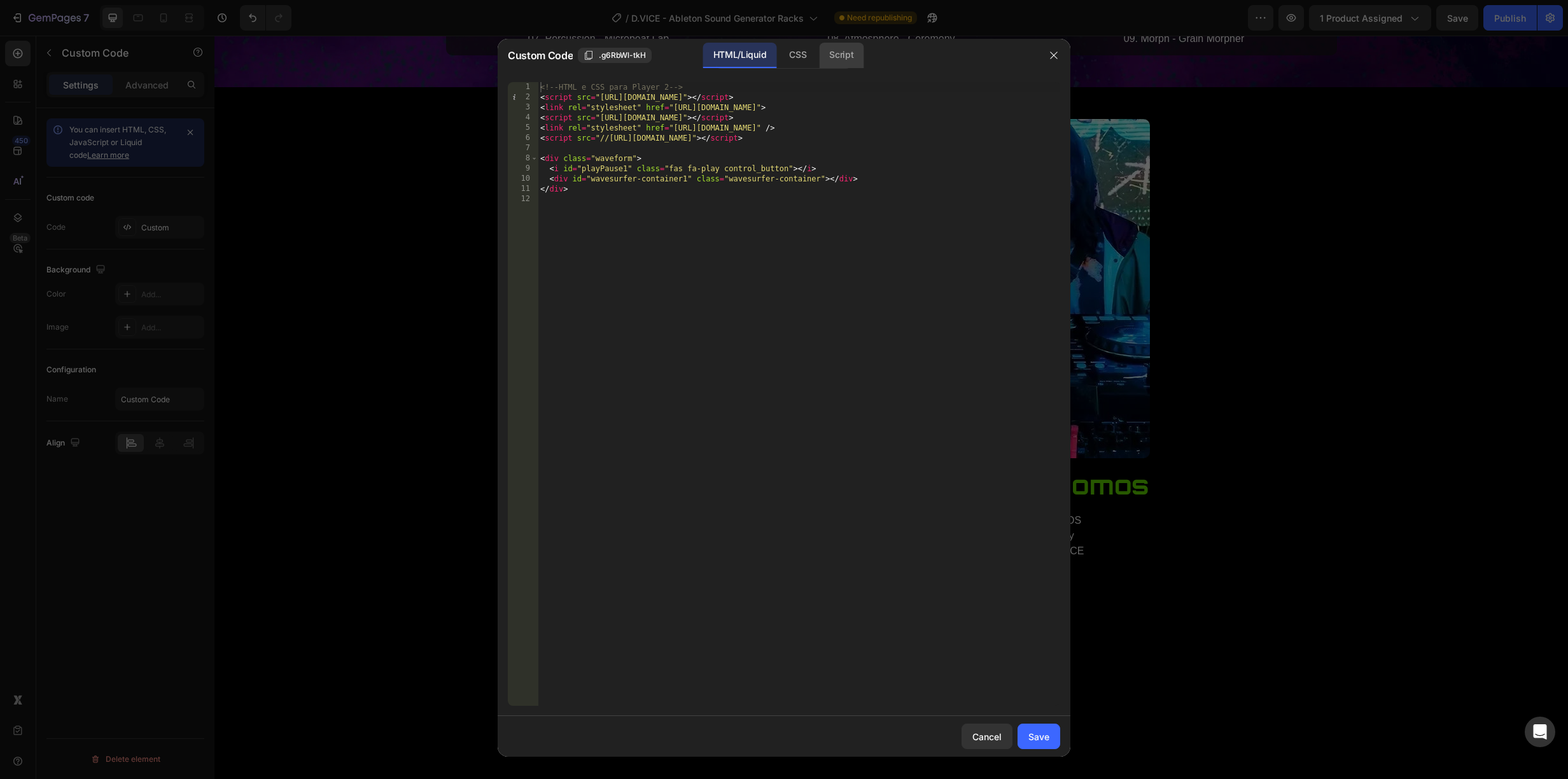
click at [834, 51] on div "Script" at bounding box center [841, 55] width 45 height 25
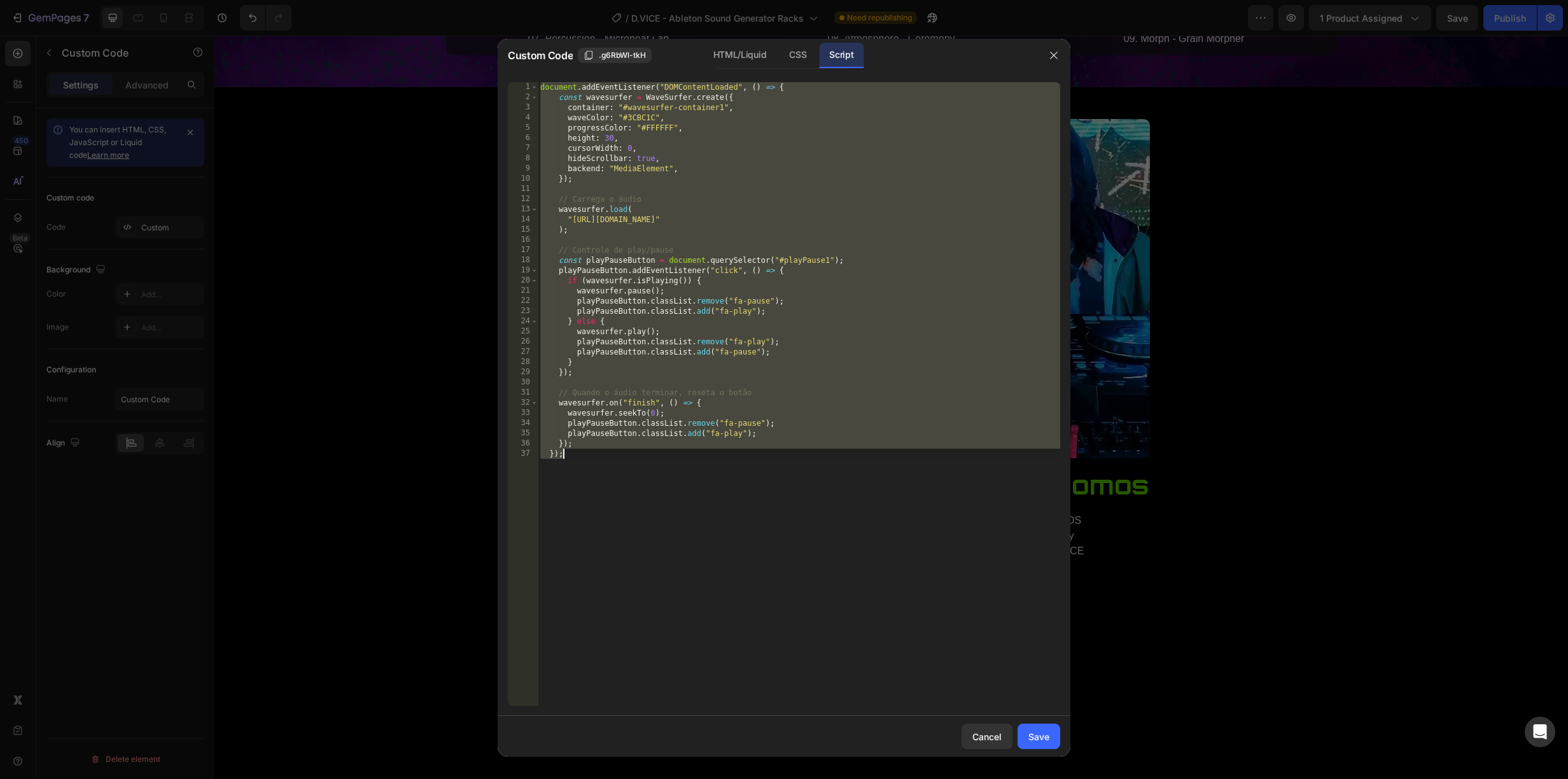
click at [1000, 219] on div "document . addEventListener ( "DOMContentLoaded" , ( ) => { const wavesurfer = …" at bounding box center [799, 404] width 522 height 644
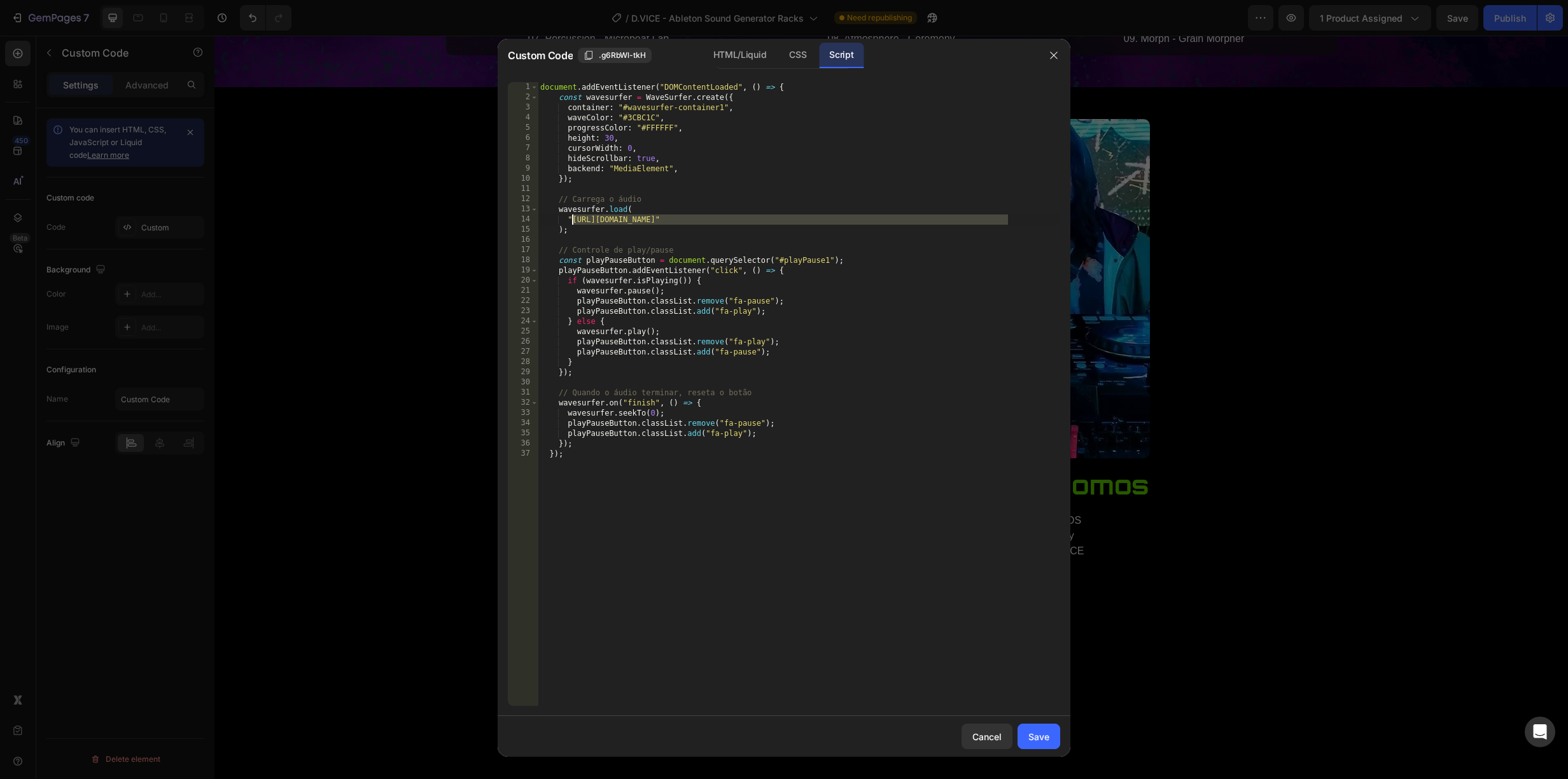
drag, startPoint x: 1008, startPoint y: 219, endPoint x: 573, endPoint y: 216, distance: 435.0
click at [573, 216] on div "document . addEventListener ( "DOMContentLoaded" , ( ) => { const wavesurfer = …" at bounding box center [799, 404] width 522 height 644
paste textarea "243"
drag, startPoint x: 1041, startPoint y: 731, endPoint x: 1041, endPoint y: 718, distance: 13.0
click at [1041, 731] on div "Save" at bounding box center [1039, 736] width 21 height 14
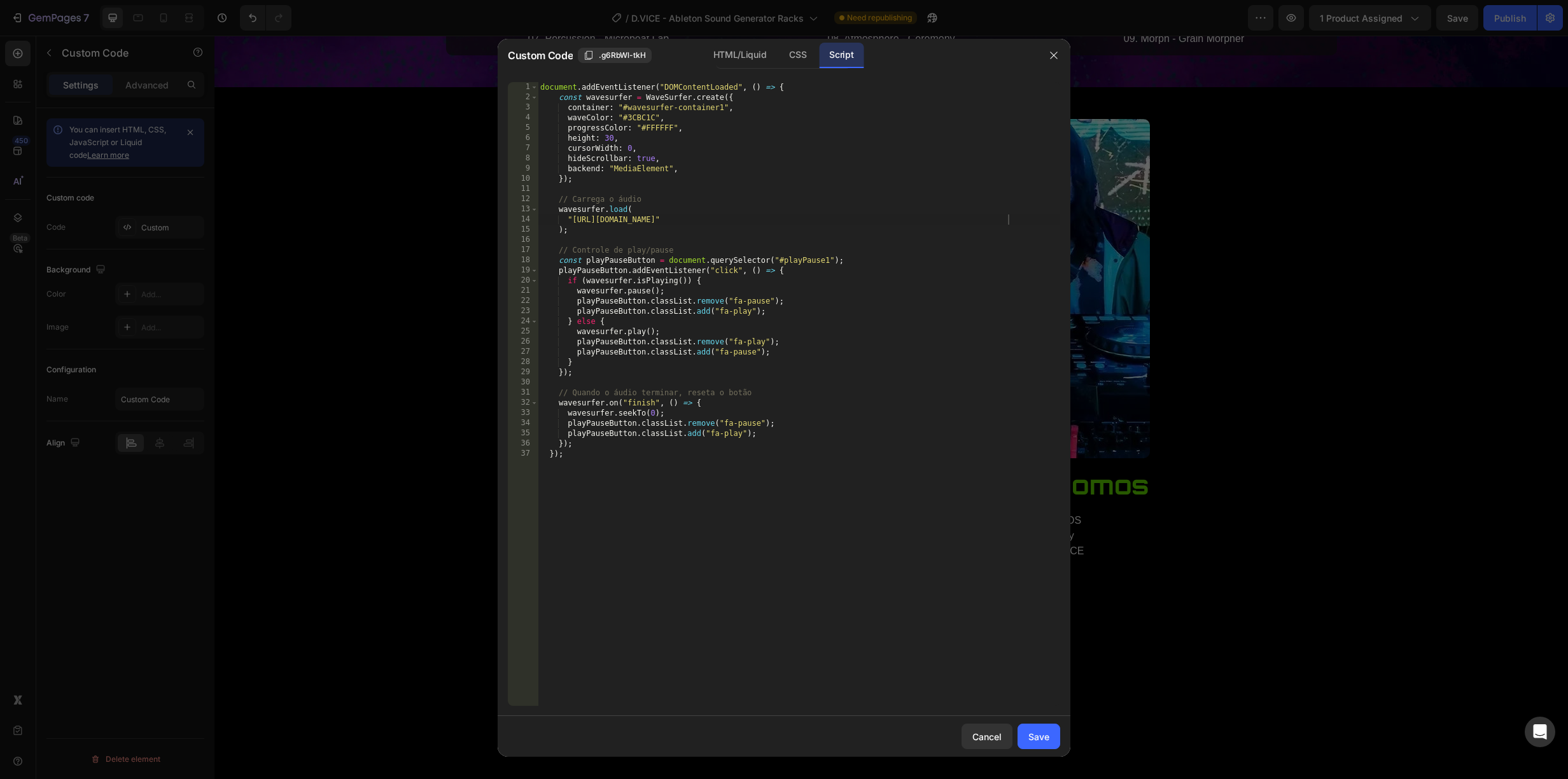
type textarea "}); });"
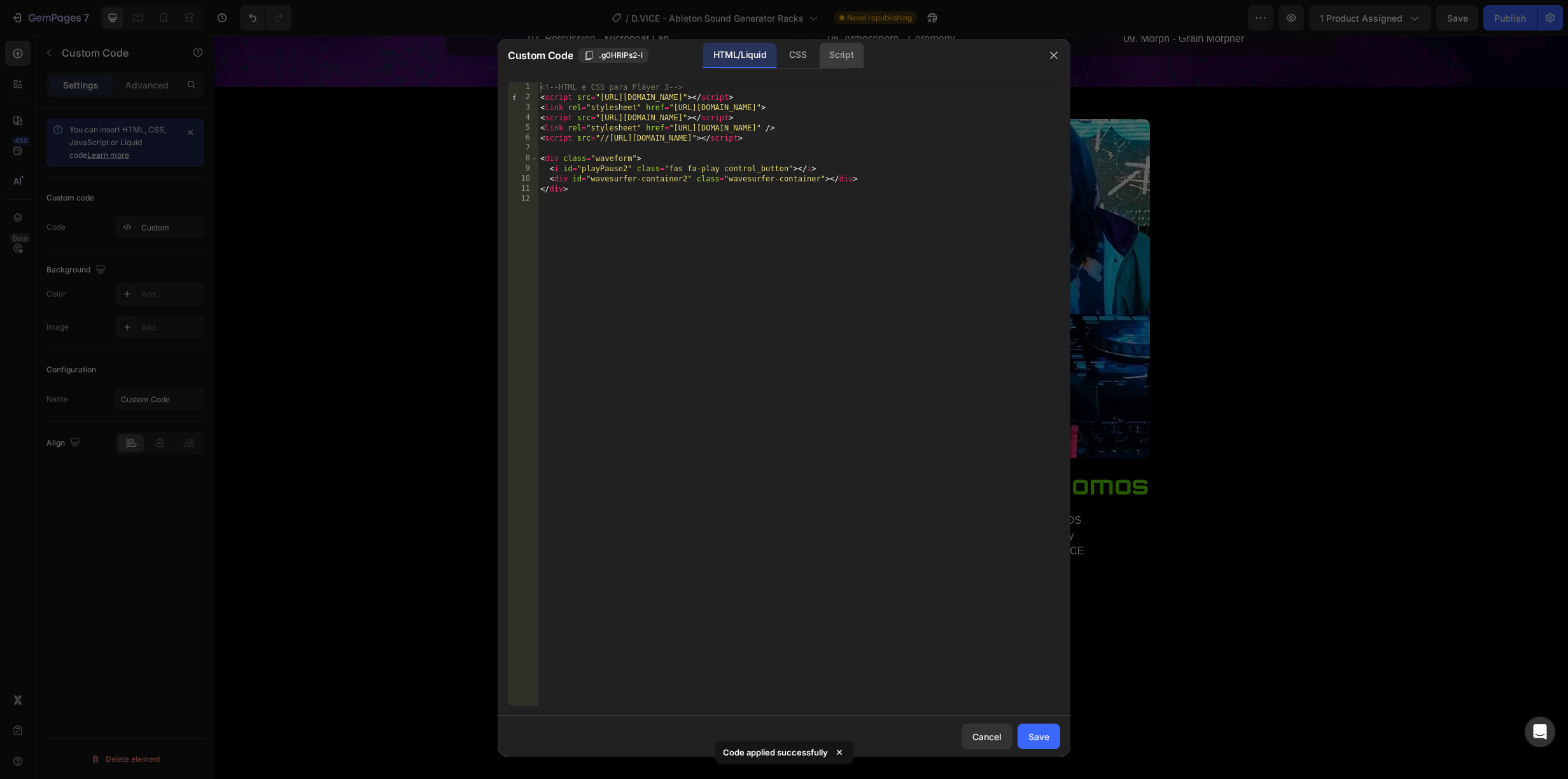
click at [844, 53] on div "Script" at bounding box center [841, 55] width 45 height 25
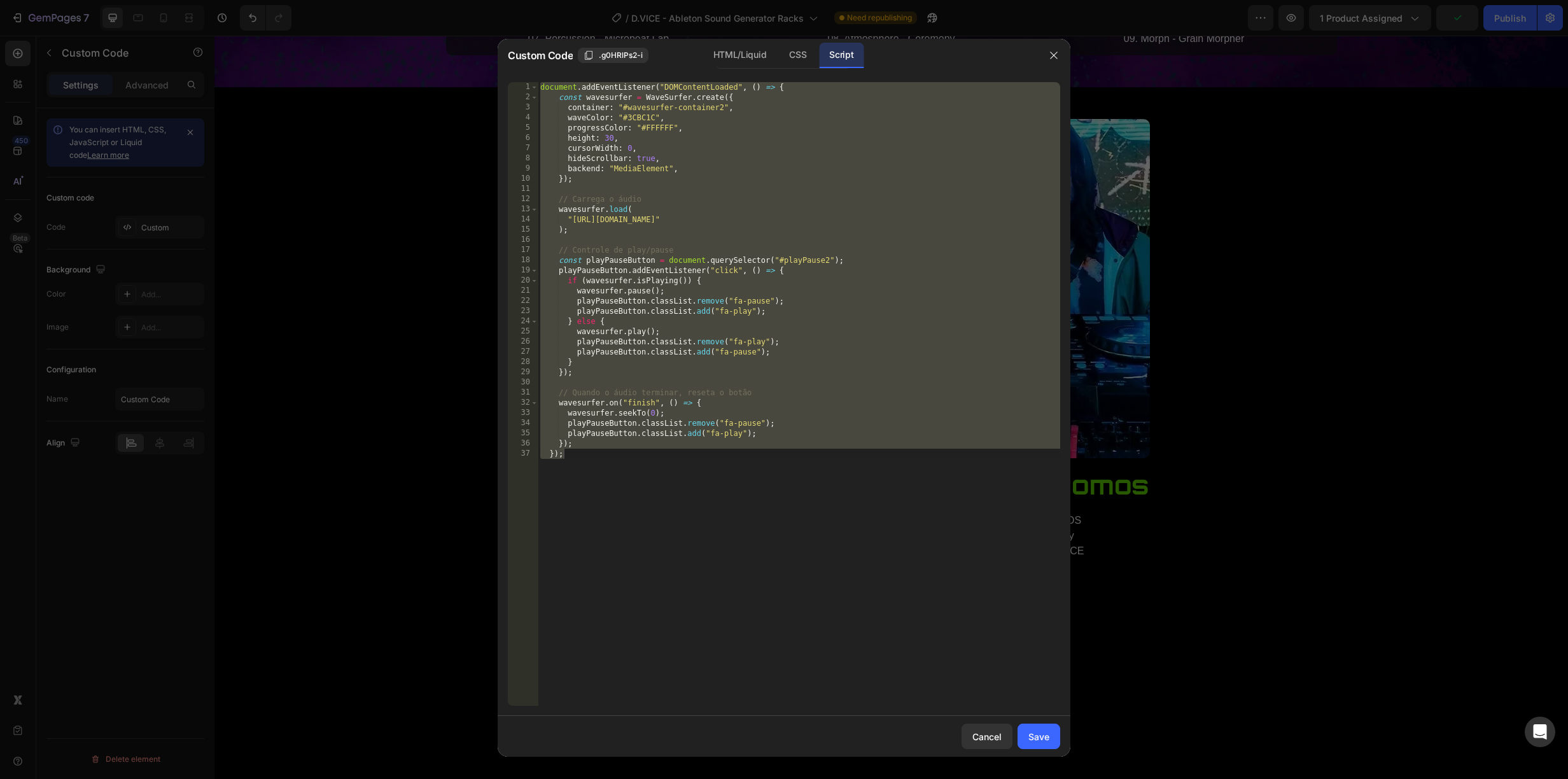
click at [776, 218] on div "document . addEventListener ( "DOMContentLoaded" , ( ) => { const wavesurfer = …" at bounding box center [799, 404] width 522 height 644
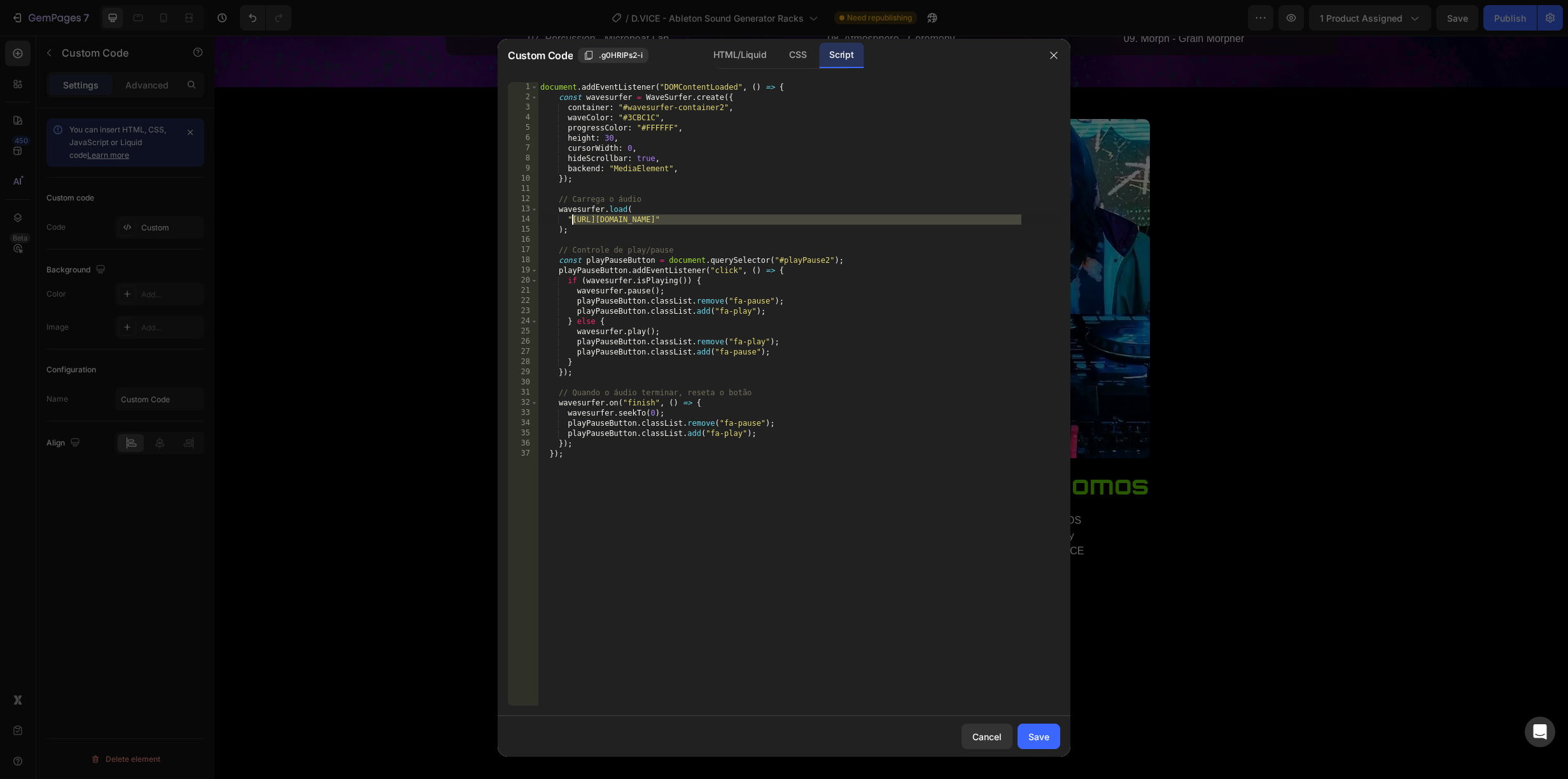
drag, startPoint x: 1021, startPoint y: 215, endPoint x: 572, endPoint y: 221, distance: 449.0
click at [572, 221] on div "document . addEventListener ( "DOMContentLoaded" , ( ) => { const wavesurfer = …" at bounding box center [799, 404] width 522 height 644
paste textarea "2447"
click at [1036, 739] on div "Save" at bounding box center [1039, 736] width 21 height 14
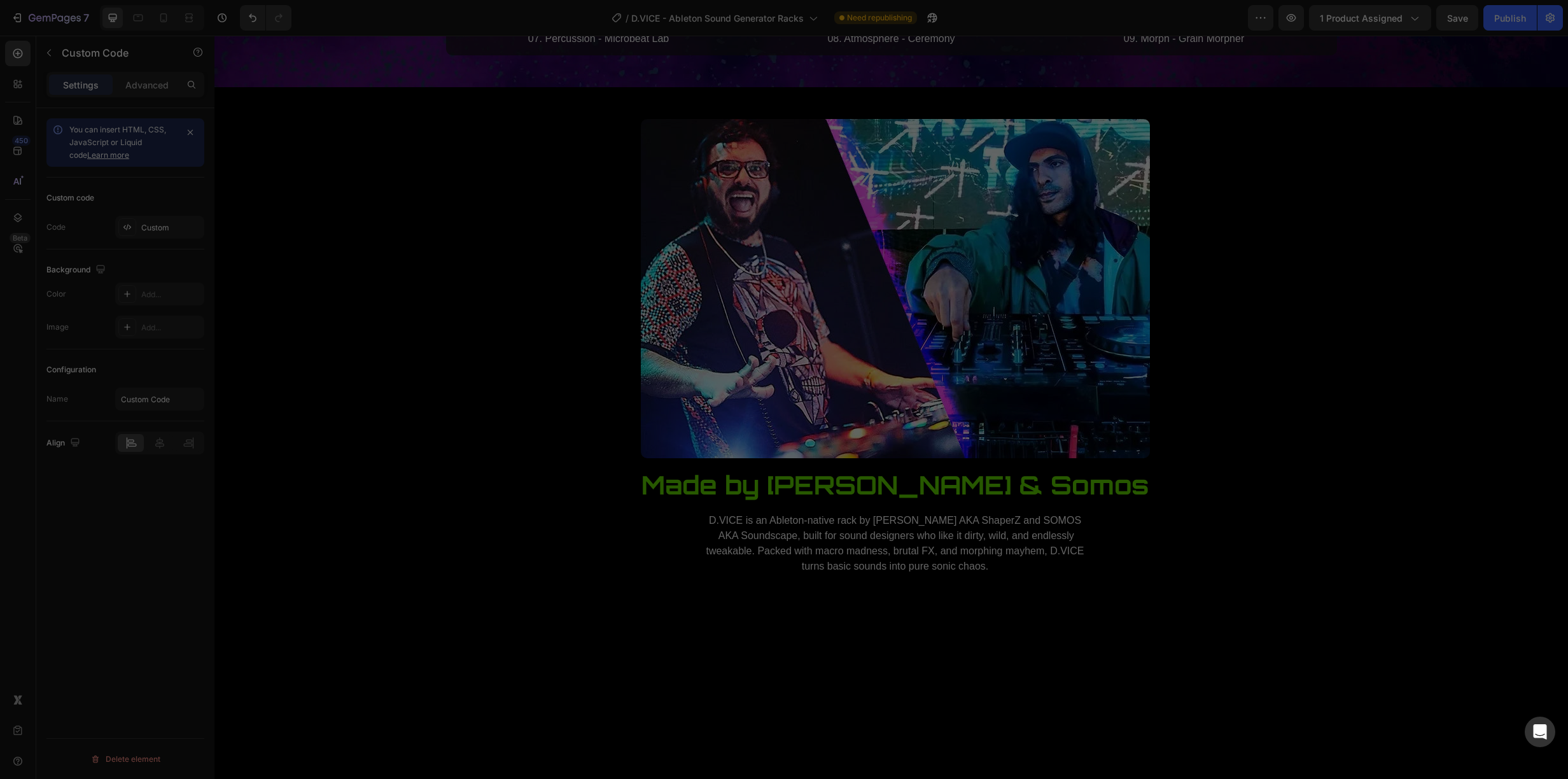
type textarea "}); });"
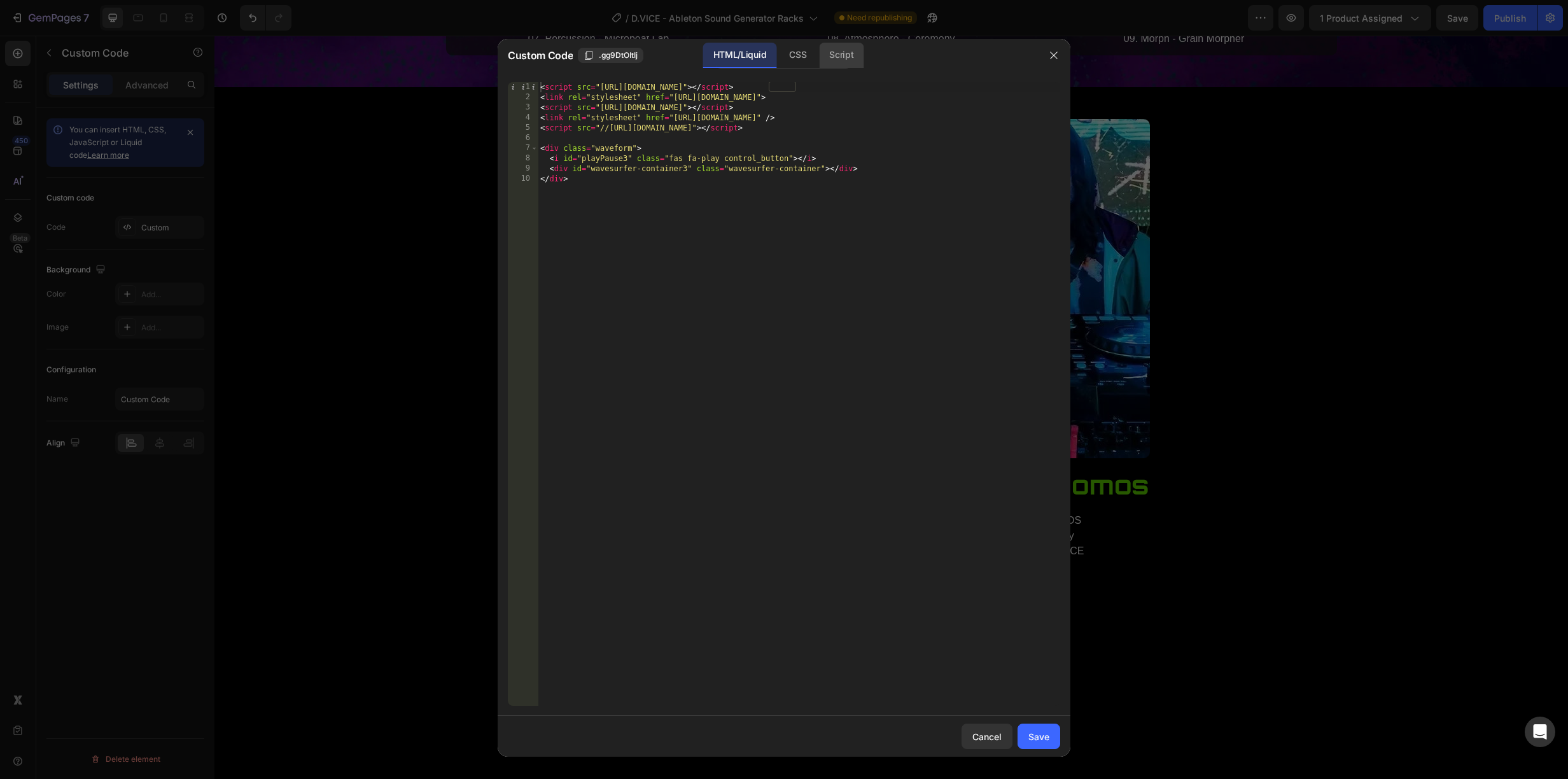
click at [844, 59] on div "Script" at bounding box center [841, 55] width 45 height 25
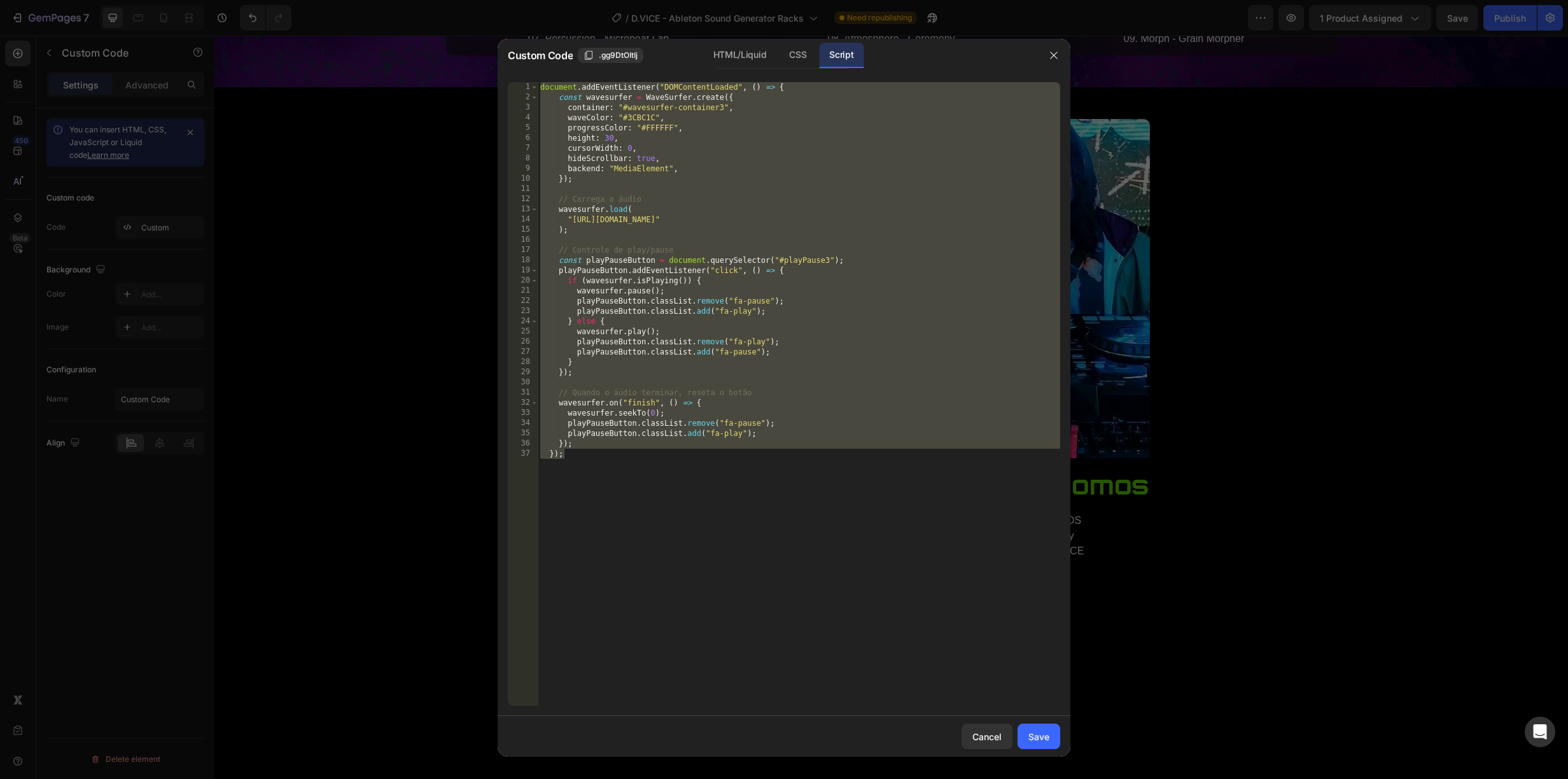
click at [992, 219] on div "document . addEventListener ( "DOMContentLoaded" , ( ) => { const wavesurfer = …" at bounding box center [799, 404] width 522 height 644
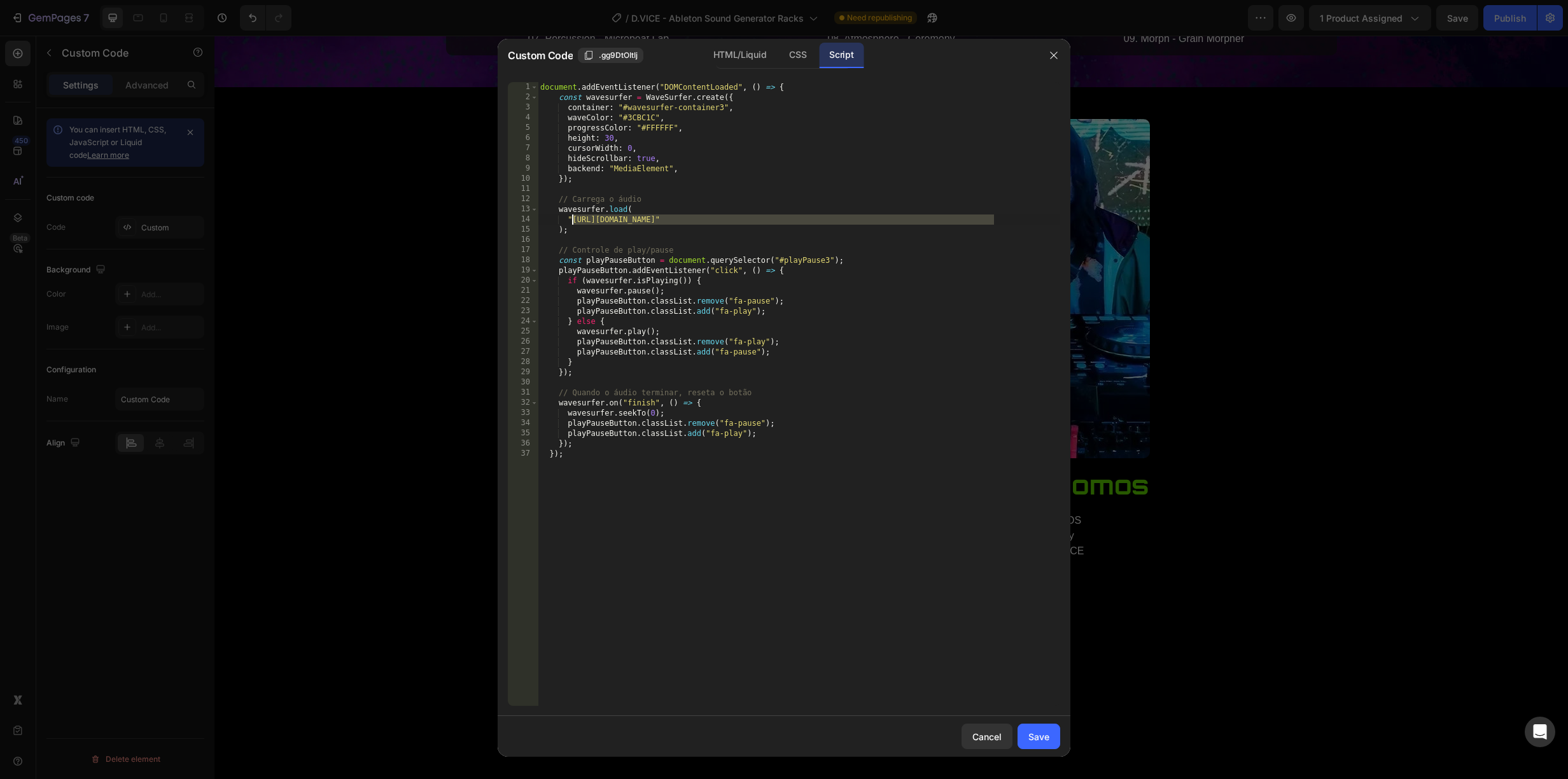
drag, startPoint x: 995, startPoint y: 218, endPoint x: 592, endPoint y: 218, distance: 403.0
click at [573, 219] on div "document . addEventListener ( "DOMContentLoaded" , ( ) => { const wavesurfer = …" at bounding box center [799, 404] width 522 height 644
paste textarea "2415"
click at [1037, 734] on div "Save" at bounding box center [1039, 736] width 21 height 14
type textarea "}); });"
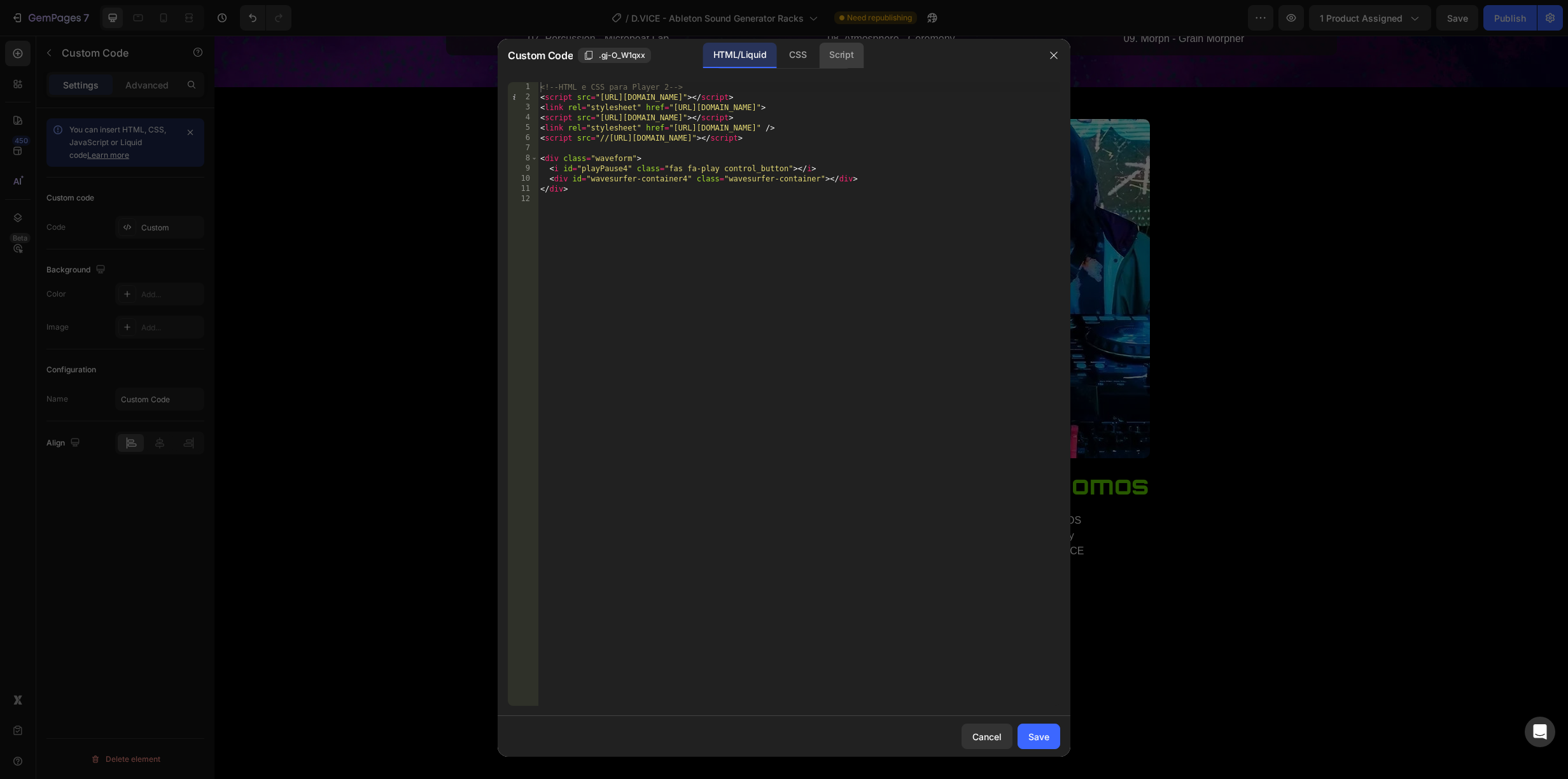
click at [844, 56] on div "Script" at bounding box center [841, 55] width 45 height 25
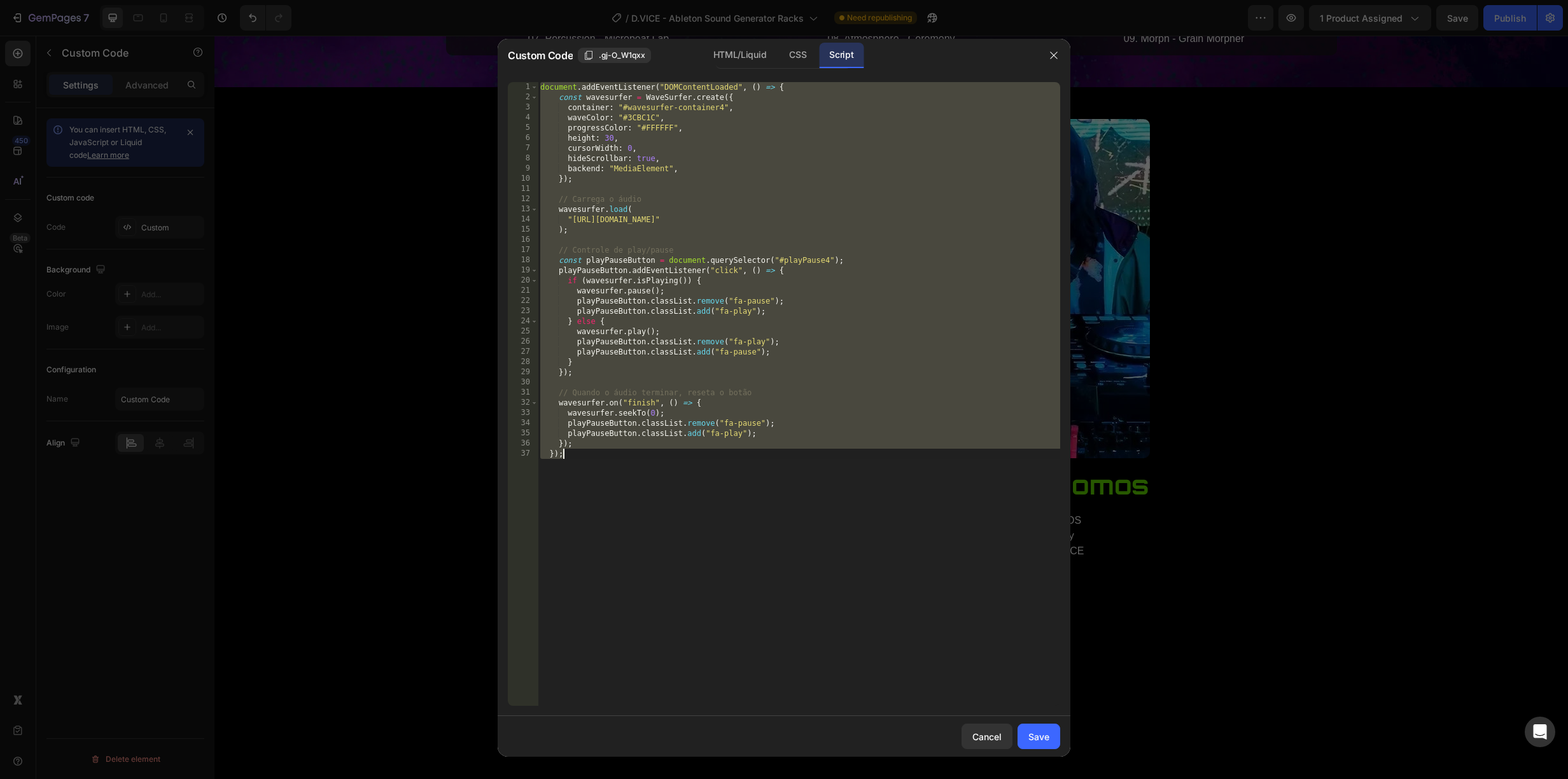
drag, startPoint x: 968, startPoint y: 215, endPoint x: 984, endPoint y: 221, distance: 17.1
click at [968, 215] on div "document . addEventListener ( "DOMContentLoaded" , ( ) => { const wavesurfer = …" at bounding box center [799, 404] width 522 height 644
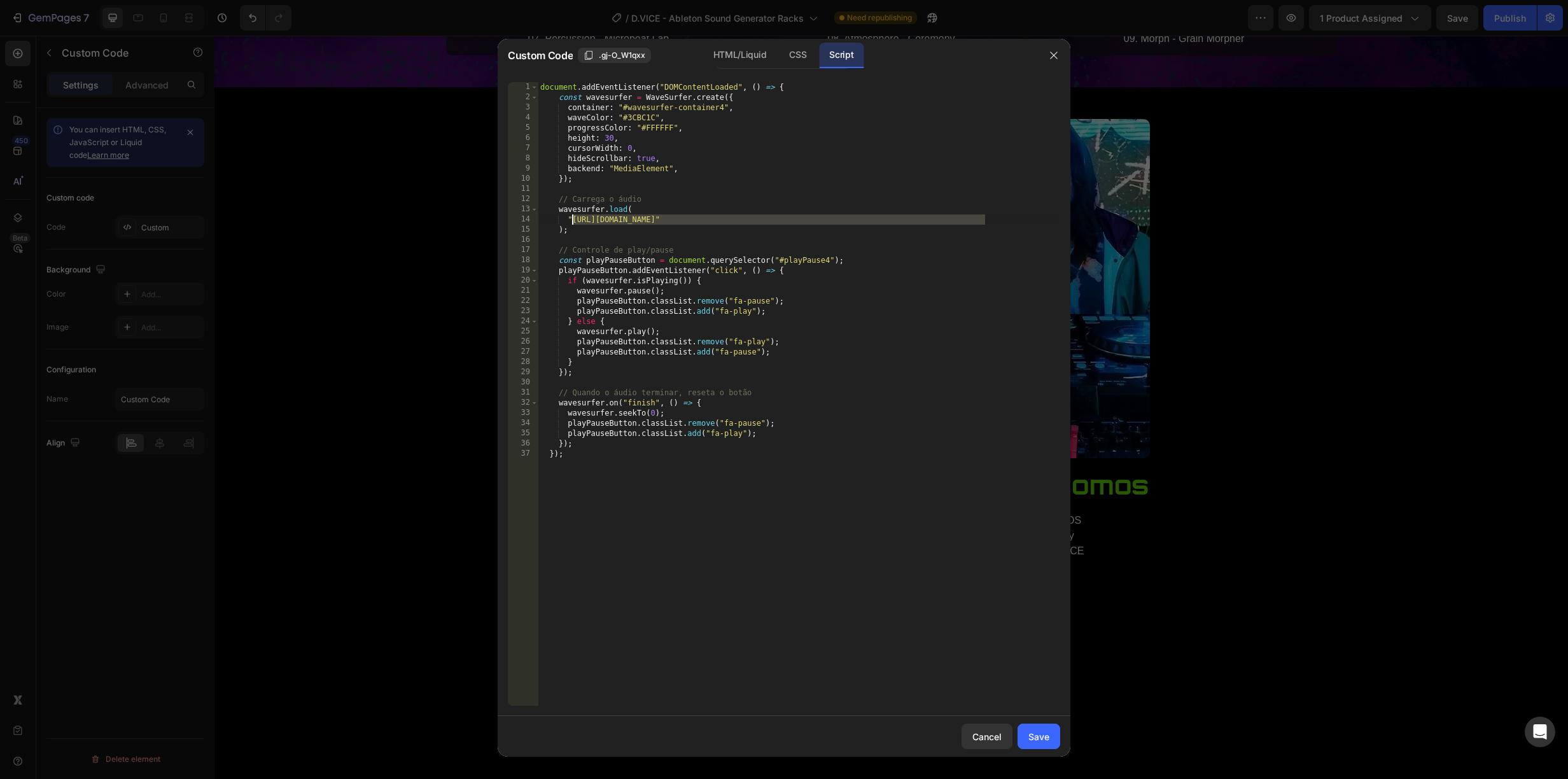
drag, startPoint x: 984, startPoint y: 218, endPoint x: 573, endPoint y: 221, distance: 411.0
click at [573, 221] on div "document . addEventListener ( "DOMContentLoaded" , ( ) => { const wavesurfer = …" at bounding box center [799, 404] width 522 height 644
paste textarea "2461"
click at [1047, 741] on div "Save" at bounding box center [1039, 736] width 21 height 14
type textarea "}); });"
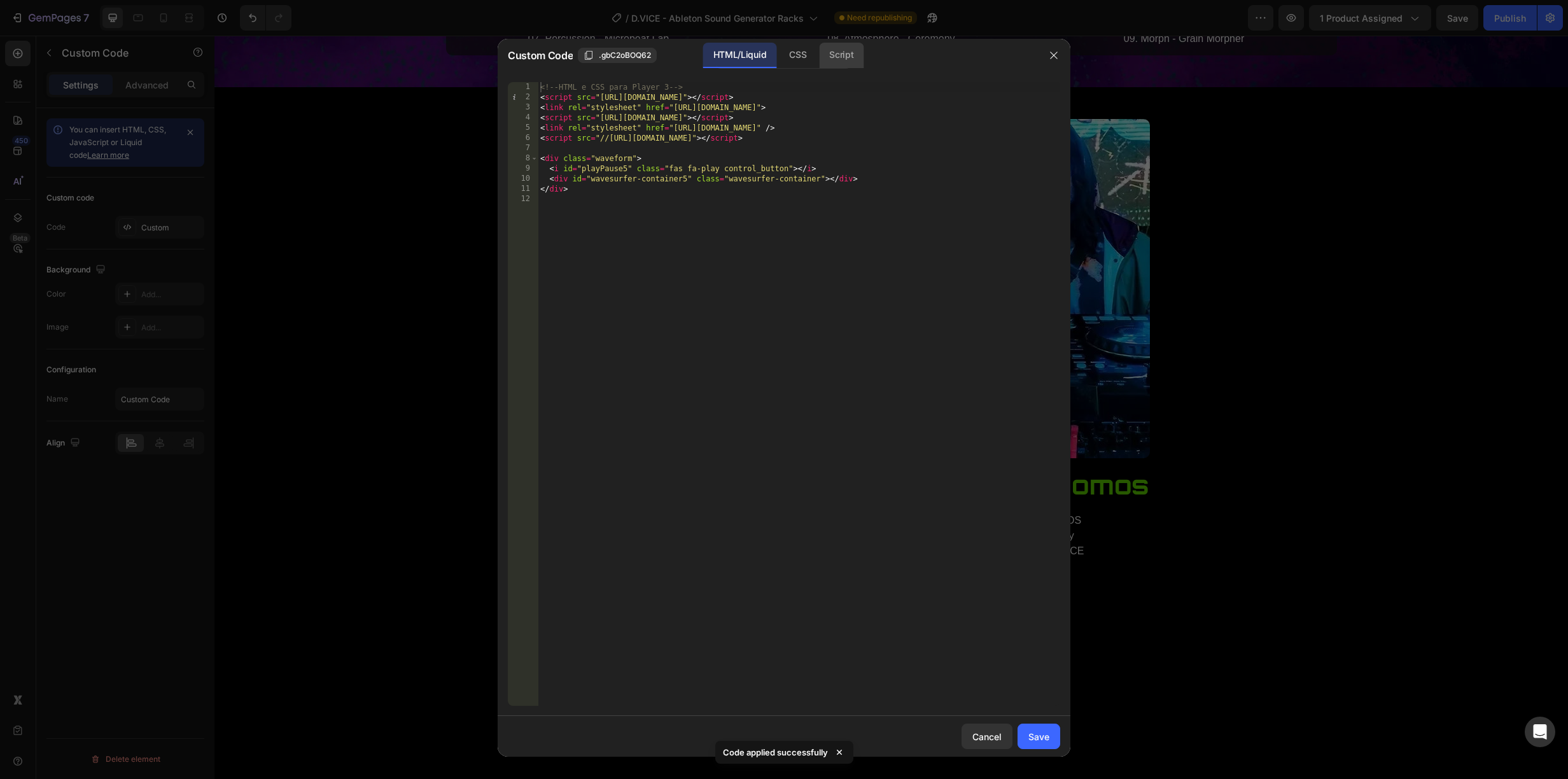
click at [844, 56] on div "Script" at bounding box center [841, 55] width 45 height 25
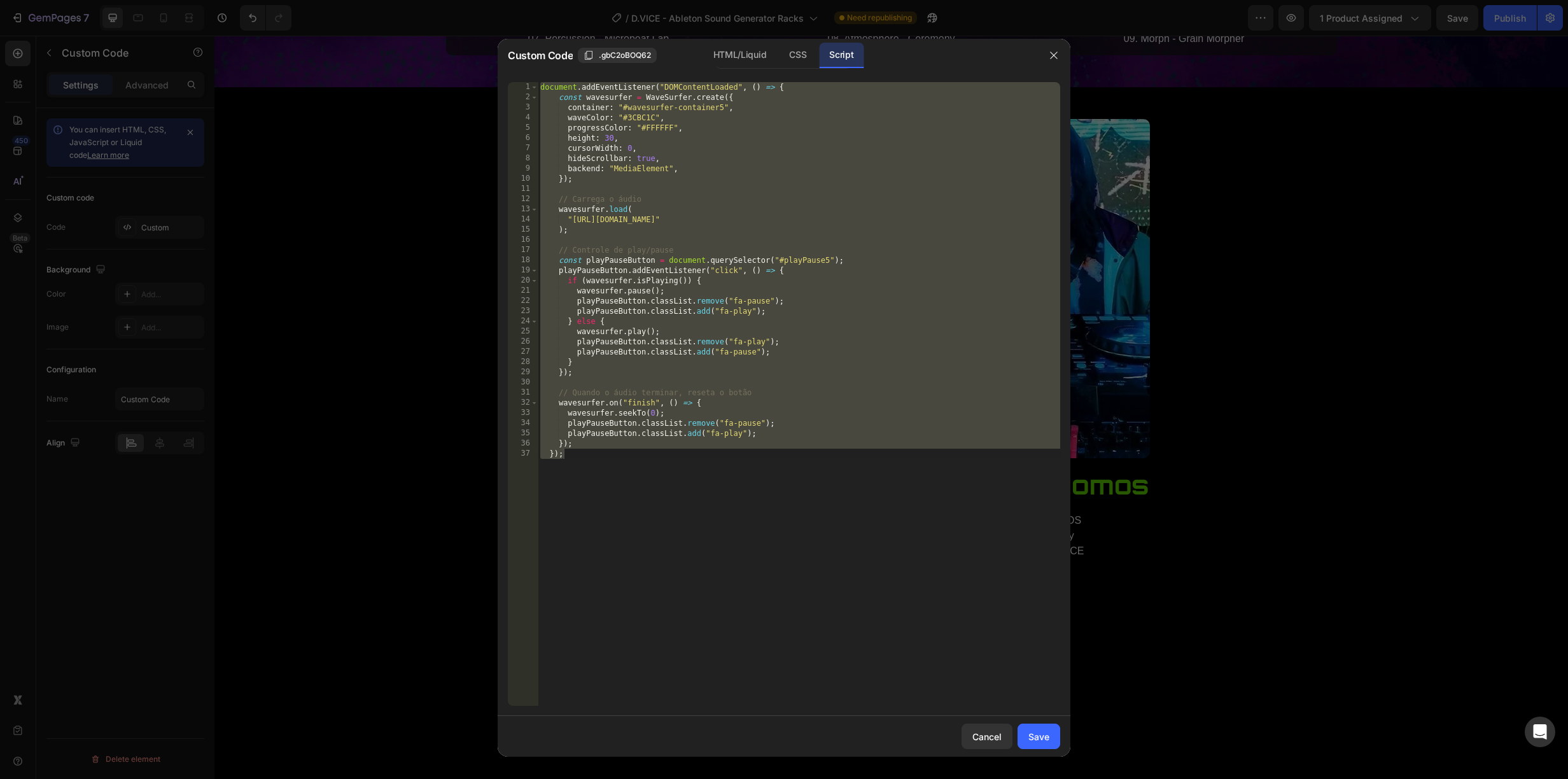
click at [946, 217] on div "document . addEventListener ( "DOMContentLoaded" , ( ) => { const wavesurfer = …" at bounding box center [799, 404] width 522 height 644
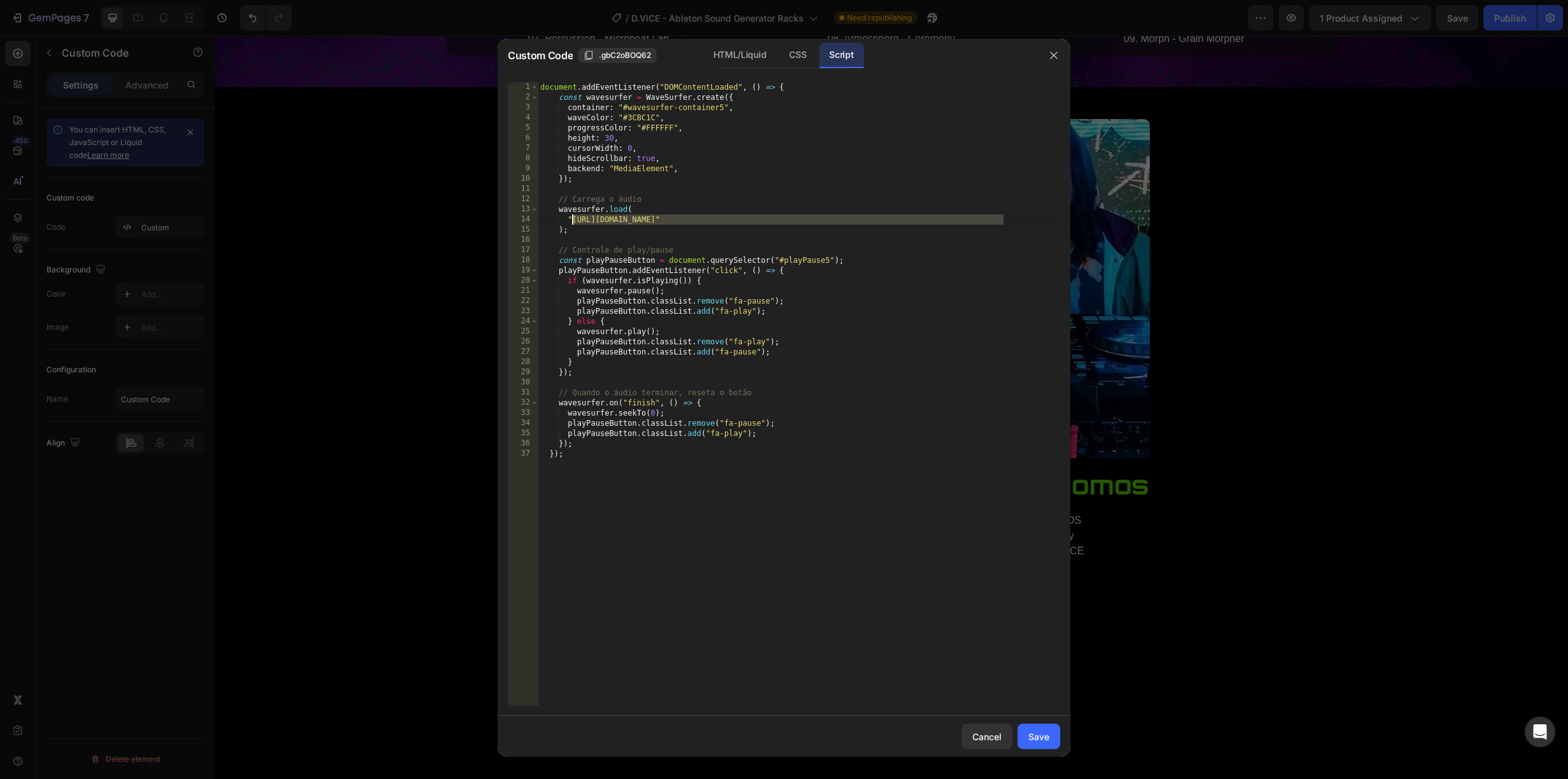
drag, startPoint x: 1002, startPoint y: 217, endPoint x: 572, endPoint y: 217, distance: 430.0
click at [572, 217] on div "document . addEventListener ( "DOMContentLoaded" , ( ) => { const wavesurfer = …" at bounding box center [799, 404] width 522 height 644
paste textarea "2406"
click at [1036, 734] on div "Save" at bounding box center [1039, 736] width 21 height 14
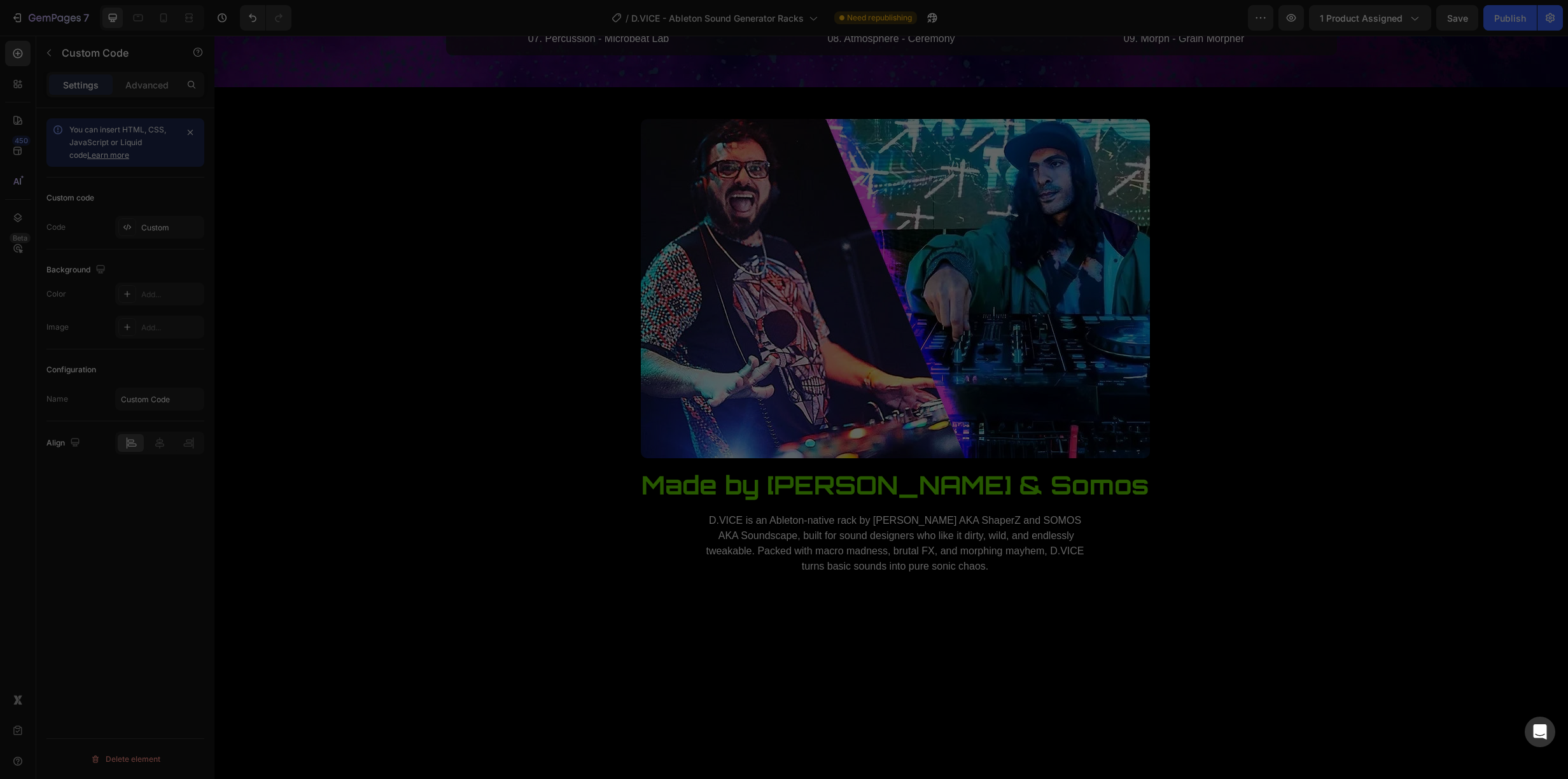
type textarea "}); });"
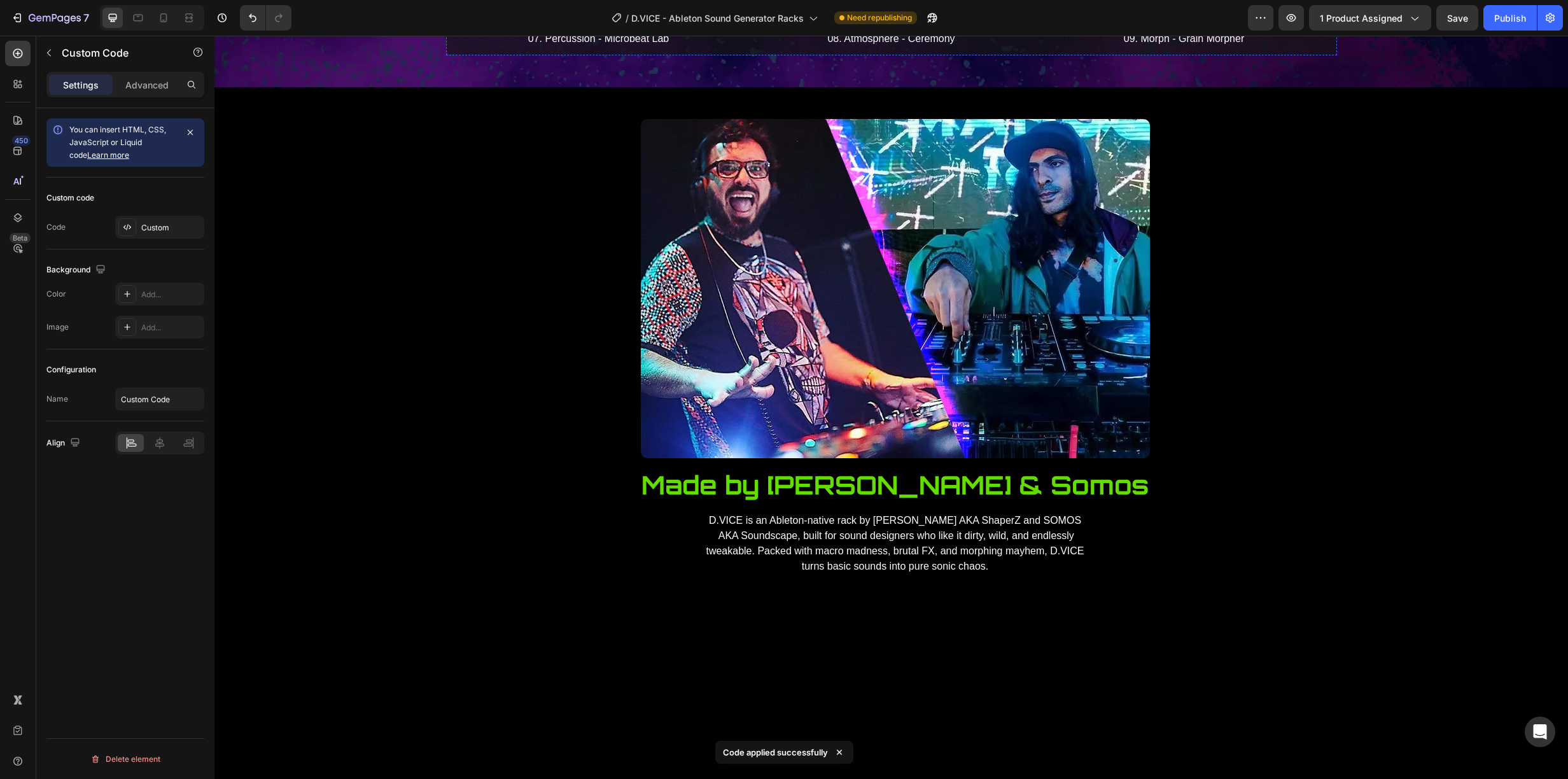
click at [597, 19] on p "Publish the page to see the content." at bounding box center [599, 12] width 280 height 14
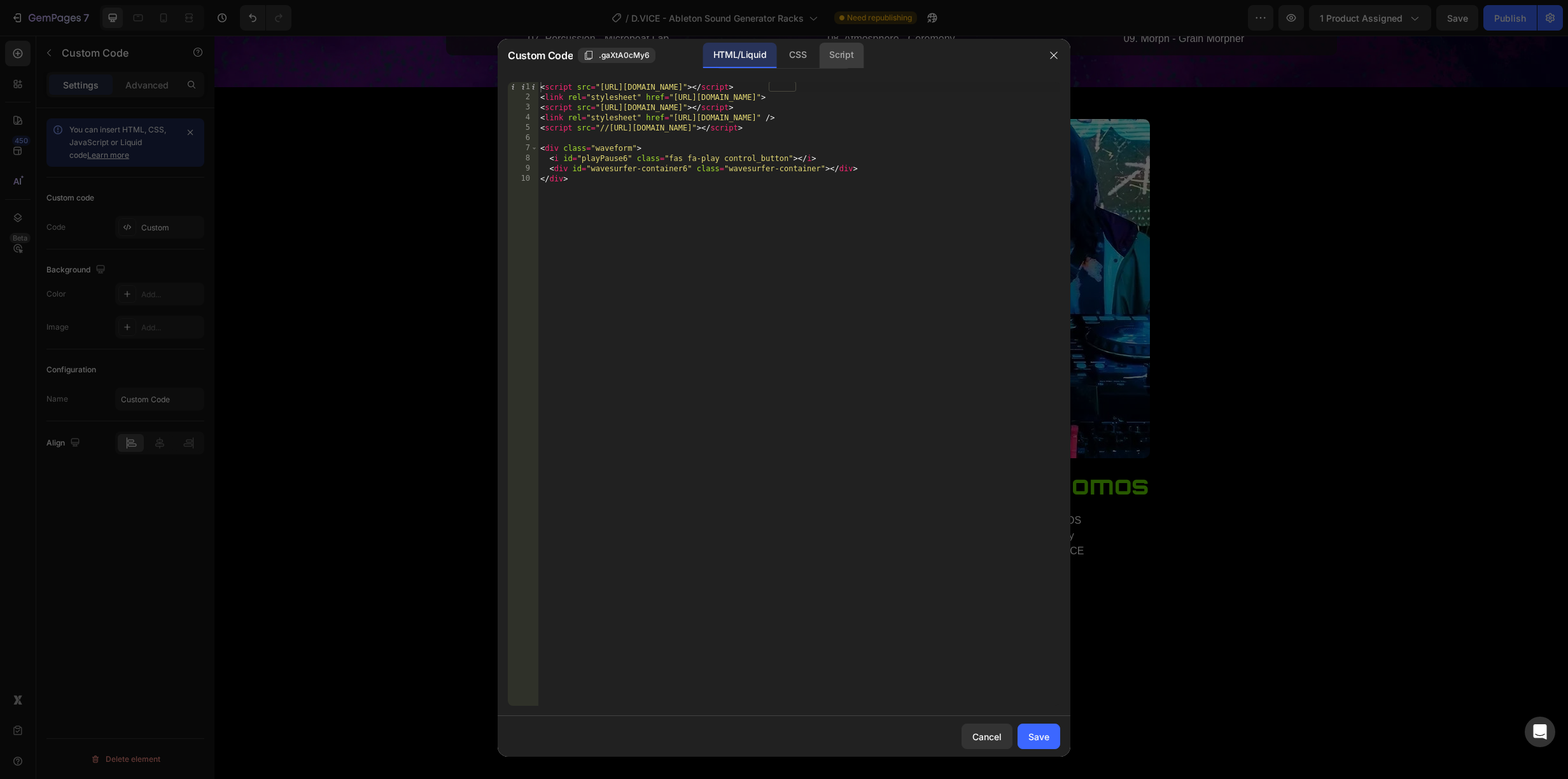
click at [854, 58] on div "Script" at bounding box center [841, 55] width 45 height 25
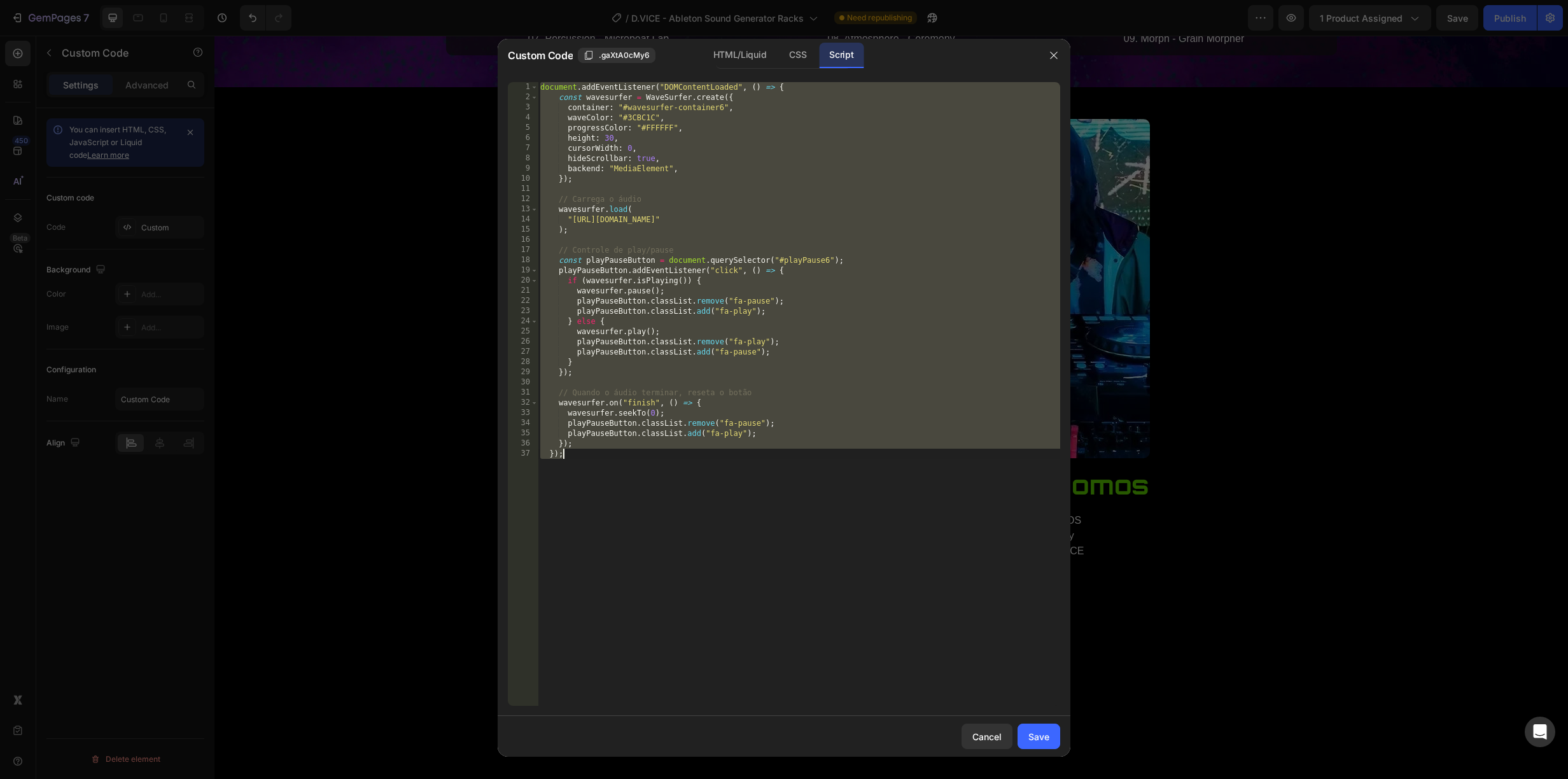
click at [971, 217] on div "document . addEventListener ( "DOMContentLoaded" , ( ) => { const wavesurfer = …" at bounding box center [799, 404] width 522 height 644
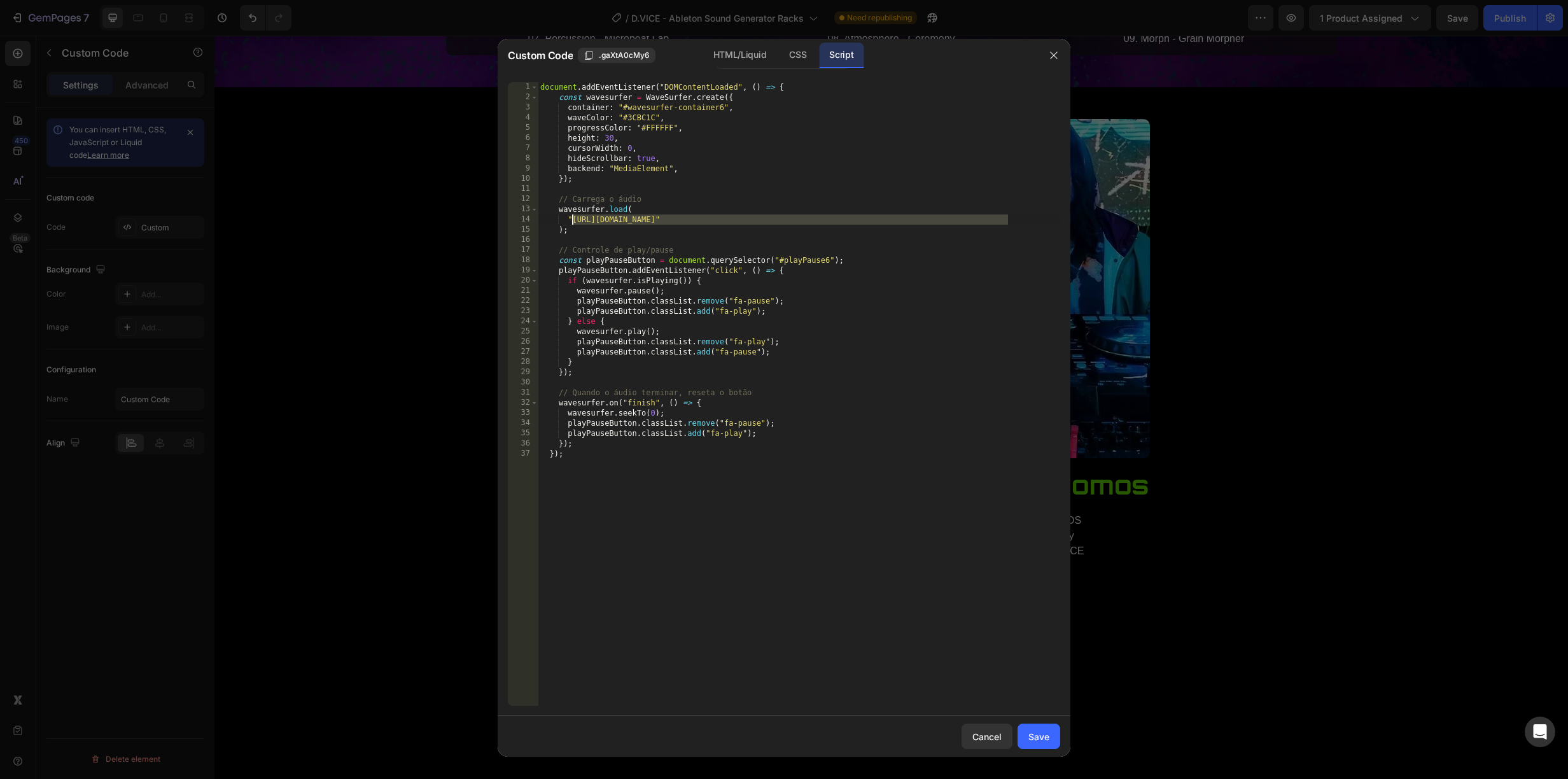
drag, startPoint x: 1007, startPoint y: 217, endPoint x: 598, endPoint y: 219, distance: 409.0
click at [573, 217] on div "document . addEventListener ( "DOMContentLoaded" , ( ) => { const wavesurfer = …" at bounding box center [799, 404] width 522 height 644
paste textarea "2453"
click at [1047, 739] on div "Save" at bounding box center [1039, 736] width 21 height 14
type textarea "}); });"
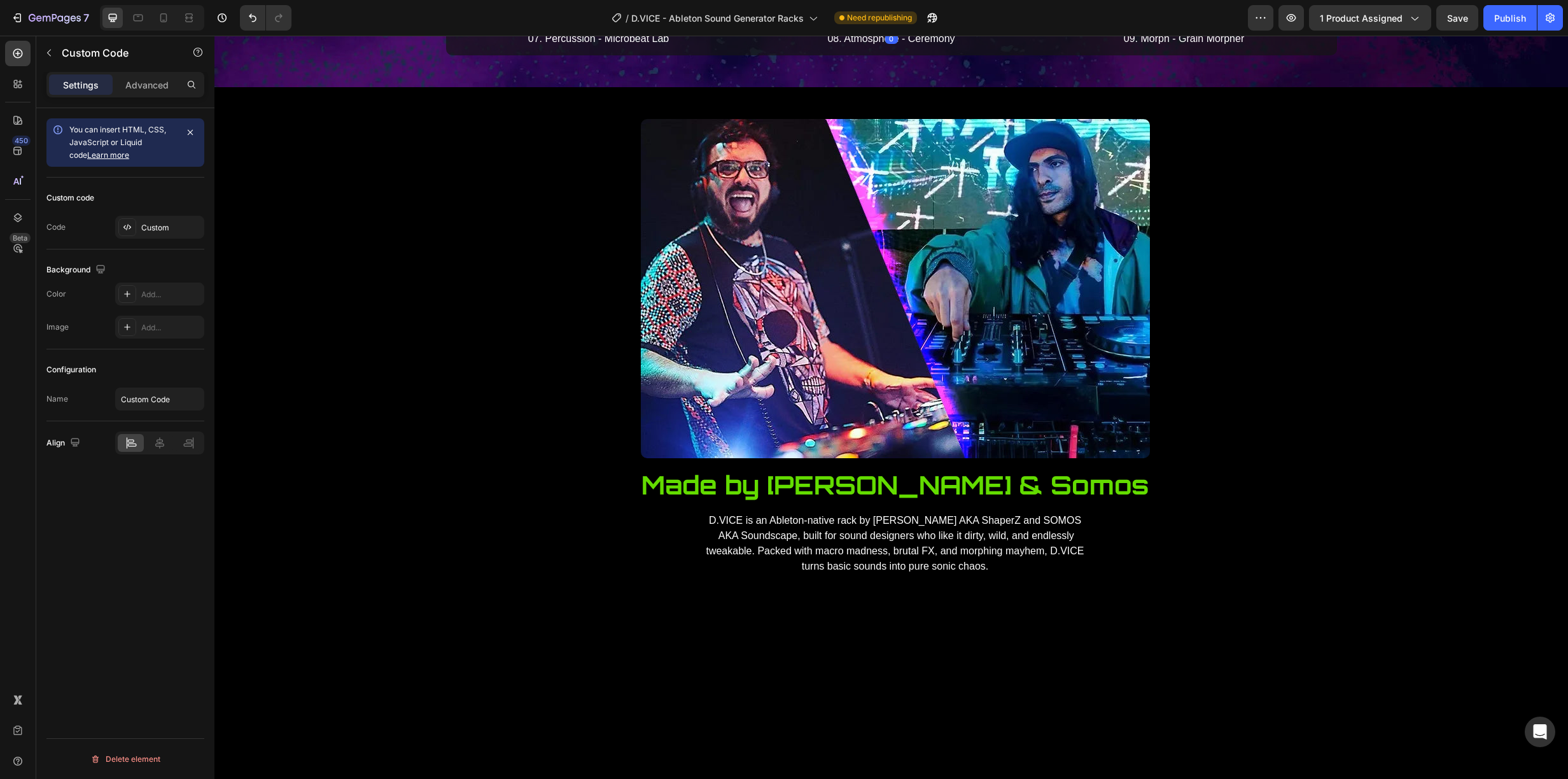
click at [888, 19] on p "Publish the page to see the content." at bounding box center [892, 12] width 280 height 14
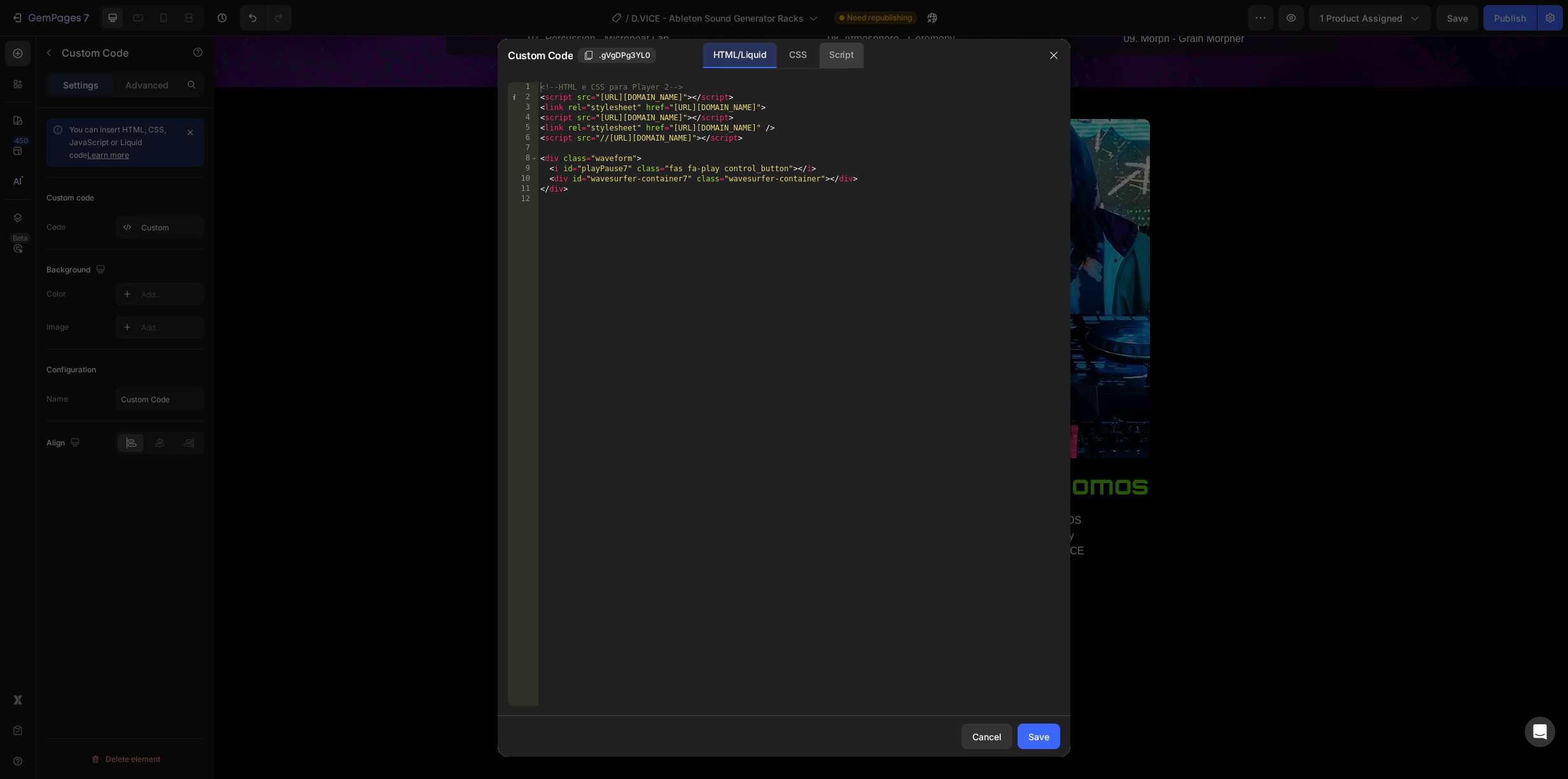
click at [841, 52] on div "Script" at bounding box center [841, 55] width 45 height 25
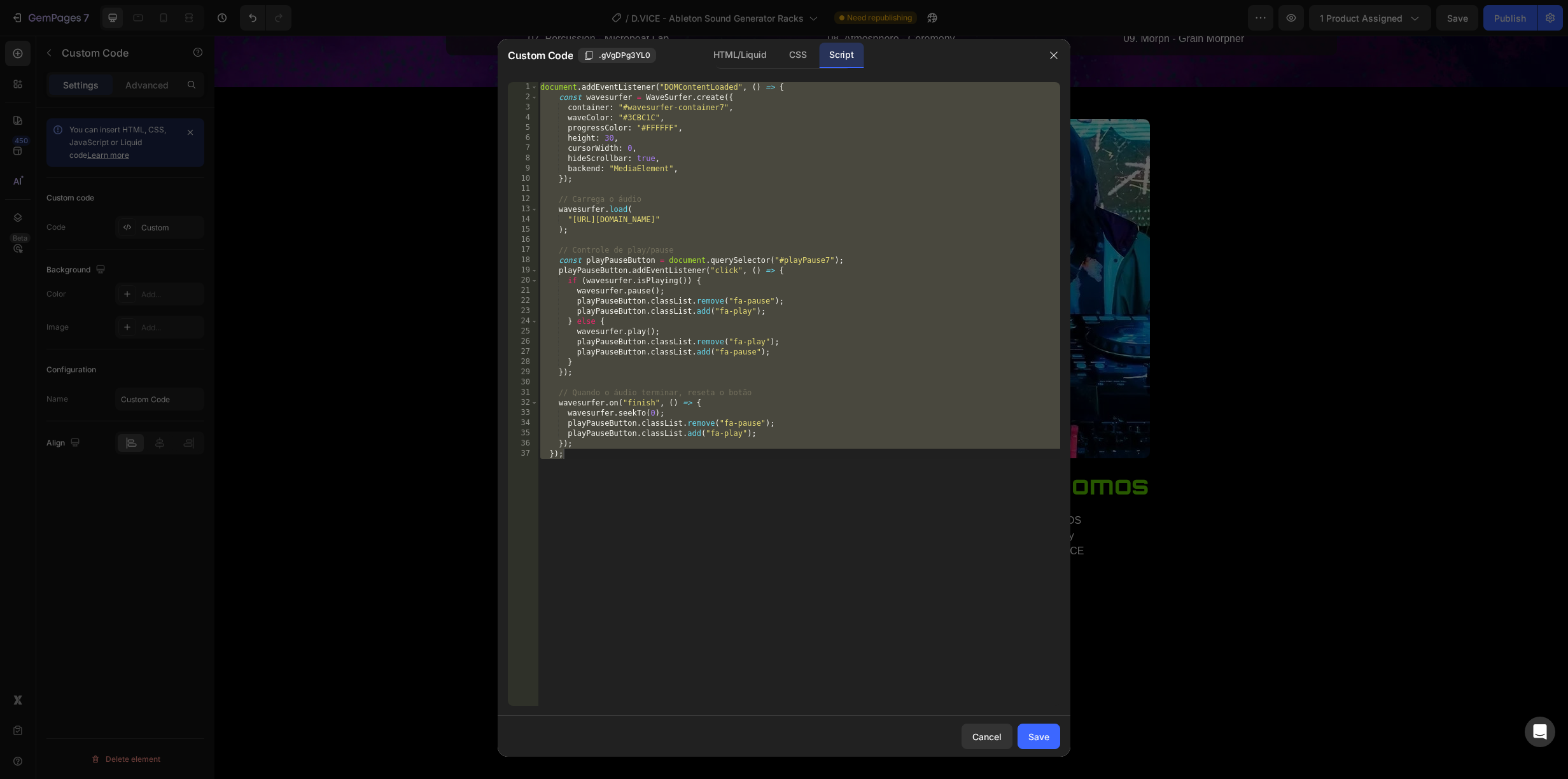
click at [941, 217] on div "document . addEventListener ( "DOMContentLoaded" , ( ) => { const wavesurfer = …" at bounding box center [799, 404] width 522 height 644
type textarea ""https://cdn.shopify.com/s/files/1/0904/7107/2029/files/8._ATMO_-_Ceremony.mp3?…"
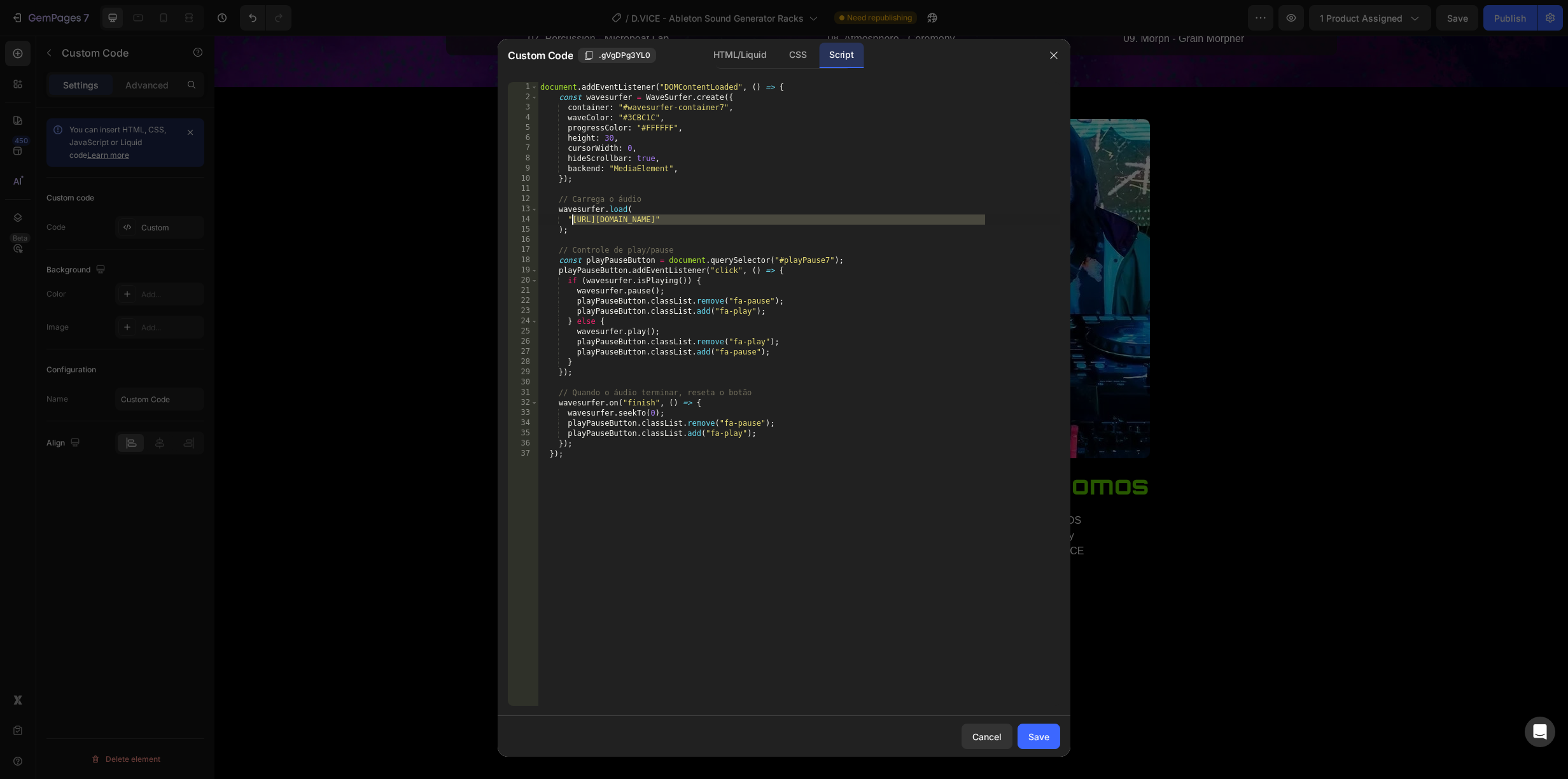
drag, startPoint x: 986, startPoint y: 217, endPoint x: 574, endPoint y: 220, distance: 412.0
click at [574, 220] on div "document . addEventListener ( "DOMContentLoaded" , ( ) => { const wavesurfer = …" at bounding box center [799, 404] width 522 height 644
click at [1045, 736] on div "Save" at bounding box center [1039, 736] width 21 height 14
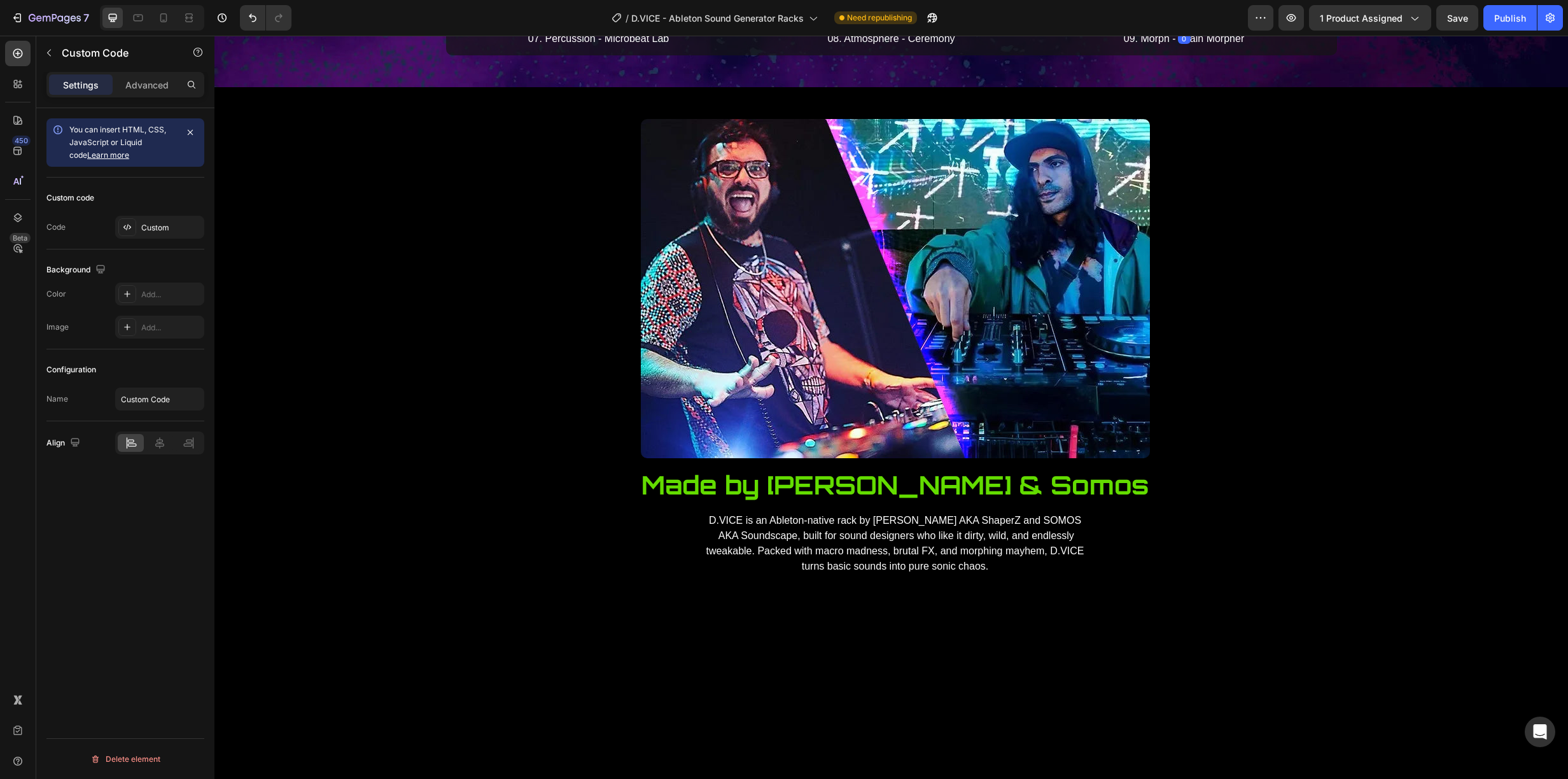
click at [1177, 19] on p "Publish the page to see the content." at bounding box center [1184, 12] width 280 height 14
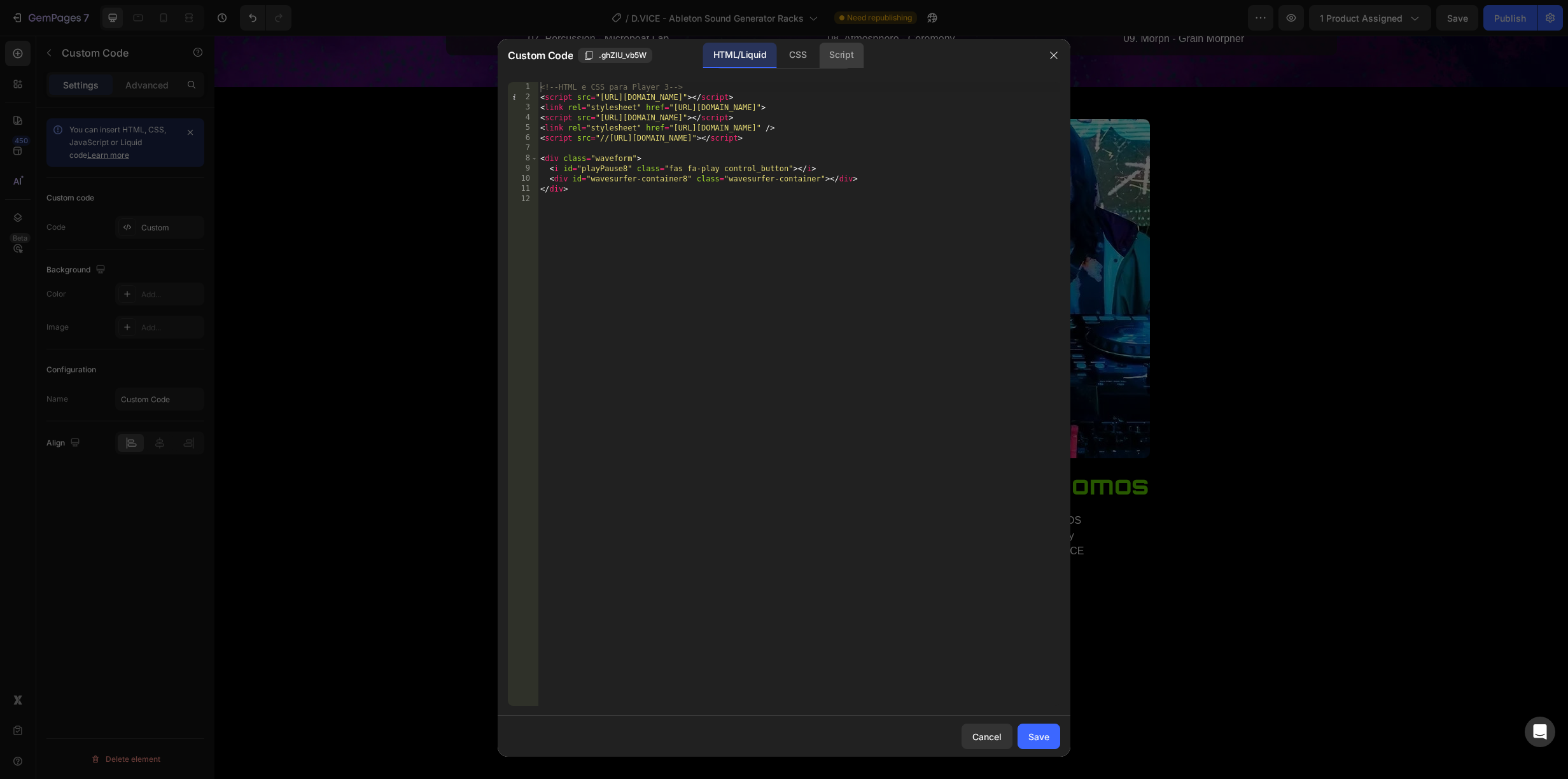
click at [842, 55] on div "Script" at bounding box center [841, 55] width 45 height 25
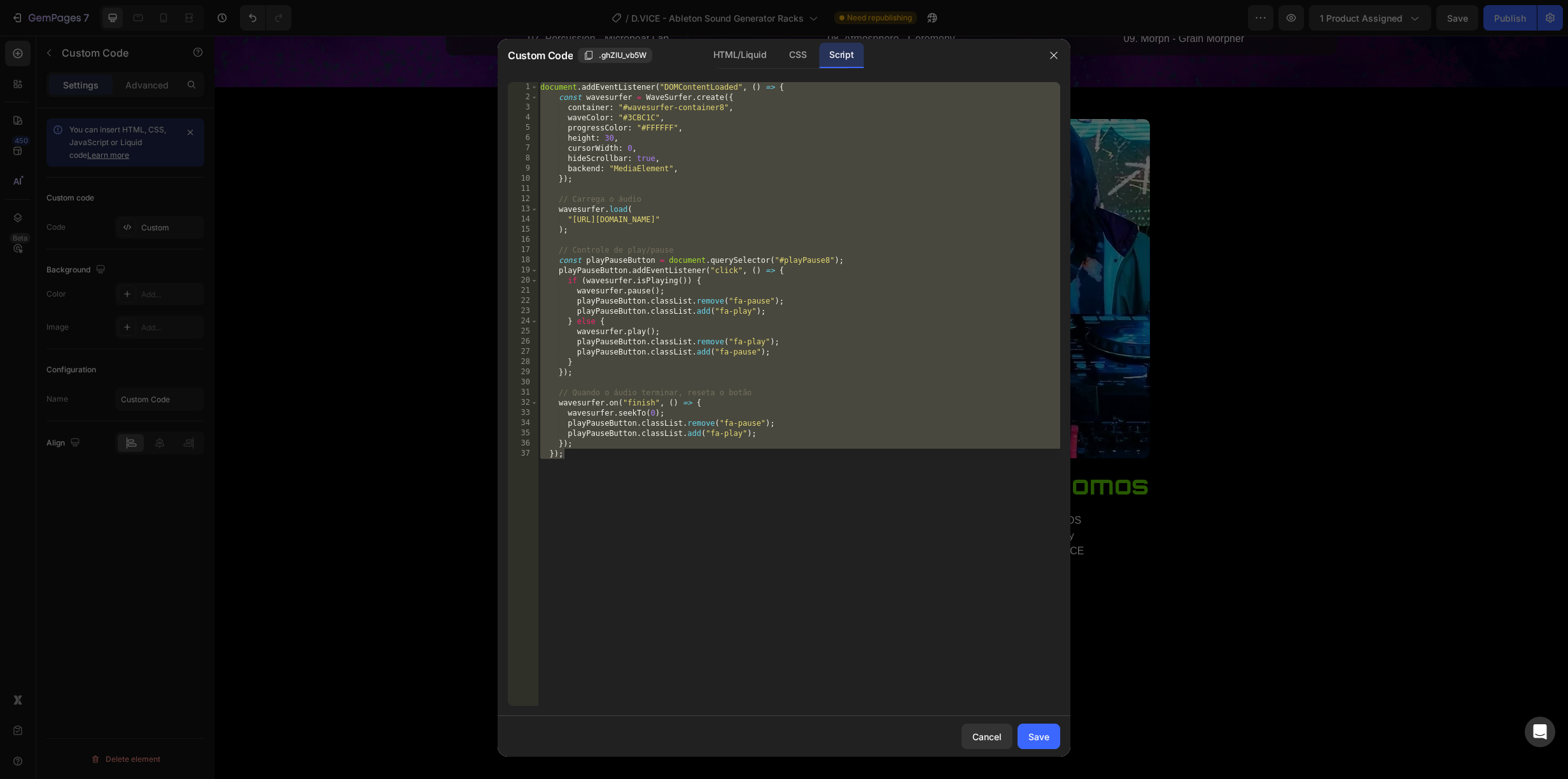
click at [991, 217] on div "document . addEventListener ( "DOMContentLoaded" , ( ) => { const wavesurfer = …" at bounding box center [799, 404] width 522 height 644
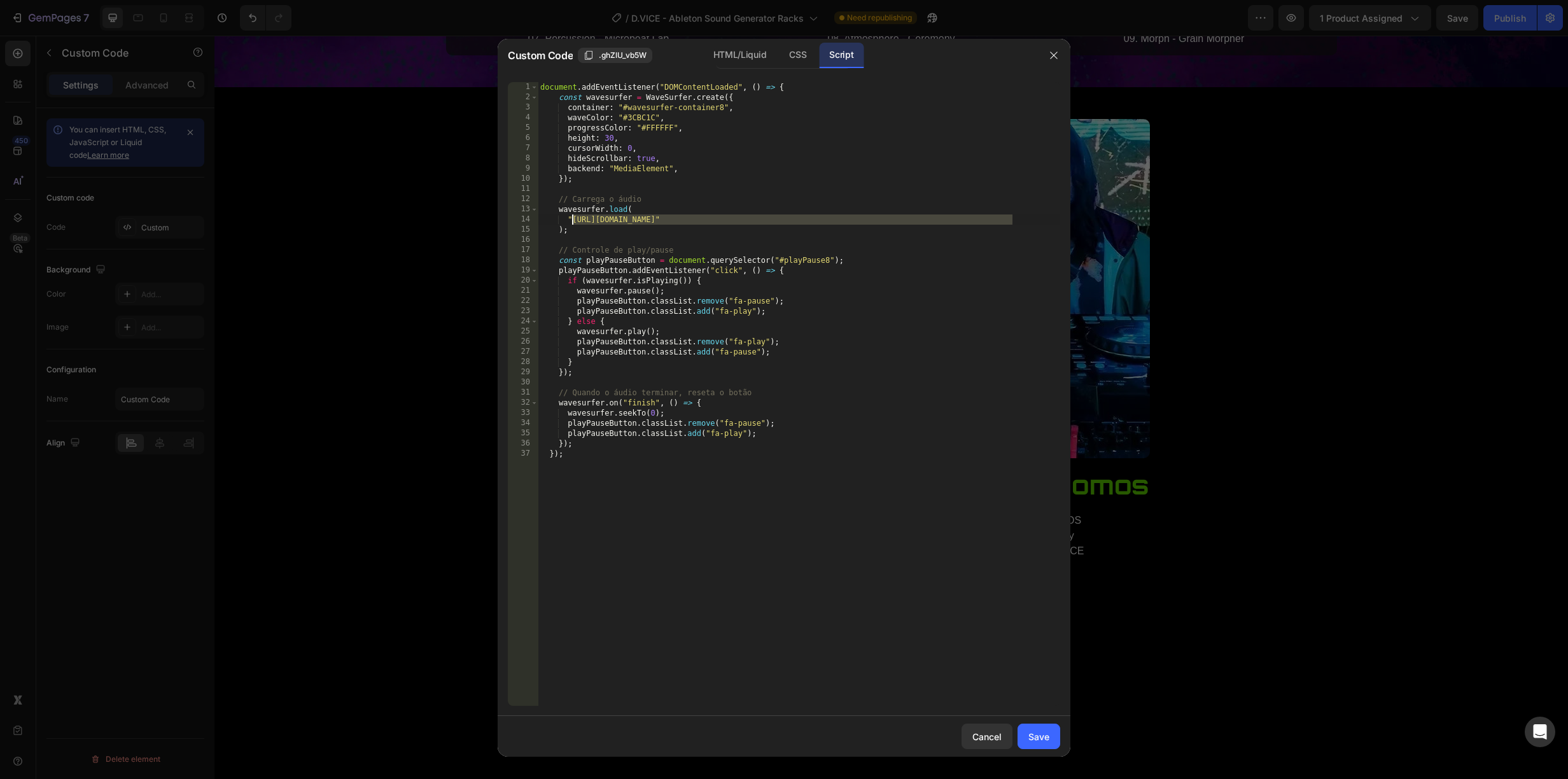
drag, startPoint x: 1012, startPoint y: 218, endPoint x: 572, endPoint y: 221, distance: 440.0
click at [572, 221] on div "document . addEventListener ( "DOMContentLoaded" , ( ) => { const wavesurfer = …" at bounding box center [799, 404] width 522 height 644
paste textarea "2439"
click at [1038, 725] on button "Save" at bounding box center [1039, 736] width 43 height 25
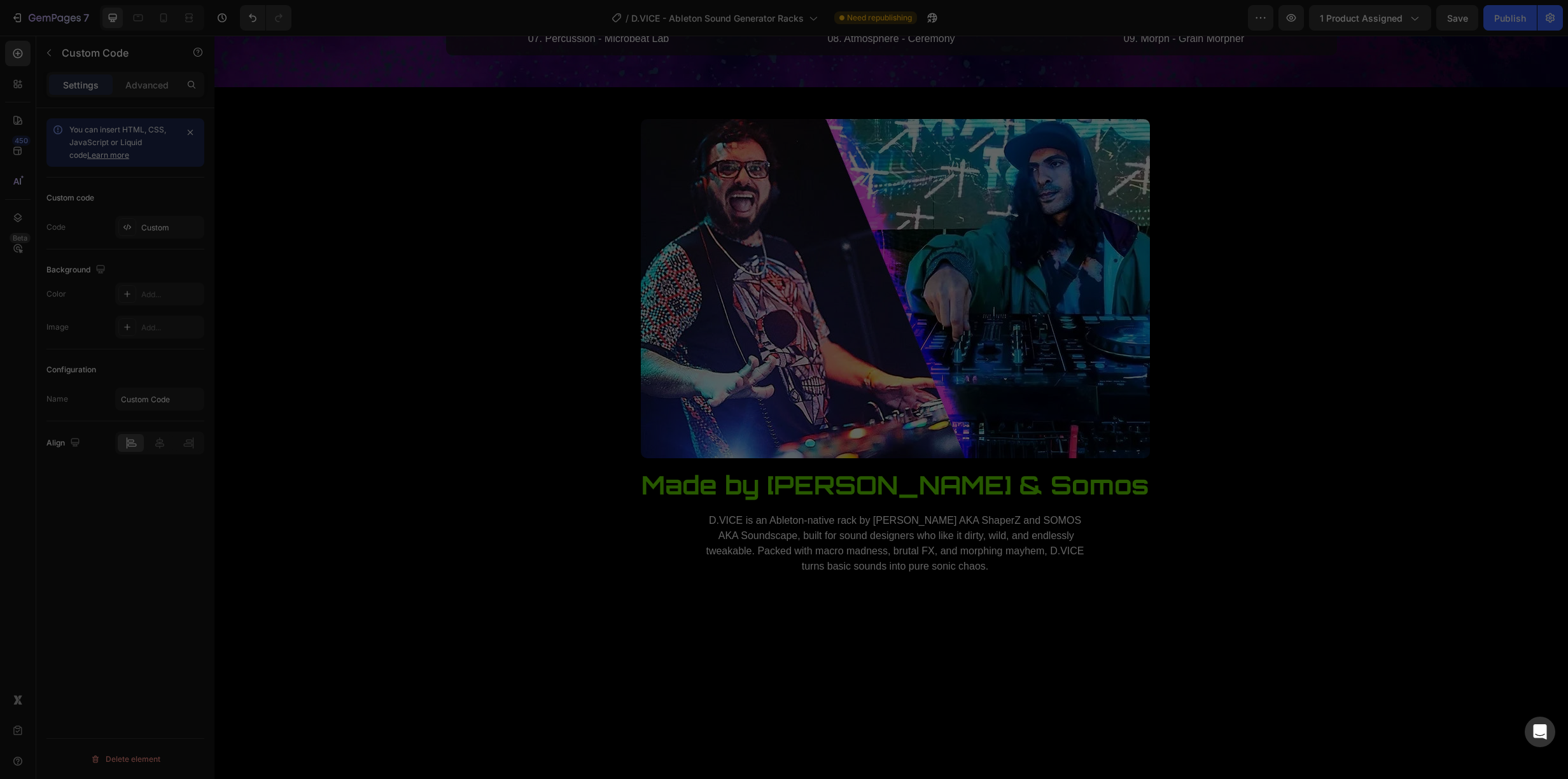
type textarea "}); });"
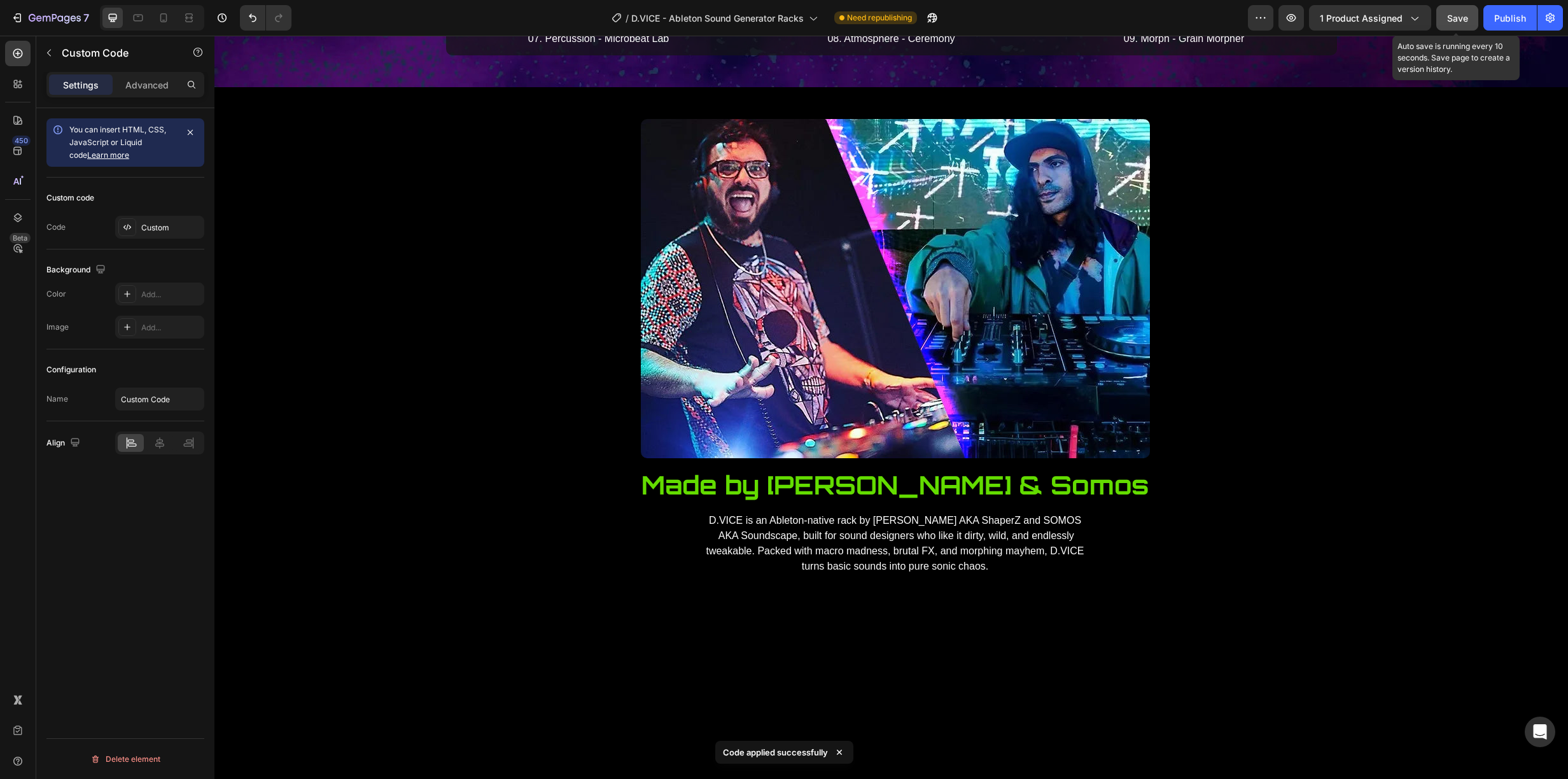
click at [1467, 18] on span "Save" at bounding box center [1457, 18] width 21 height 11
click at [1296, 18] on icon "button" at bounding box center [1291, 18] width 13 height 13
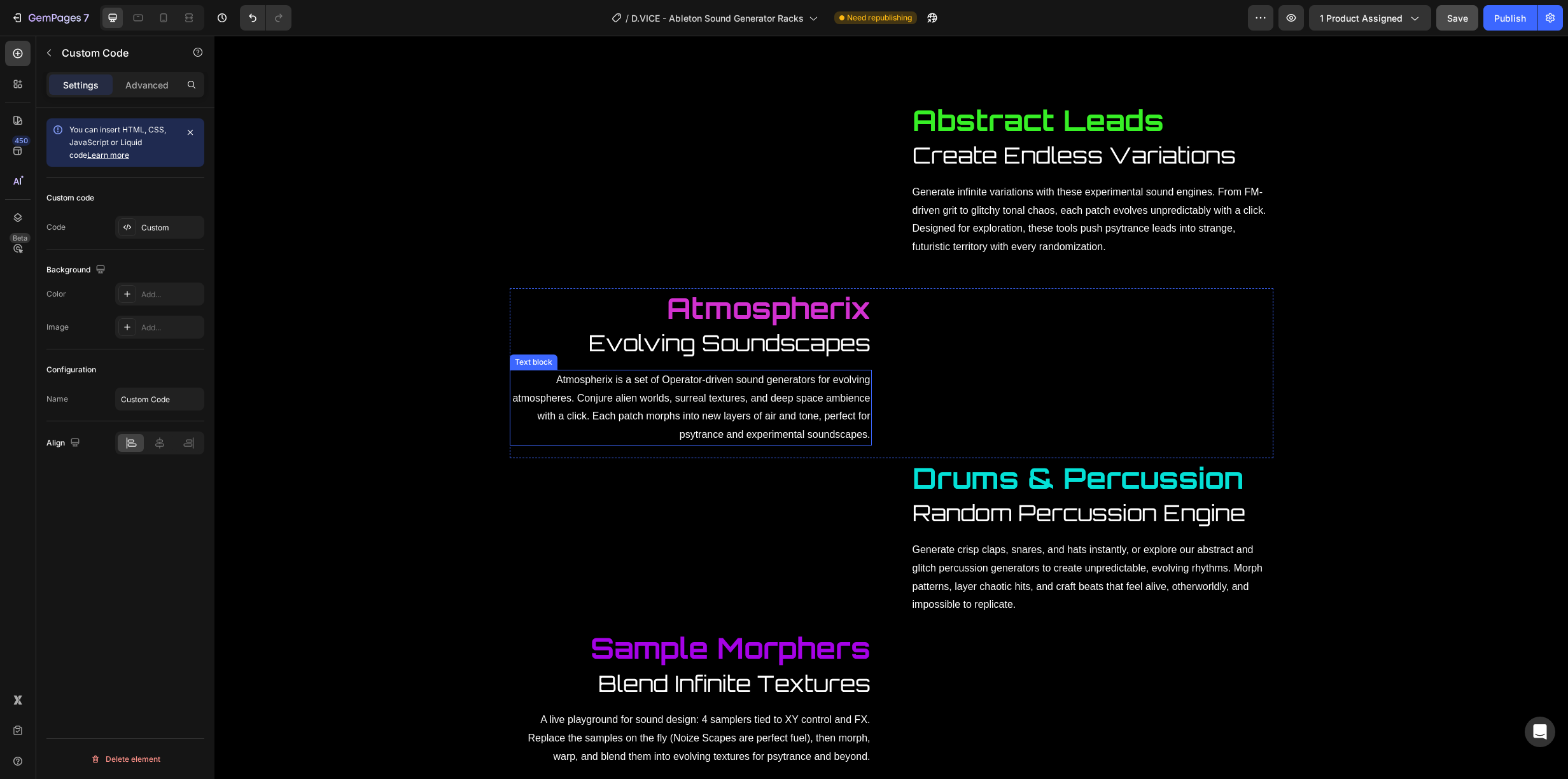
scroll to position [1154, 0]
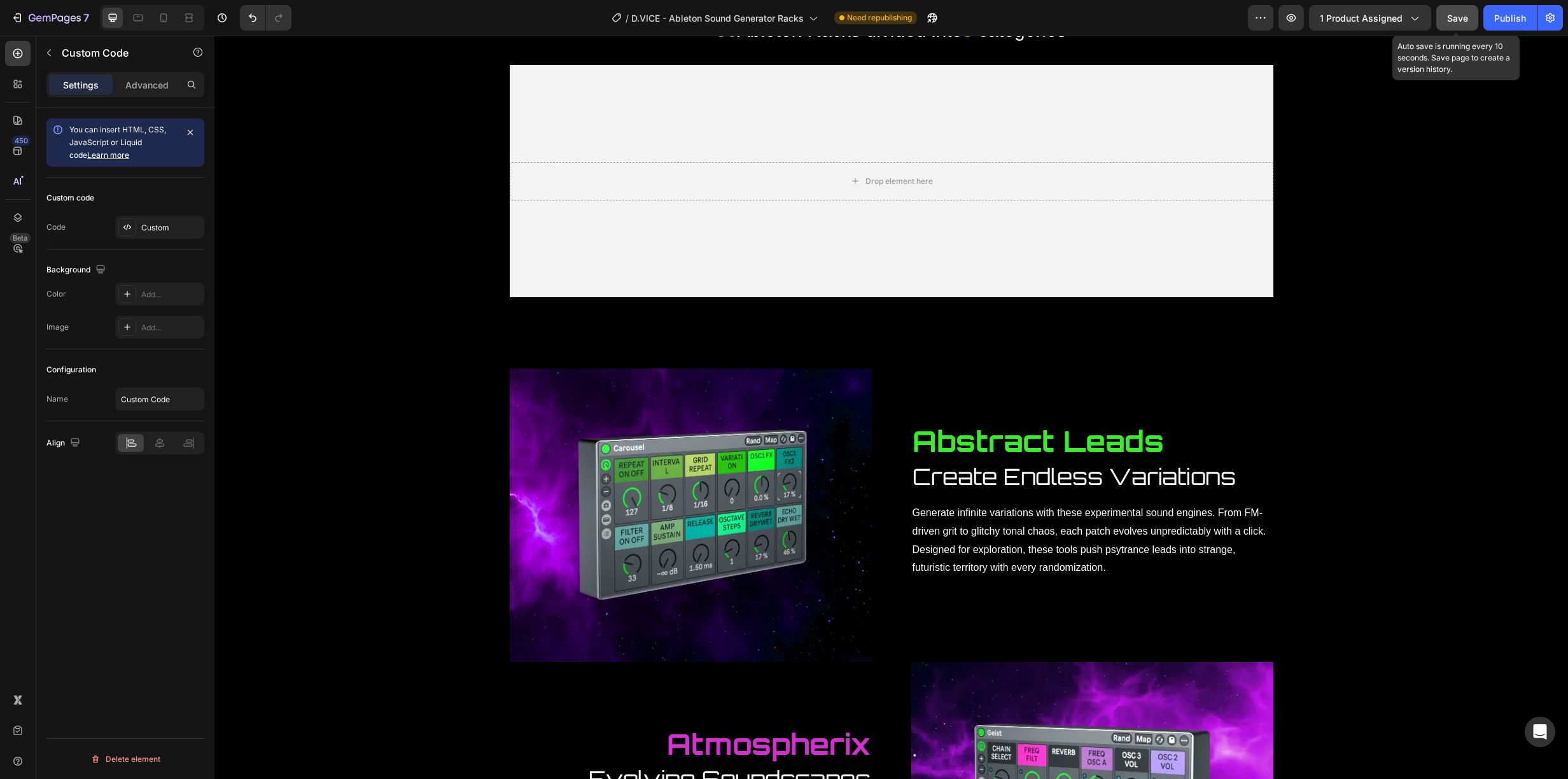
click at [1458, 19] on span "Save" at bounding box center [1457, 18] width 21 height 11
click at [57, 18] on icon "button" at bounding box center [60, 18] width 6 height 6
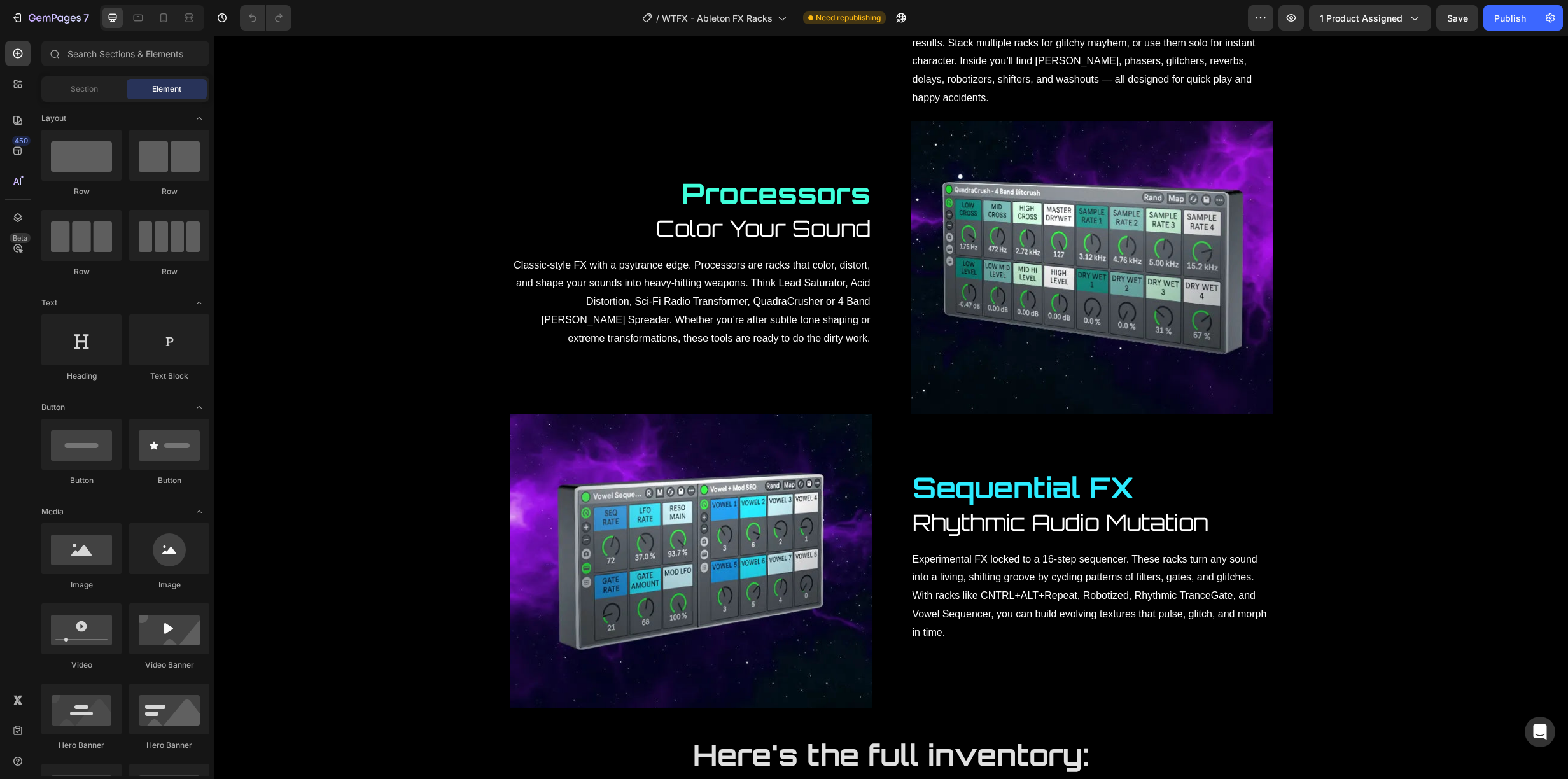
scroll to position [2034, 0]
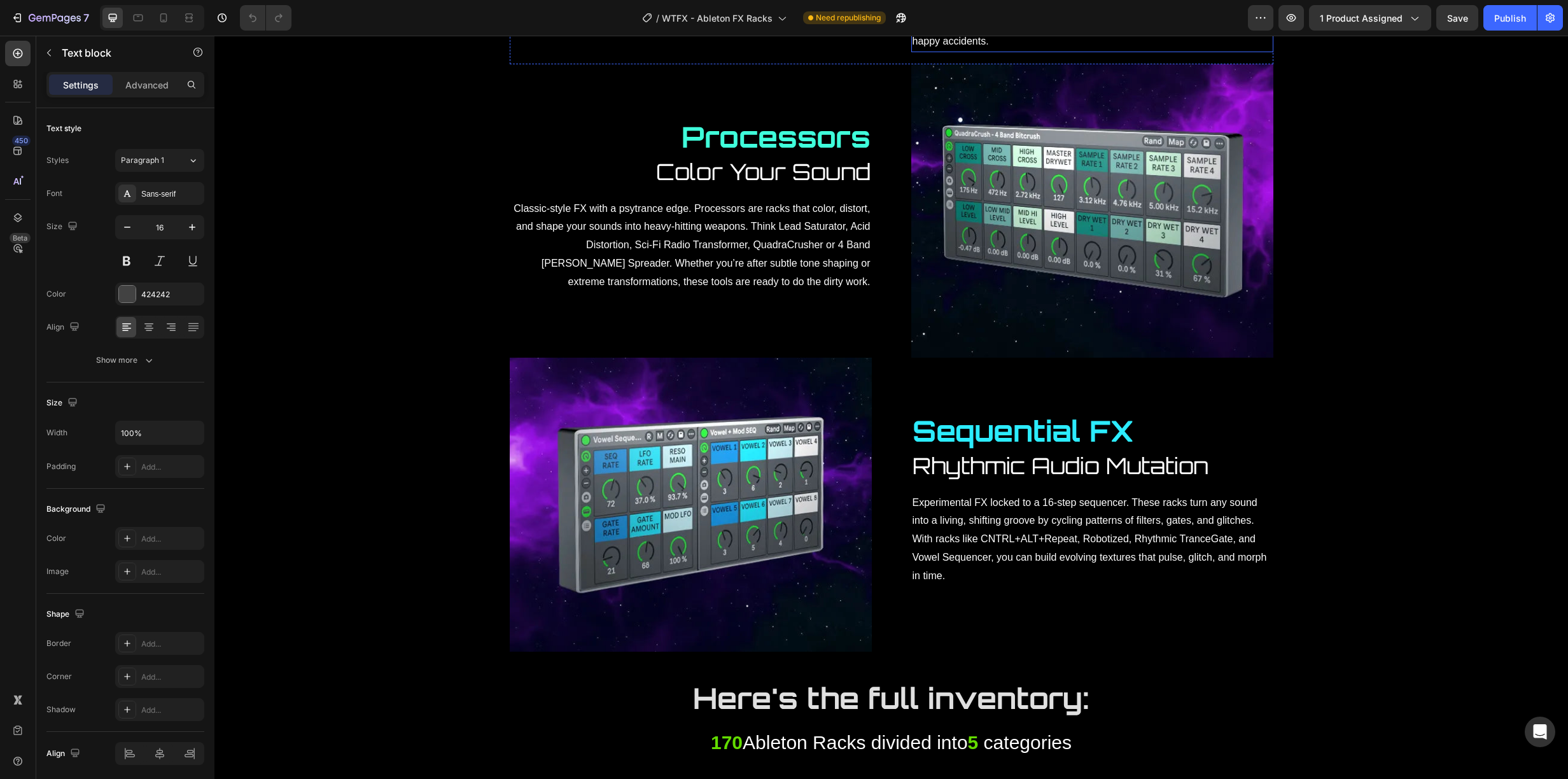
click at [1013, 51] on p "A library of FX where simplicity rules: each rack has a single macro for fast r…" at bounding box center [1093, 5] width 360 height 92
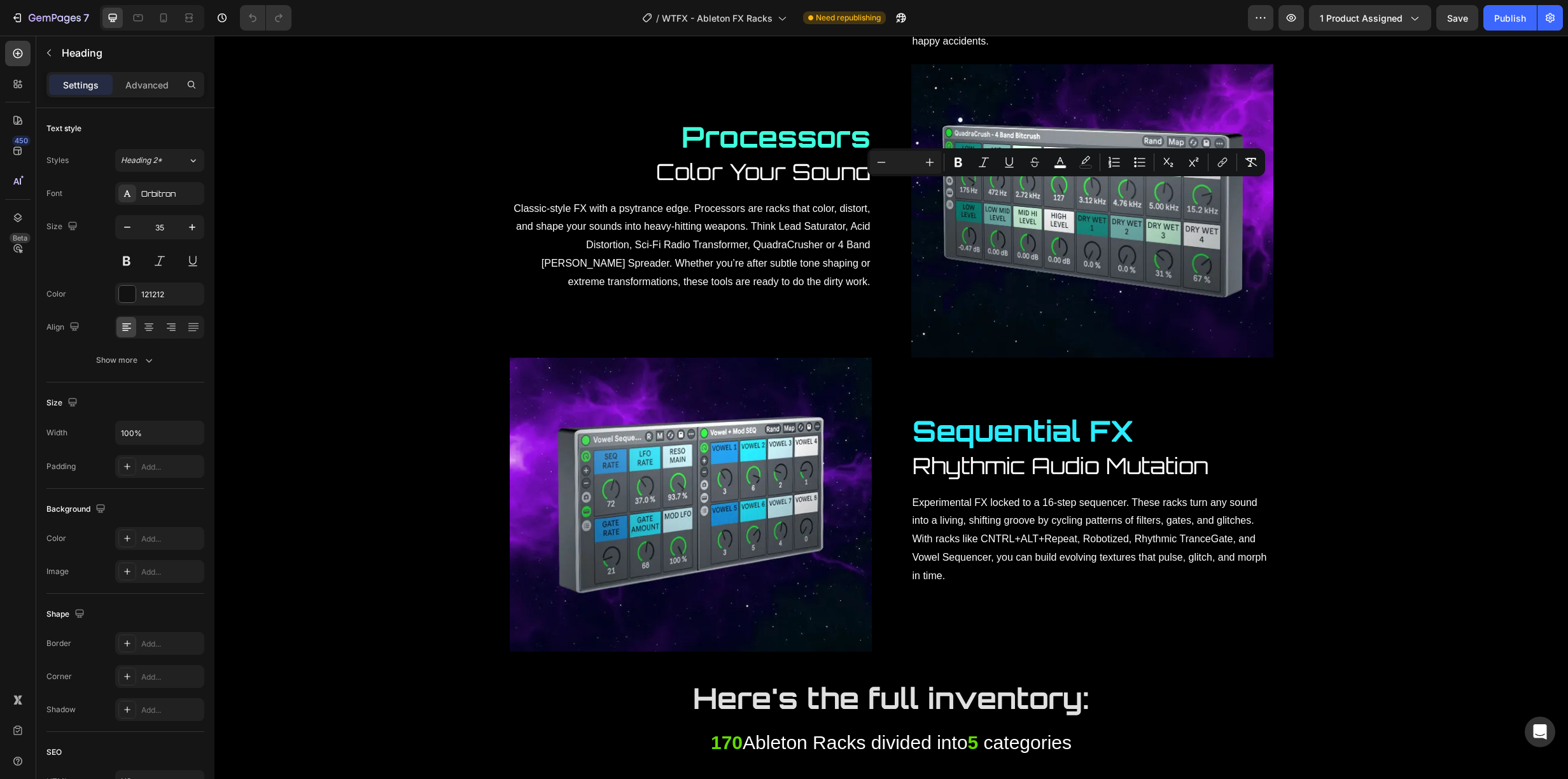
drag, startPoint x: 1219, startPoint y: 197, endPoint x: 916, endPoint y: 204, distance: 303.1
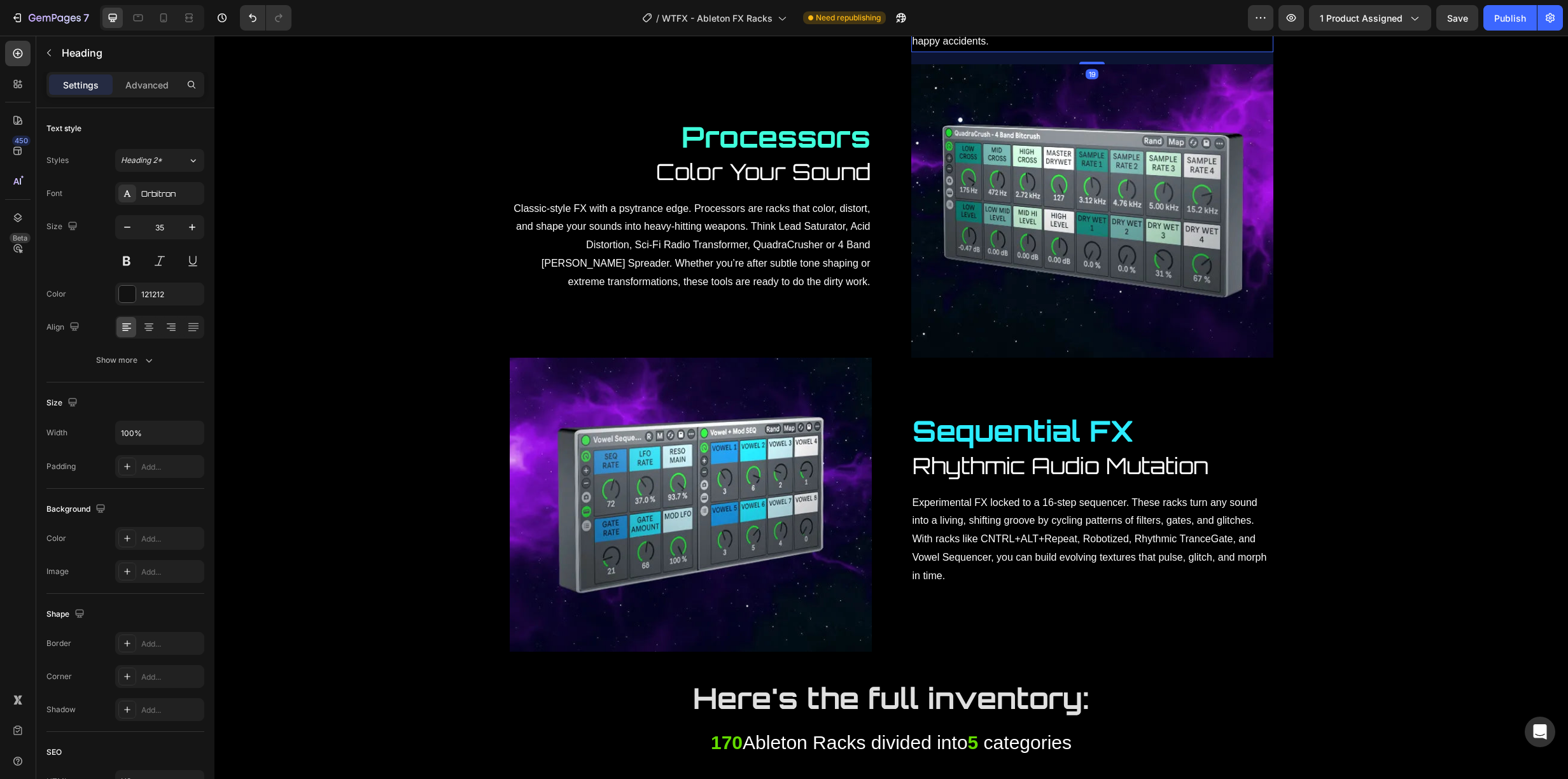
click at [1203, 51] on p "A library of FX where simplicity rules: each rack has a single macro for fast r…" at bounding box center [1093, 5] width 360 height 92
click at [1340, 264] on div "Image Glitch Generators Heading Unleash Digital Mayhem Heading Glitch Generator…" at bounding box center [891, 240] width 1335 height 1479
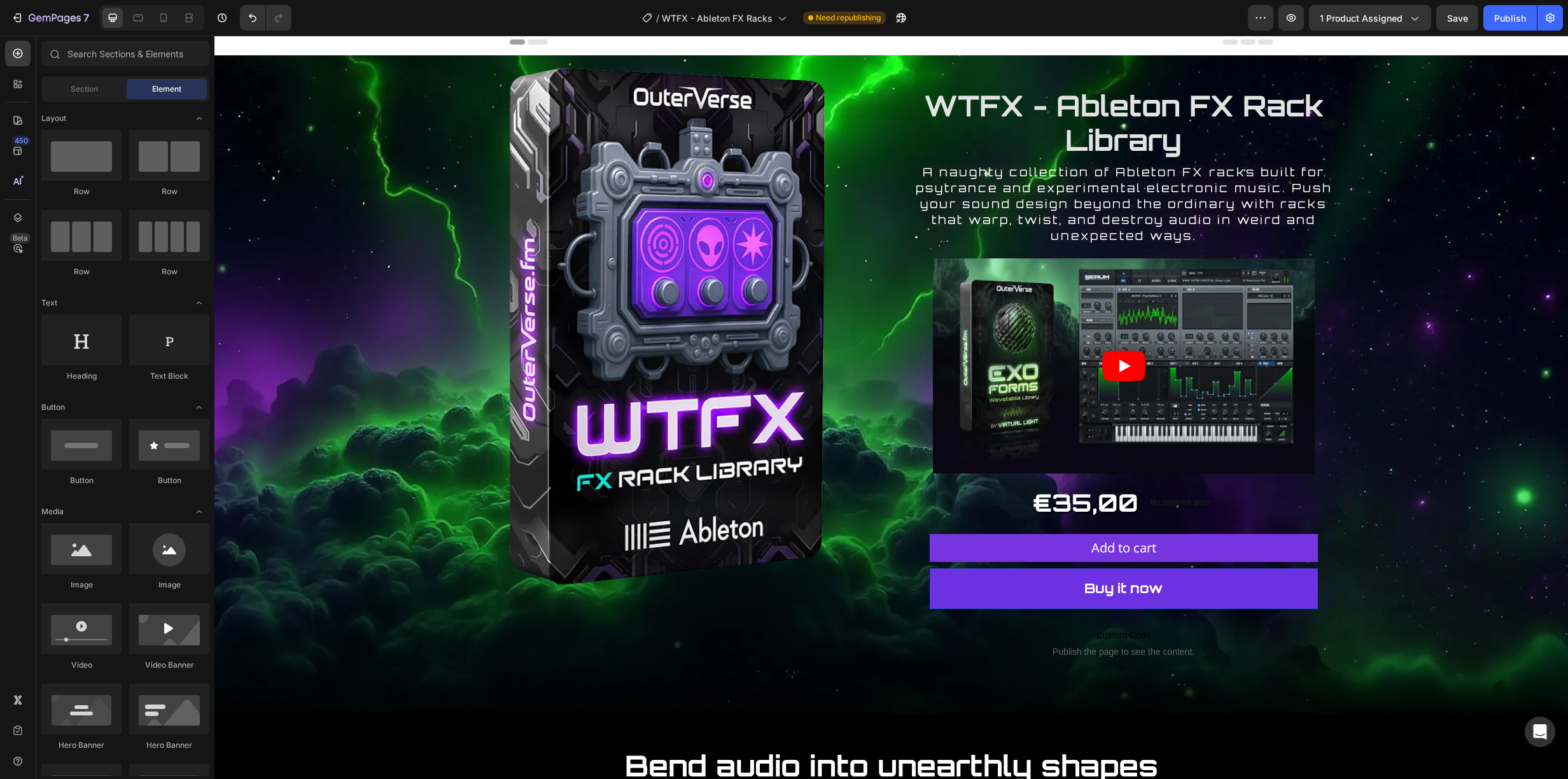
scroll to position [0, 0]
